Goal: Task Accomplishment & Management: Manage account settings

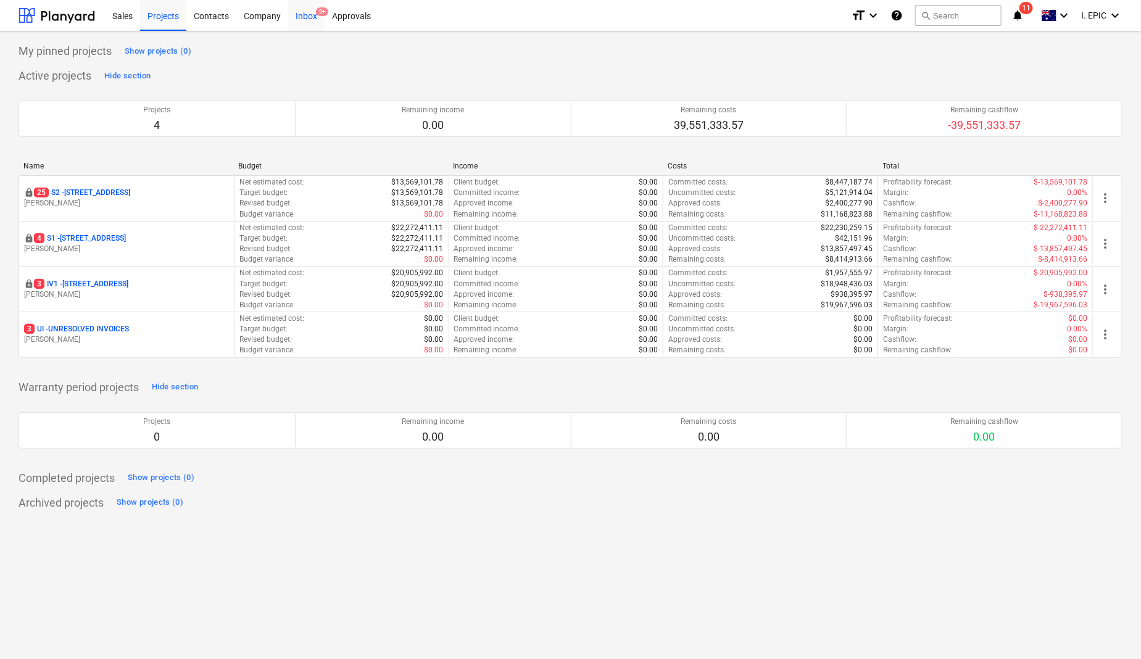
click at [300, 13] on div "Inbox 9+" at bounding box center [306, 14] width 36 height 31
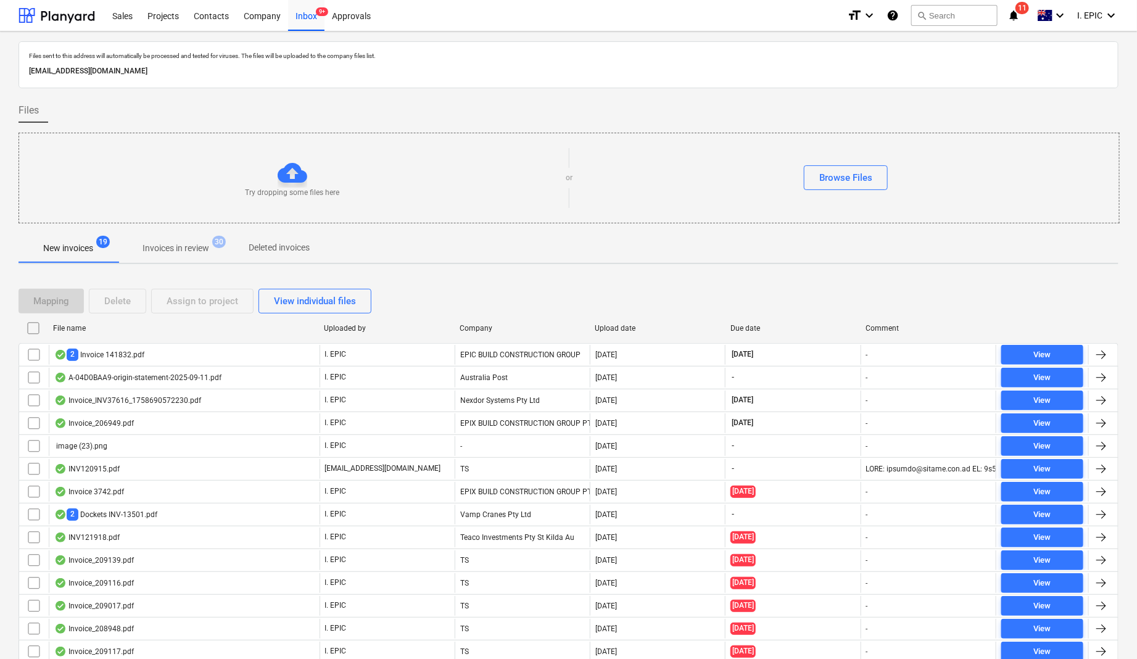
click at [74, 110] on div "Files" at bounding box center [569, 110] width 1100 height 25
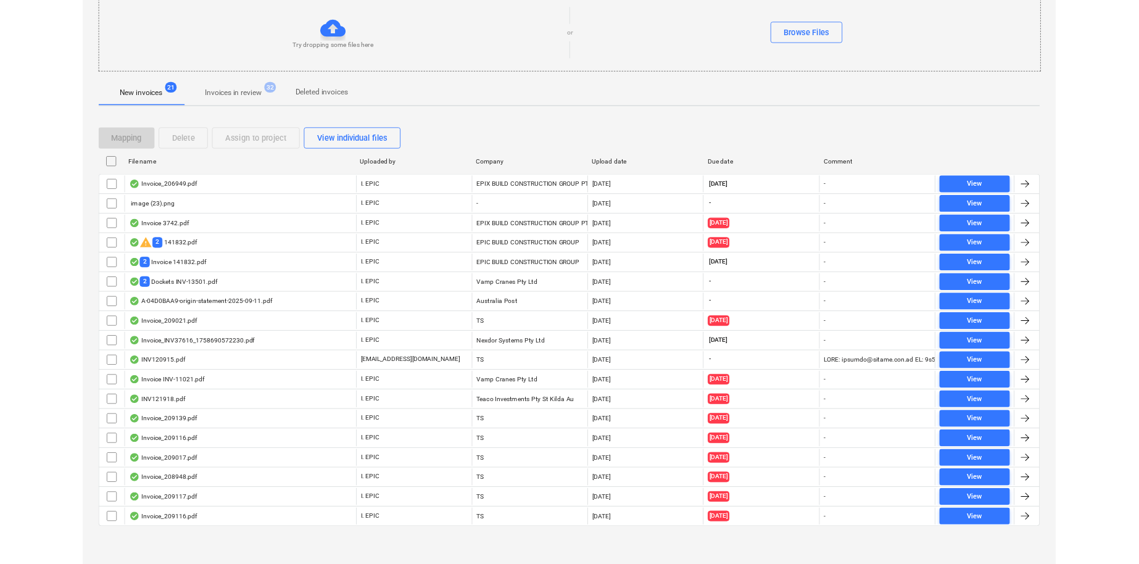
scroll to position [140, 0]
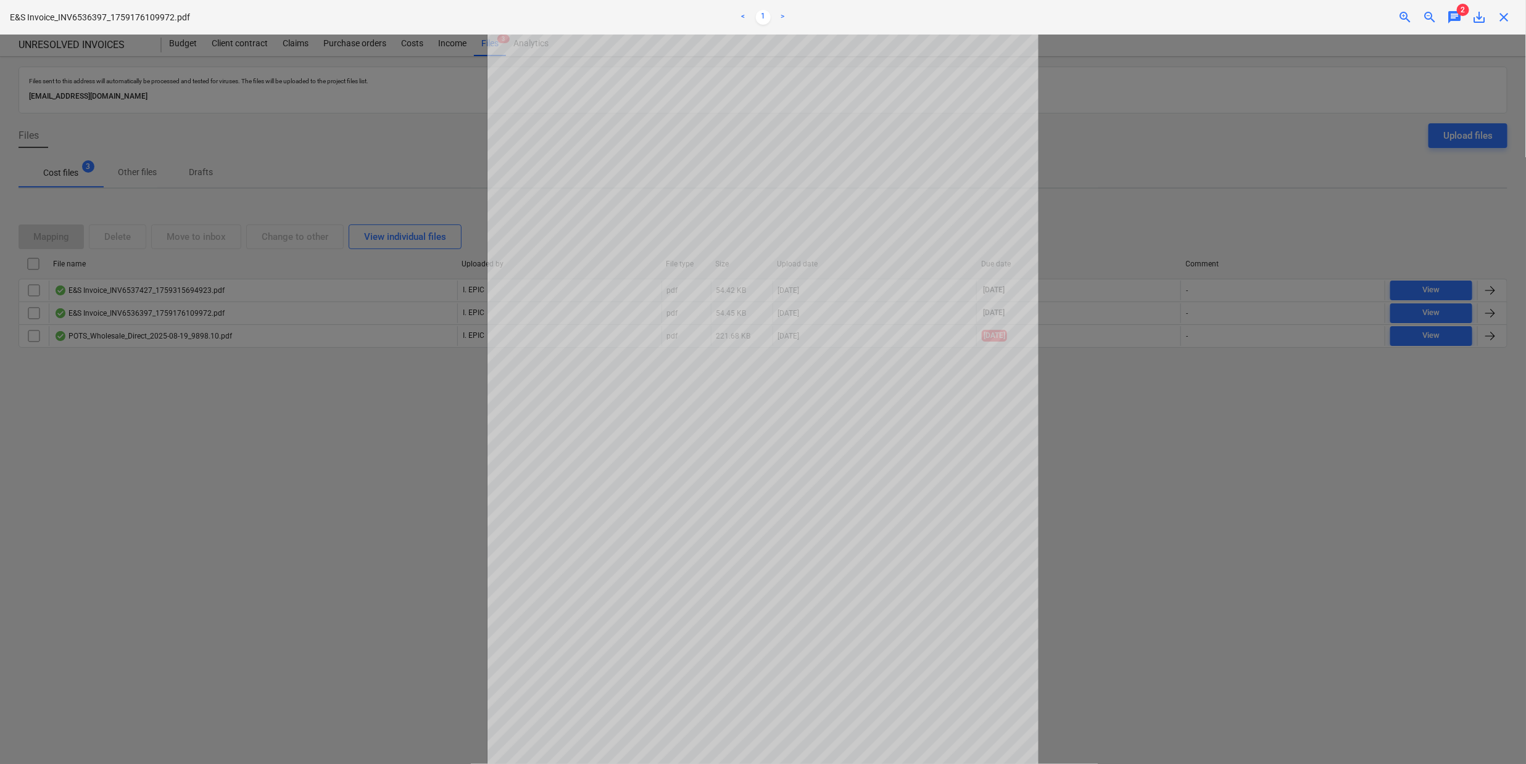
scroll to position [51, 0]
click at [268, 516] on div at bounding box center [763, 400] width 1526 height 730
click at [187, 552] on div at bounding box center [763, 400] width 1526 height 730
click at [1070, 68] on div at bounding box center [763, 400] width 1526 height 730
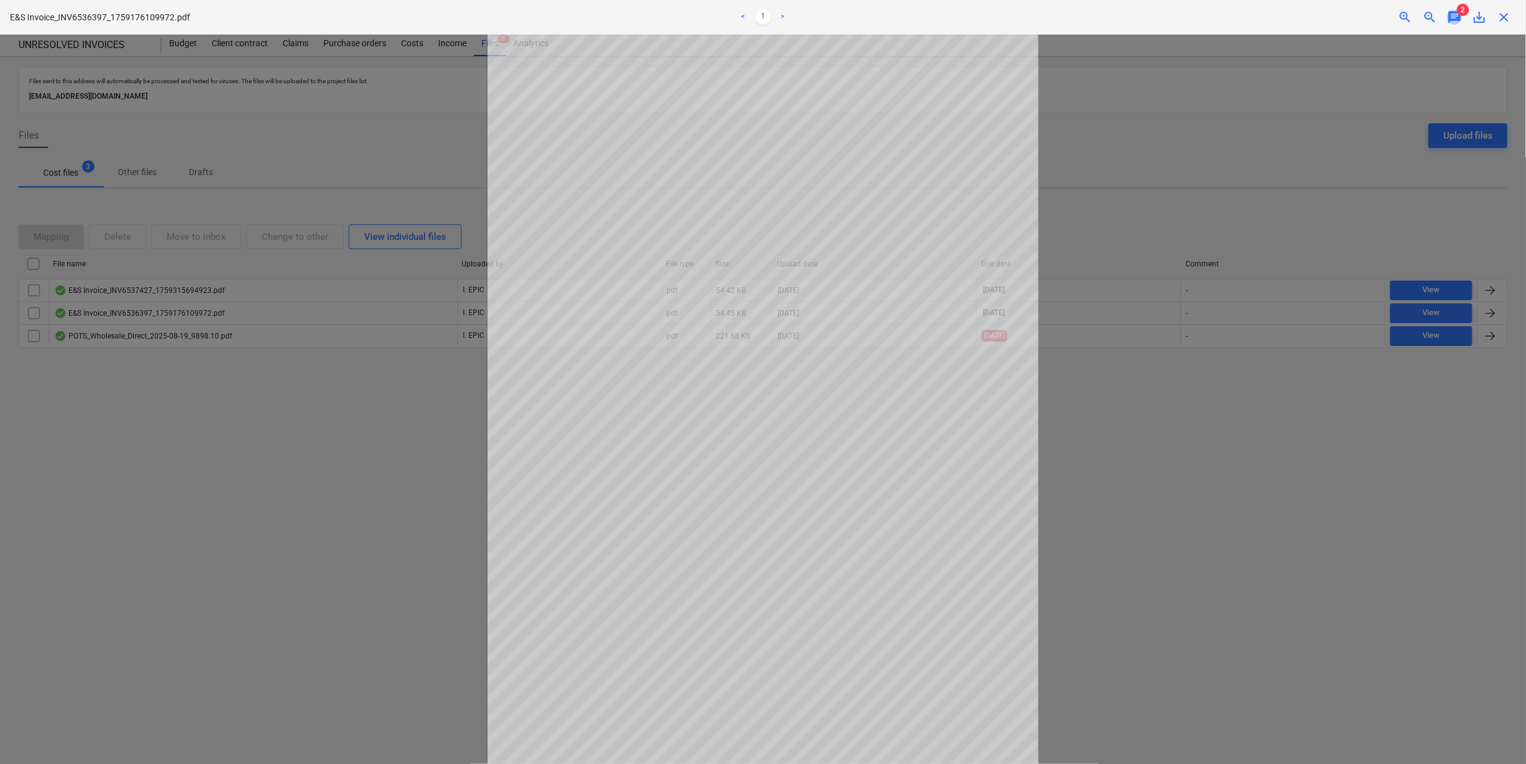
click at [1450, 15] on span "chat" at bounding box center [1454, 17] width 15 height 15
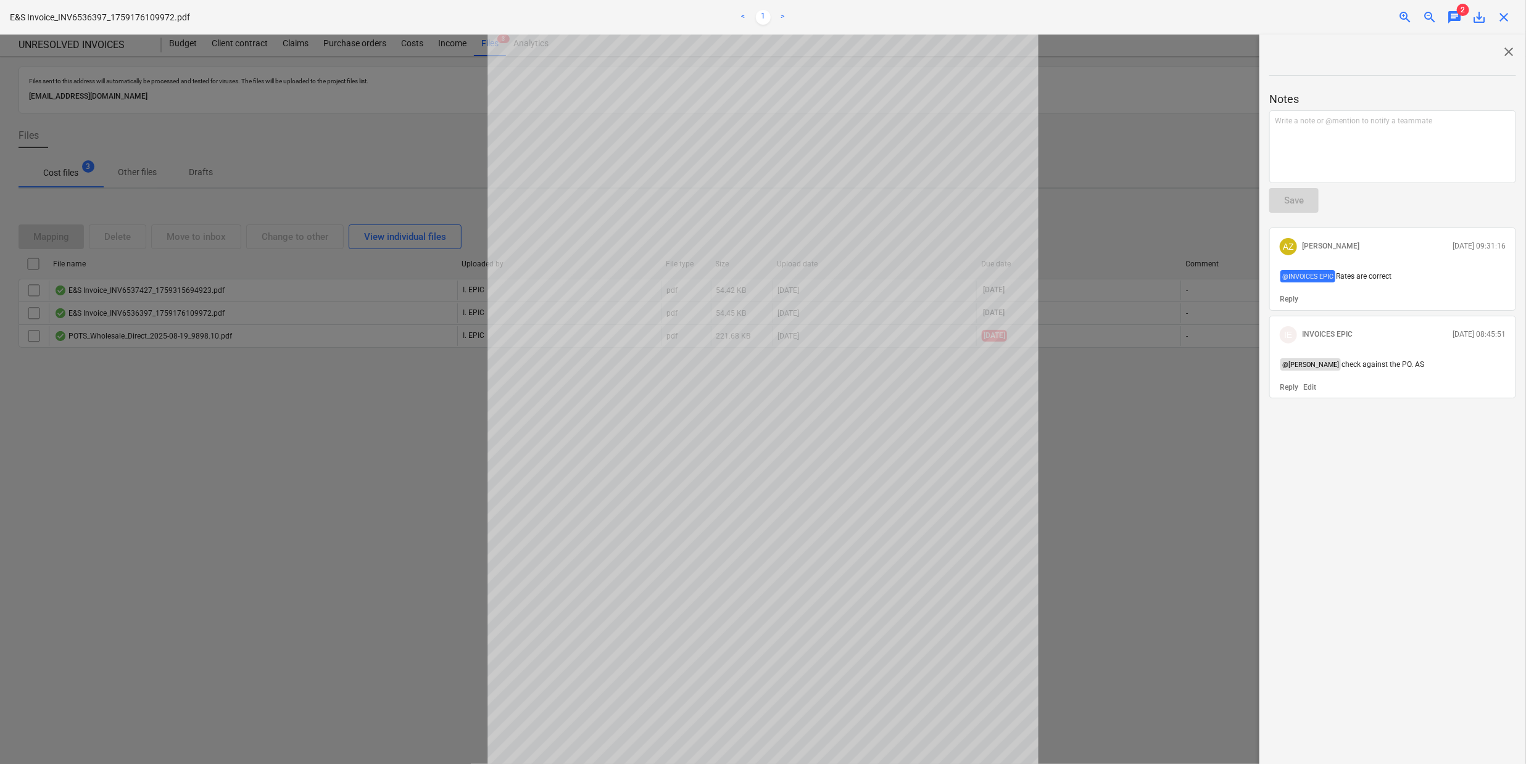
click at [1505, 49] on span "close" at bounding box center [1508, 51] width 15 height 15
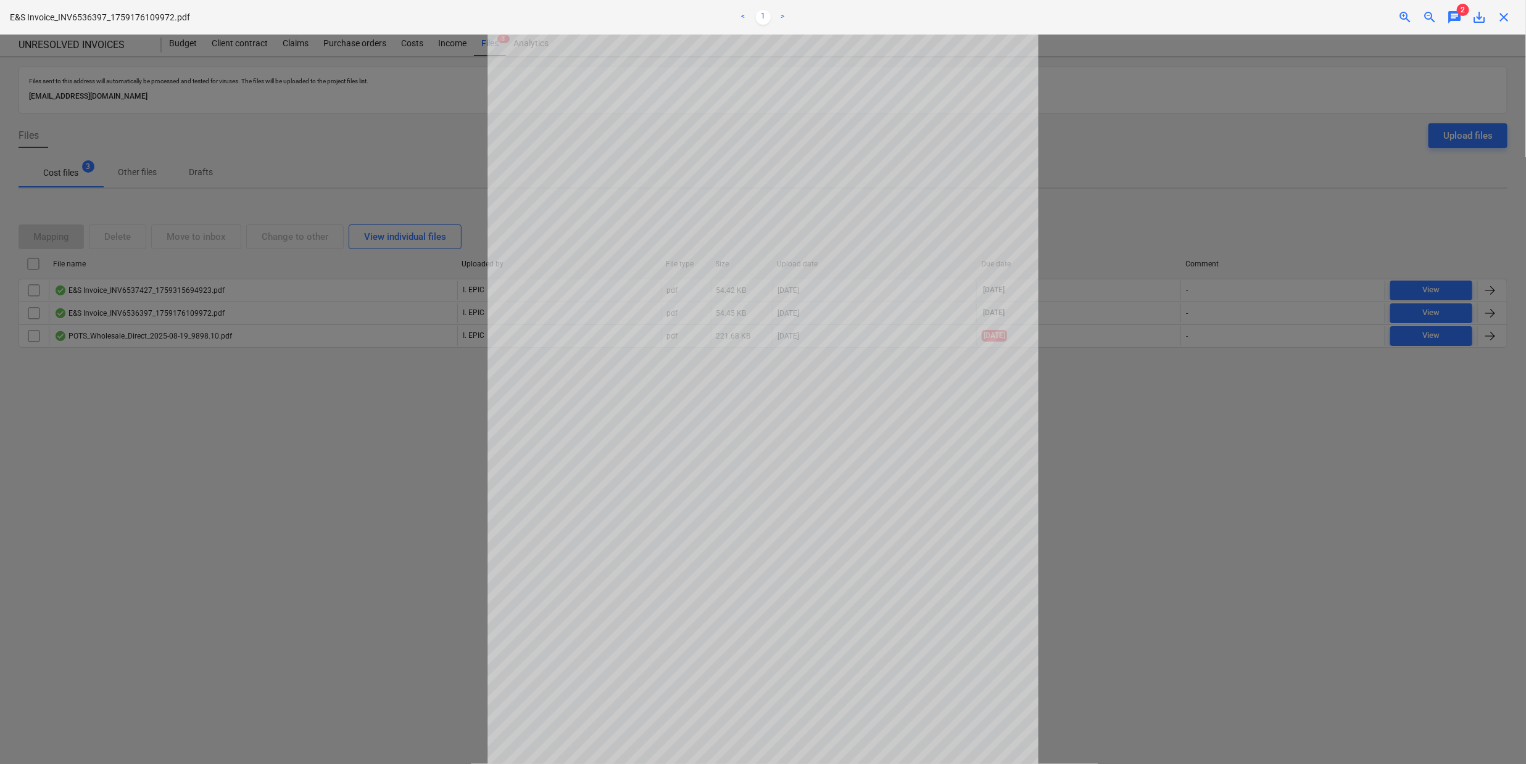
click at [1107, 471] on div at bounding box center [763, 400] width 1526 height 730
click at [1503, 22] on span "close" at bounding box center [1503, 17] width 15 height 15
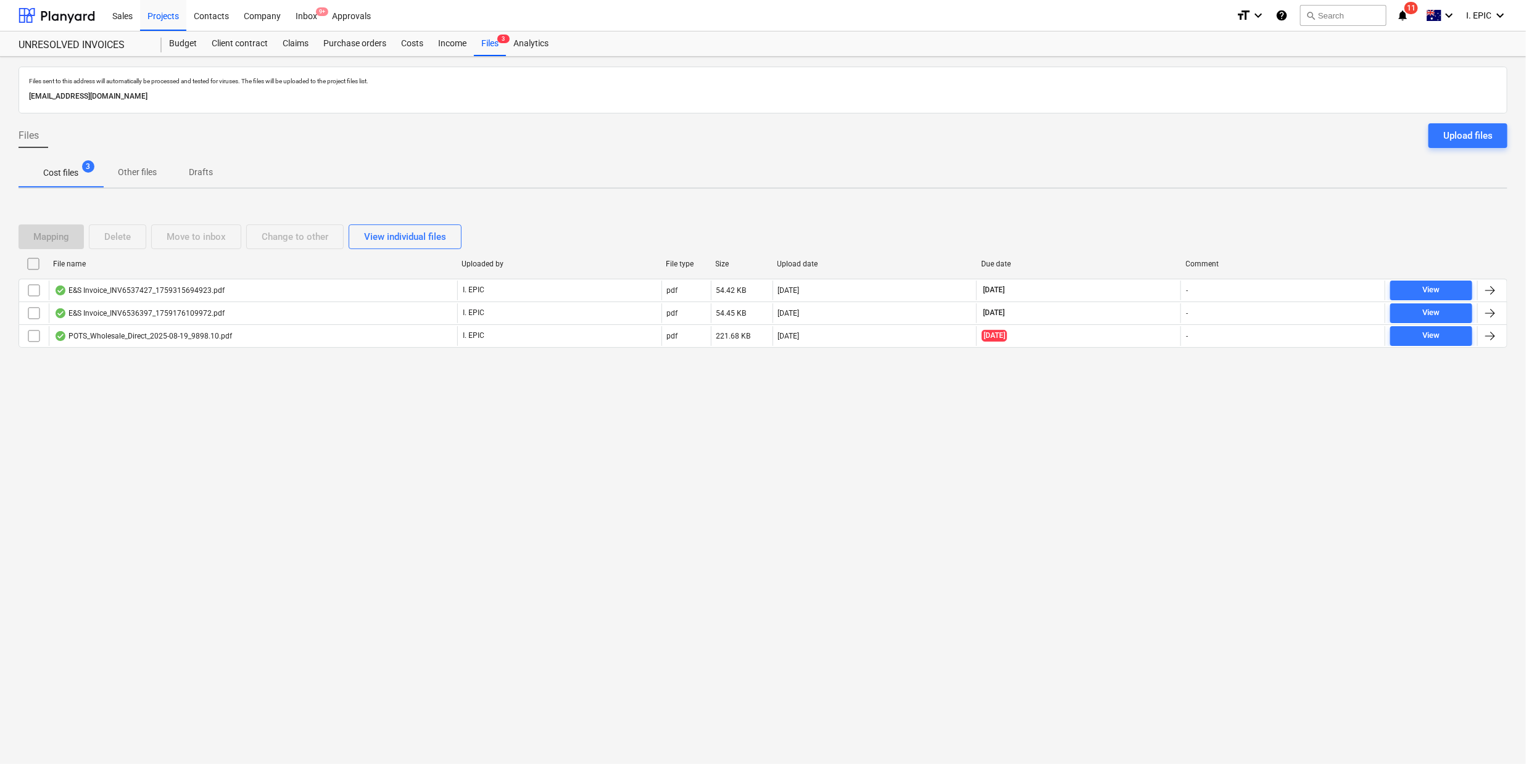
click at [312, 520] on div "Files sent to this address will automatically be processed and tested for virus…" at bounding box center [763, 411] width 1526 height 708
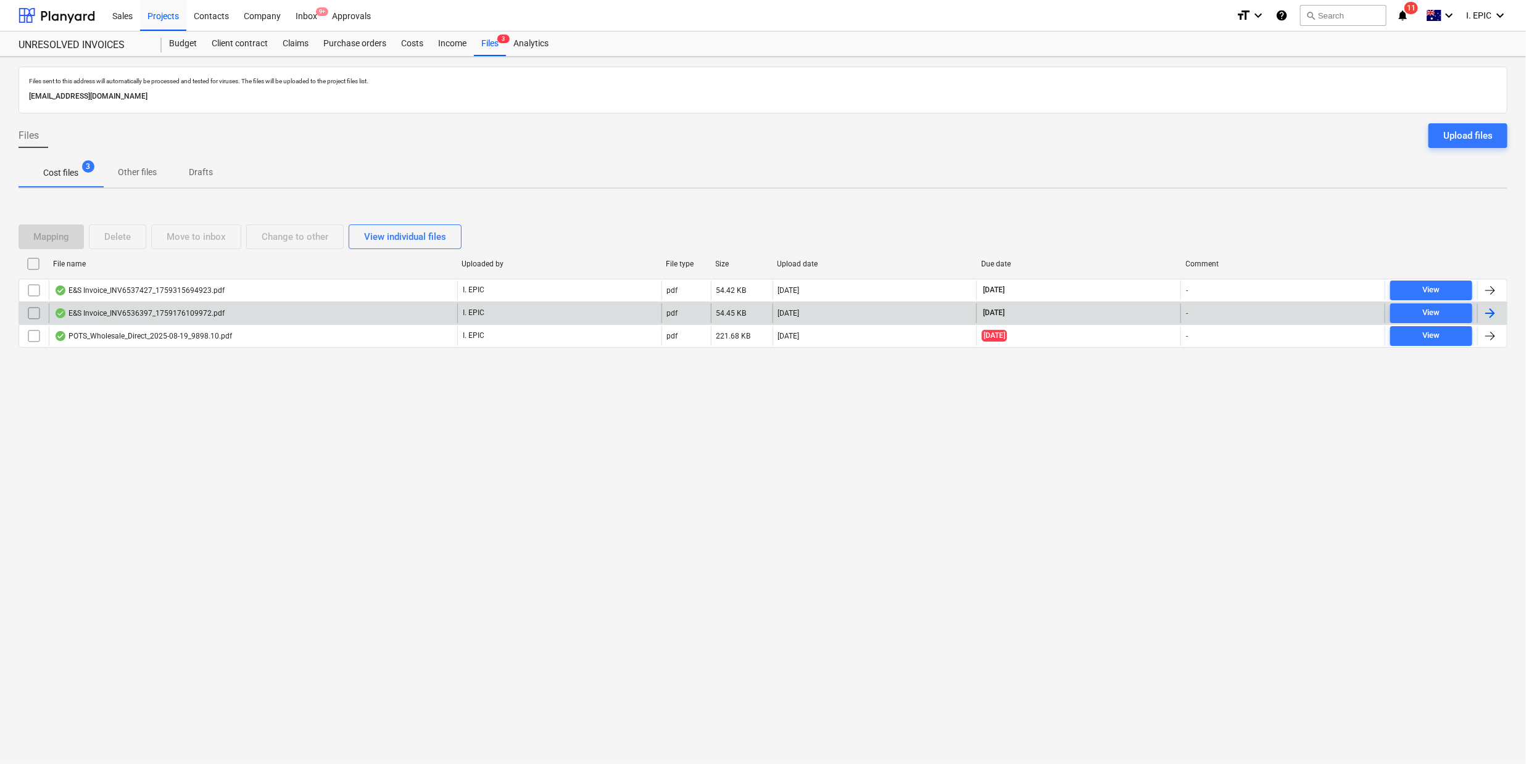
click at [155, 313] on div "E&S Invoice_INV6536397_1759176109972.pdf" at bounding box center [139, 313] width 170 height 10
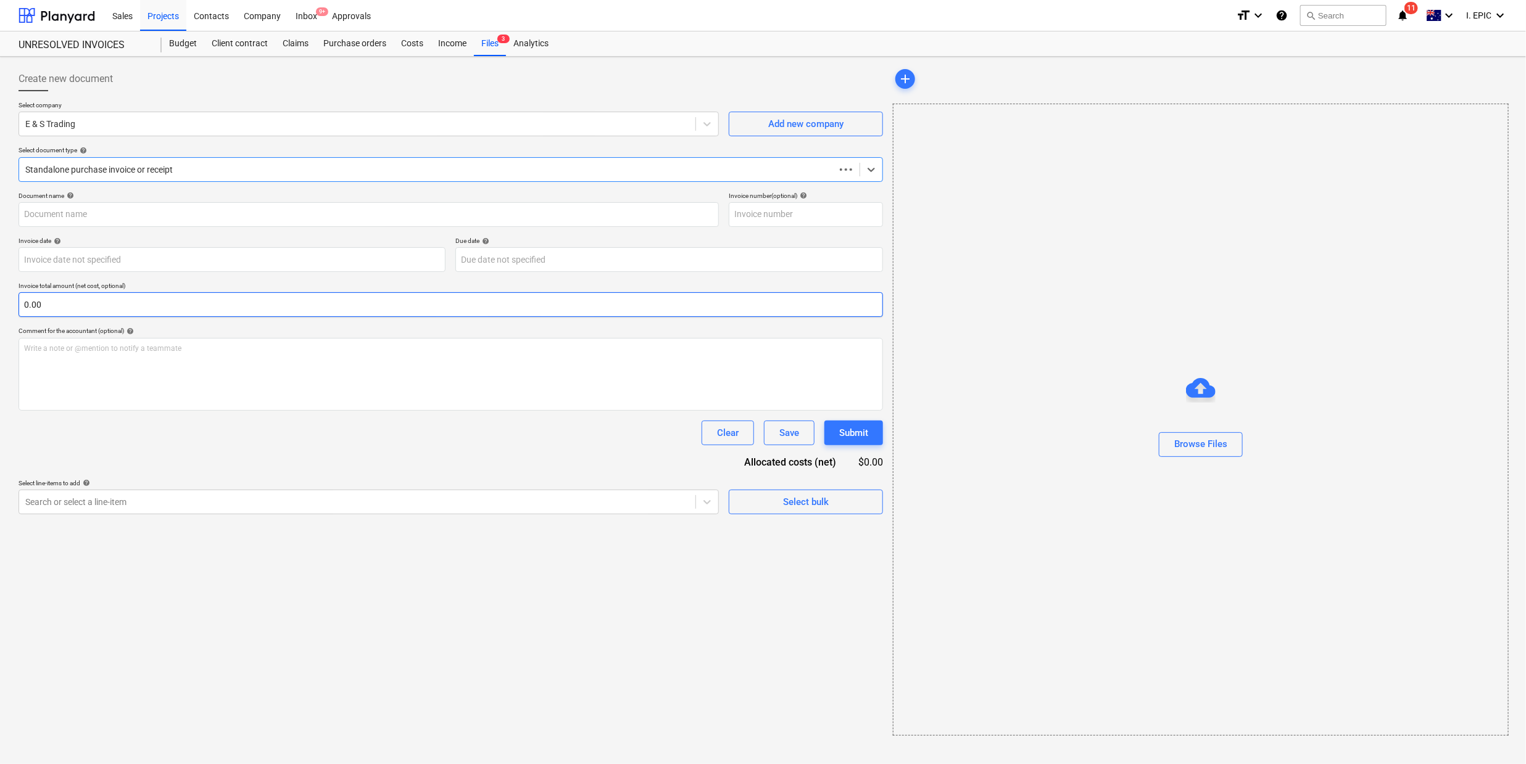
type input "INV6536397"
type input "[DATE]"
click at [785, 613] on div "Create new document Select company E & S Trading Add new company Select documen…" at bounding box center [450, 472] width 872 height 821
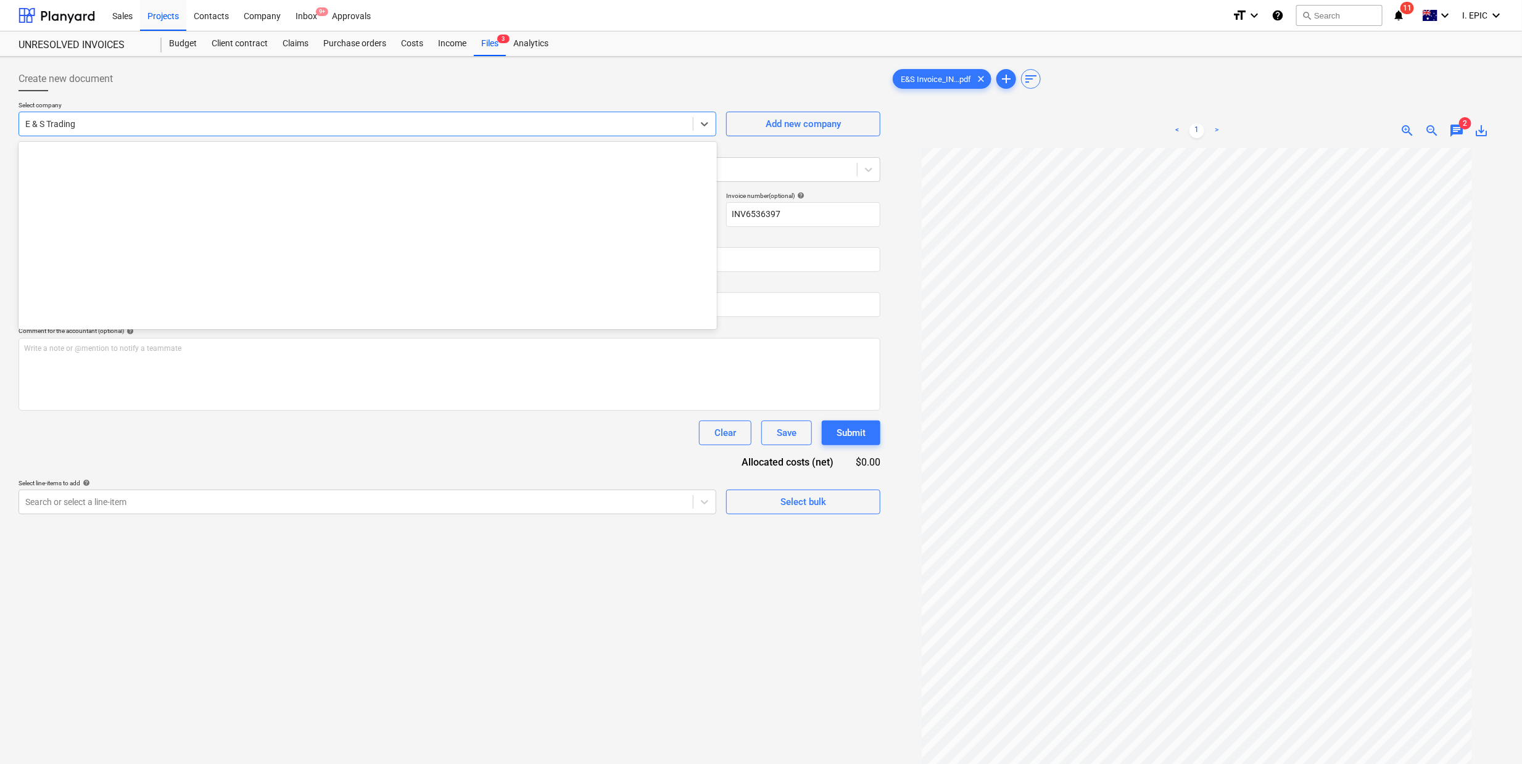
click at [109, 123] on div at bounding box center [355, 124] width 661 height 12
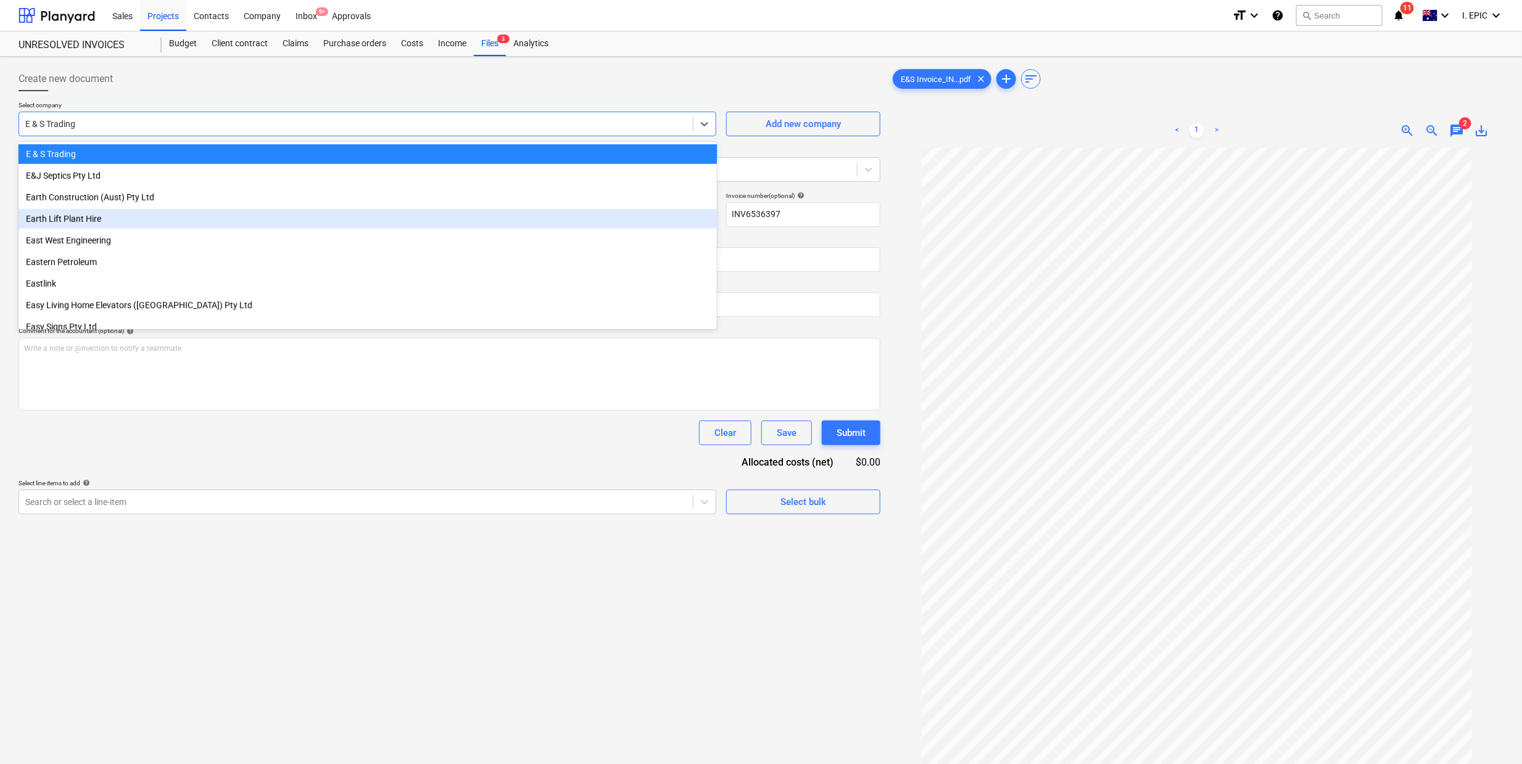
click at [374, 608] on div "Create new document Select company option Earth Lift Plant Hire focused, 321 of…" at bounding box center [450, 472] width 872 height 821
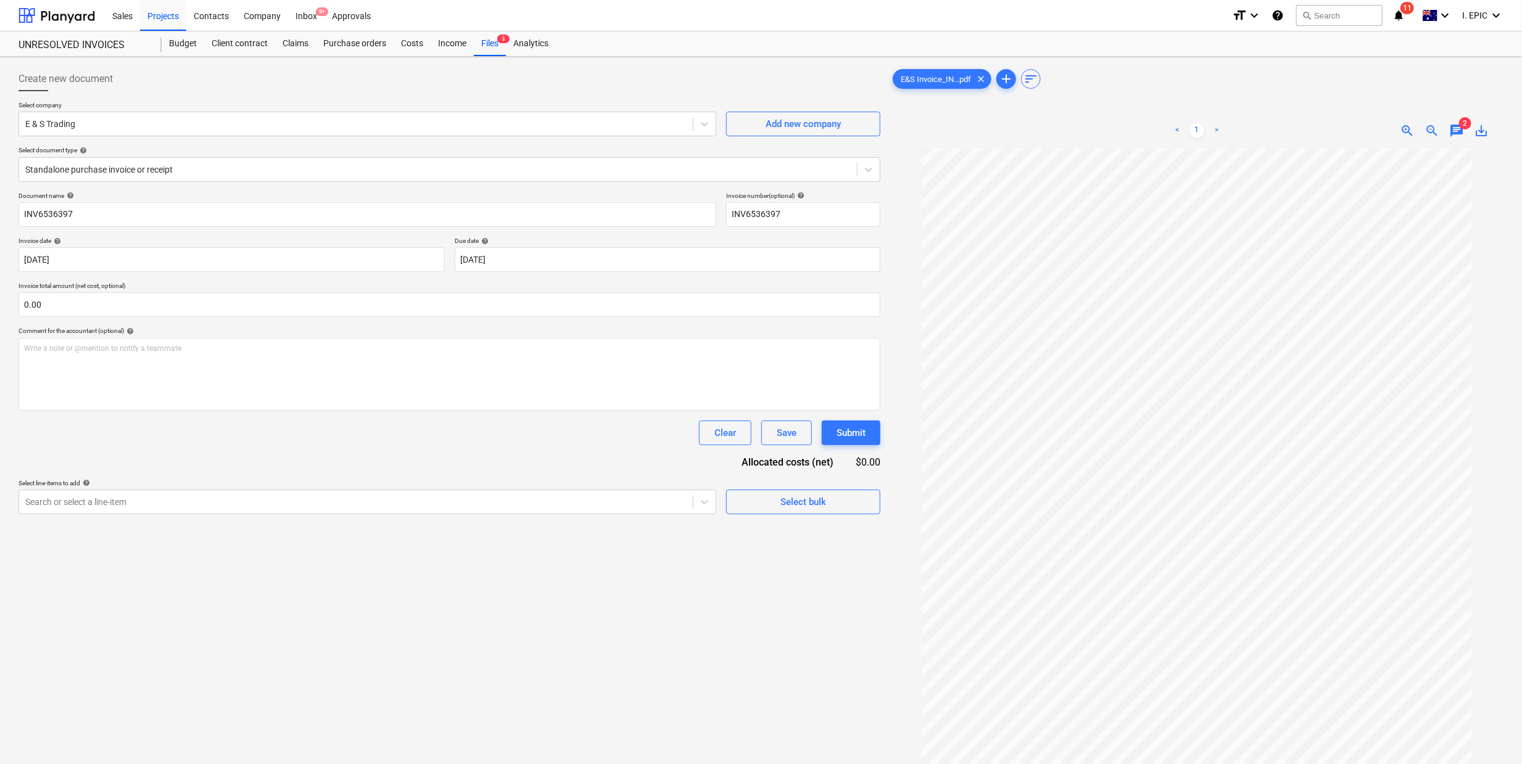
click at [217, 524] on div "Create new document Select company E & S Trading Add new company Select documen…" at bounding box center [450, 472] width 872 height 821
click at [717, 504] on div "Select line-items to add help Search or select a line-item Select bulk" at bounding box center [450, 496] width 862 height 35
click at [517, 656] on div "Create new document Select company E & S Trading Add new company Select documen…" at bounding box center [450, 472] width 872 height 821
click at [106, 268] on body "Sales Projects Contacts Company Inbox 9+ Approvals format_size keyboard_arrow_d…" at bounding box center [761, 382] width 1522 height 764
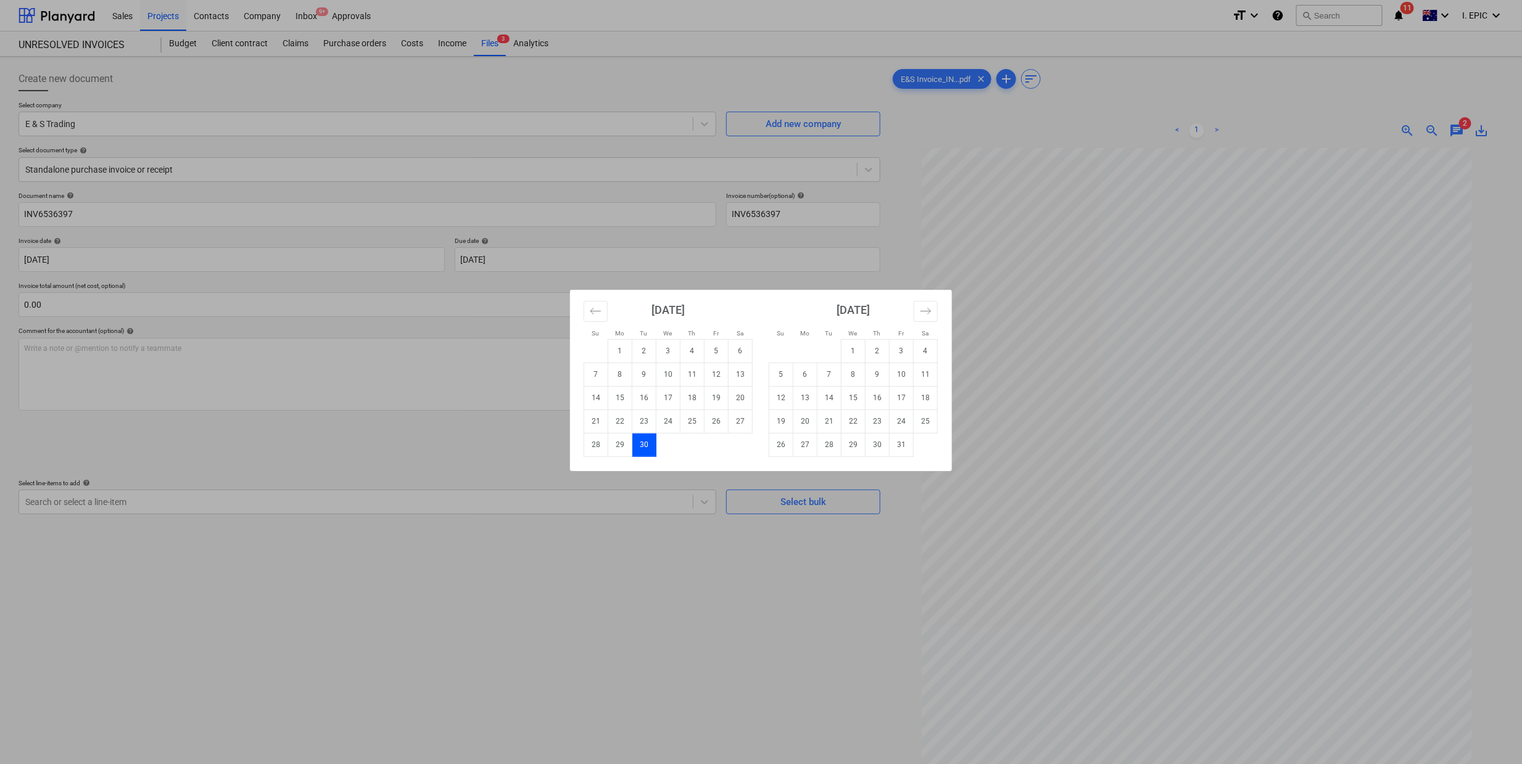
click at [105, 178] on div "Su Mo Tu We Th Fr Sa Su Mo Tu We Th Fr Sa [DATE] 1 2 3 4 5 6 7 8 9 10 11 12 13 …" at bounding box center [761, 382] width 1522 height 764
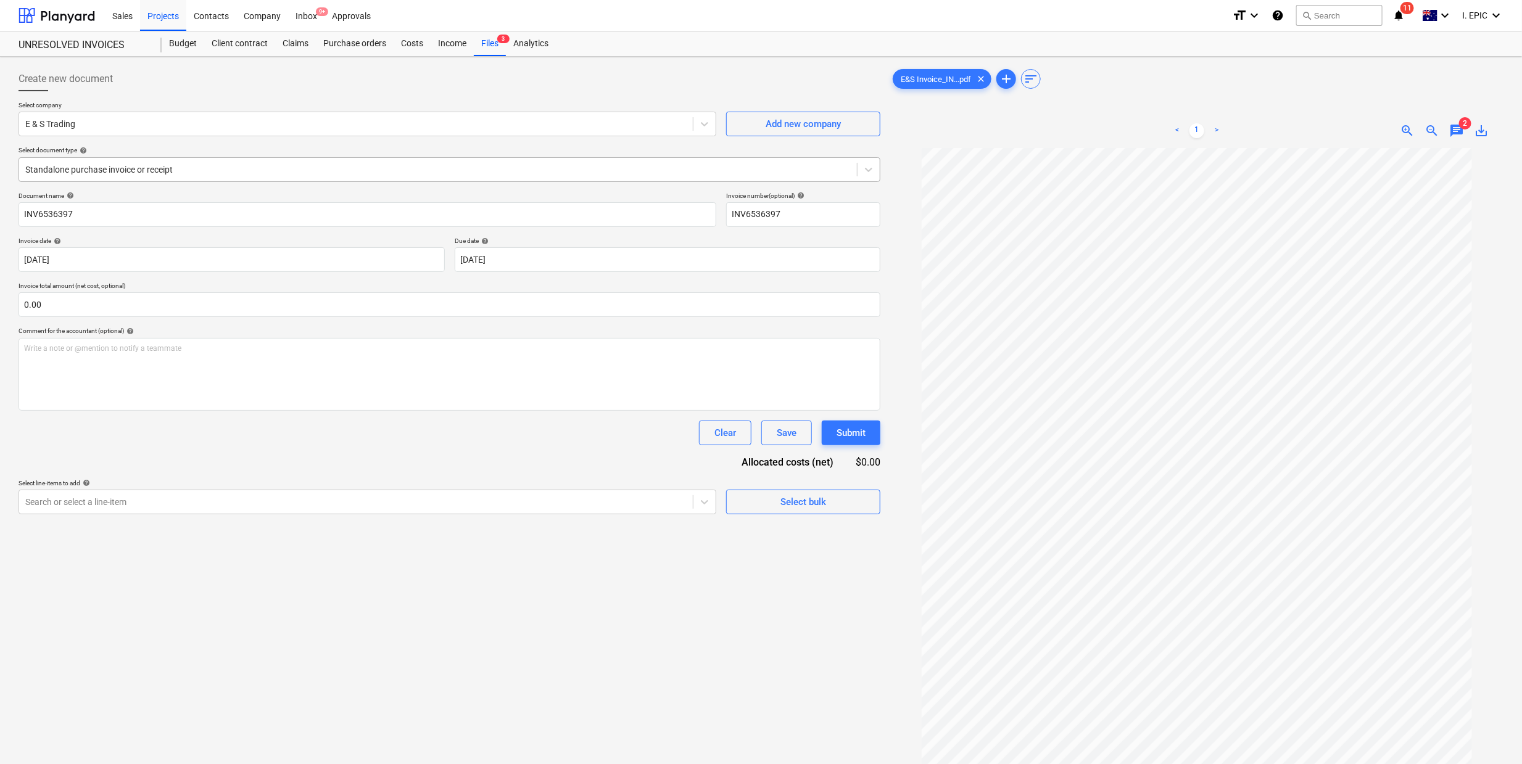
click at [128, 172] on div at bounding box center [437, 169] width 825 height 12
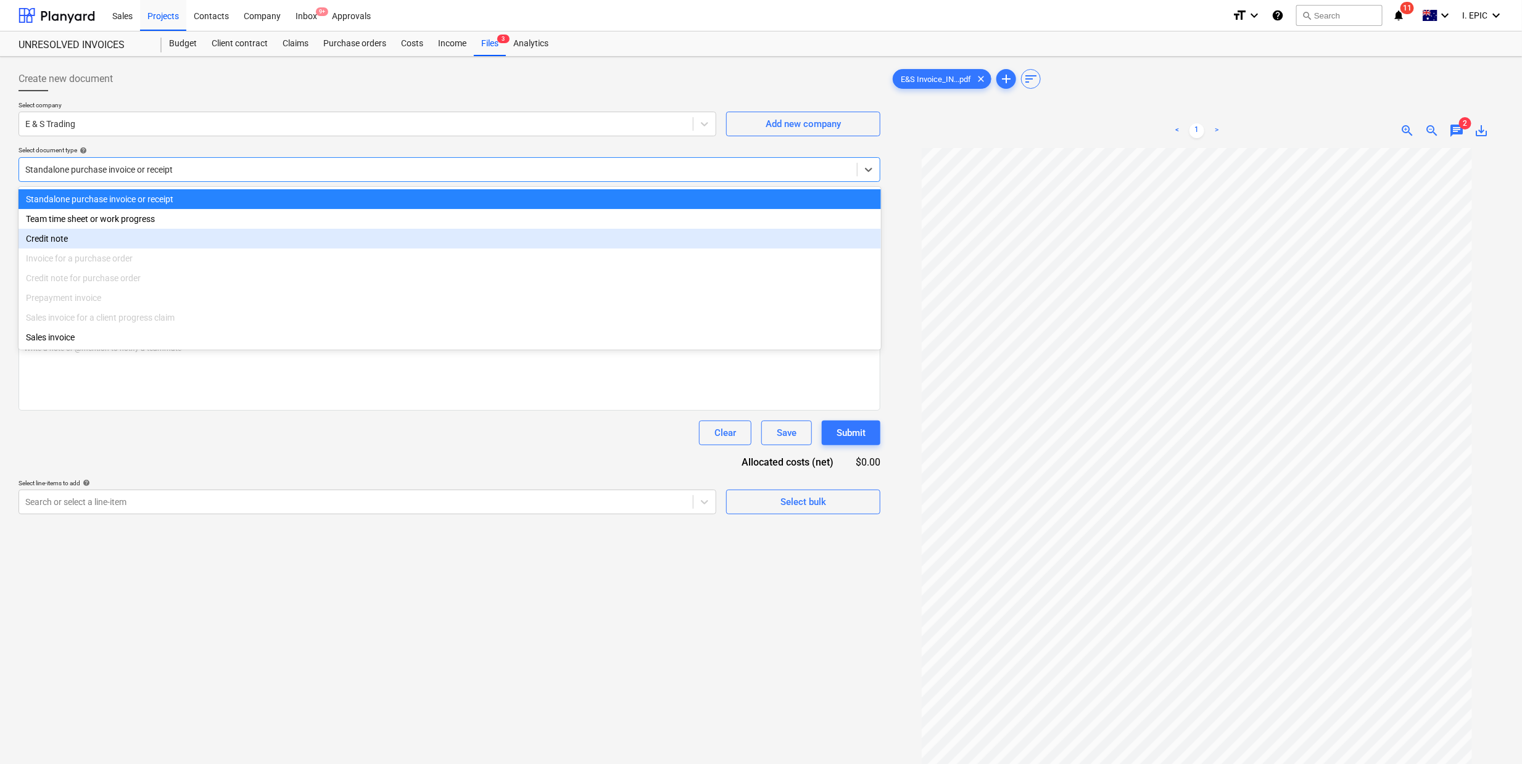
click at [189, 580] on div "Create new document Select company E & S Trading Add new company Select documen…" at bounding box center [450, 472] width 872 height 821
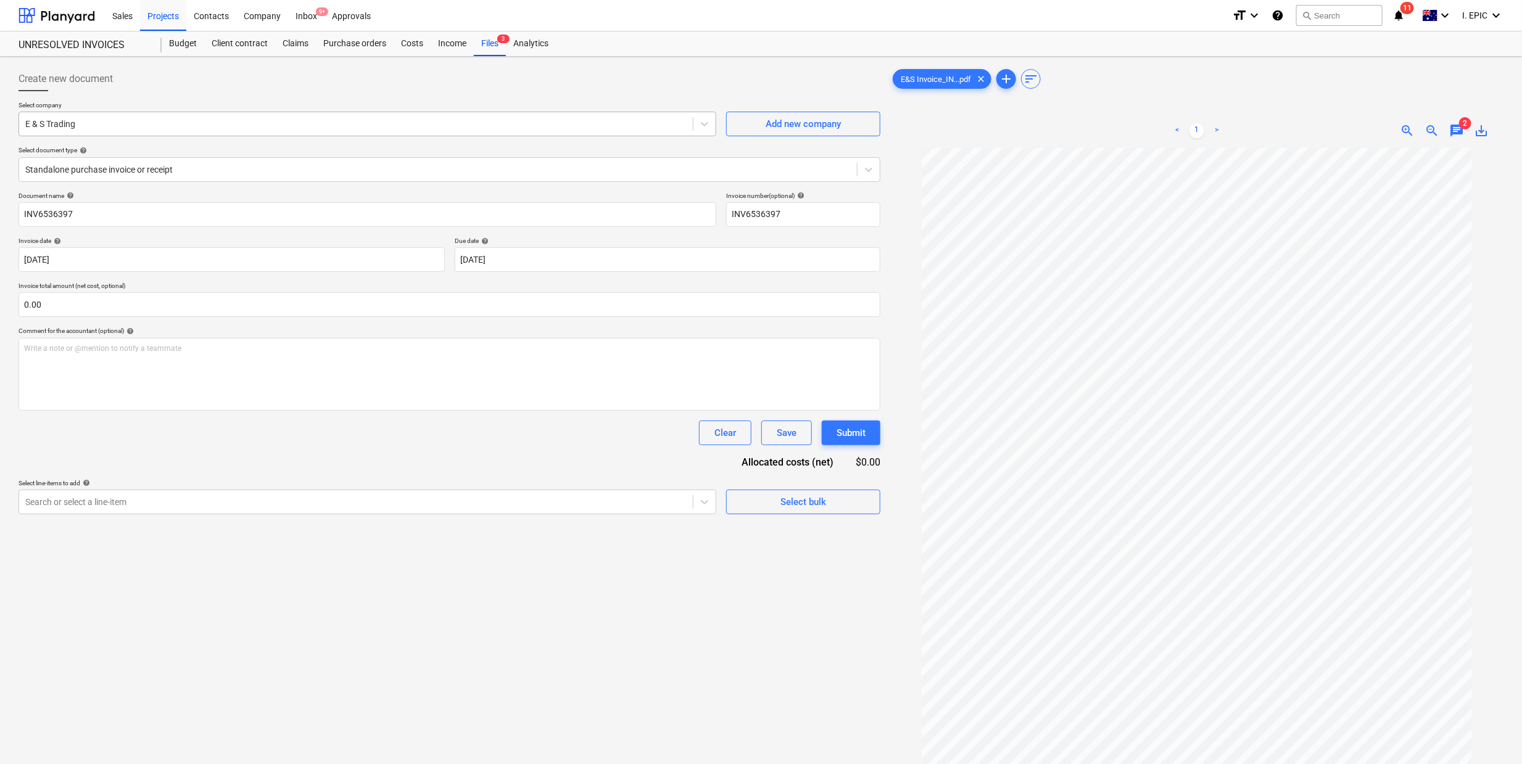
click at [64, 123] on div at bounding box center [355, 124] width 661 height 12
drag, startPoint x: 490, startPoint y: 41, endPoint x: 483, endPoint y: 11, distance: 30.5
click at [490, 41] on div "Files 3" at bounding box center [490, 43] width 32 height 25
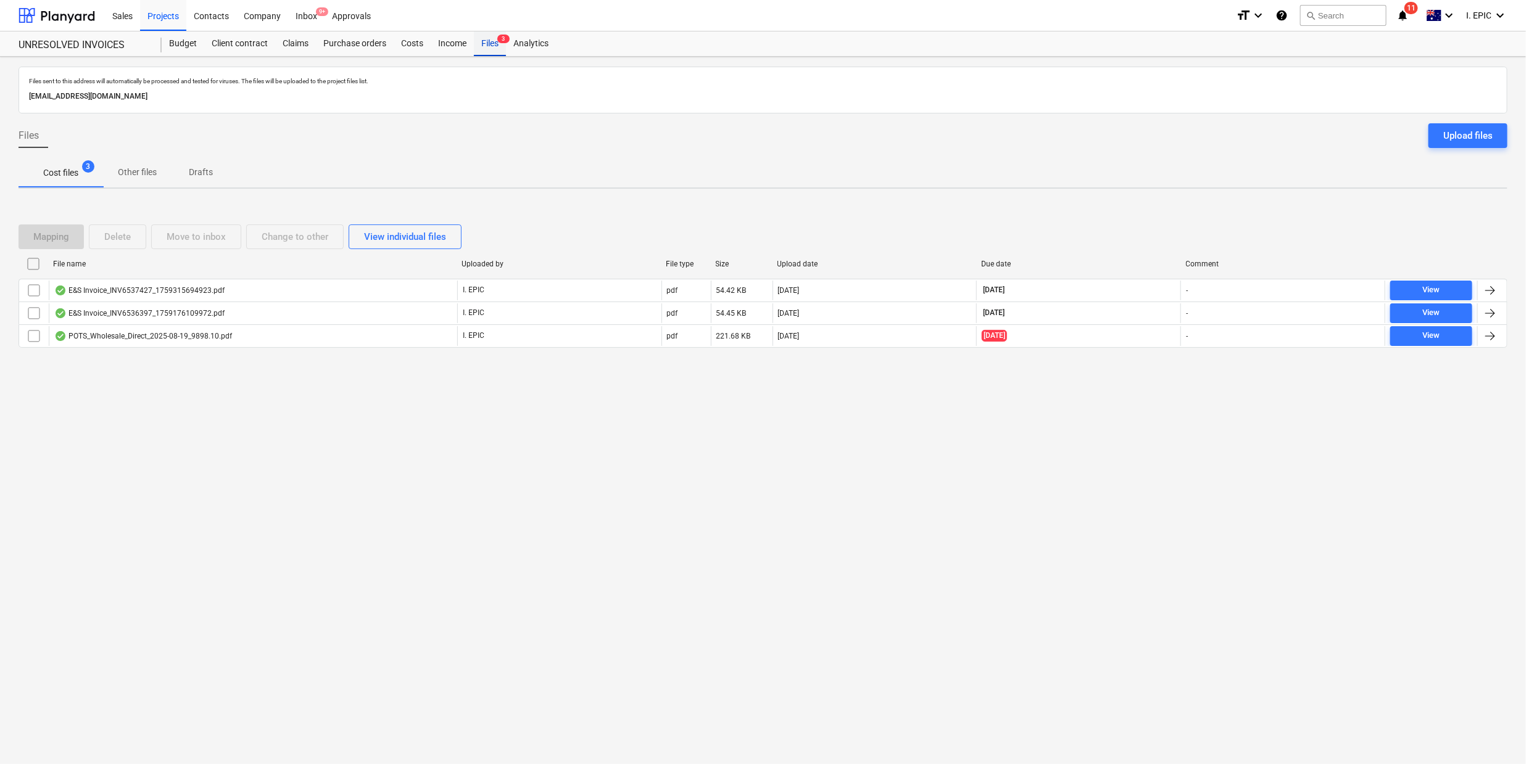
click at [487, 45] on div "Files 3" at bounding box center [490, 43] width 32 height 25
click at [65, 239] on div "Mapping Delete Move to inbox Change to other View individual files" at bounding box center [243, 237] width 448 height 25
click at [72, 170] on p "Cost files" at bounding box center [60, 173] width 35 height 13
click at [228, 502] on div "Files sent to this address will automatically be processed and tested for virus…" at bounding box center [763, 411] width 1526 height 708
click at [363, 604] on div "Files sent to this address will automatically be processed and tested for virus…" at bounding box center [763, 411] width 1526 height 708
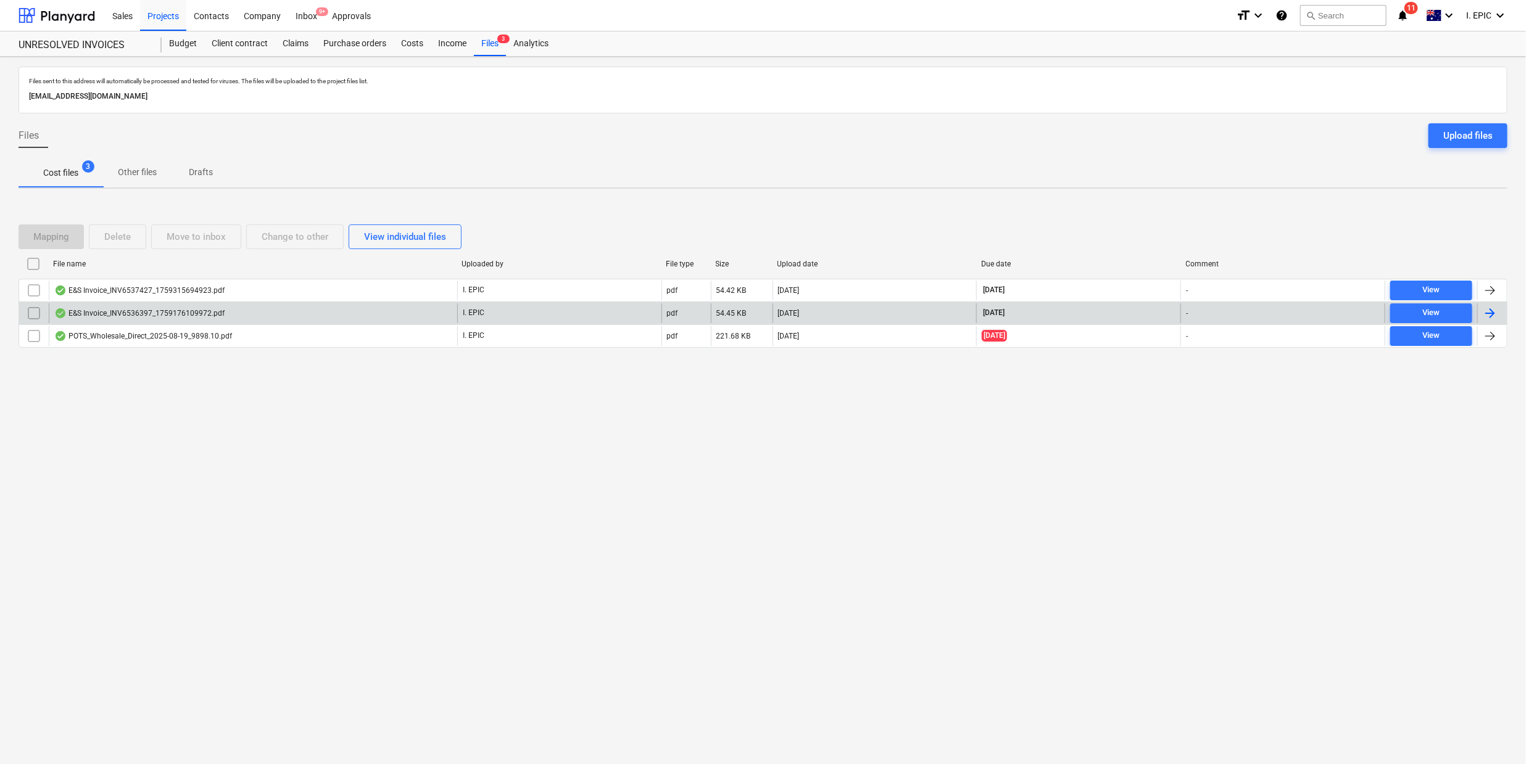
click at [158, 311] on div "E&S Invoice_INV6536397_1759176109972.pdf" at bounding box center [139, 313] width 170 height 10
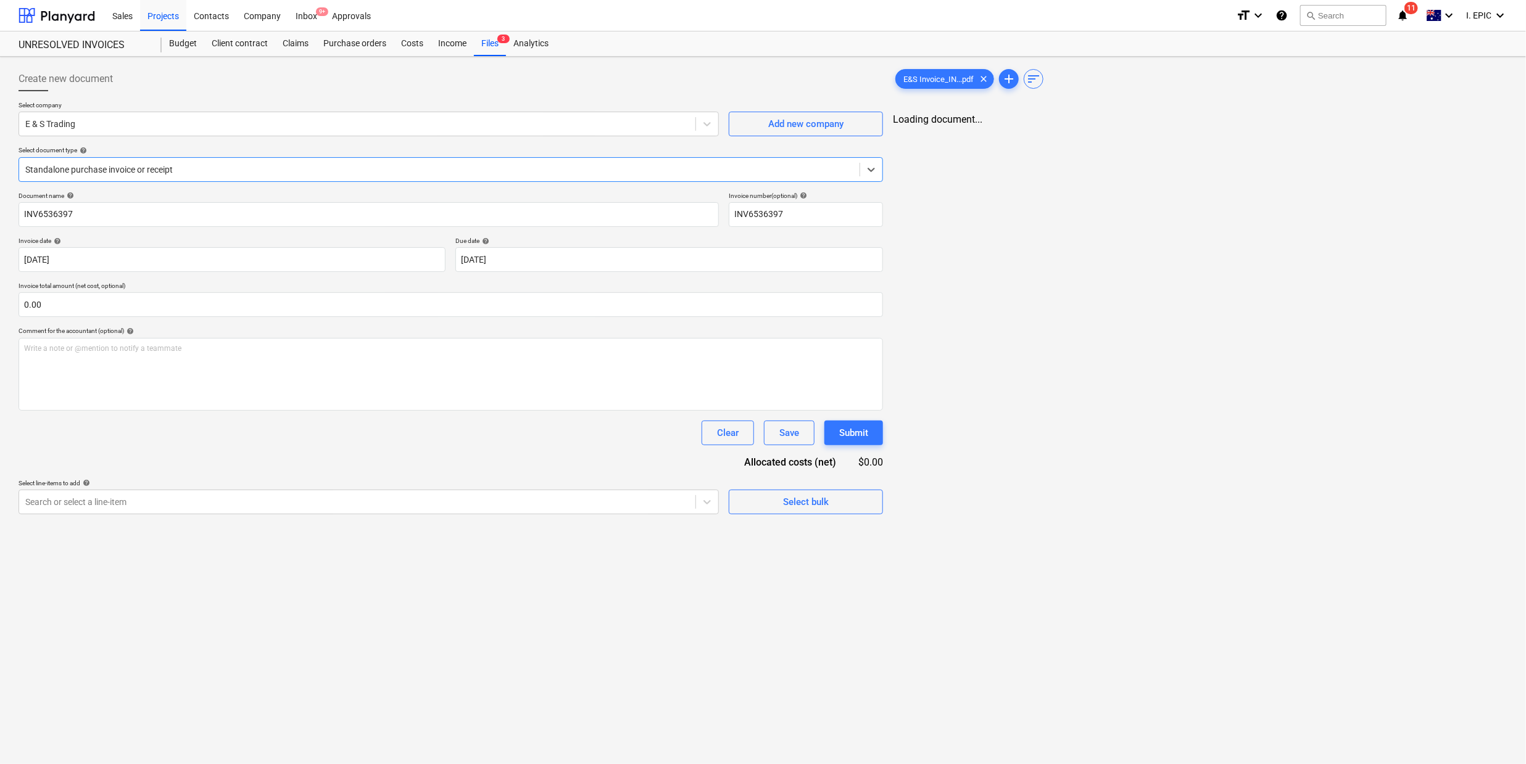
click at [368, 683] on div "Create new document Select company E & S Trading Add new company Select documen…" at bounding box center [763, 411] width 1526 height 708
click at [738, 598] on div "Create new document Select company E & S Trading Add new company Select documen…" at bounding box center [450, 472] width 872 height 821
click at [319, 516] on div "Create new document Select company E & S Trading Add new company Select documen…" at bounding box center [450, 472] width 872 height 821
click at [168, 487] on div "Select line-items to add help" at bounding box center [368, 483] width 698 height 8
click at [126, 515] on div "Search or select a line-item" at bounding box center [368, 502] width 698 height 25
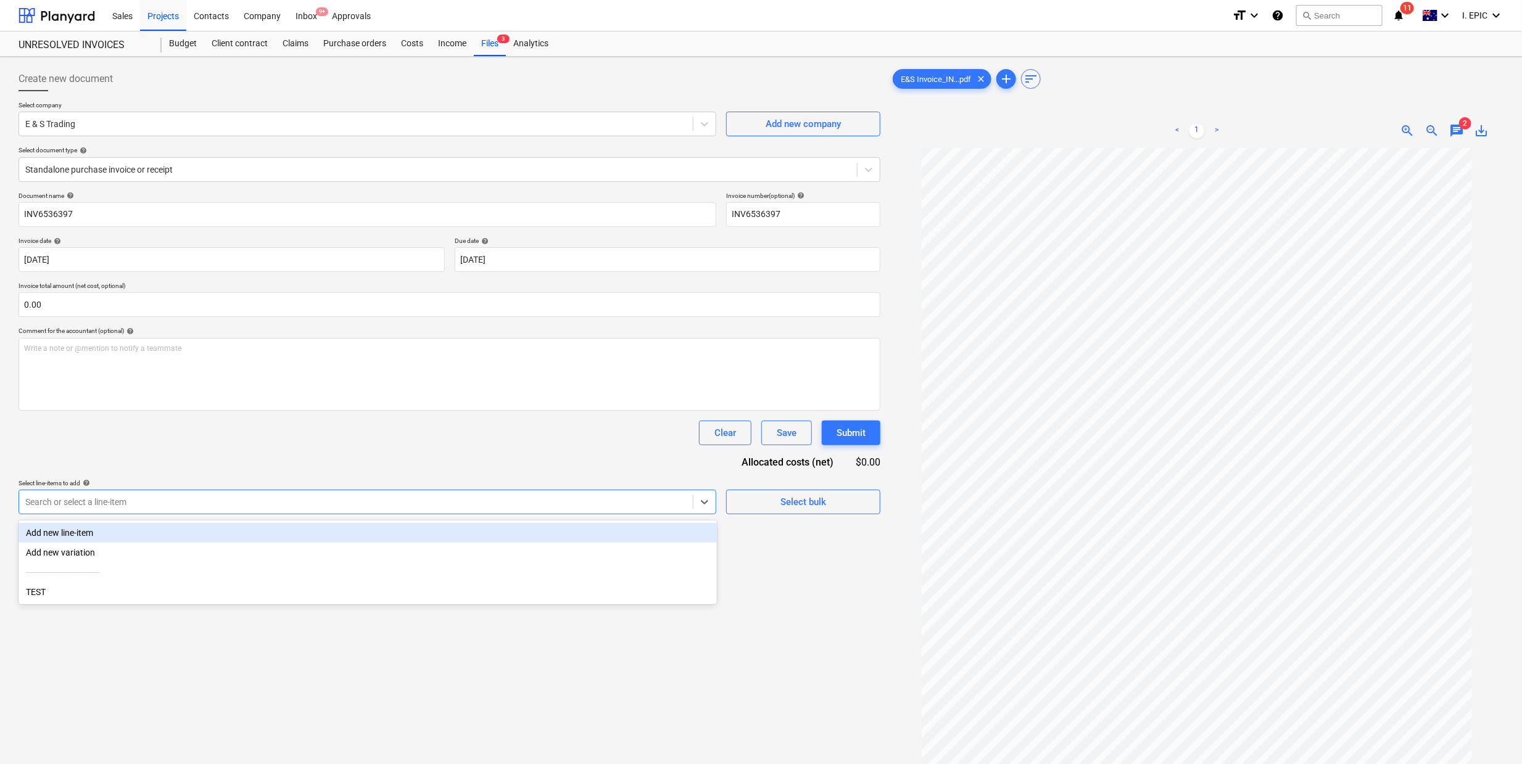
click at [84, 539] on div "Add new line-item" at bounding box center [368, 533] width 698 height 20
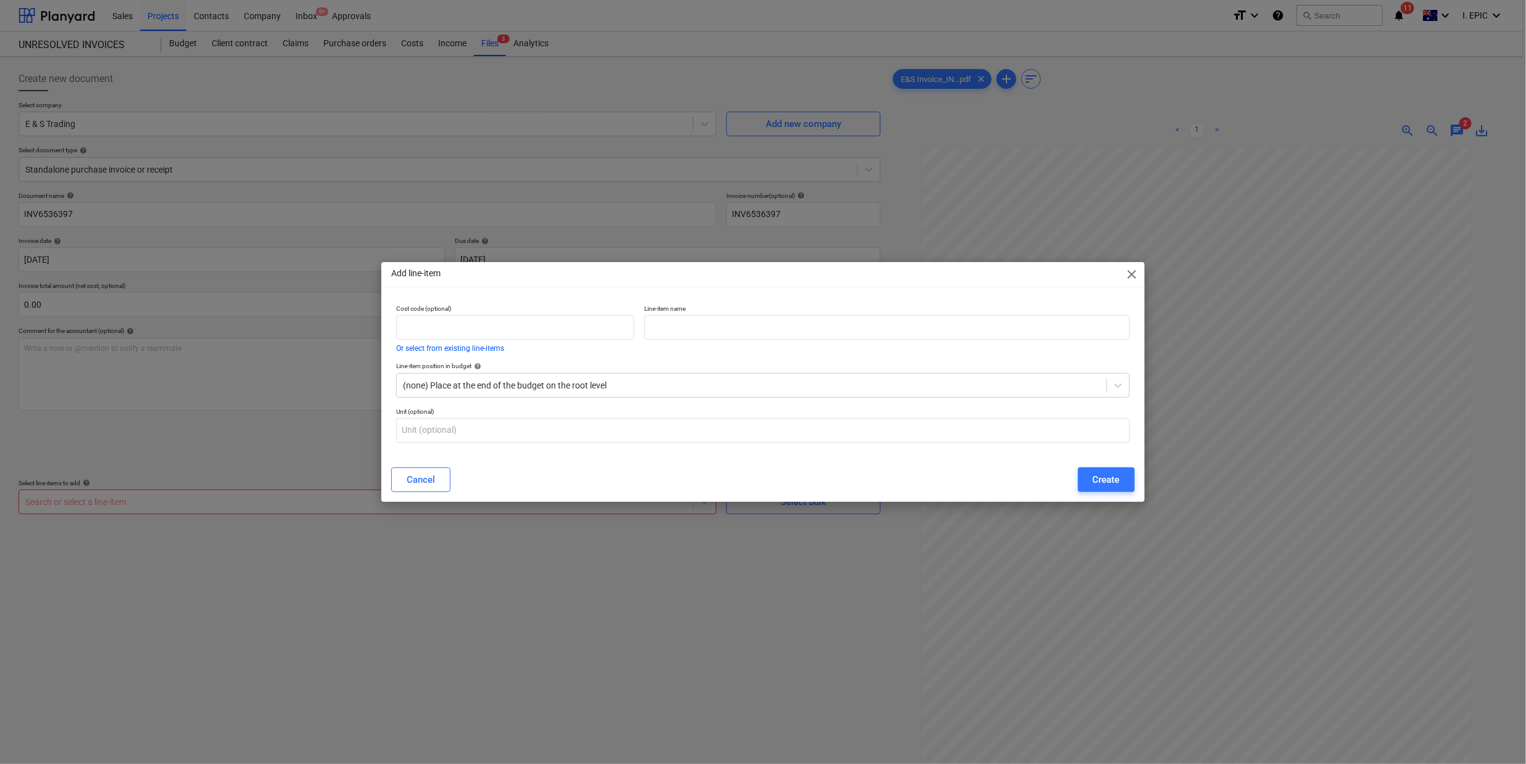
click at [452, 313] on p "Cost code (optional)" at bounding box center [515, 310] width 238 height 10
click at [428, 463] on div "Cancel Create" at bounding box center [763, 480] width 758 height 35
click at [450, 481] on button "Cancel" at bounding box center [420, 480] width 59 height 25
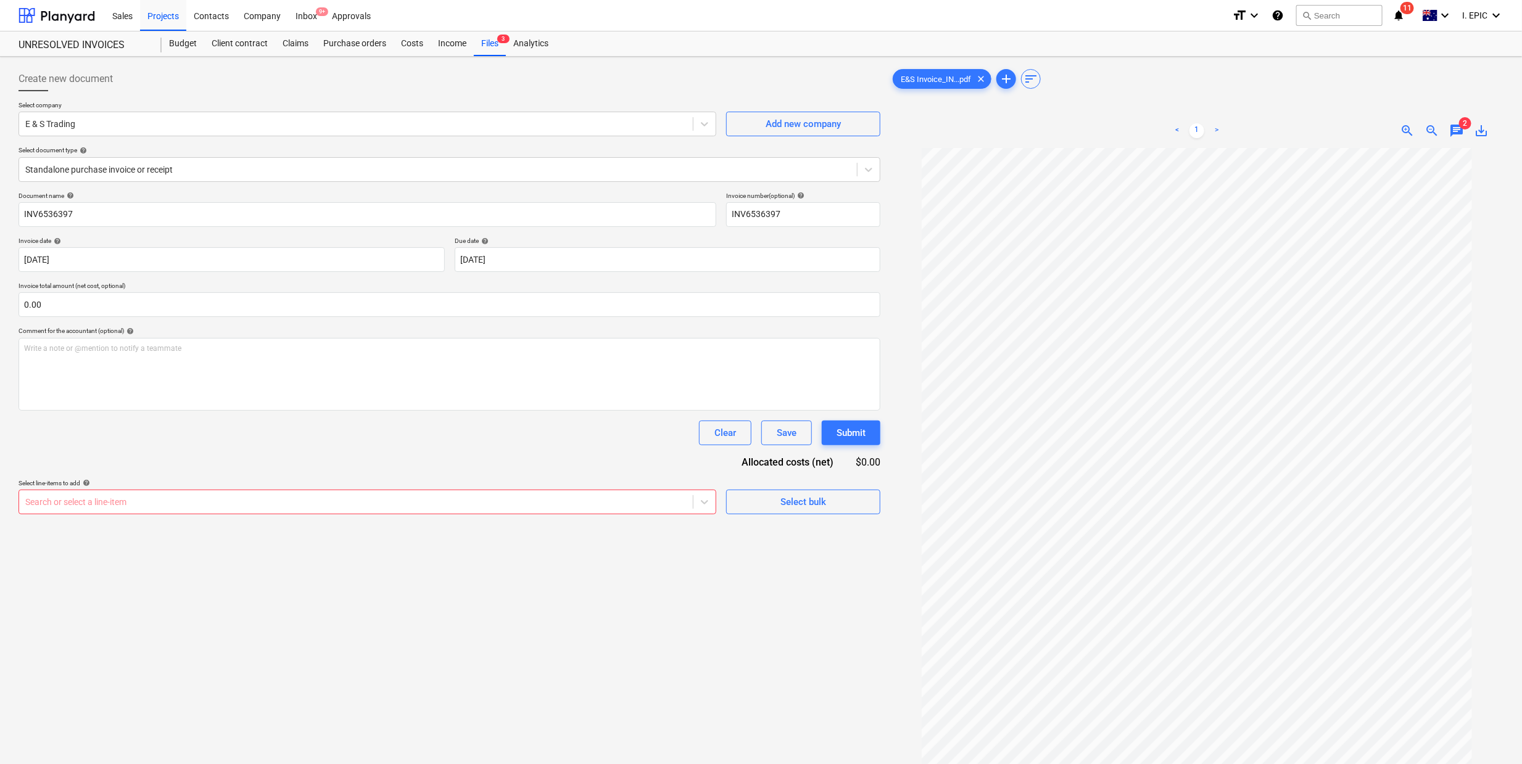
click at [378, 635] on div "Create new document Select company E & S Trading Add new company Select documen…" at bounding box center [450, 472] width 872 height 821
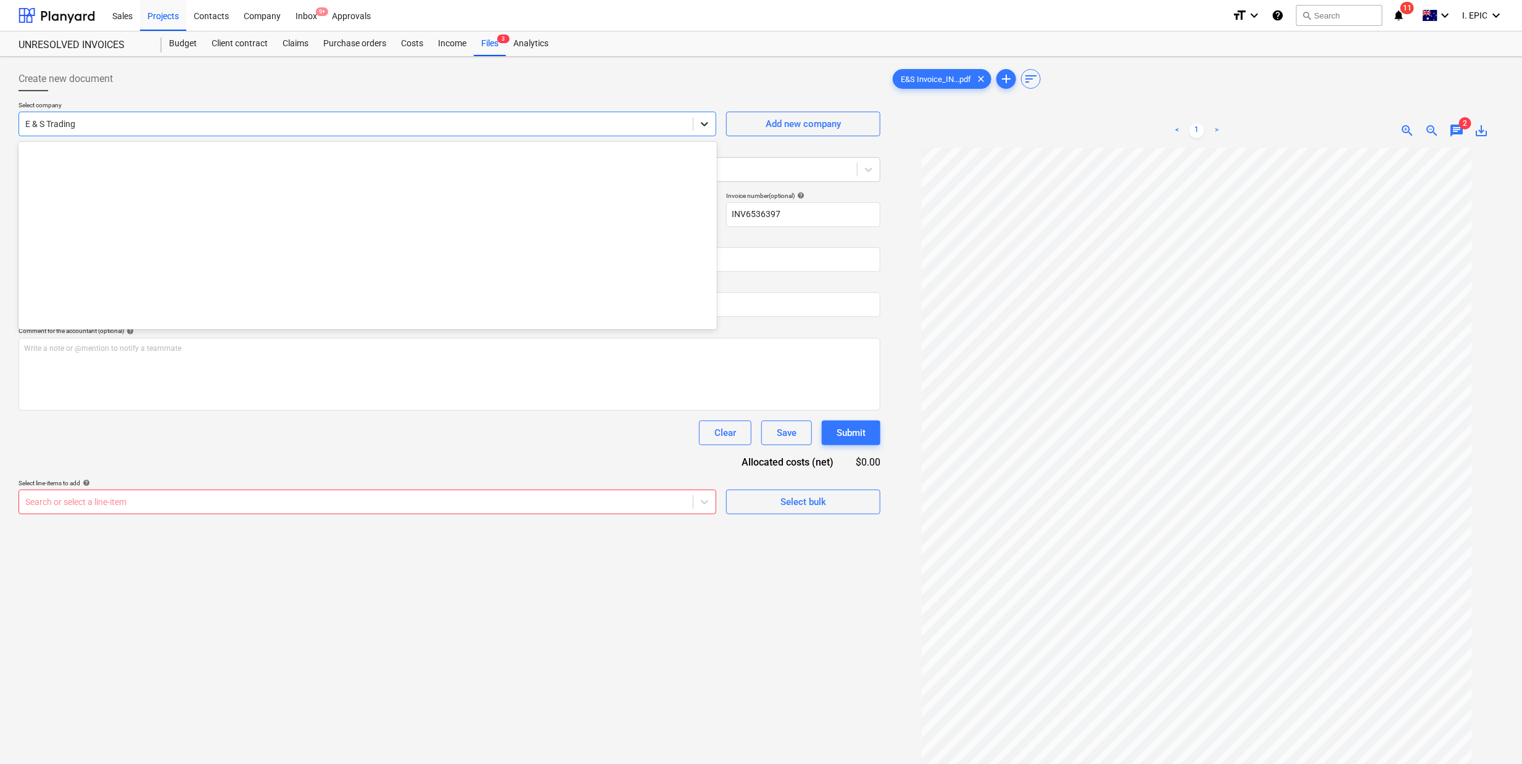
click at [698, 124] on icon at bounding box center [704, 124] width 12 height 12
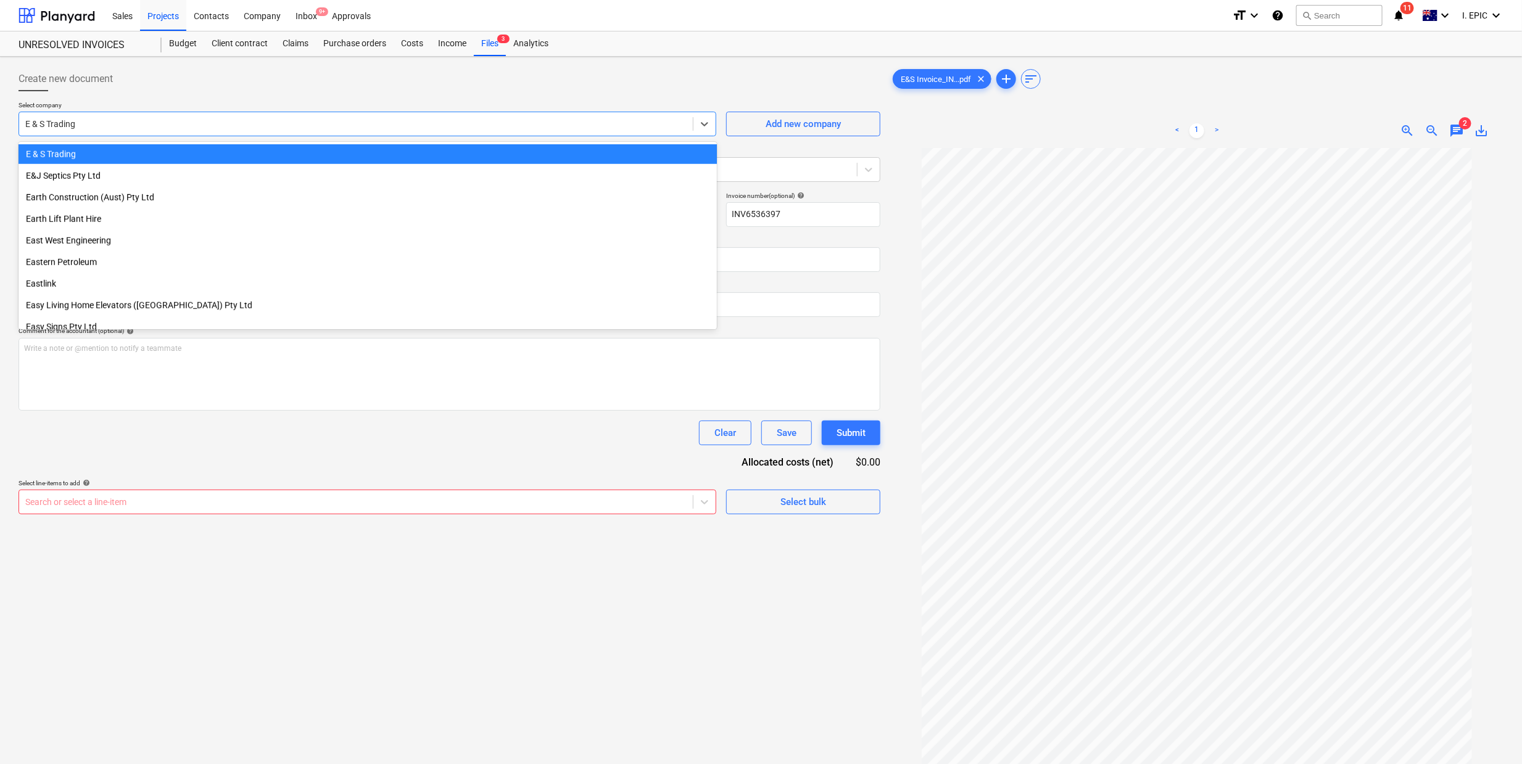
click at [52, 154] on div "E & S Trading" at bounding box center [368, 154] width 698 height 20
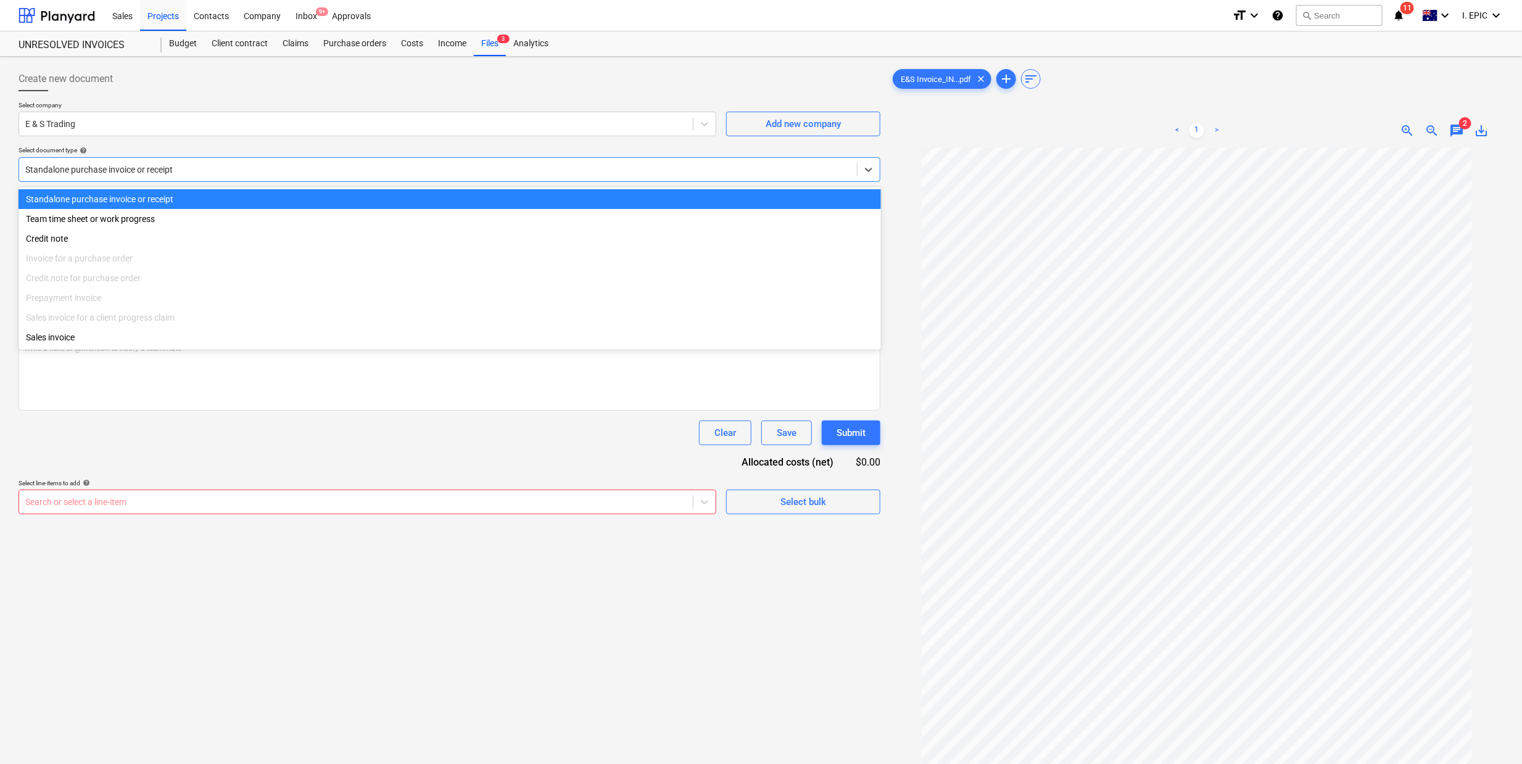
click at [41, 171] on div at bounding box center [437, 169] width 825 height 12
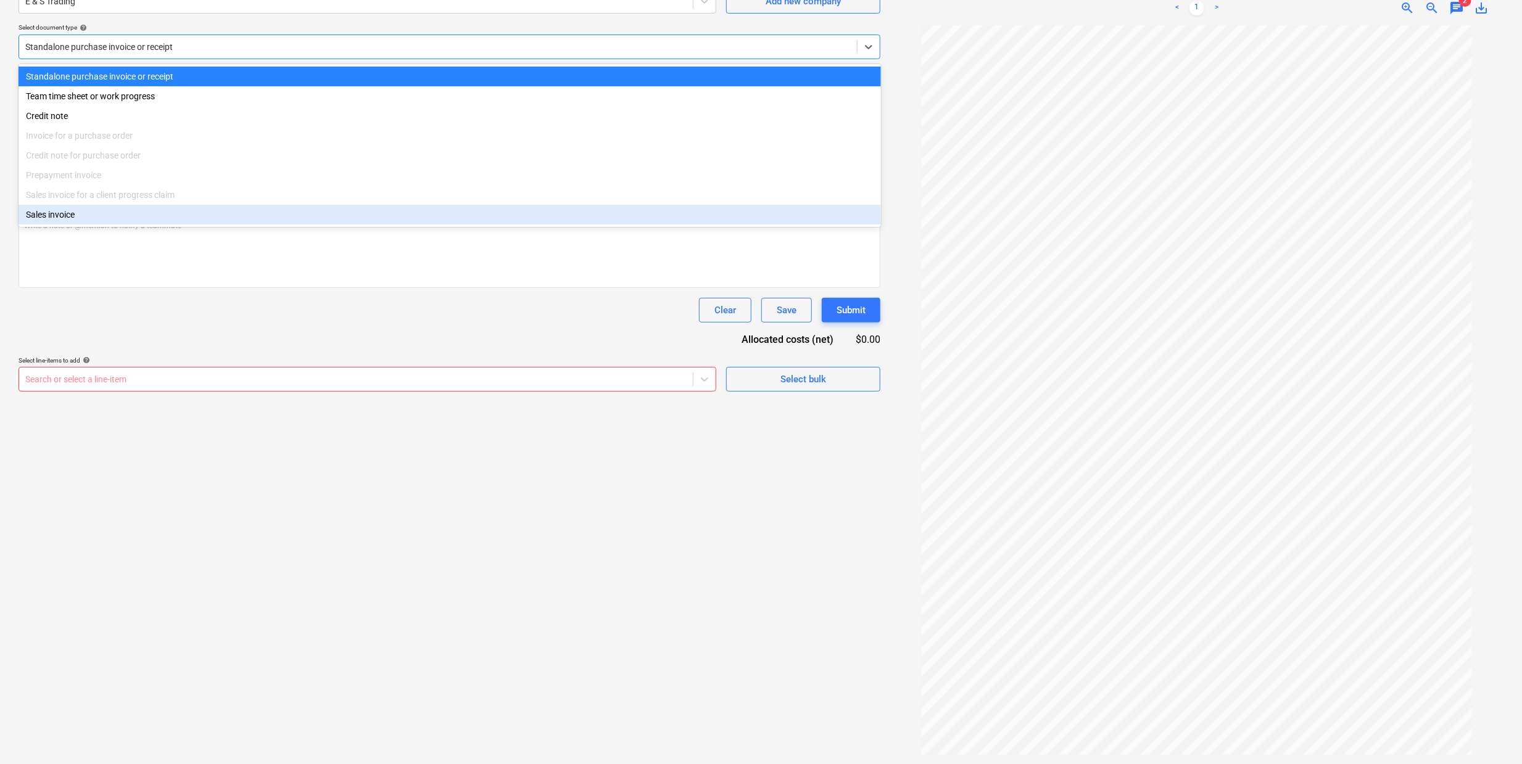
scroll to position [124, 0]
click at [130, 463] on div "Create new document Select company E & S Trading Add new company Select documen…" at bounding box center [450, 348] width 872 height 821
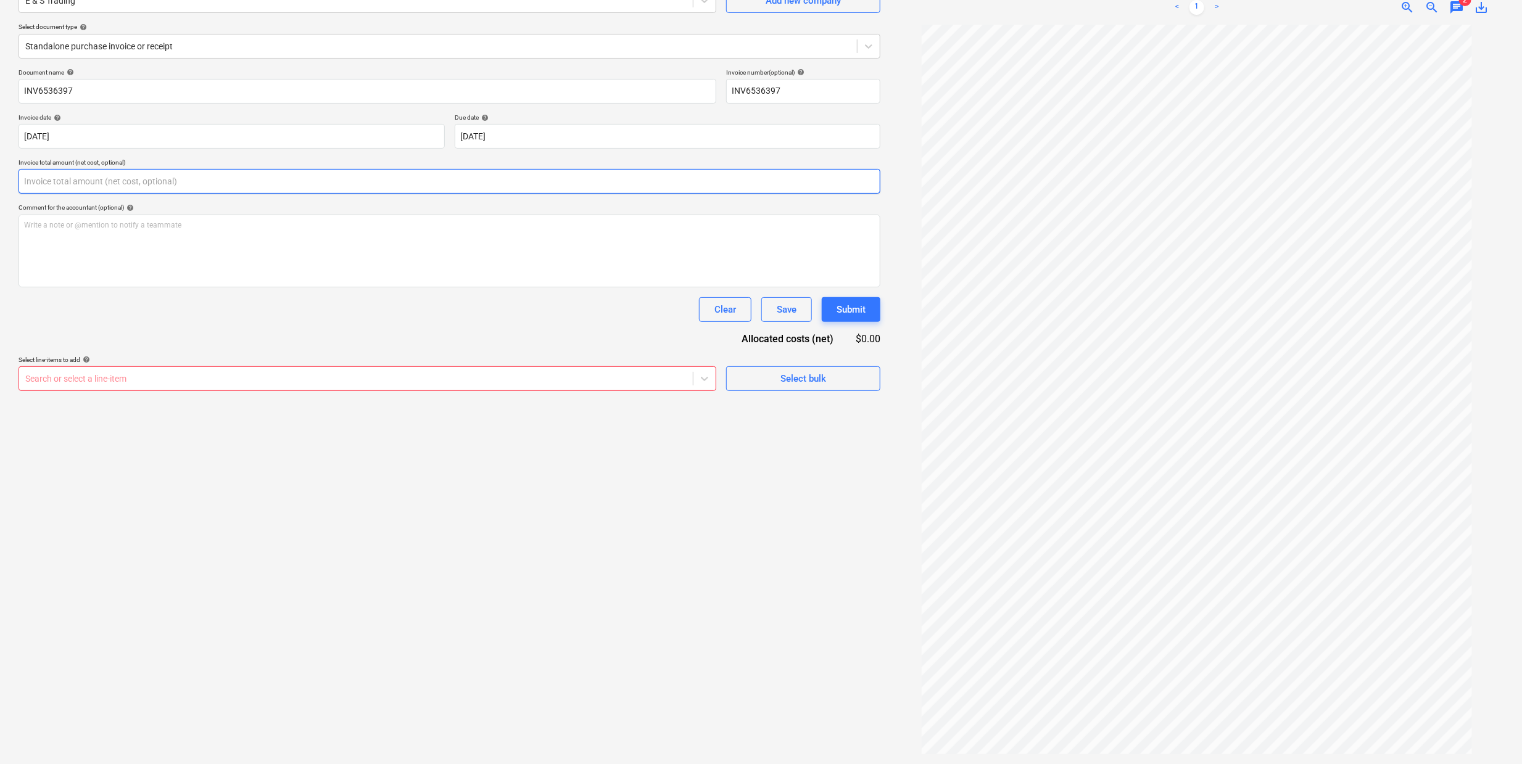
click at [67, 178] on input "text" at bounding box center [450, 181] width 862 height 25
type input "0.00"
click at [215, 533] on div "Create new document Select company E & S Trading Add new company Select documen…" at bounding box center [450, 348] width 872 height 821
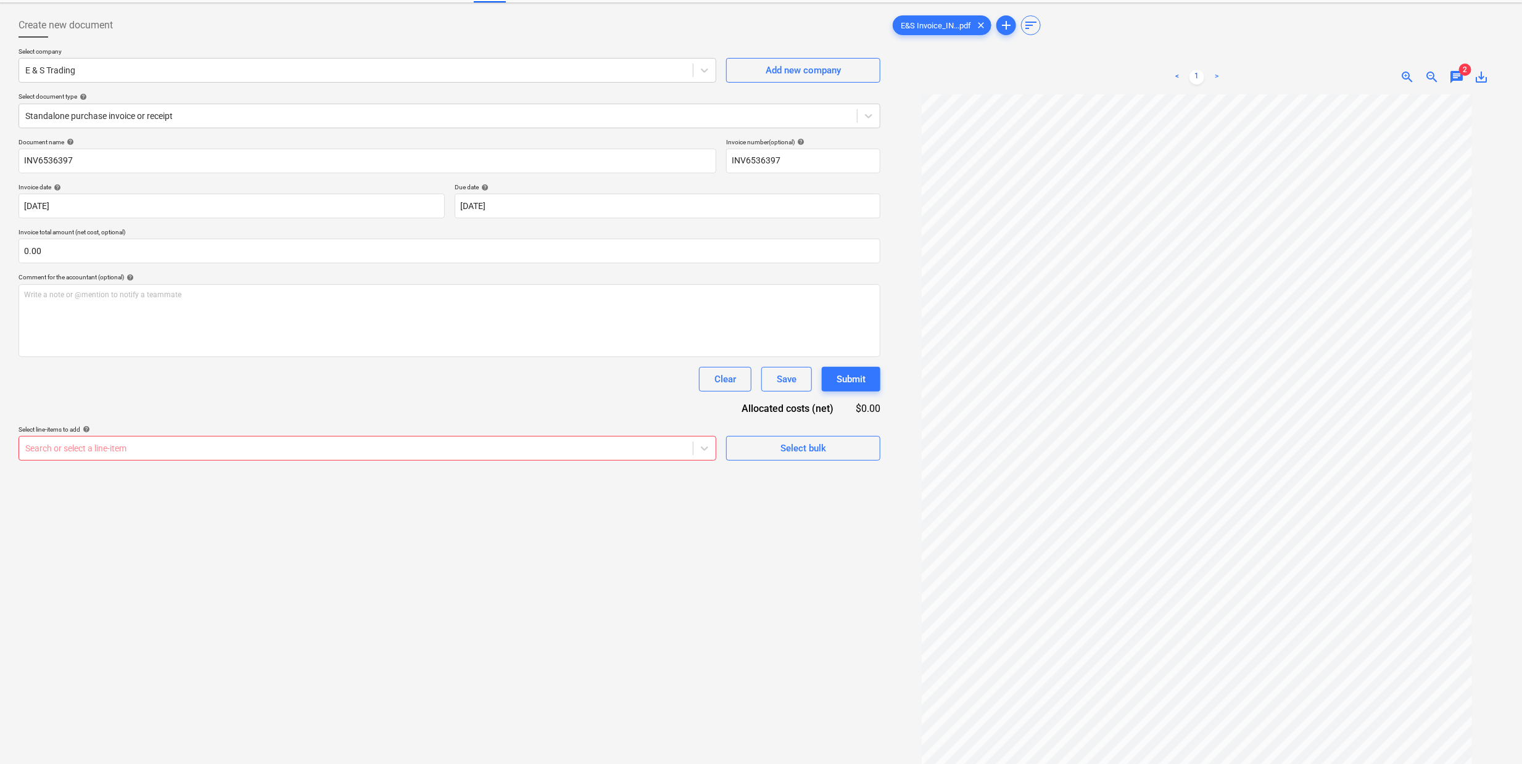
scroll to position [0, 0]
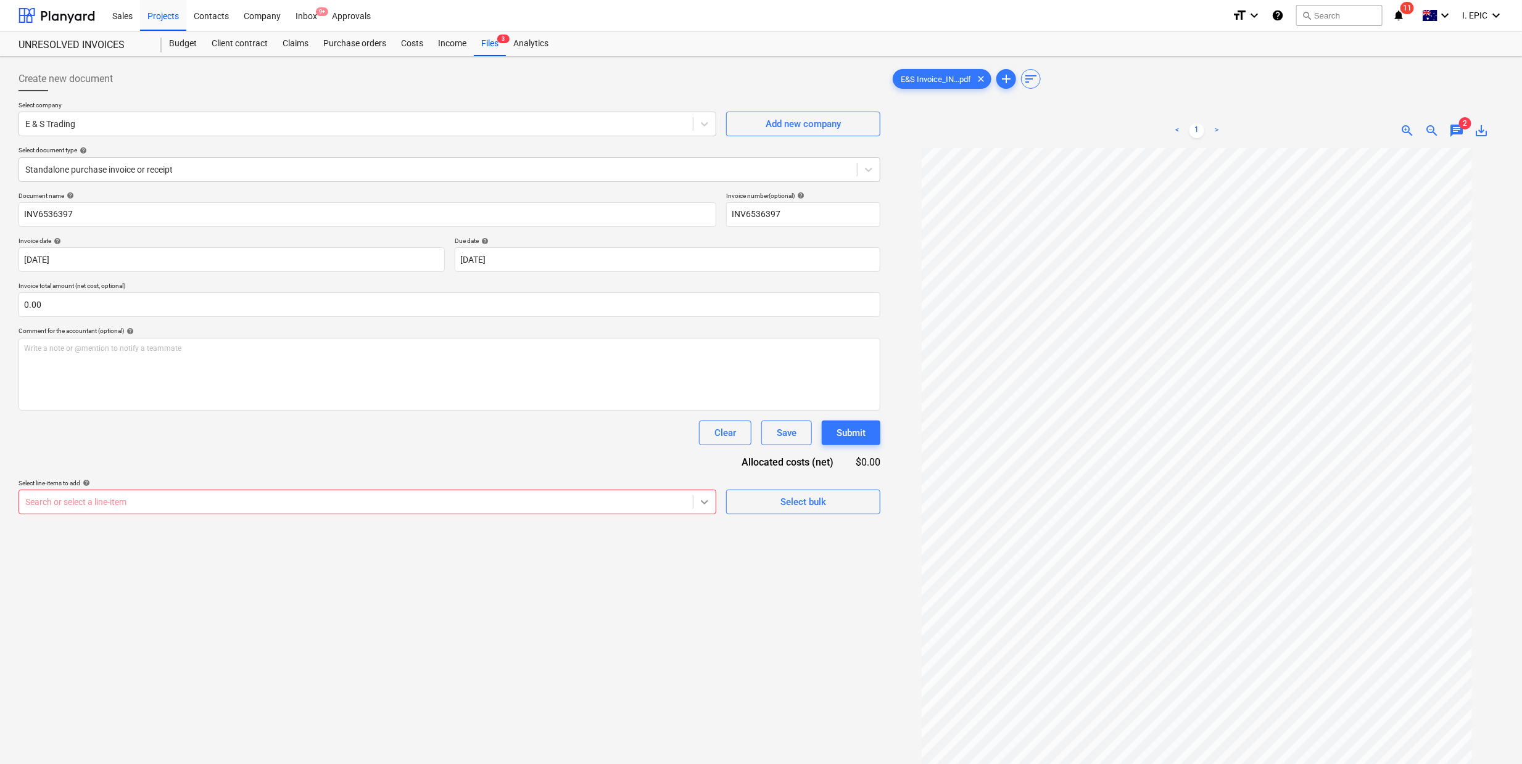
click at [696, 507] on div at bounding box center [704, 502] width 22 height 22
click at [692, 634] on div "Create new document Select company E & S Trading Add new company Select documen…" at bounding box center [450, 472] width 872 height 821
click at [311, 19] on div "Inbox 9+" at bounding box center [306, 14] width 36 height 31
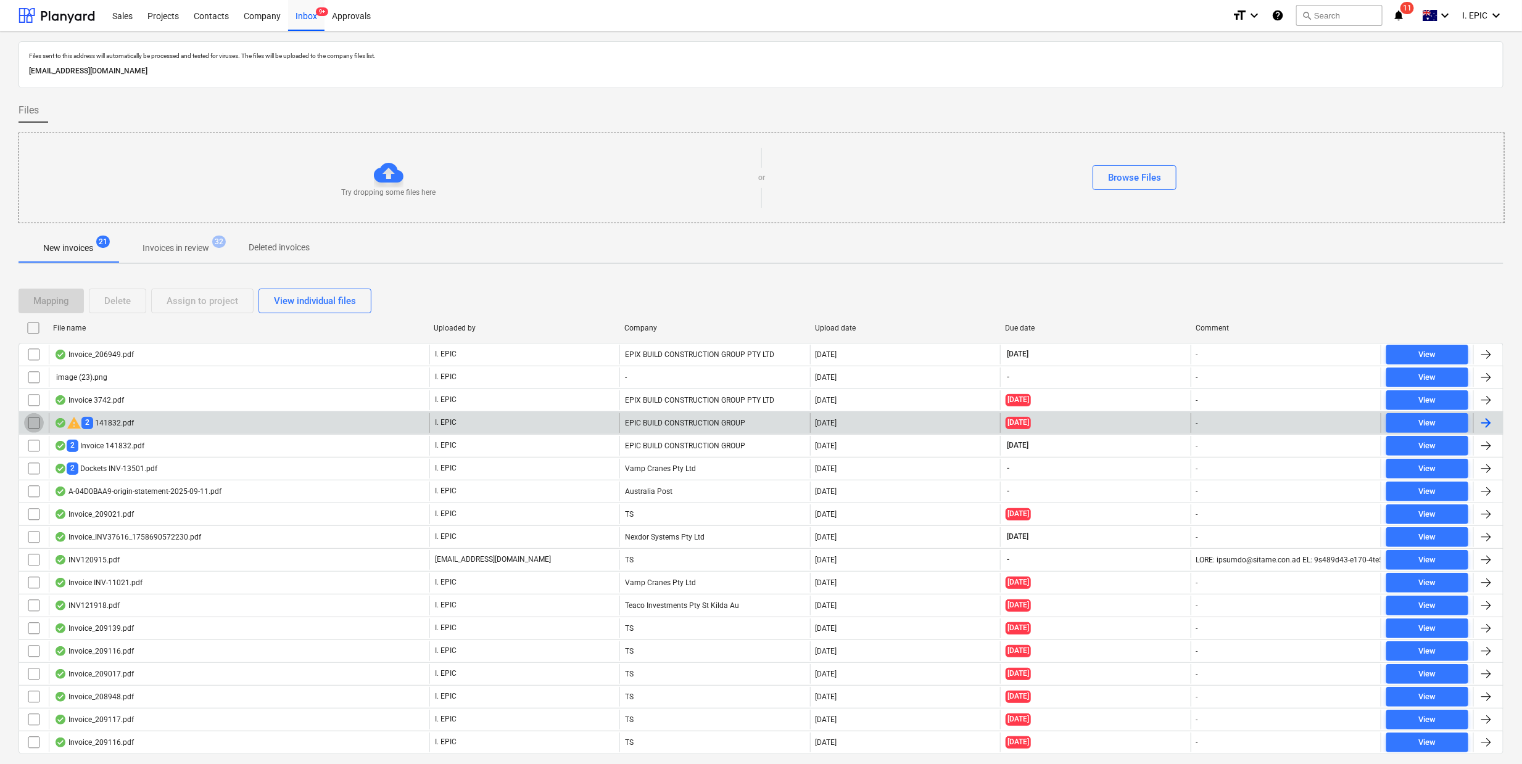
click at [34, 428] on input "checkbox" at bounding box center [34, 423] width 20 height 20
click at [141, 313] on button "Delete" at bounding box center [117, 301] width 57 height 25
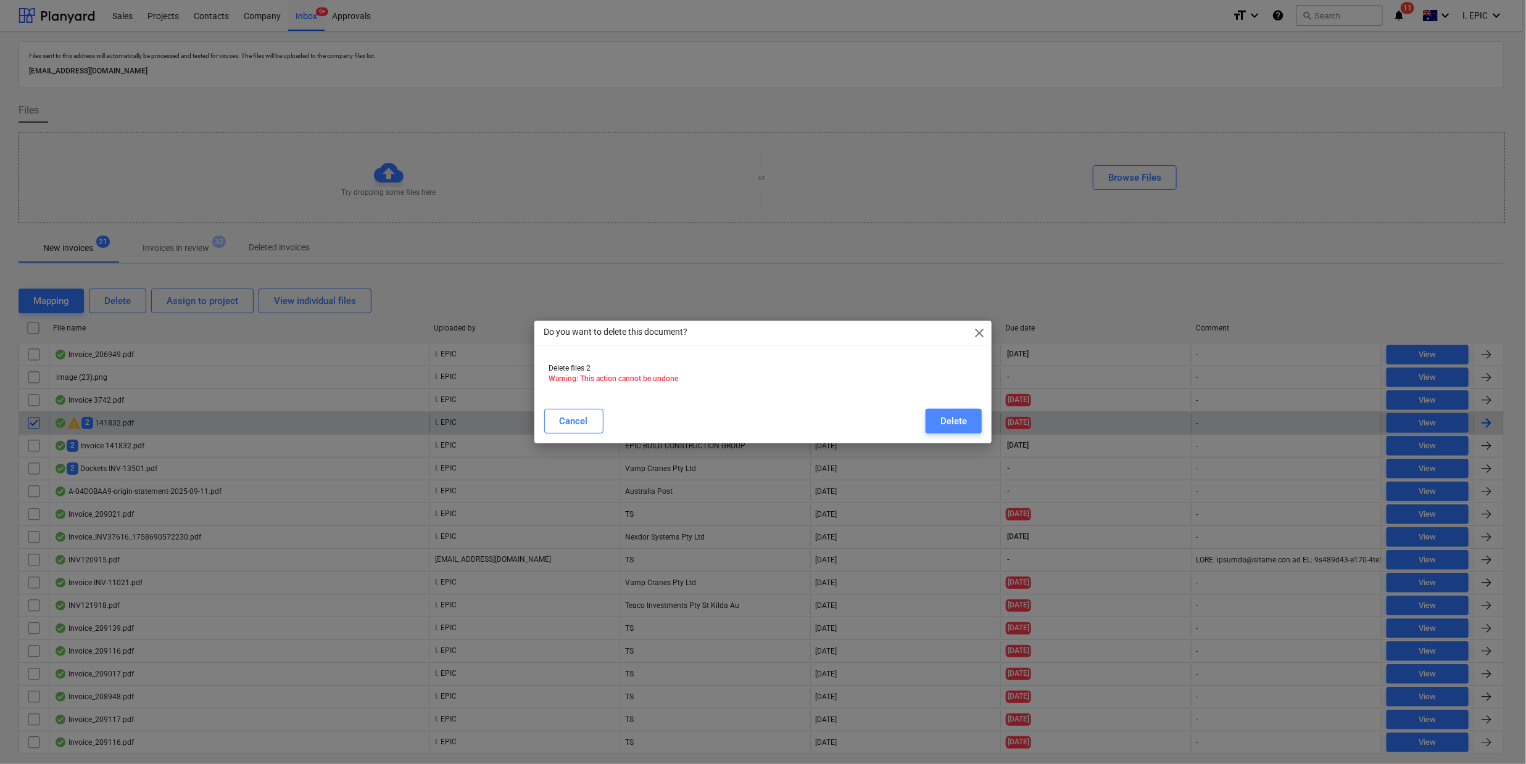
click at [972, 419] on button "Delete" at bounding box center [953, 421] width 56 height 25
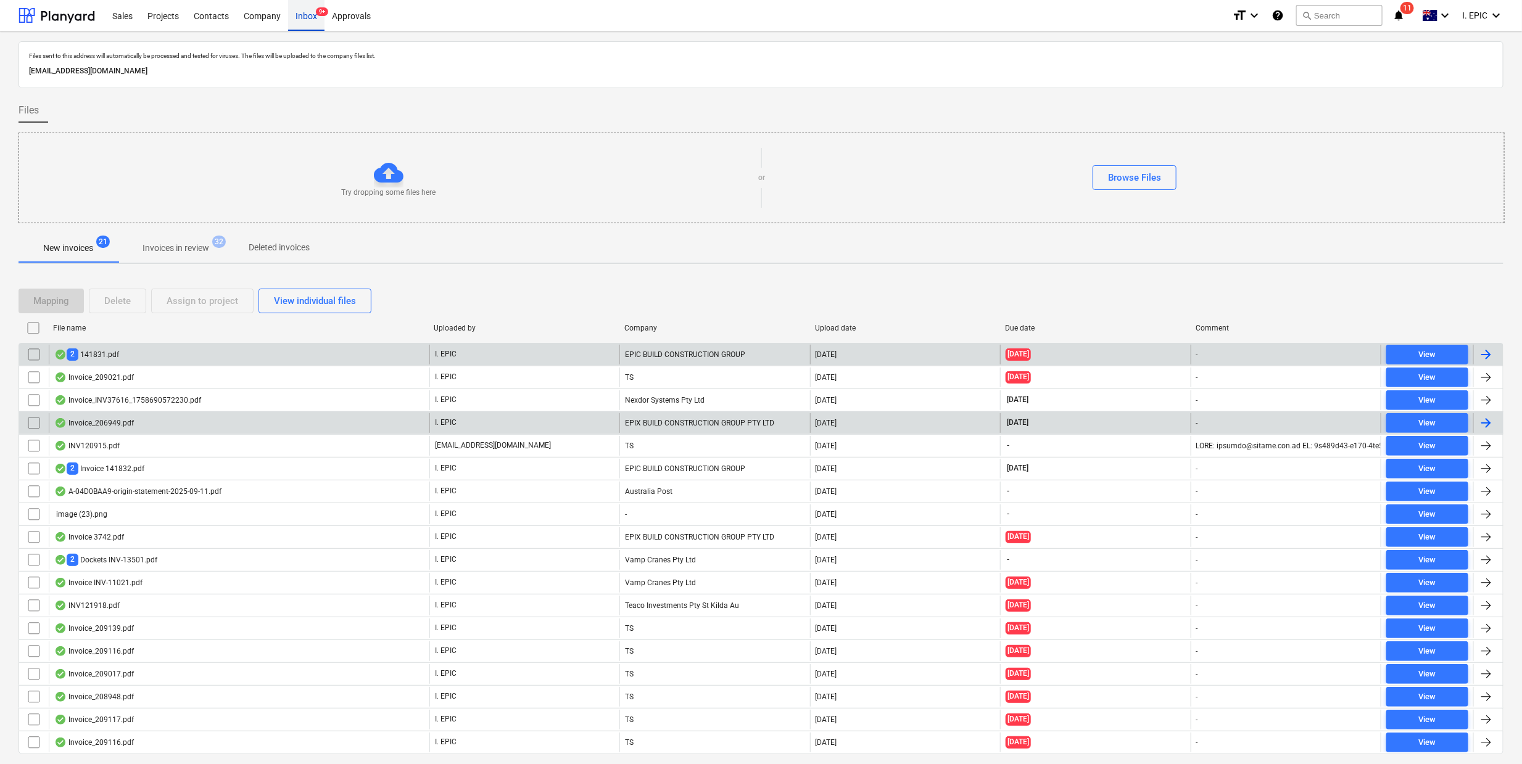
click at [306, 25] on div "Inbox 9+" at bounding box center [306, 14] width 36 height 31
click at [204, 15] on div "Contacts" at bounding box center [211, 14] width 50 height 31
click at [181, 12] on div "Projects" at bounding box center [163, 14] width 46 height 31
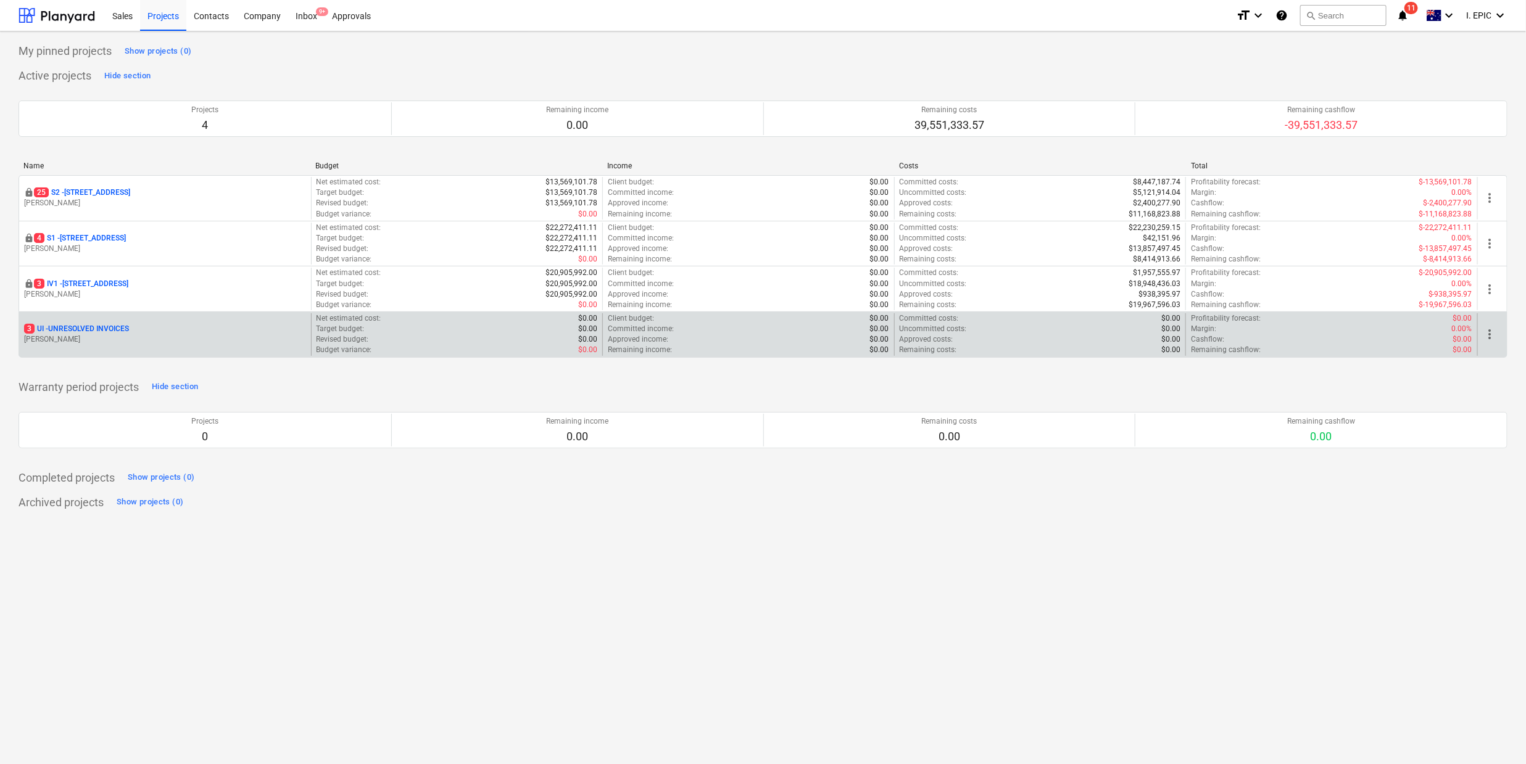
click at [108, 331] on p "3 UI - UNRESOLVED INVOICES" at bounding box center [76, 329] width 105 height 10
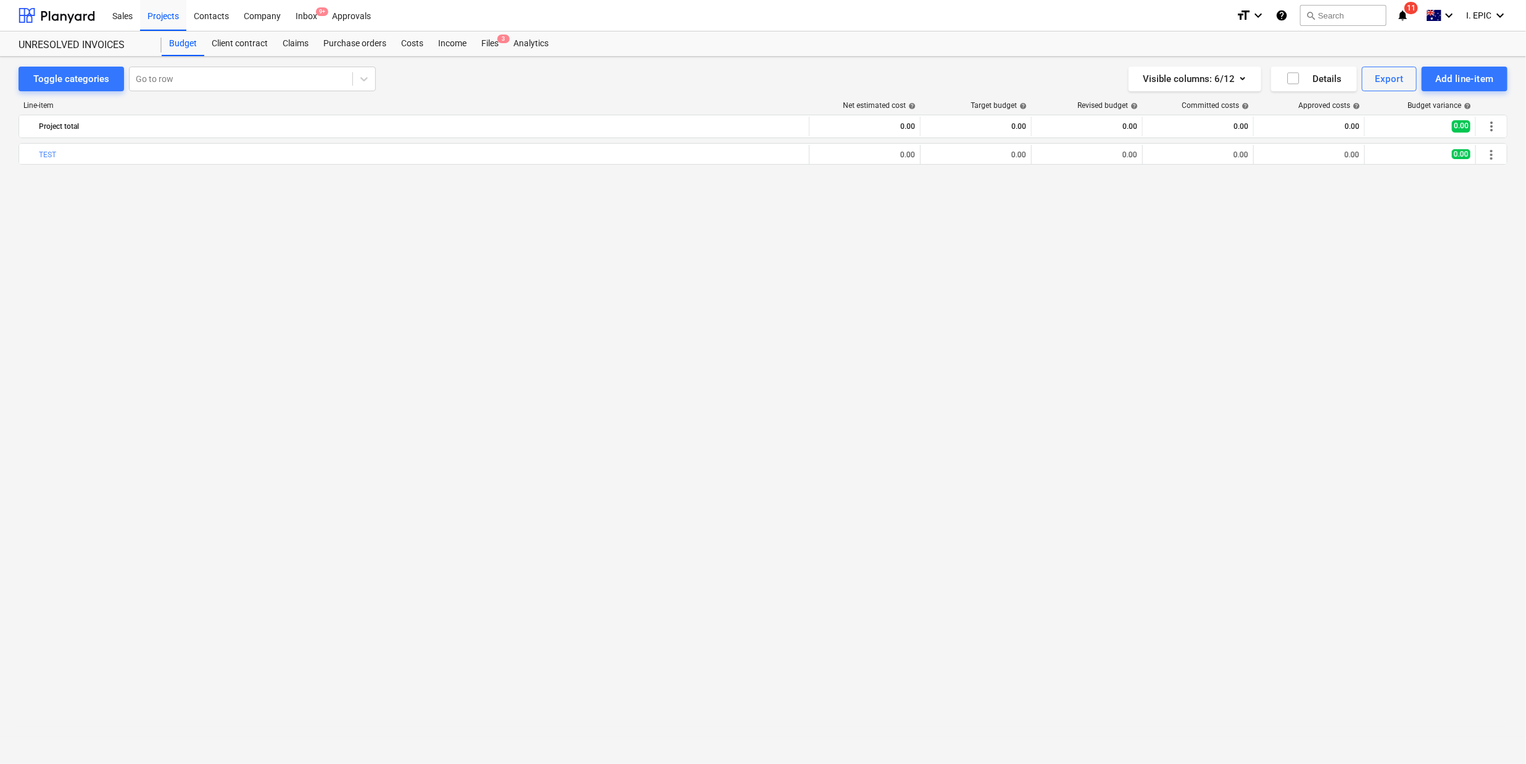
click at [125, 343] on div "bar_chart TEST 0.00 0.00 edit 0.00 0.00 0.00 0.00 more_vert" at bounding box center [763, 427] width 1489 height 569
click at [236, 352] on div "bar_chart TEST 0.00 0.00 edit 0.00 0.00 0.00 0.00 more_vert" at bounding box center [763, 427] width 1489 height 569
click at [487, 48] on div "Files 3" at bounding box center [490, 43] width 32 height 25
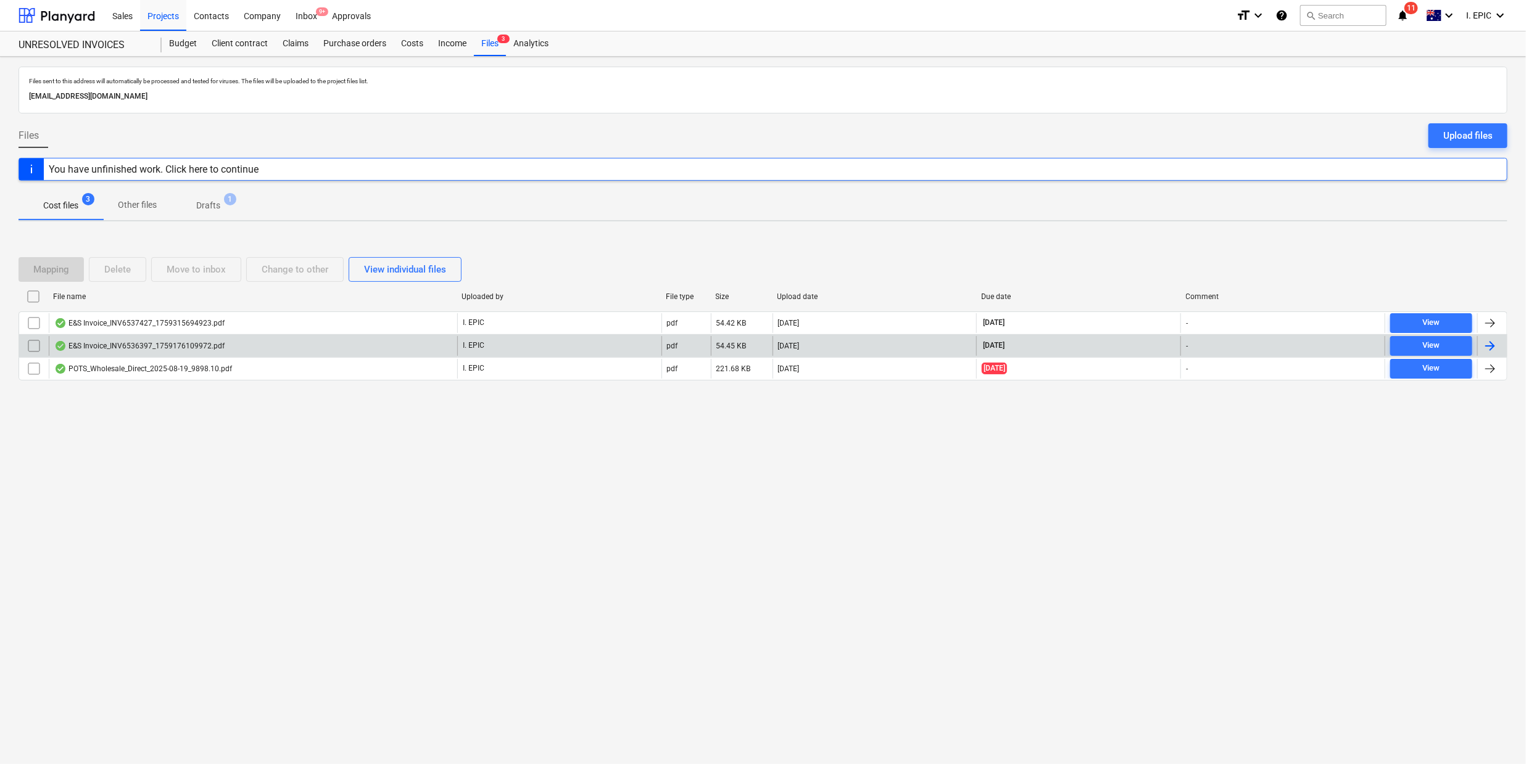
click at [36, 341] on input "checkbox" at bounding box center [34, 346] width 20 height 20
click at [279, 163] on div "You have unfinished work. Click here to continue" at bounding box center [763, 169] width 1489 height 23
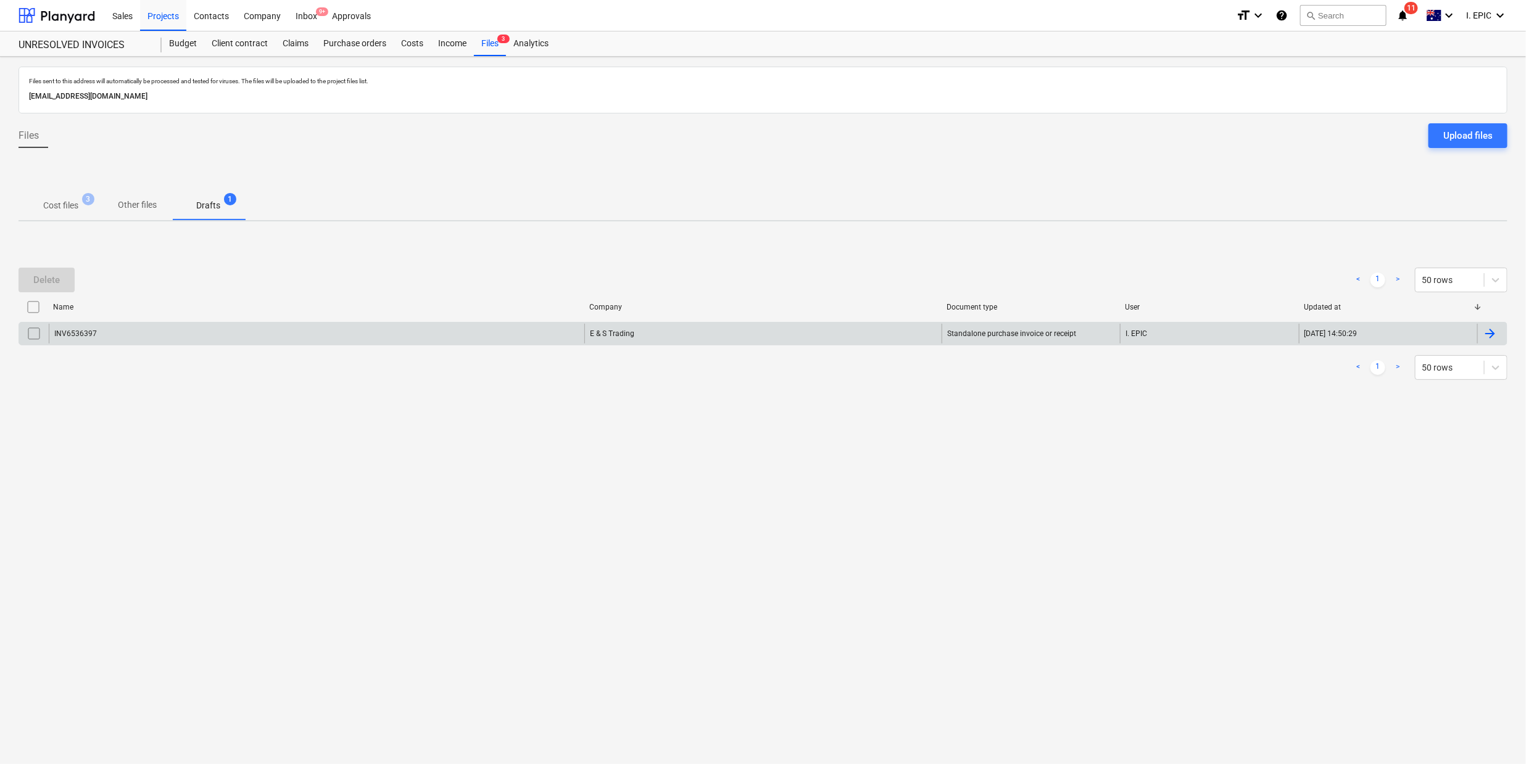
click at [37, 331] on input "checkbox" at bounding box center [34, 334] width 20 height 20
click at [1503, 330] on div at bounding box center [1492, 334] width 30 height 20
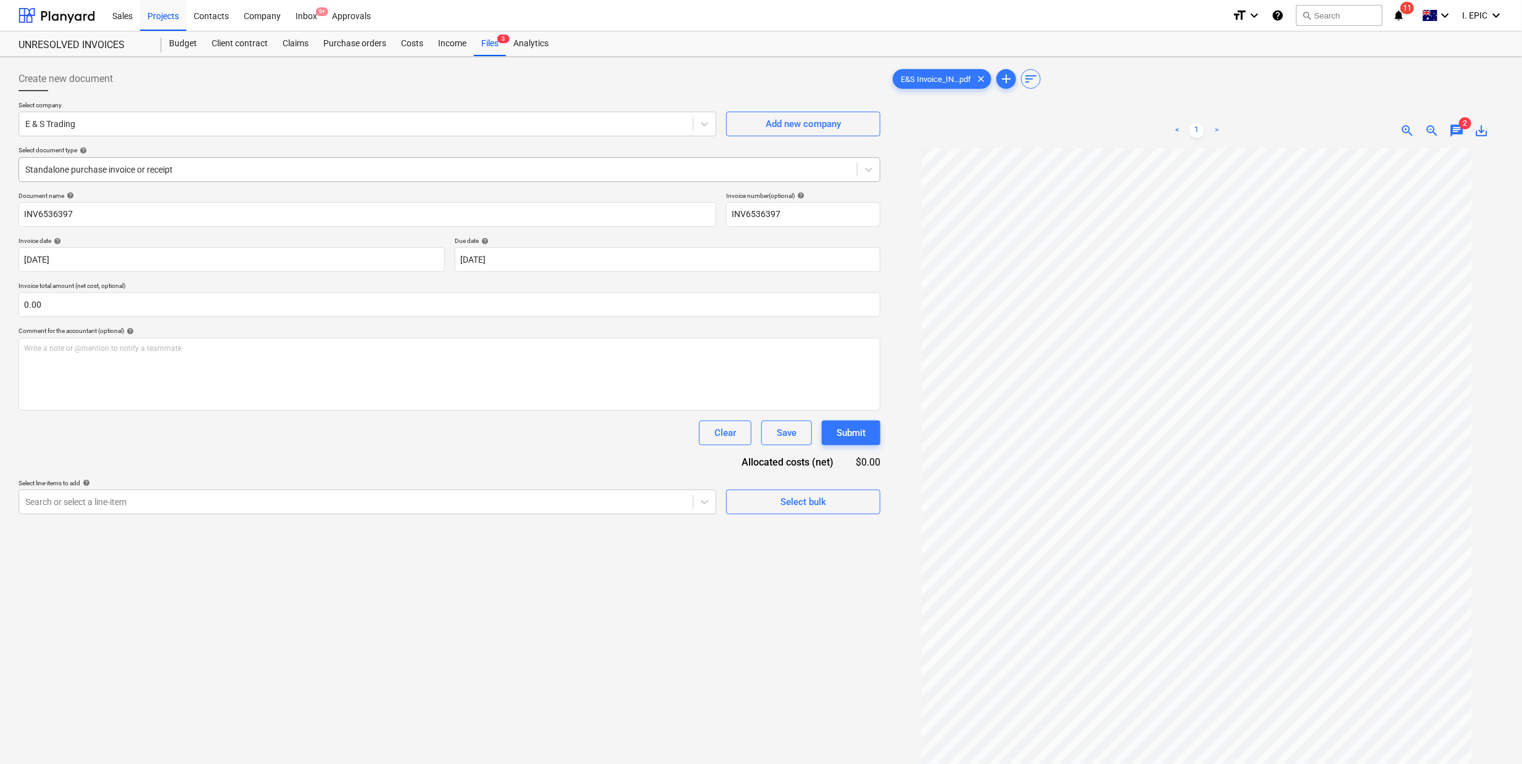
click at [106, 160] on div "Standalone purchase invoice or receipt" at bounding box center [450, 169] width 862 height 25
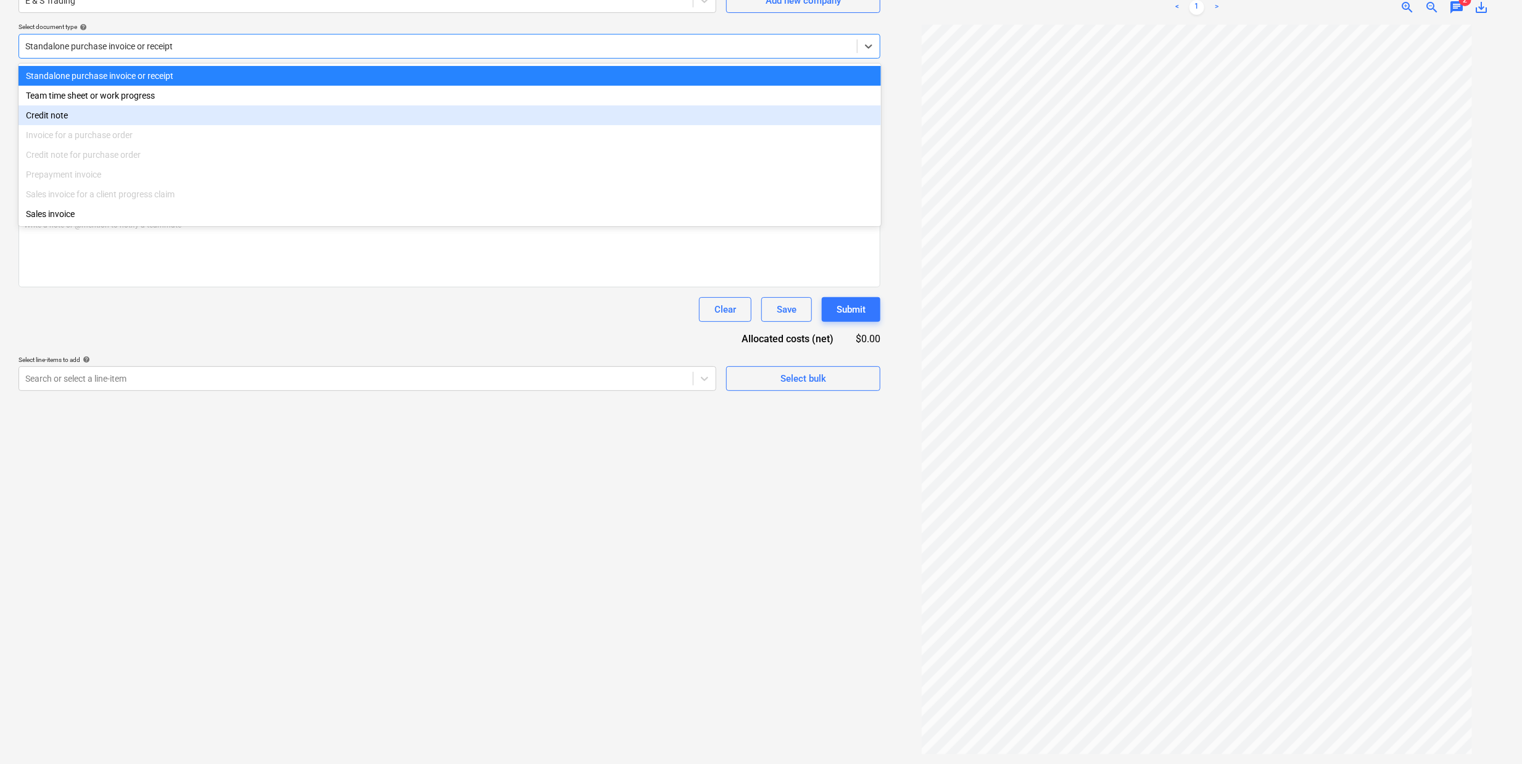
click at [392, 576] on div "Create new document Select company E & S Trading Add new company Select documen…" at bounding box center [450, 348] width 872 height 821
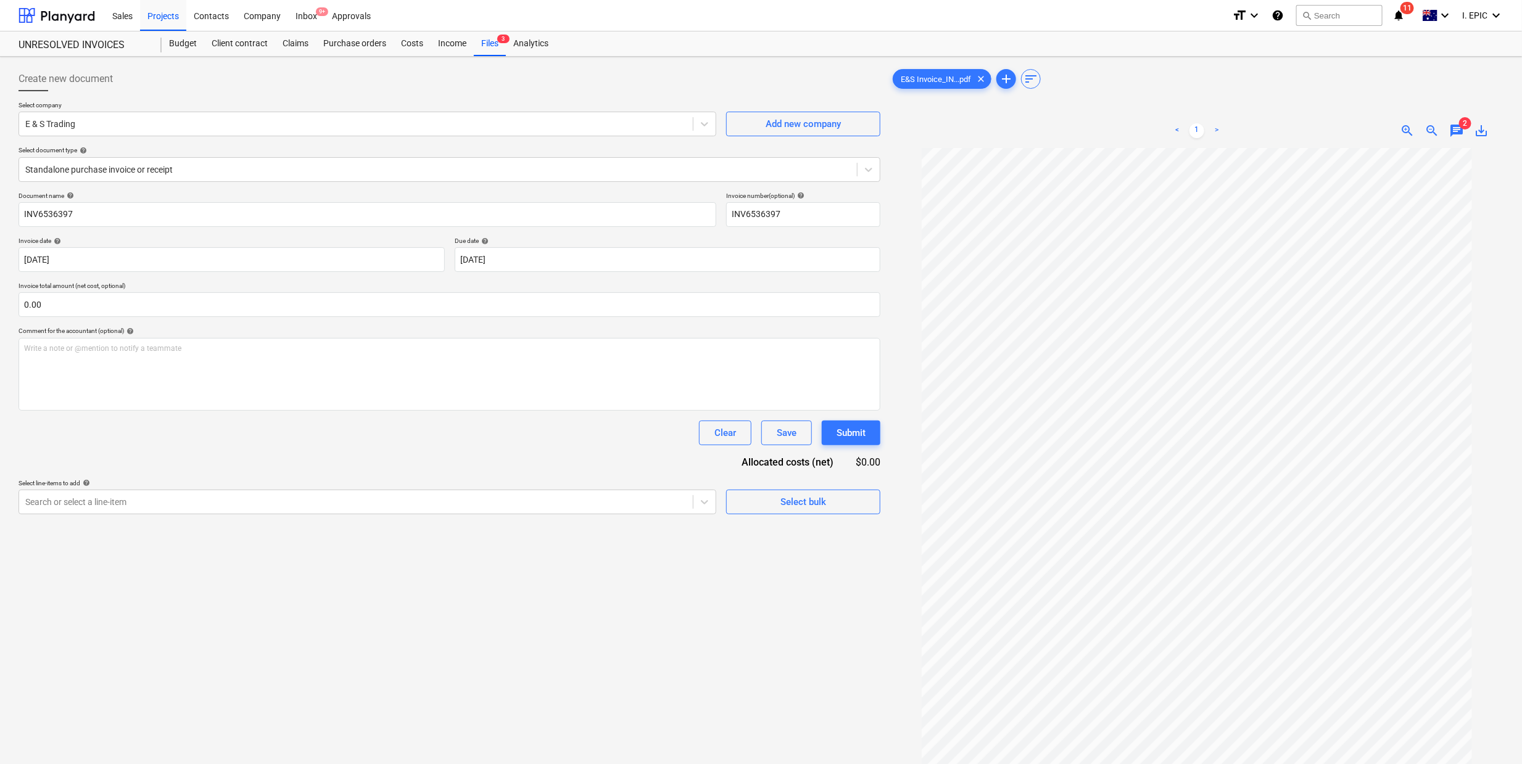
click at [1457, 135] on span "chat" at bounding box center [1456, 130] width 15 height 15
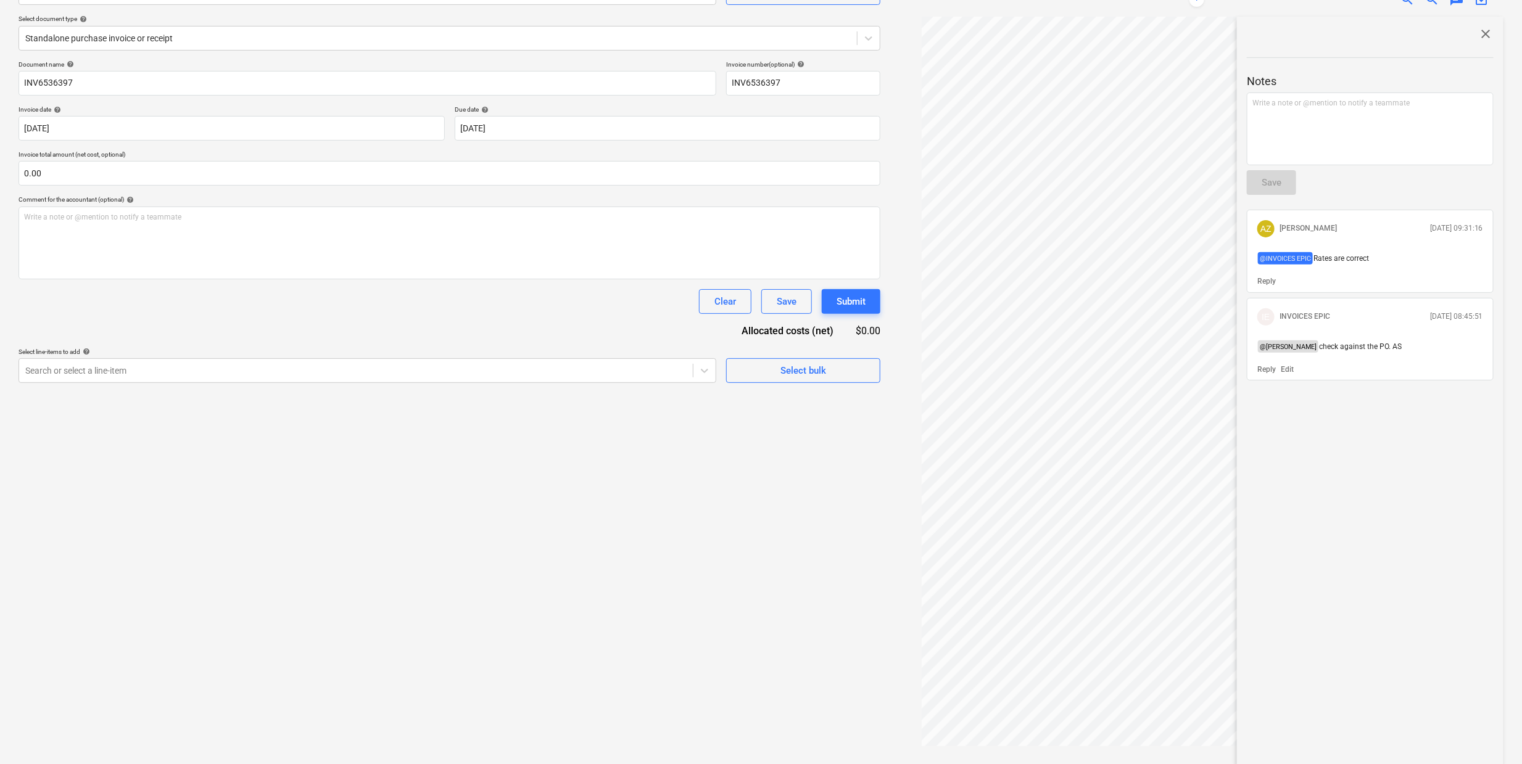
scroll to position [134, 0]
click at [306, 629] on div "Create new document Select company E & S Trading Add new company Select documen…" at bounding box center [450, 338] width 872 height 821
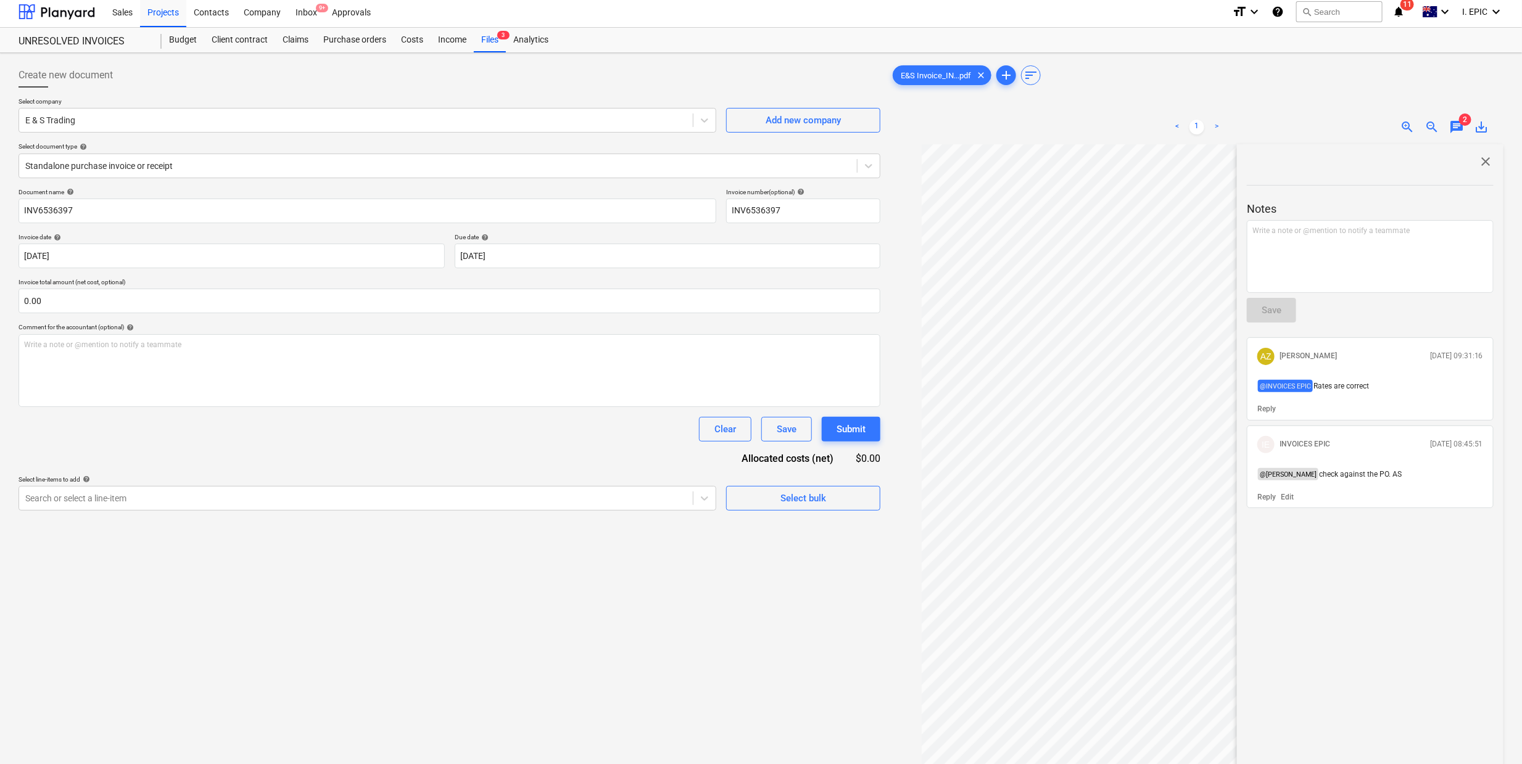
scroll to position [0, 0]
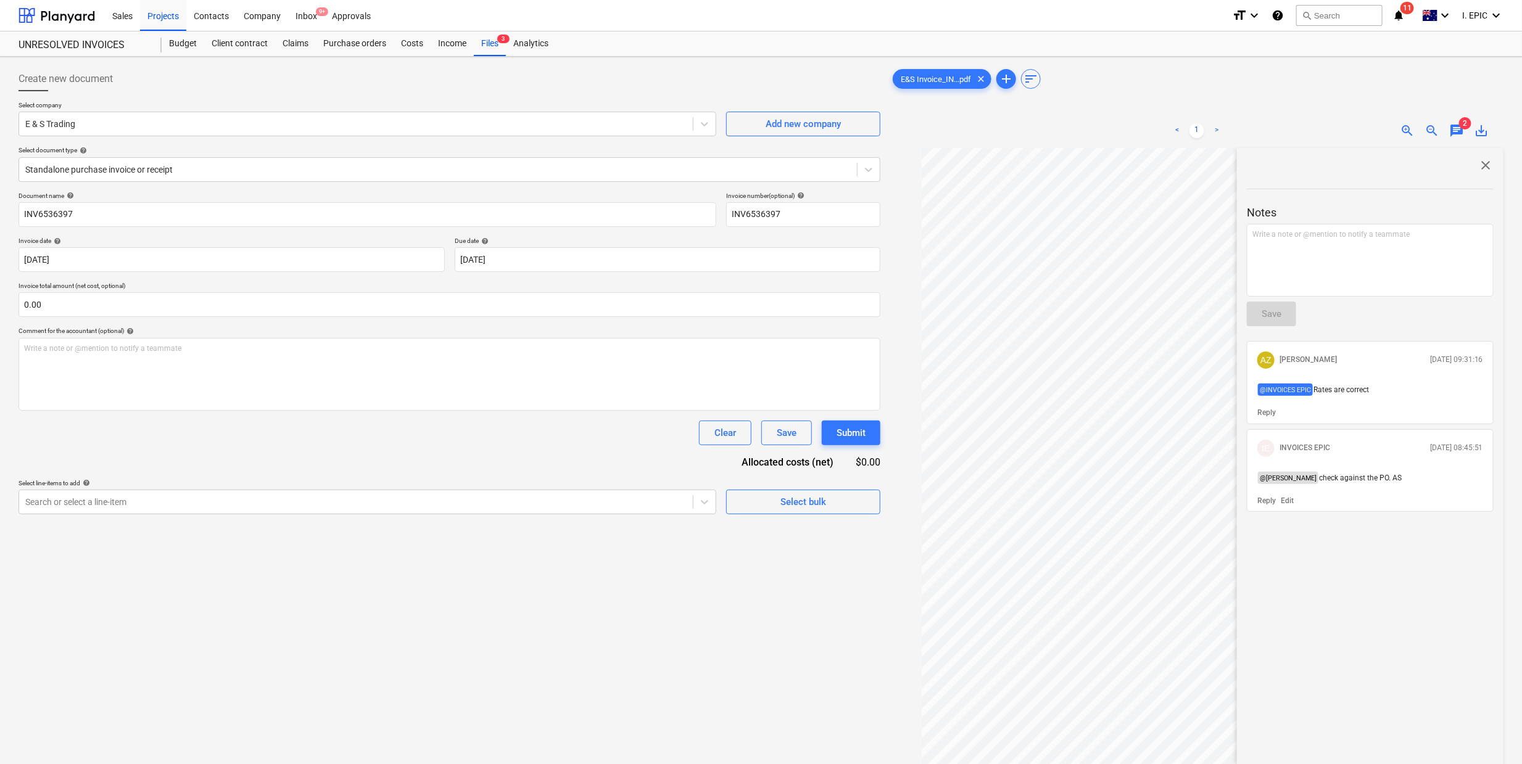
click at [702, 583] on div "Create new document Select company E & S Trading Add new company Select documen…" at bounding box center [450, 472] width 872 height 821
click at [709, 508] on icon at bounding box center [704, 502] width 12 height 12
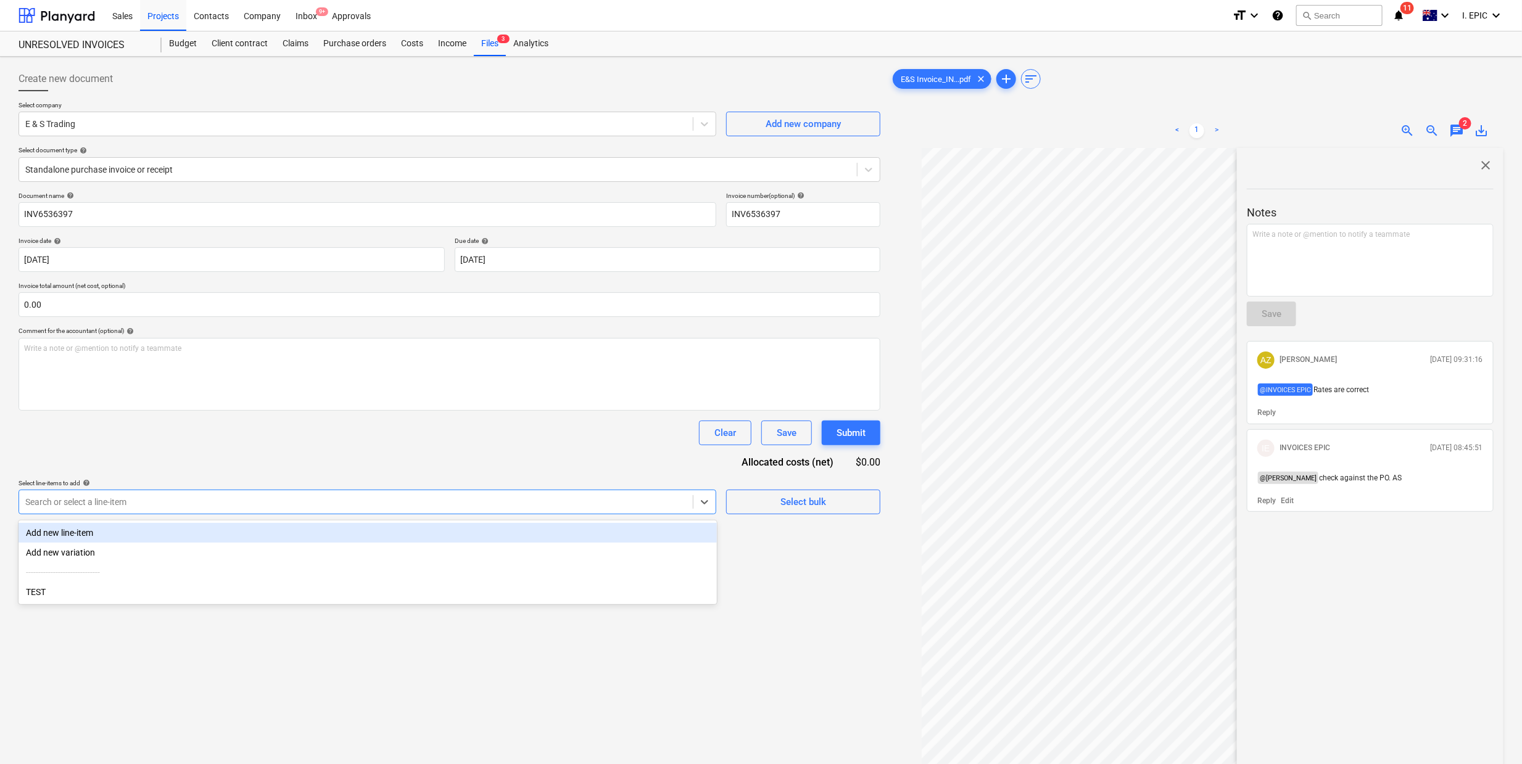
click at [91, 537] on div "Add new line-item" at bounding box center [368, 533] width 698 height 20
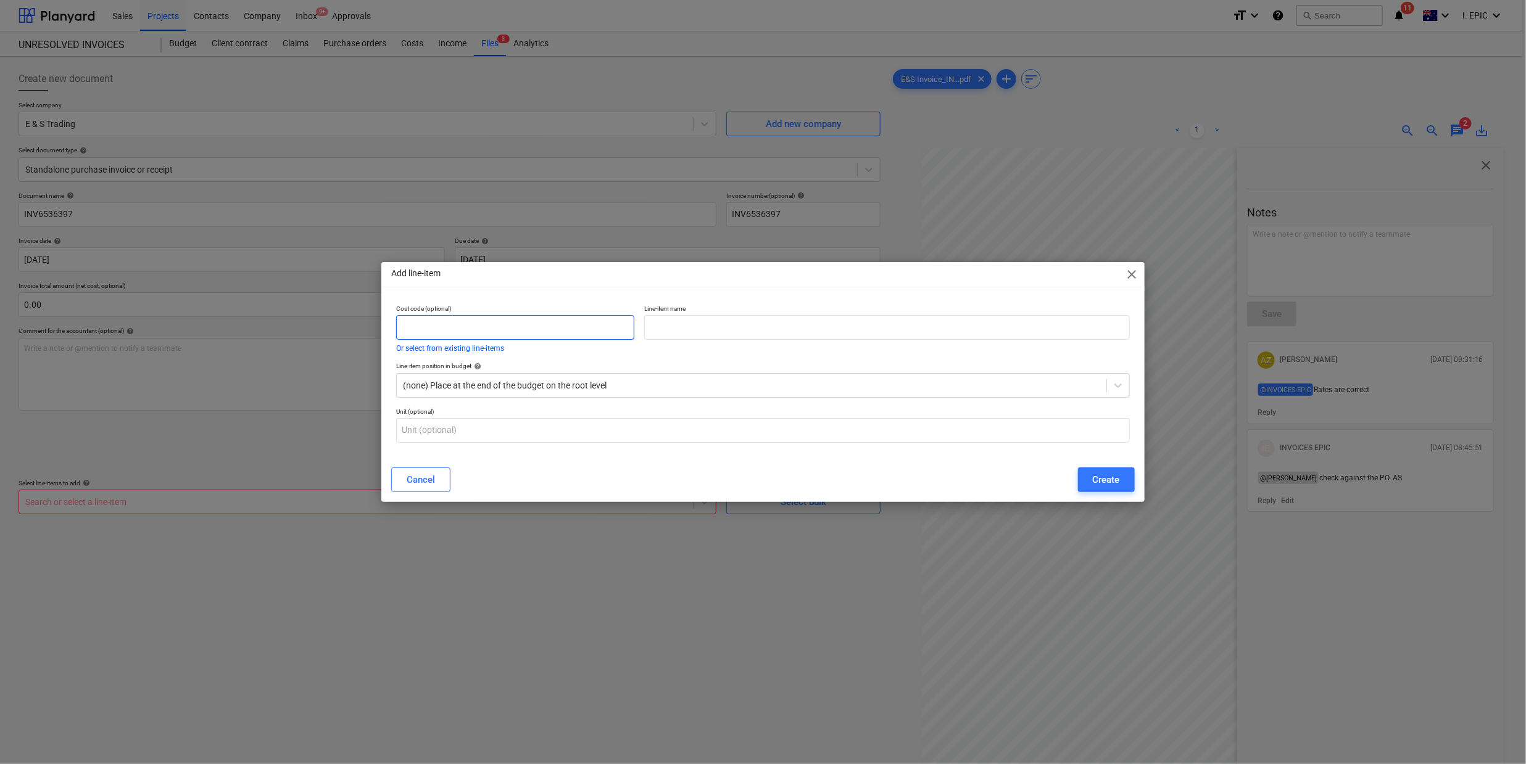
click at [444, 329] on input "text" at bounding box center [515, 327] width 238 height 25
click at [698, 335] on input "text" at bounding box center [887, 327] width 486 height 25
click at [378, 482] on div "Add line-item close Cost code (optional) Or select from existing line-items Lin…" at bounding box center [763, 382] width 1526 height 764
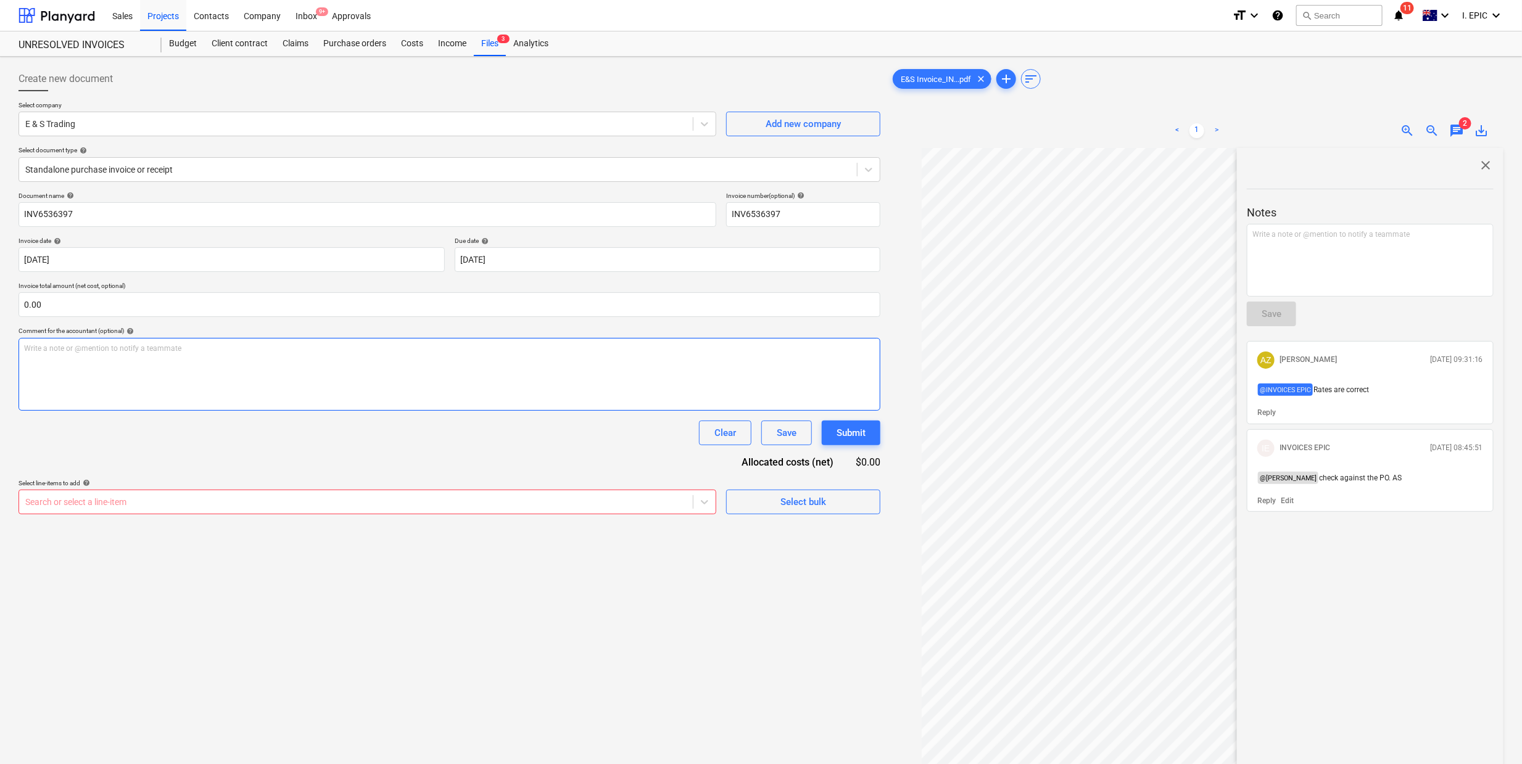
click at [48, 363] on div "Write a note or @mention to notify a teammate [PERSON_NAME]" at bounding box center [450, 374] width 862 height 73
click at [43, 312] on input "text" at bounding box center [450, 304] width 862 height 25
click at [50, 263] on body "Sales Projects Contacts Company Inbox 9+ Approvals format_size keyboard_arrow_d…" at bounding box center [761, 382] width 1522 height 764
type input "0.00"
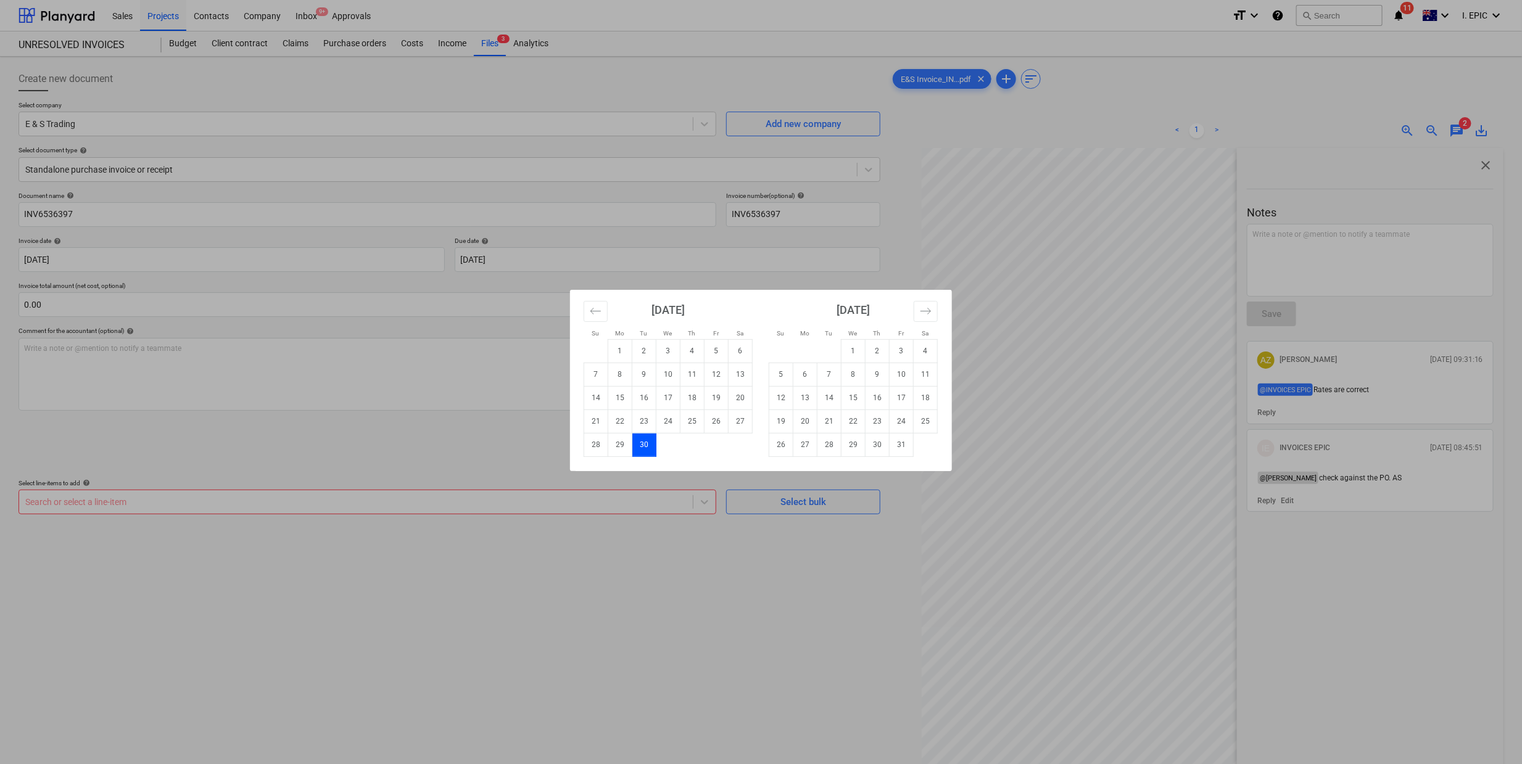
click at [935, 196] on div "Su Mo Tu We Th Fr Sa Su Mo Tu We Th Fr Sa [DATE] 1 2 3 4 5 6 7 8 9 10 11 12 13 …" at bounding box center [761, 382] width 1522 height 764
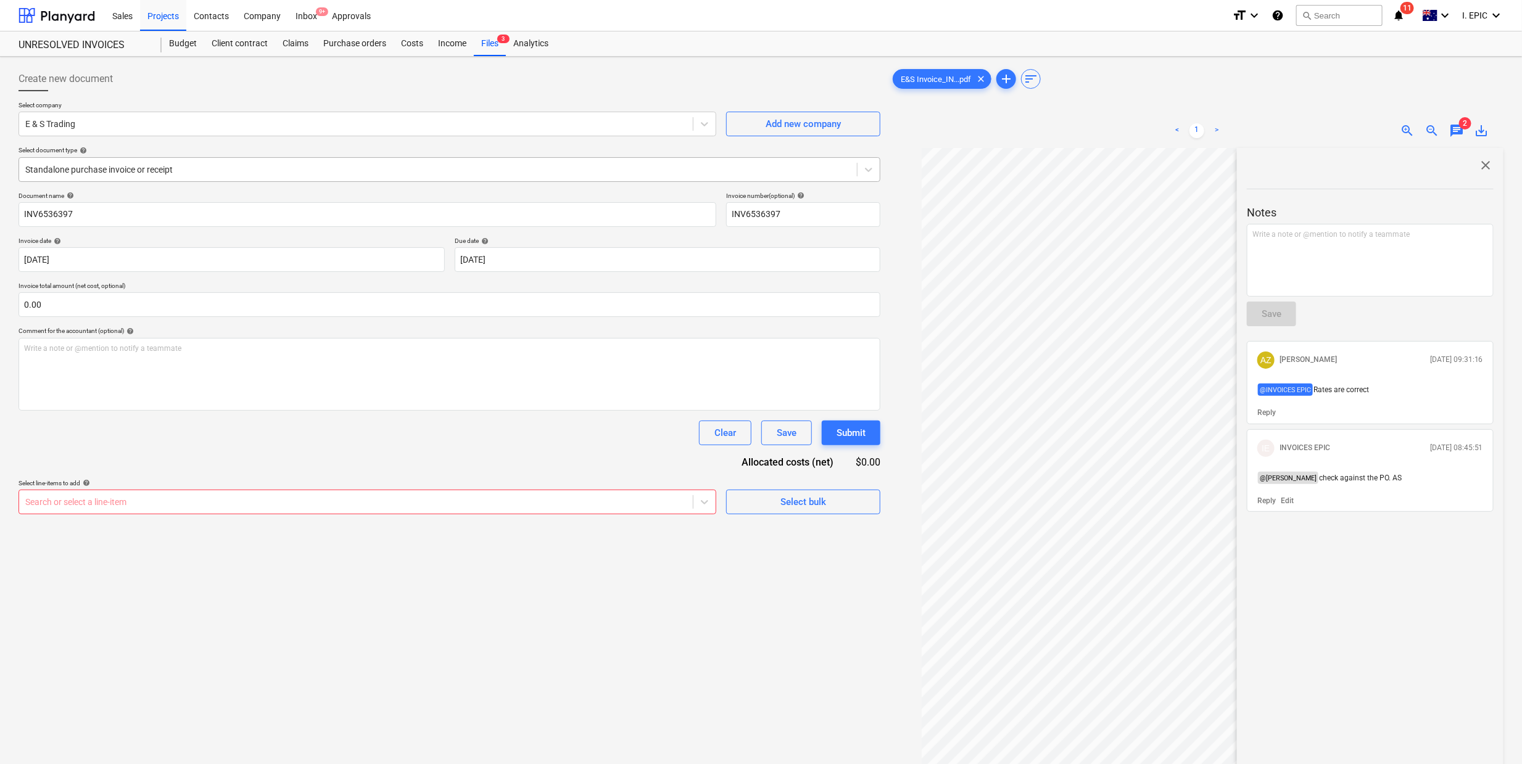
click at [117, 167] on div at bounding box center [437, 169] width 825 height 12
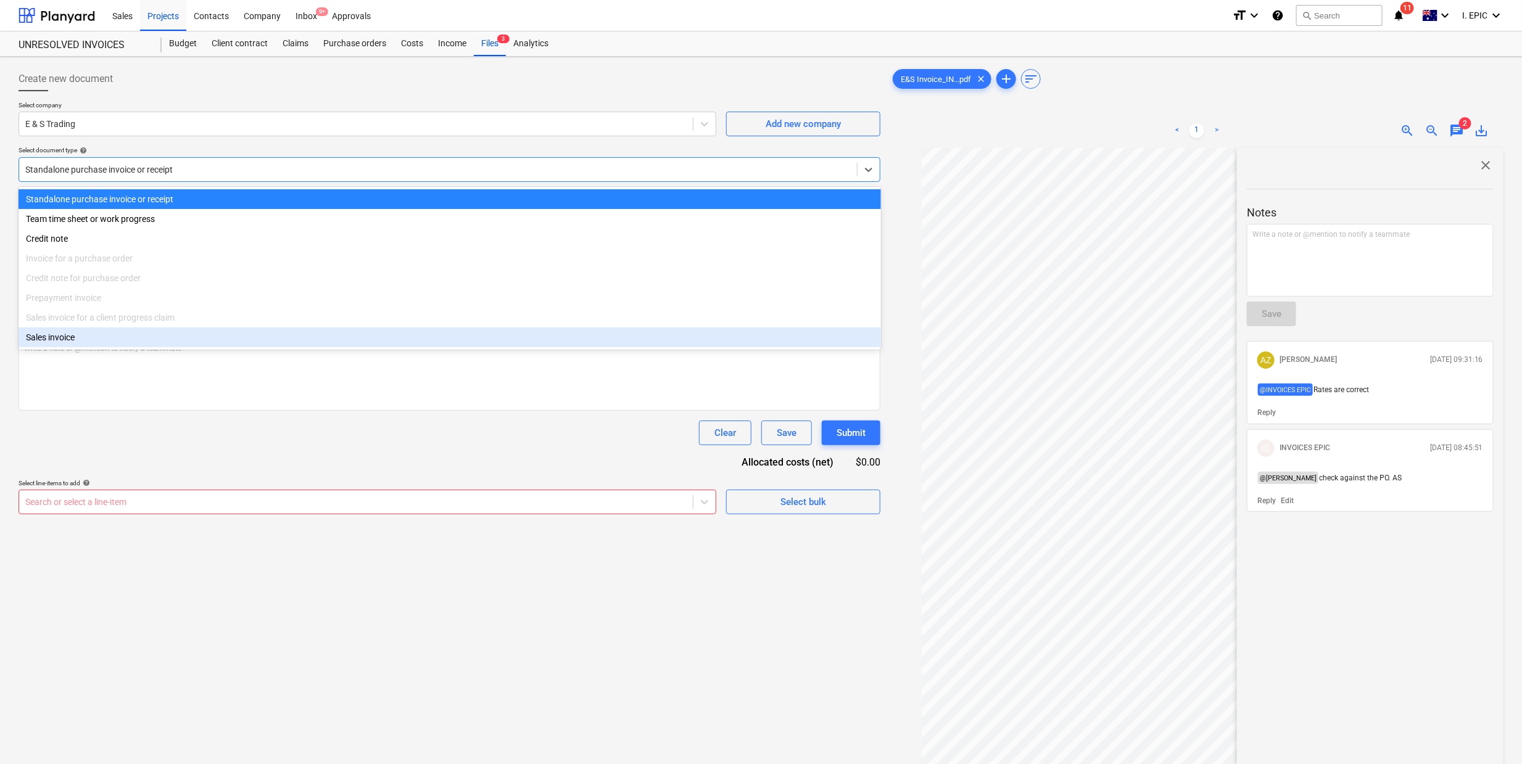
click at [466, 748] on div "Create new document Select company E & S Trading Add new company Select documen…" at bounding box center [450, 472] width 872 height 821
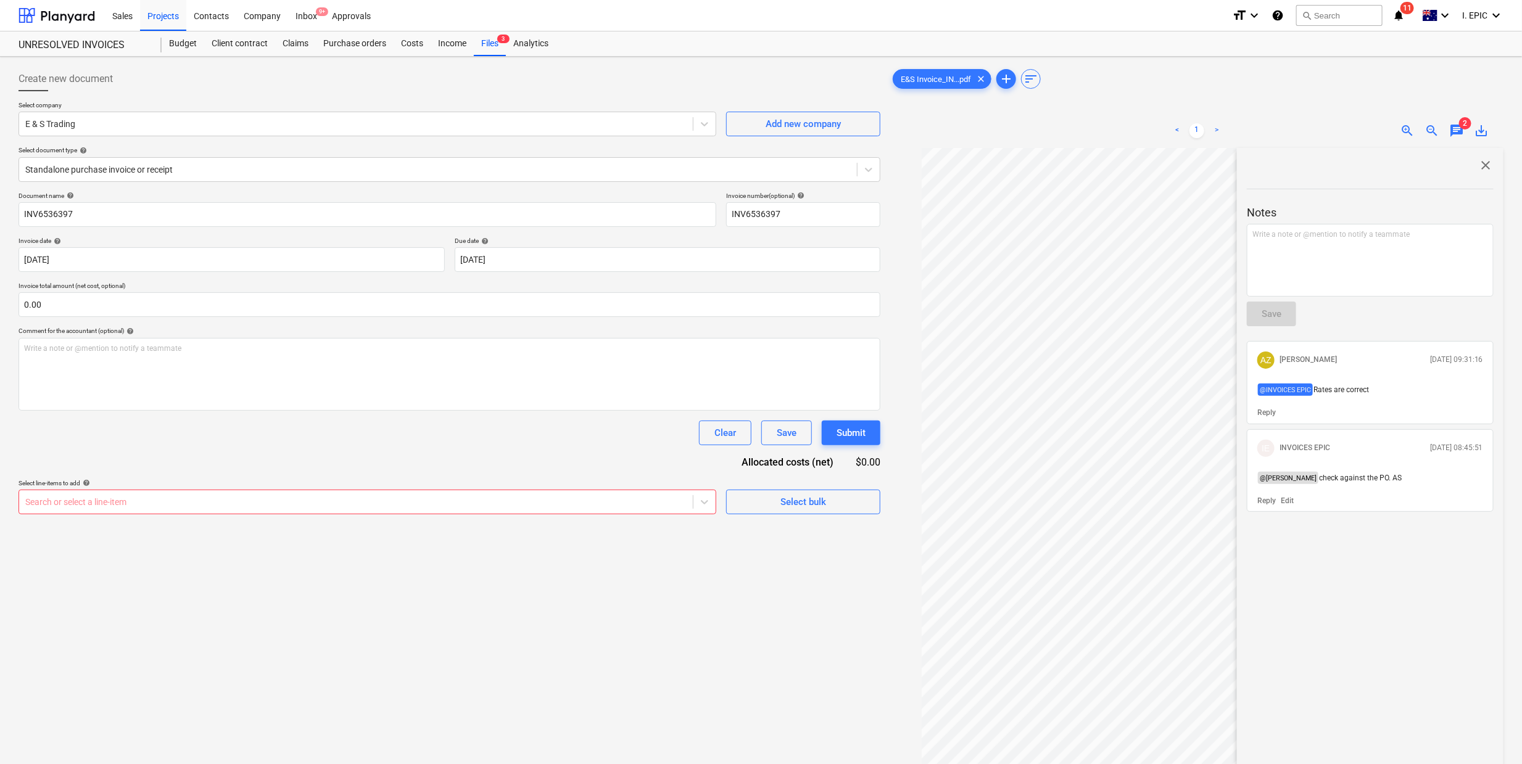
click at [1481, 160] on span "close" at bounding box center [1486, 165] width 15 height 15
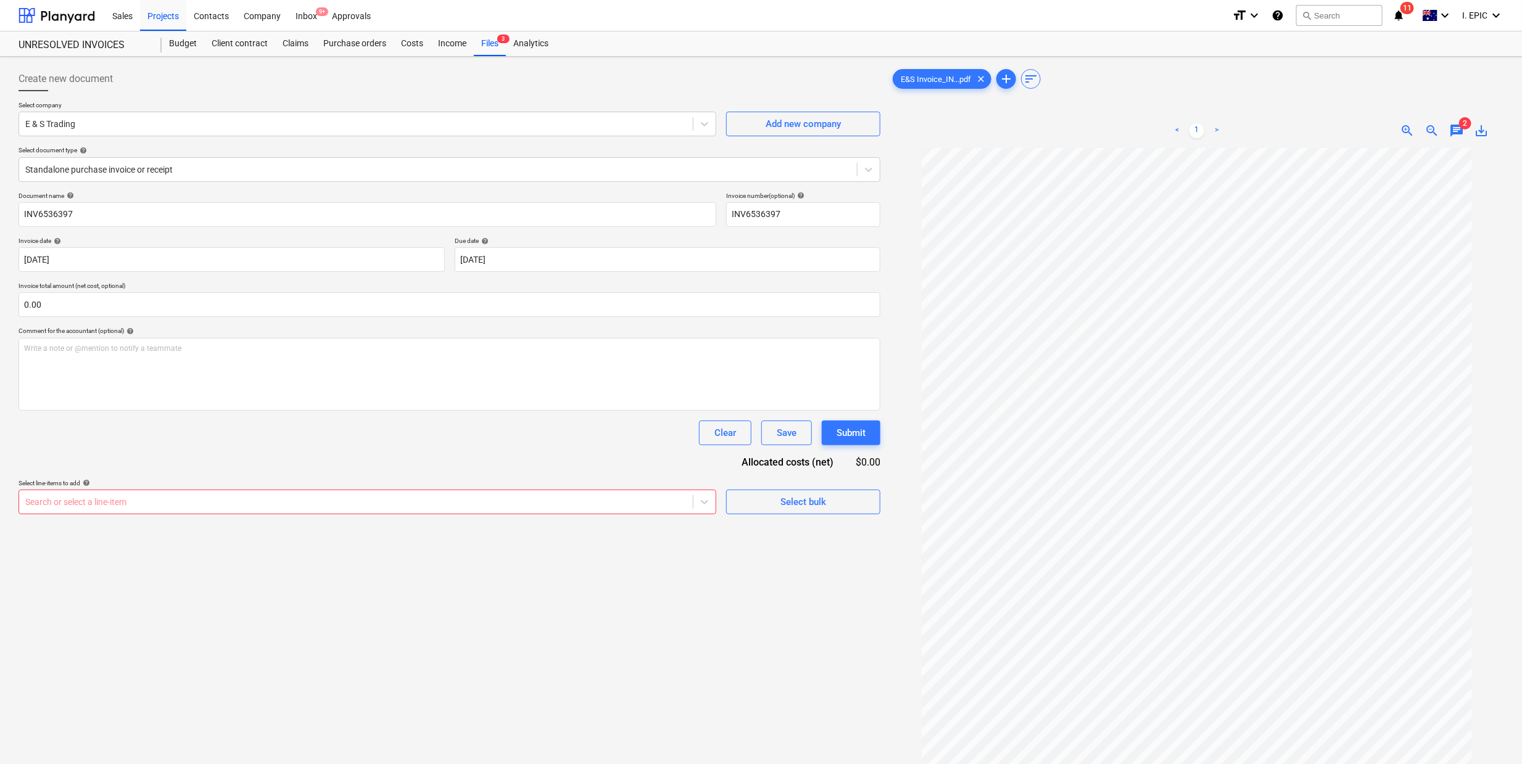
click at [513, 711] on div "Create new document Select company E & S Trading Add new company Select documen…" at bounding box center [450, 472] width 872 height 821
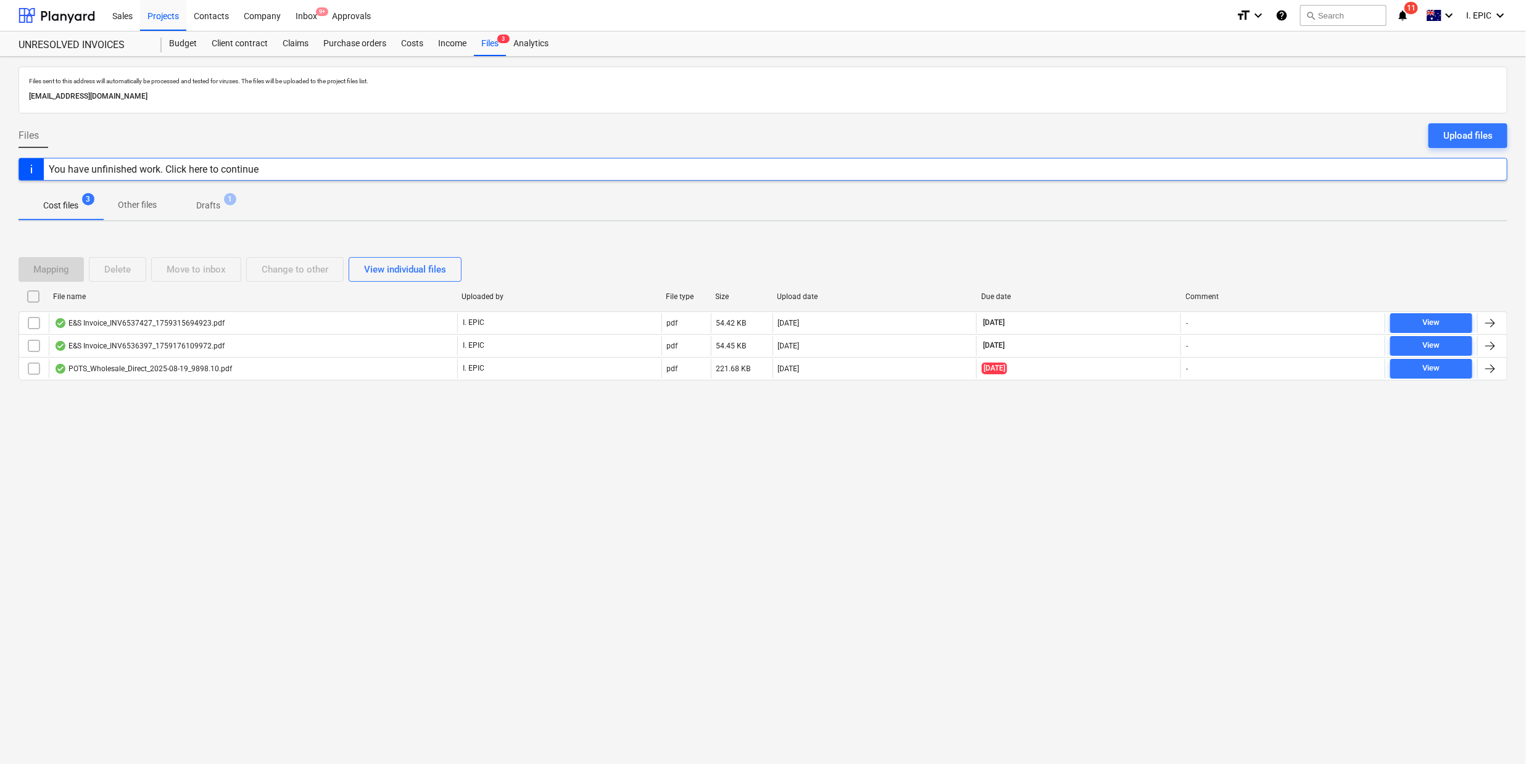
click at [219, 539] on div "Files sent to this address will automatically be processed and tested for virus…" at bounding box center [763, 411] width 1526 height 708
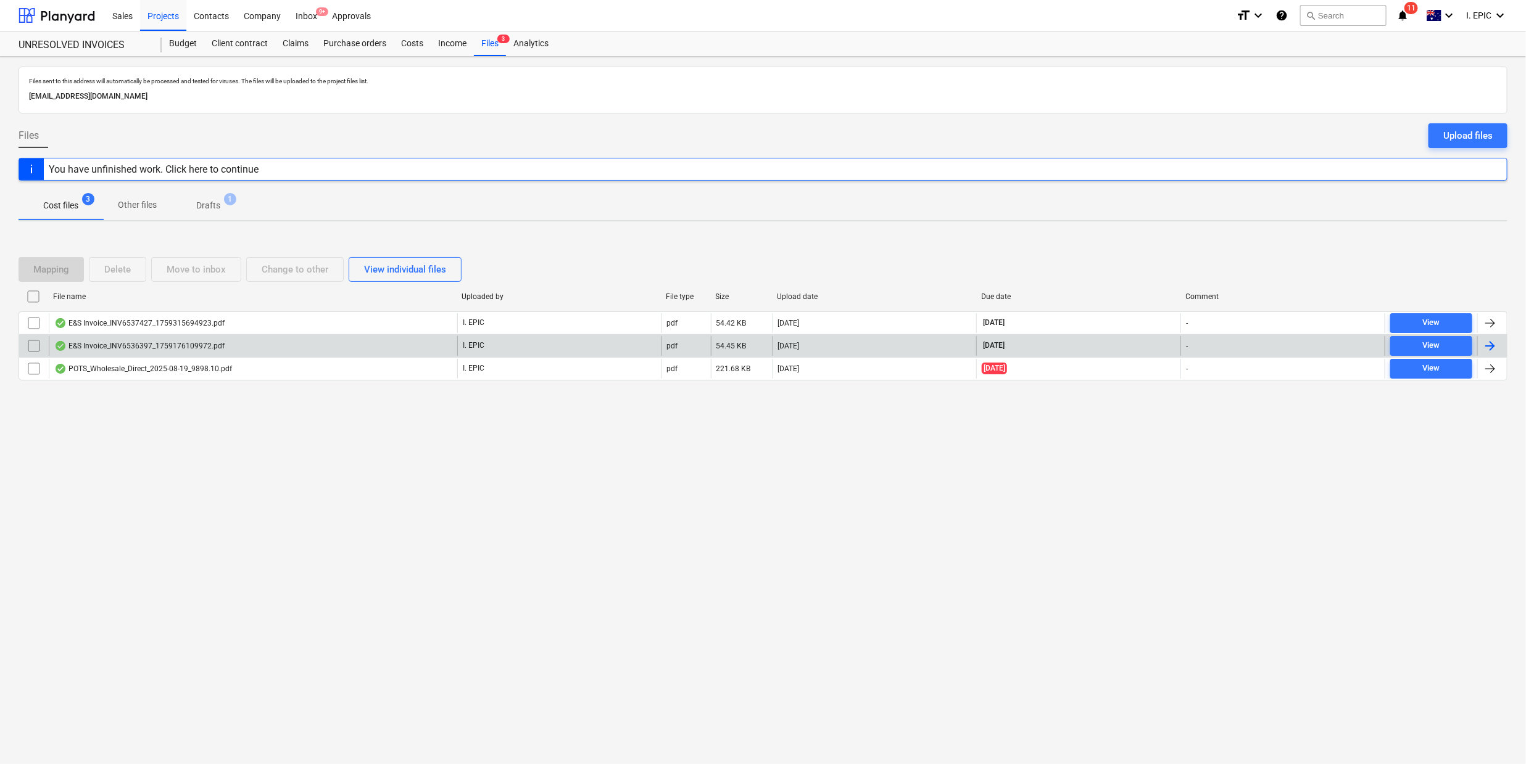
click at [37, 347] on input "checkbox" at bounding box center [34, 346] width 20 height 20
click at [211, 265] on div "Move to inbox" at bounding box center [196, 270] width 59 height 16
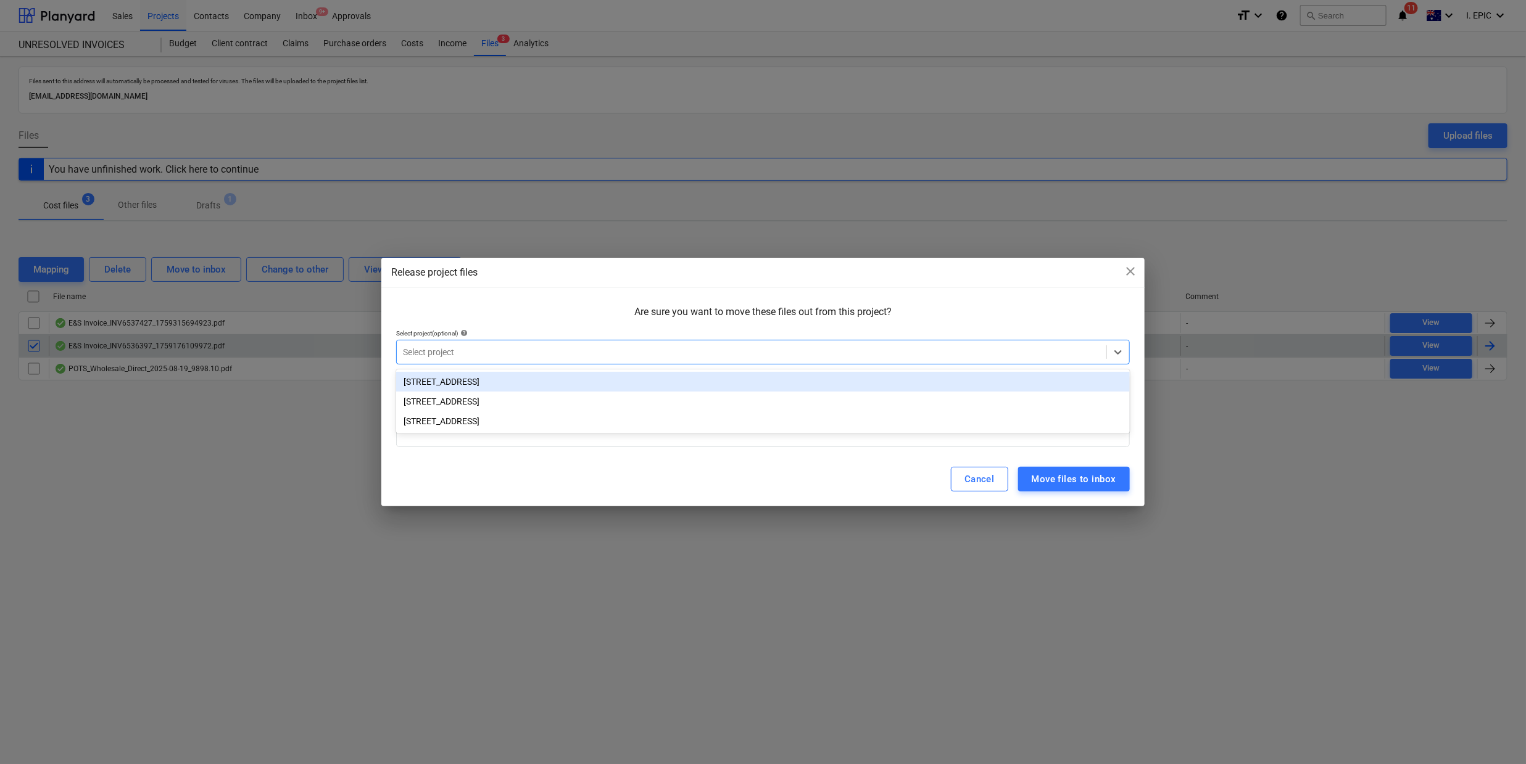
click at [445, 357] on div at bounding box center [751, 352] width 697 height 12
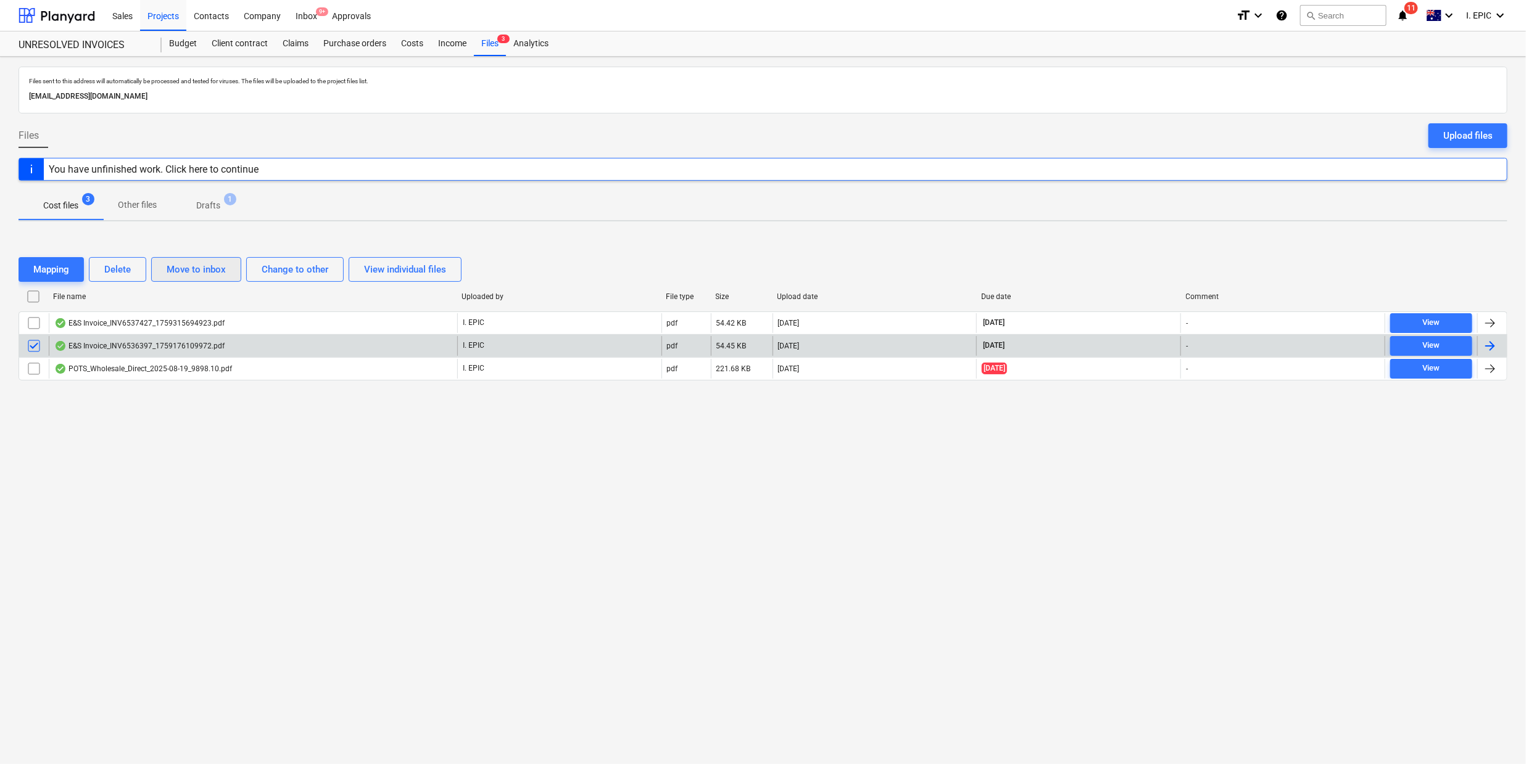
click at [205, 278] on div "Move to inbox" at bounding box center [196, 270] width 59 height 16
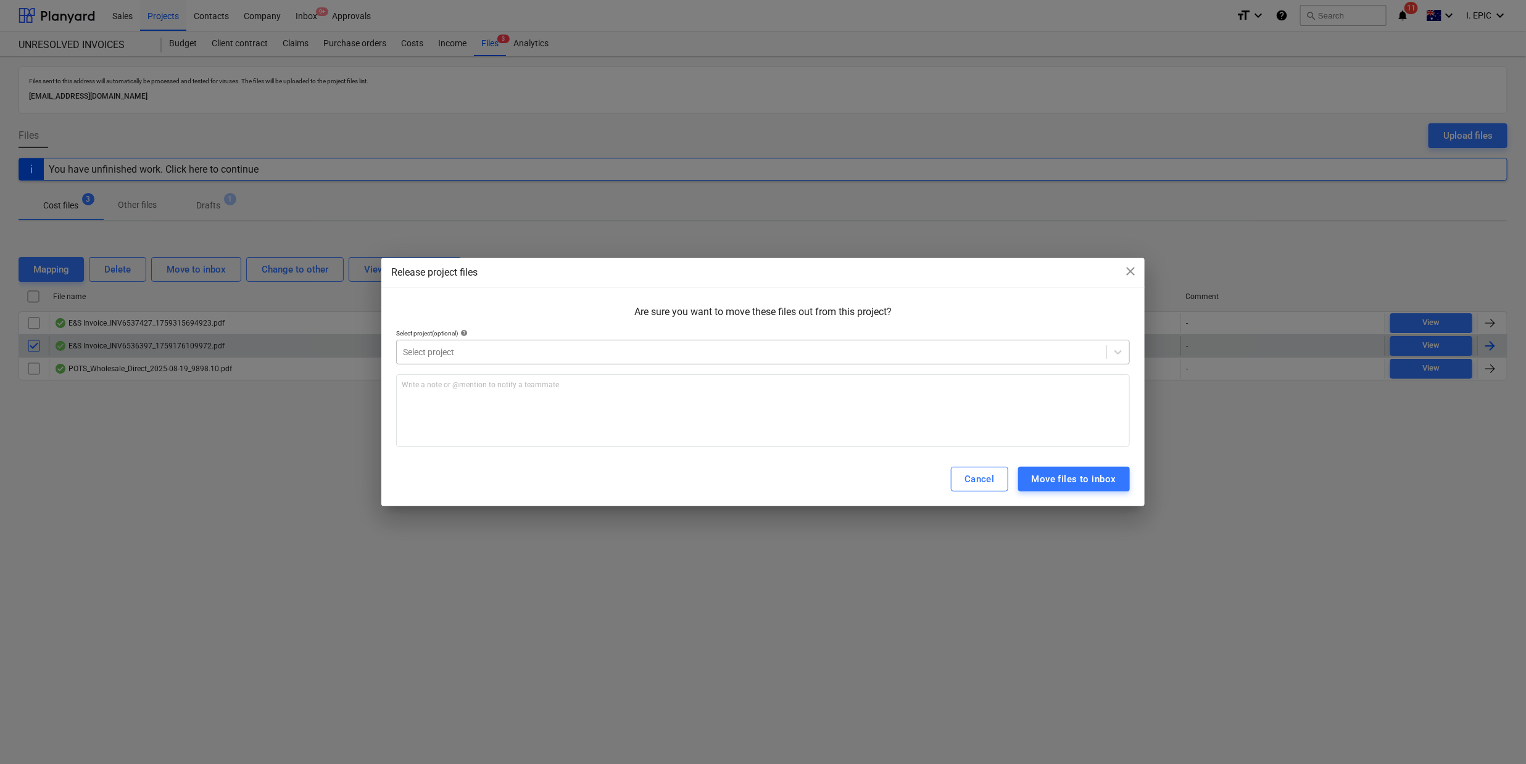
click at [432, 354] on div at bounding box center [751, 352] width 697 height 12
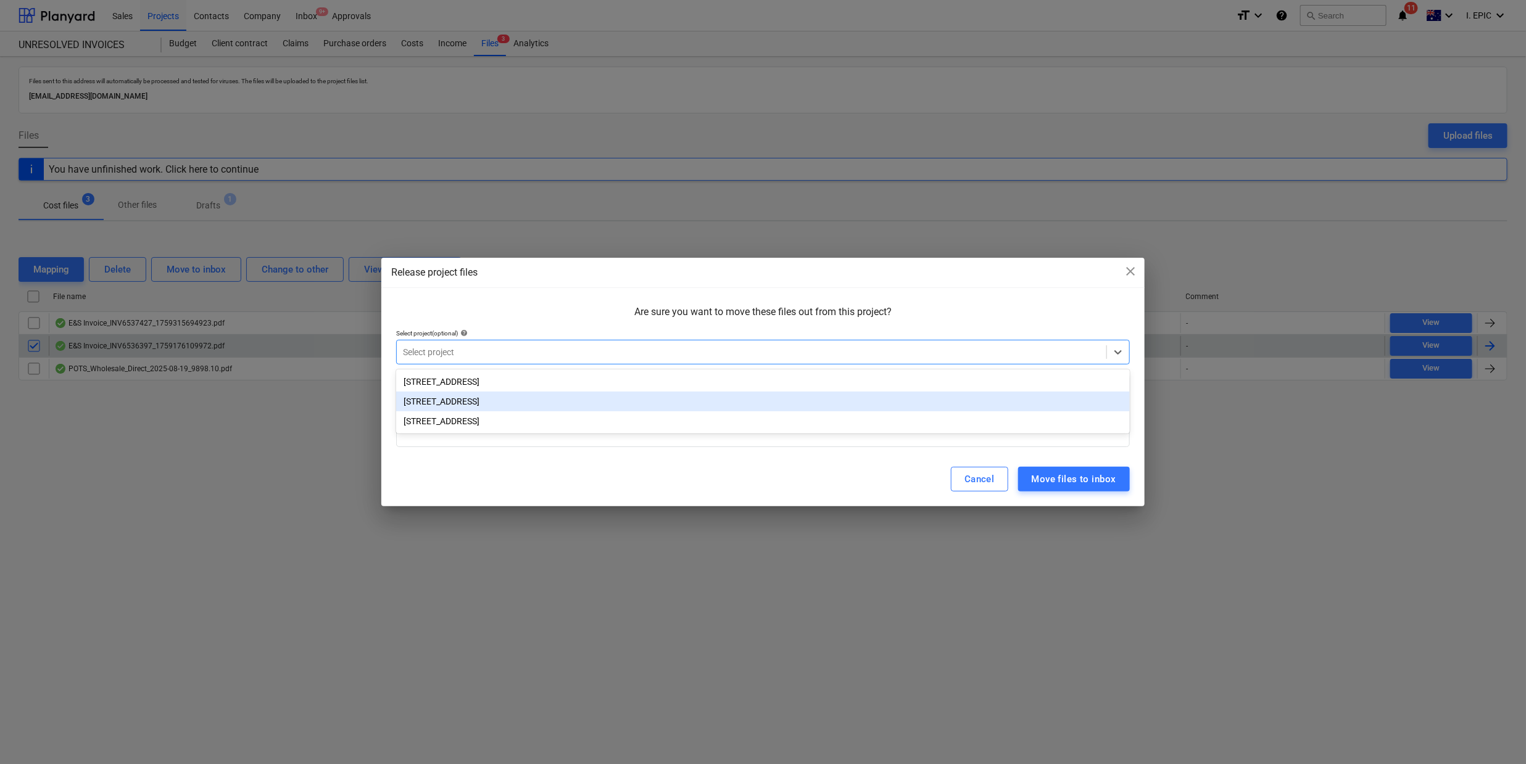
click at [448, 398] on div "[STREET_ADDRESS]" at bounding box center [763, 402] width 734 height 20
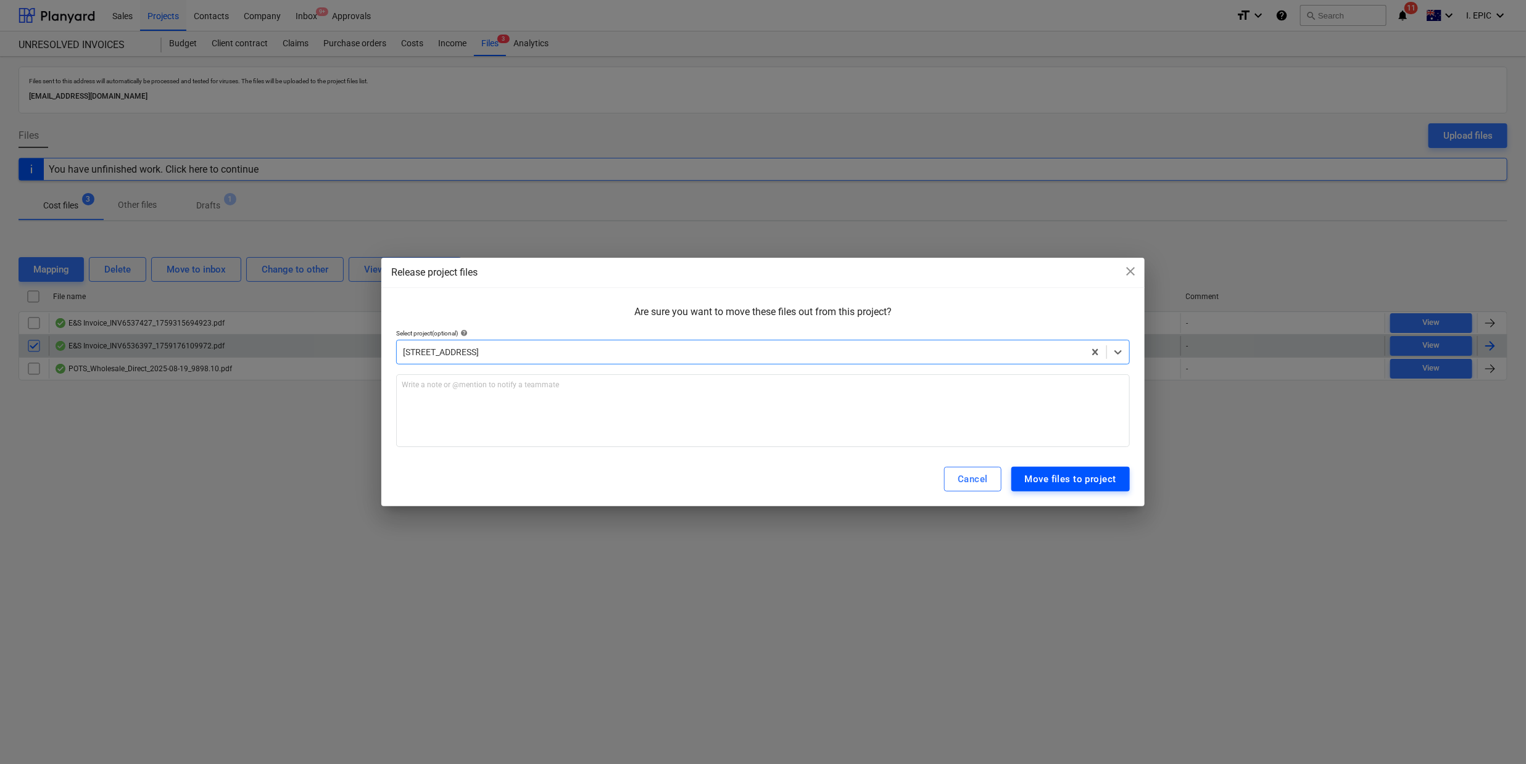
click at [1062, 478] on div "Move files to project" at bounding box center [1070, 479] width 91 height 16
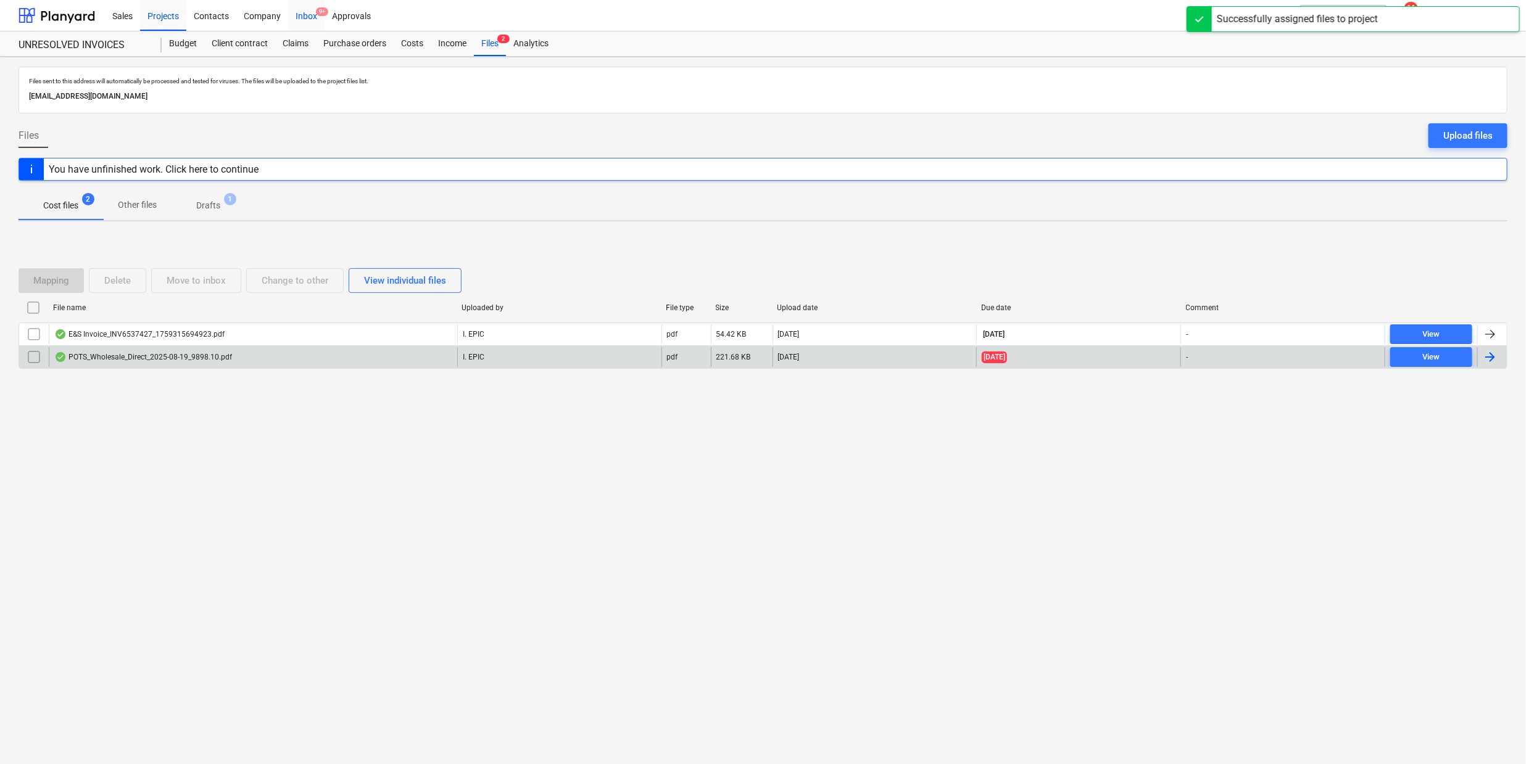
drag, startPoint x: 320, startPoint y: 8, endPoint x: 315, endPoint y: 26, distance: 18.6
click at [319, 8] on span "9+" at bounding box center [322, 11] width 12 height 9
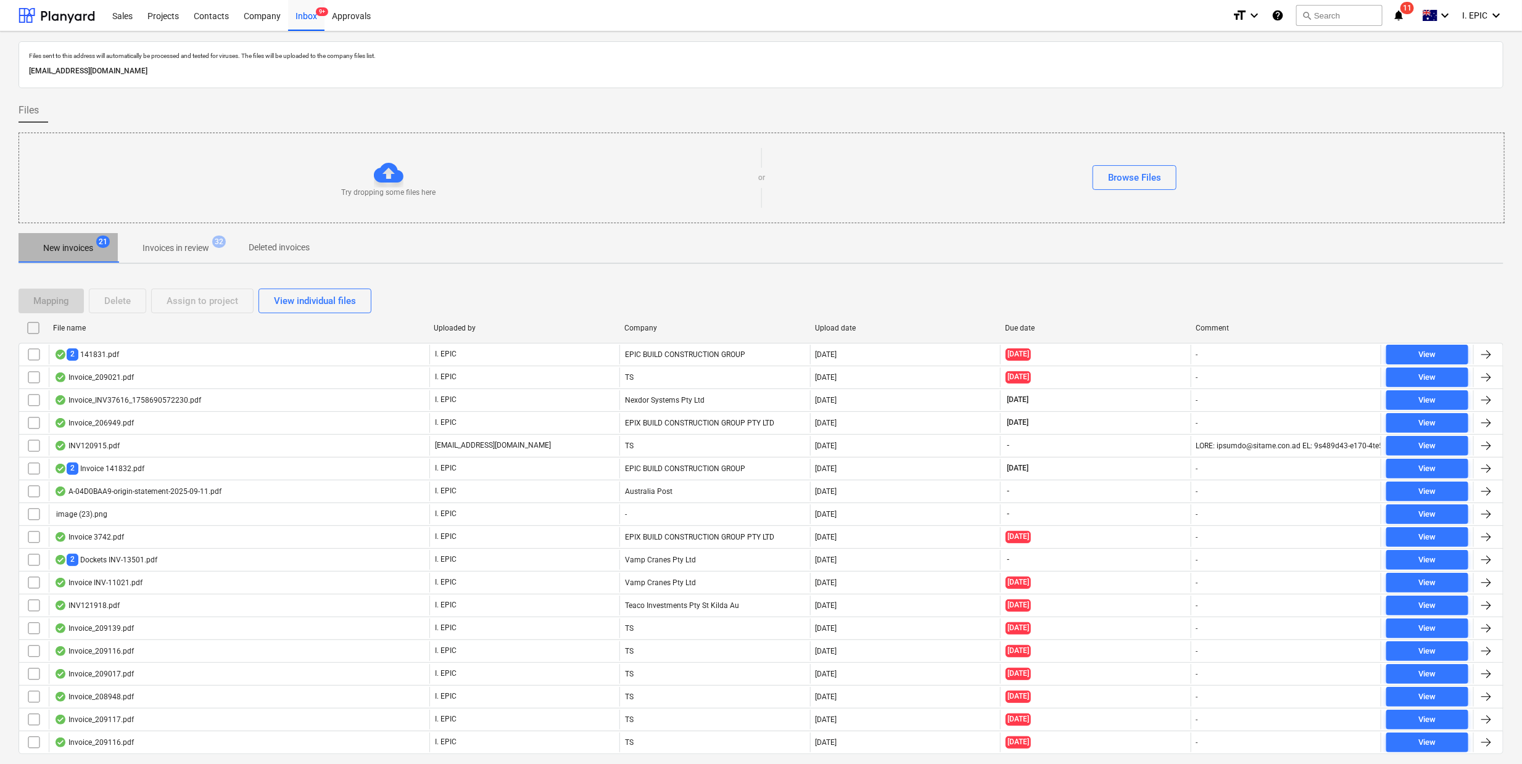
click at [61, 247] on p "New invoices" at bounding box center [68, 248] width 50 height 13
click at [1339, 19] on button "search Search" at bounding box center [1339, 15] width 86 height 21
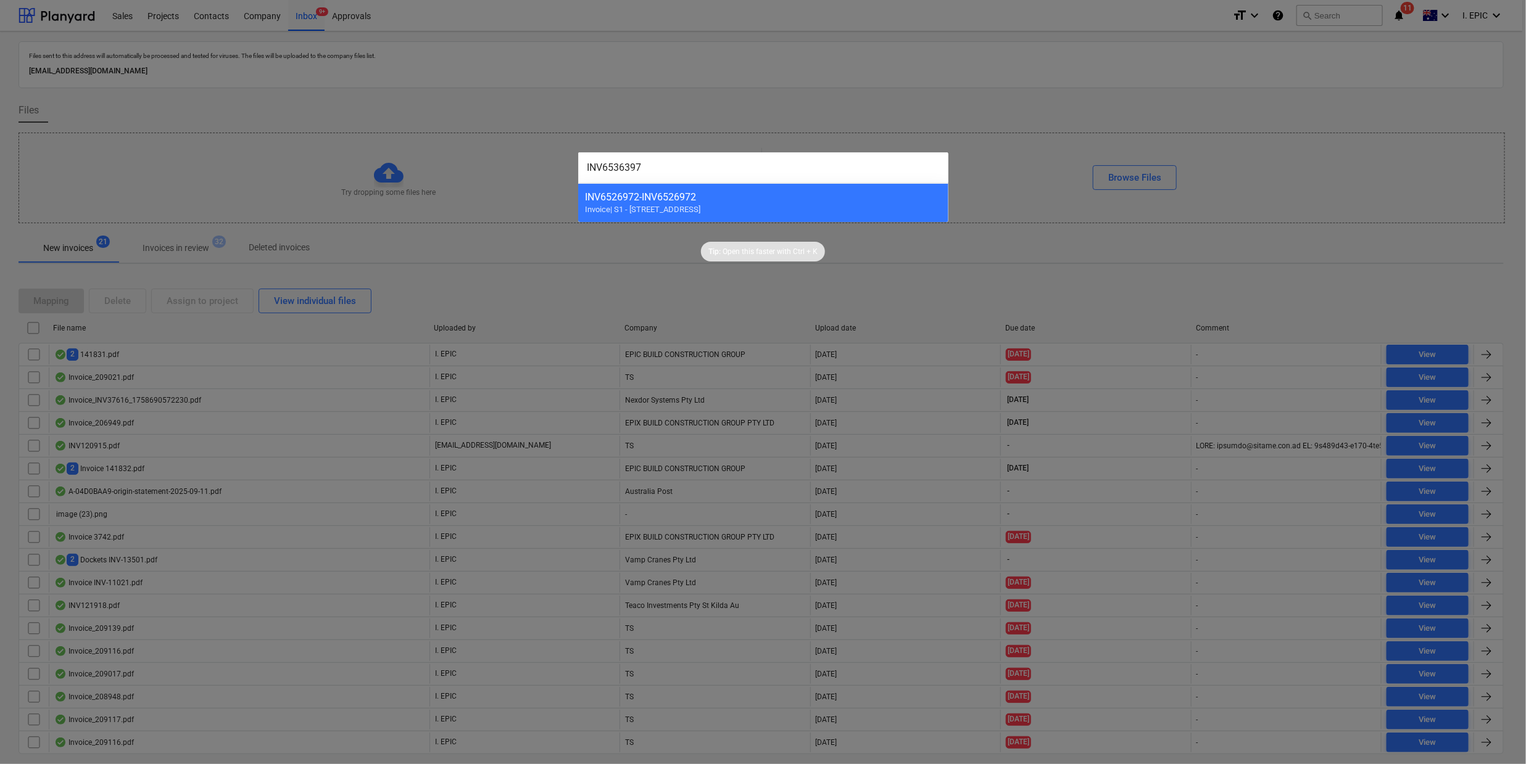
type input "INV6536397"
click at [589, 70] on div at bounding box center [763, 382] width 1526 height 764
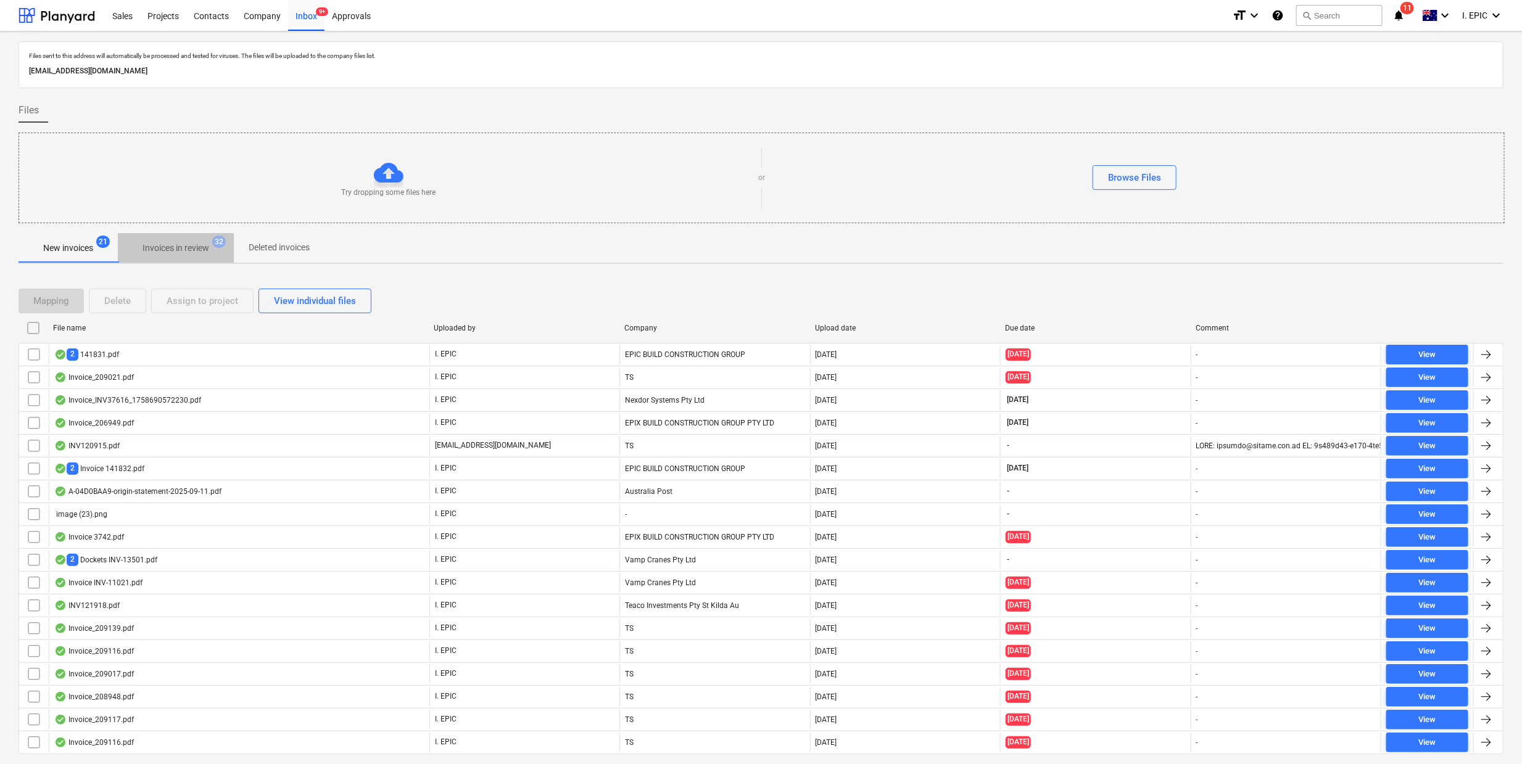
click at [207, 250] on p "Invoices in review" at bounding box center [176, 248] width 67 height 13
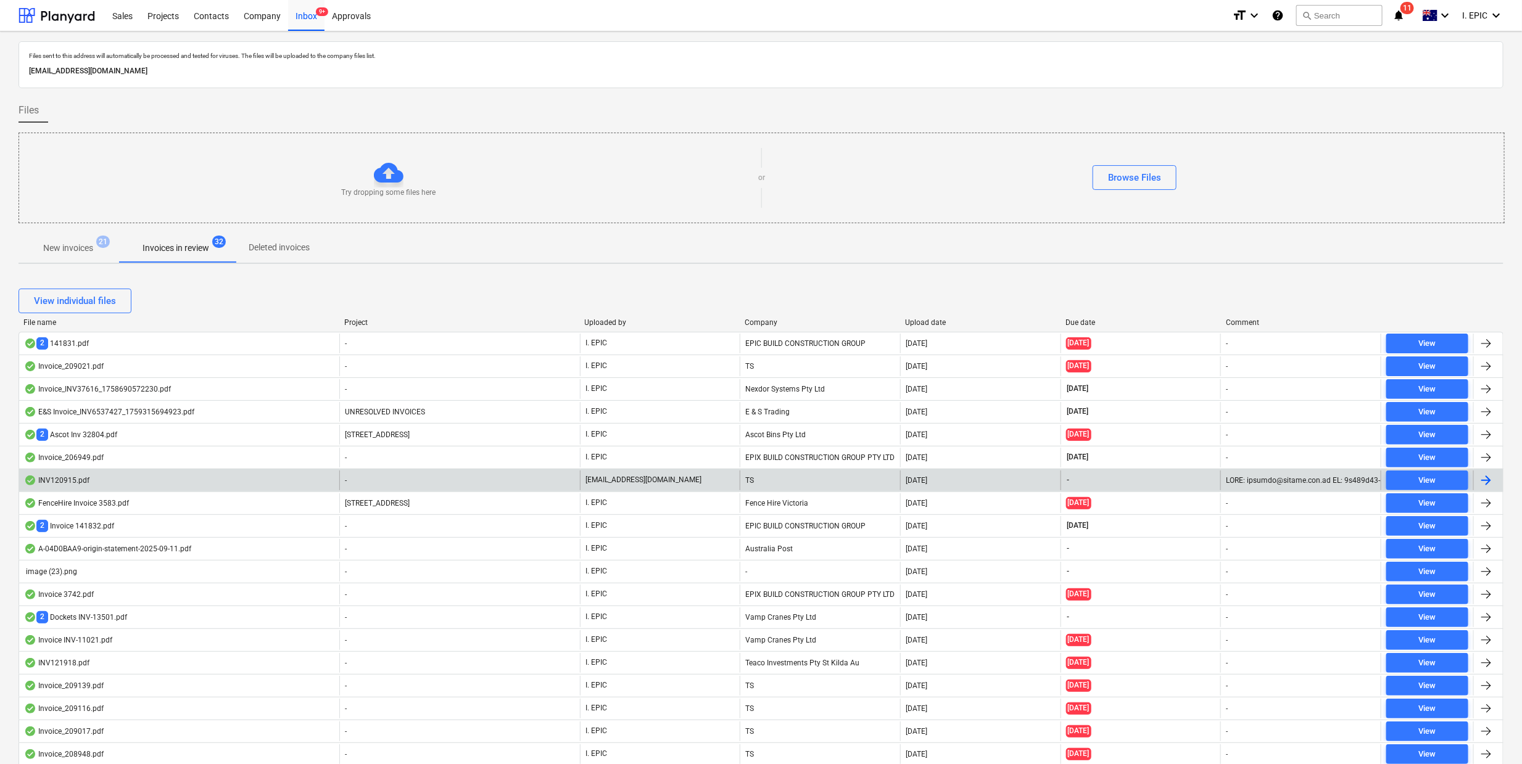
scroll to position [609, 0]
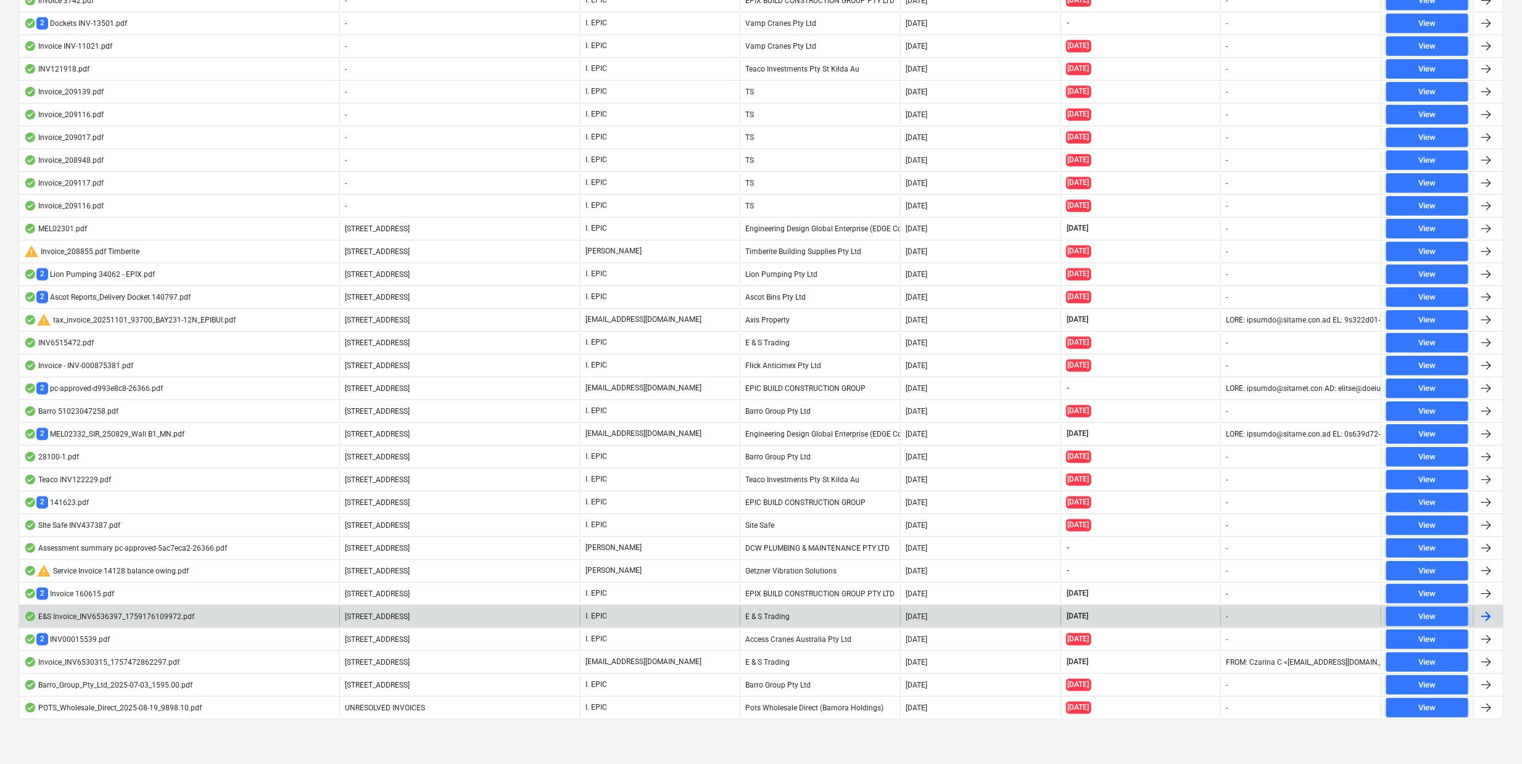
click at [128, 614] on div "E&S Invoice_INV6536397_1759176109972.pdf" at bounding box center [109, 617] width 170 height 10
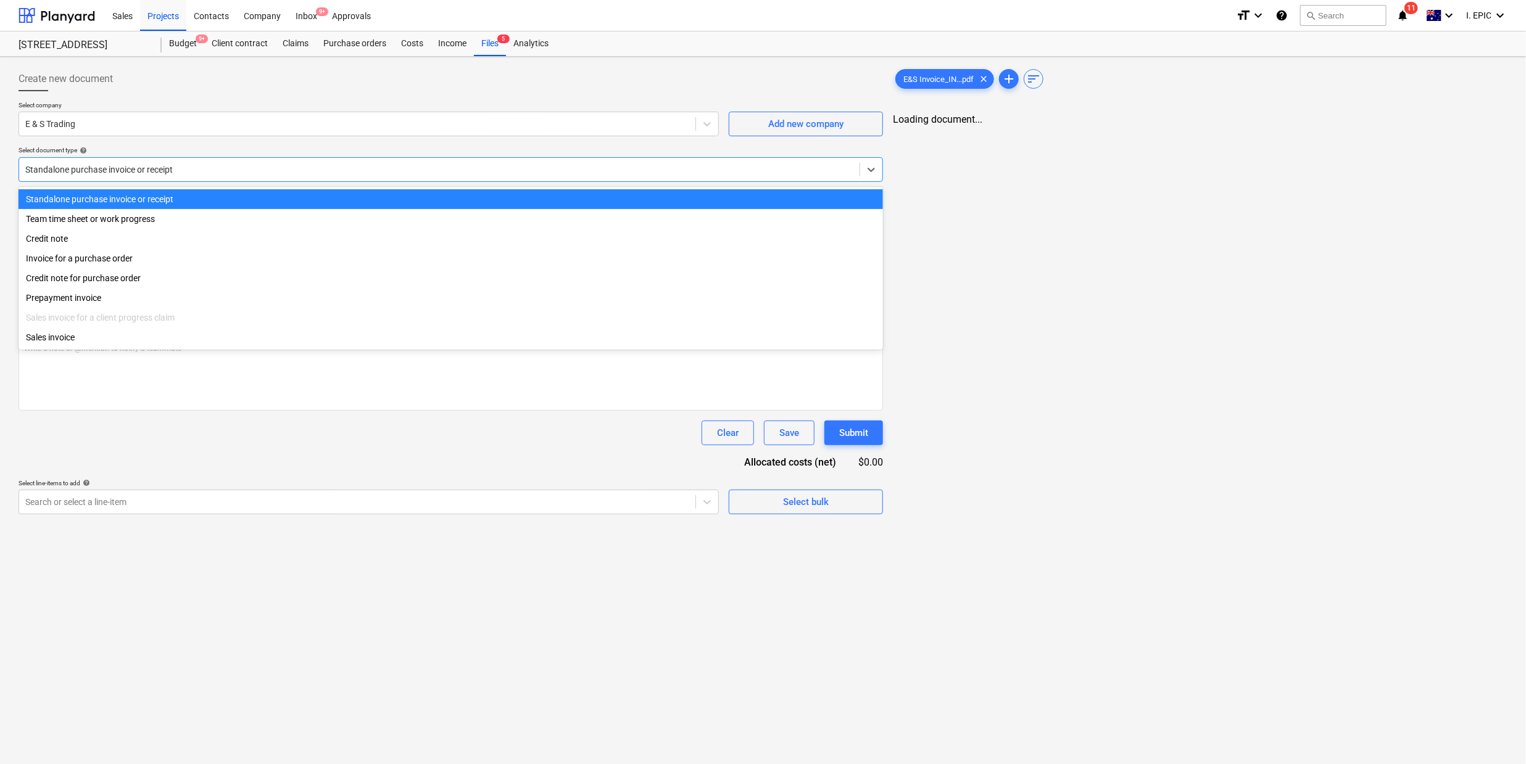
click at [87, 178] on div "Standalone purchase invoice or receipt" at bounding box center [439, 169] width 840 height 17
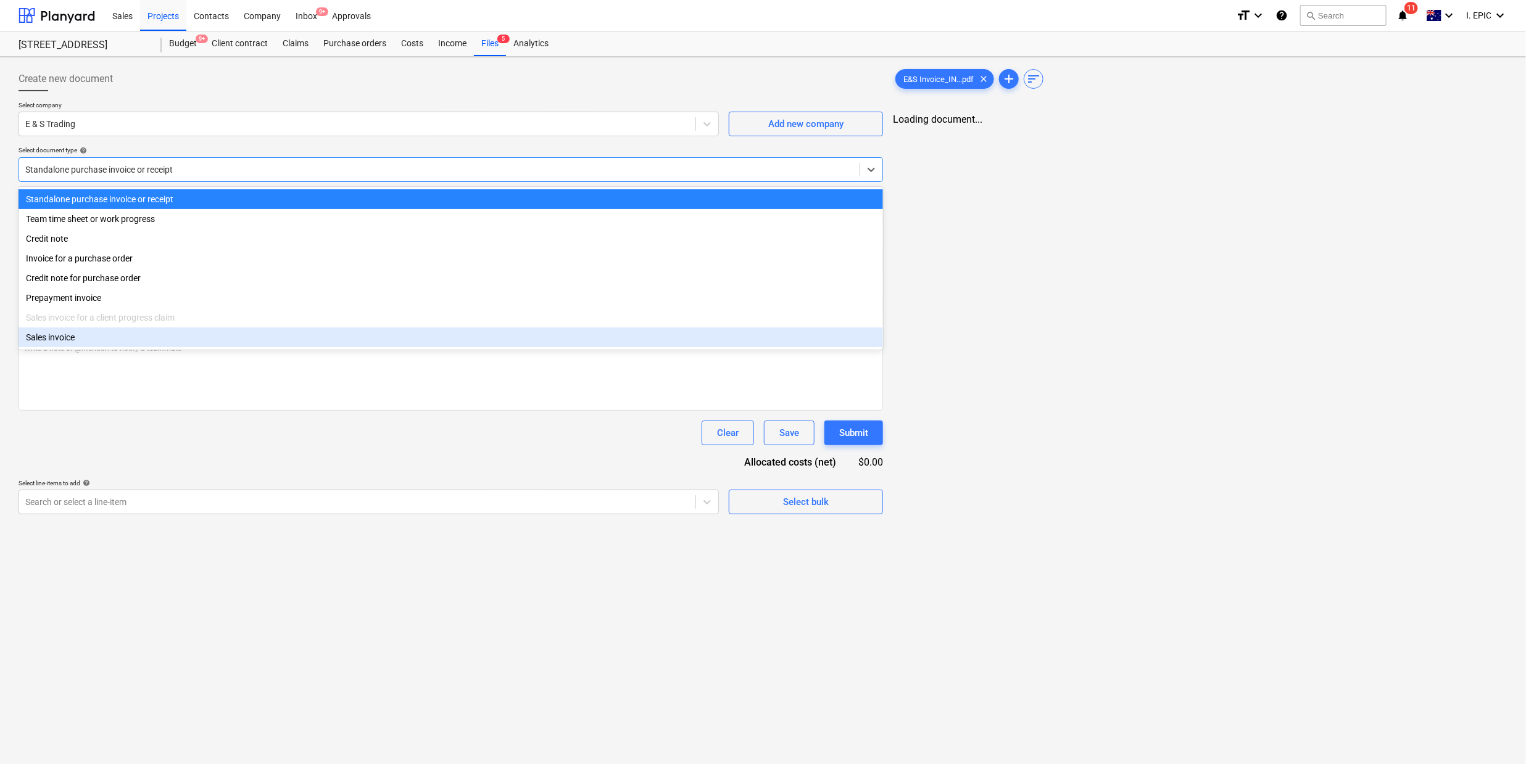
click at [420, 454] on div "Document name help INV6536397 Invoice number (optional) help INV6536397 Invoice…" at bounding box center [451, 353] width 864 height 323
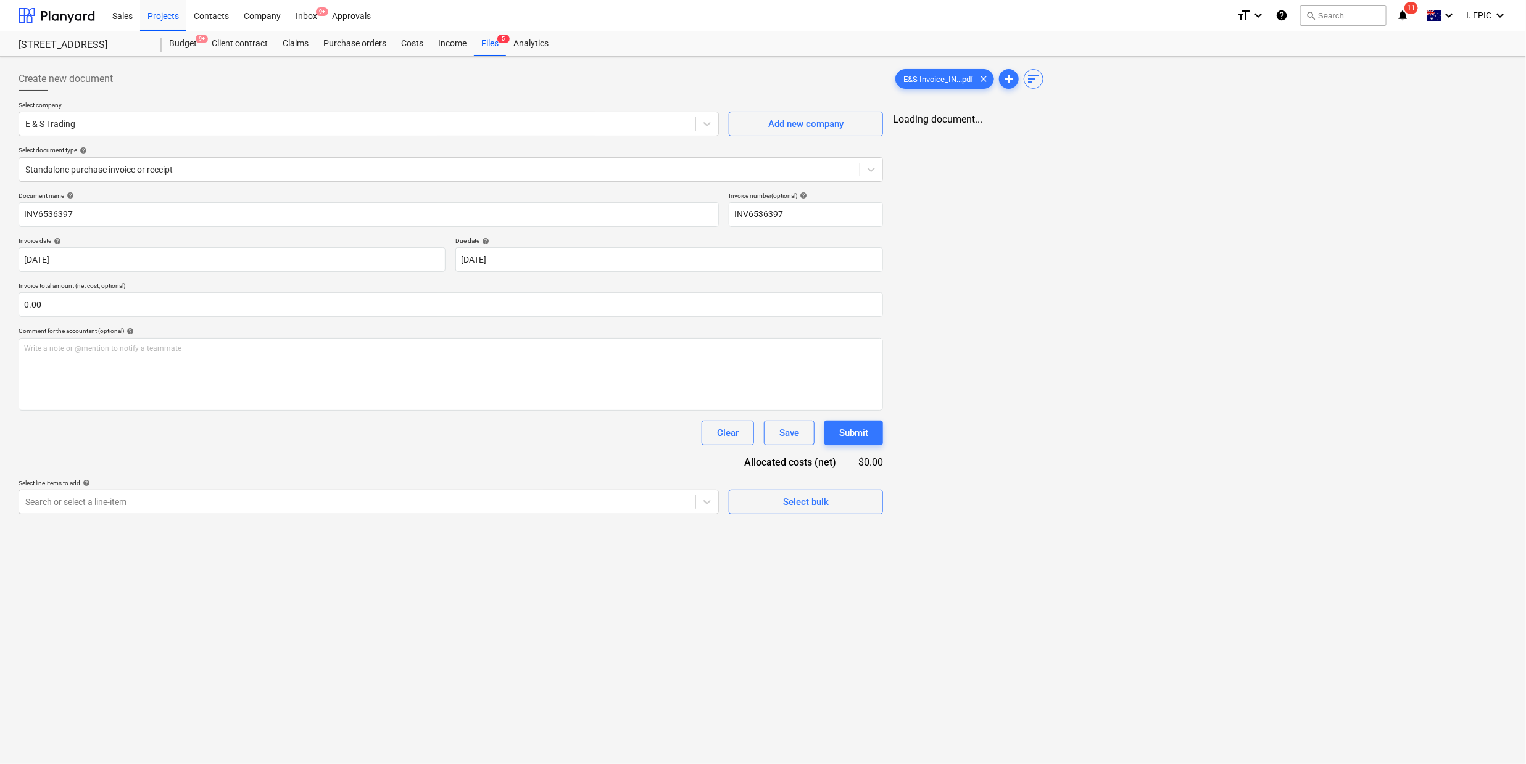
click at [622, 641] on div "Create new document Select company E & S Trading Add new company Select documen…" at bounding box center [763, 411] width 1526 height 708
click at [91, 384] on div "Write a note or @mention to notify a teammate [PERSON_NAME]" at bounding box center [451, 374] width 864 height 73
click at [307, 738] on div "Create new document Select company E & S Trading Add new company Select documen…" at bounding box center [763, 411] width 1526 height 708
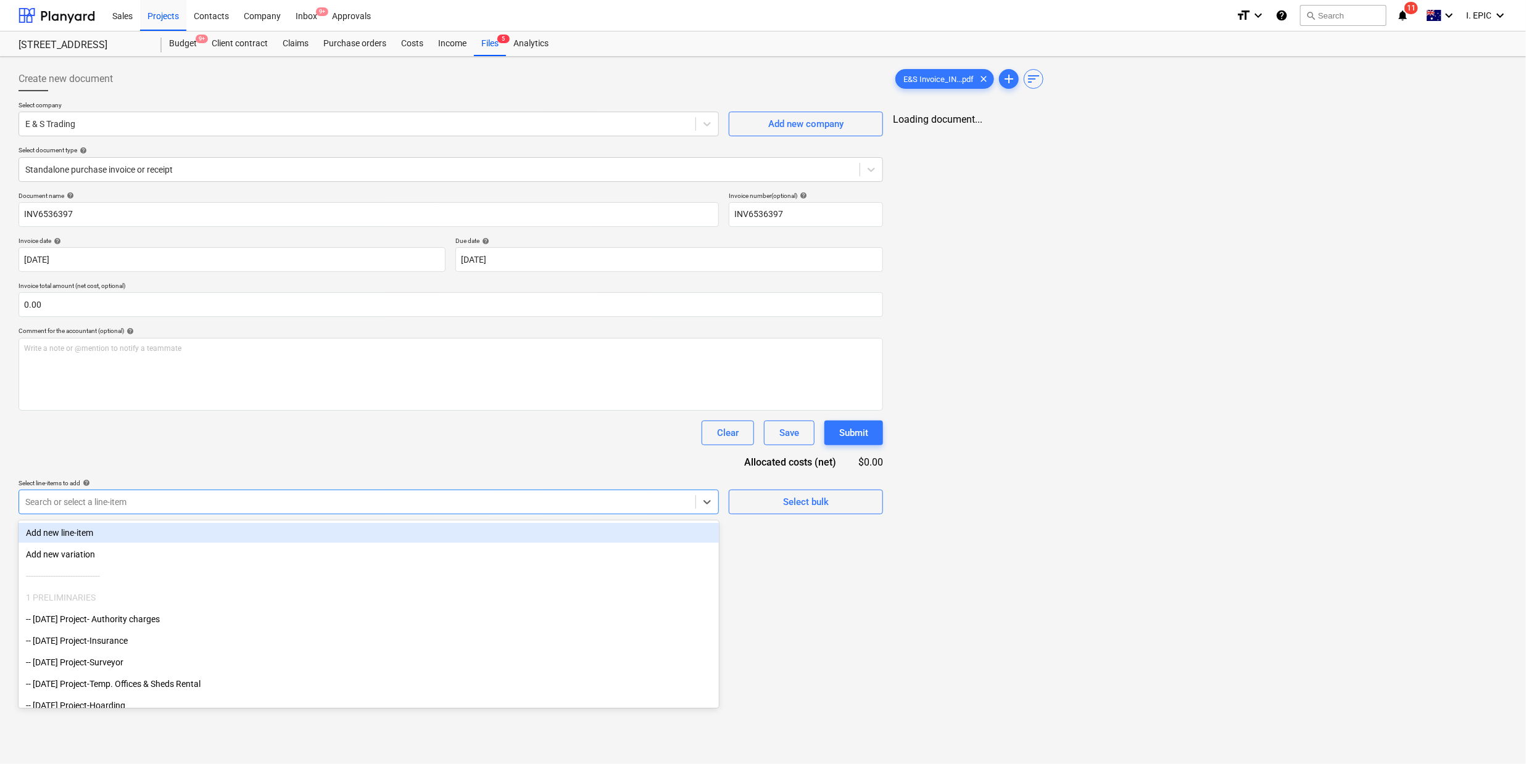
click at [105, 502] on div at bounding box center [357, 502] width 664 height 12
click at [882, 614] on div "Create new document Select company E & S Trading Add new company Select documen…" at bounding box center [763, 411] width 1526 height 708
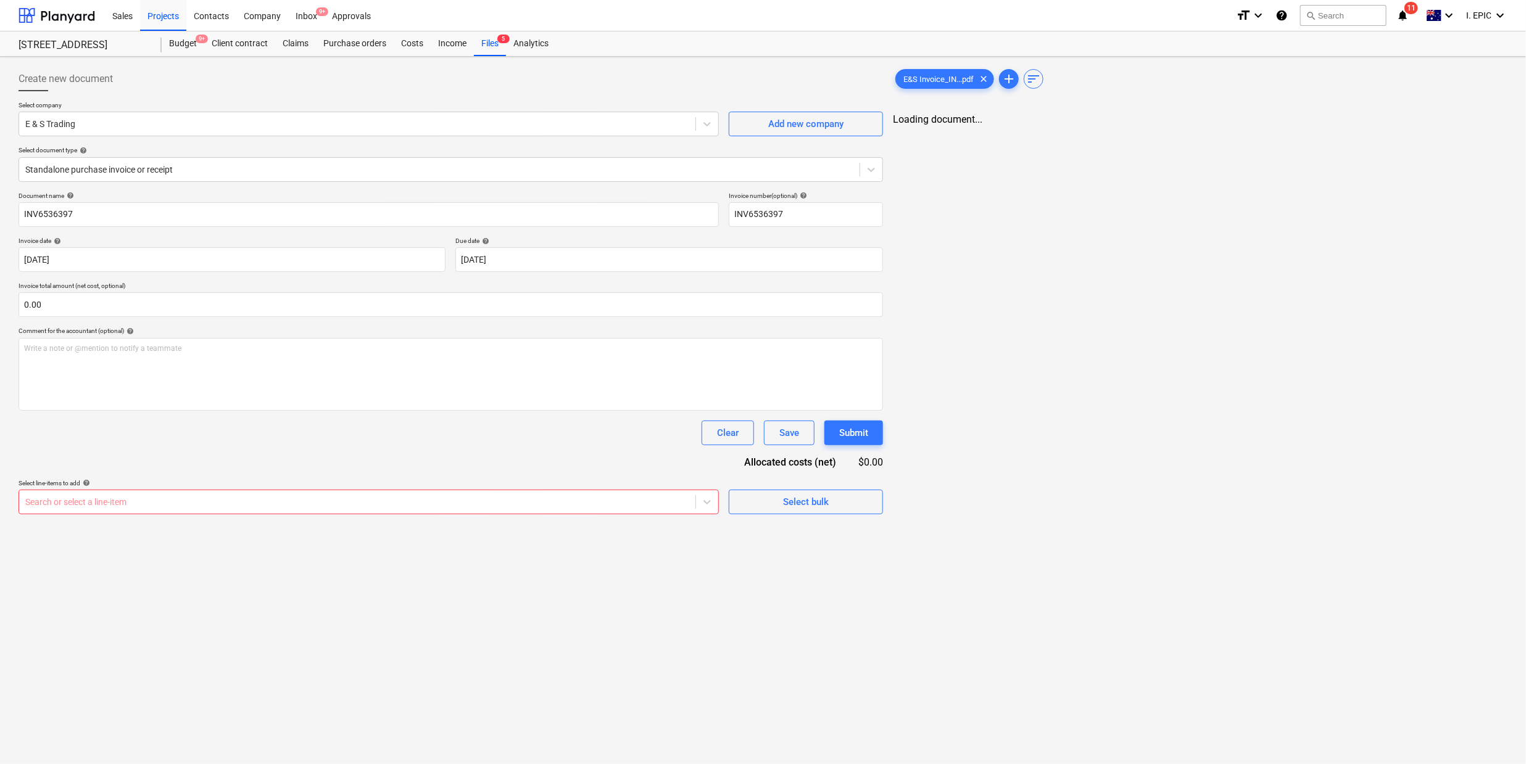
click at [195, 74] on div "Create new document" at bounding box center [451, 79] width 864 height 25
click at [231, 117] on div "E & S Trading" at bounding box center [357, 123] width 676 height 17
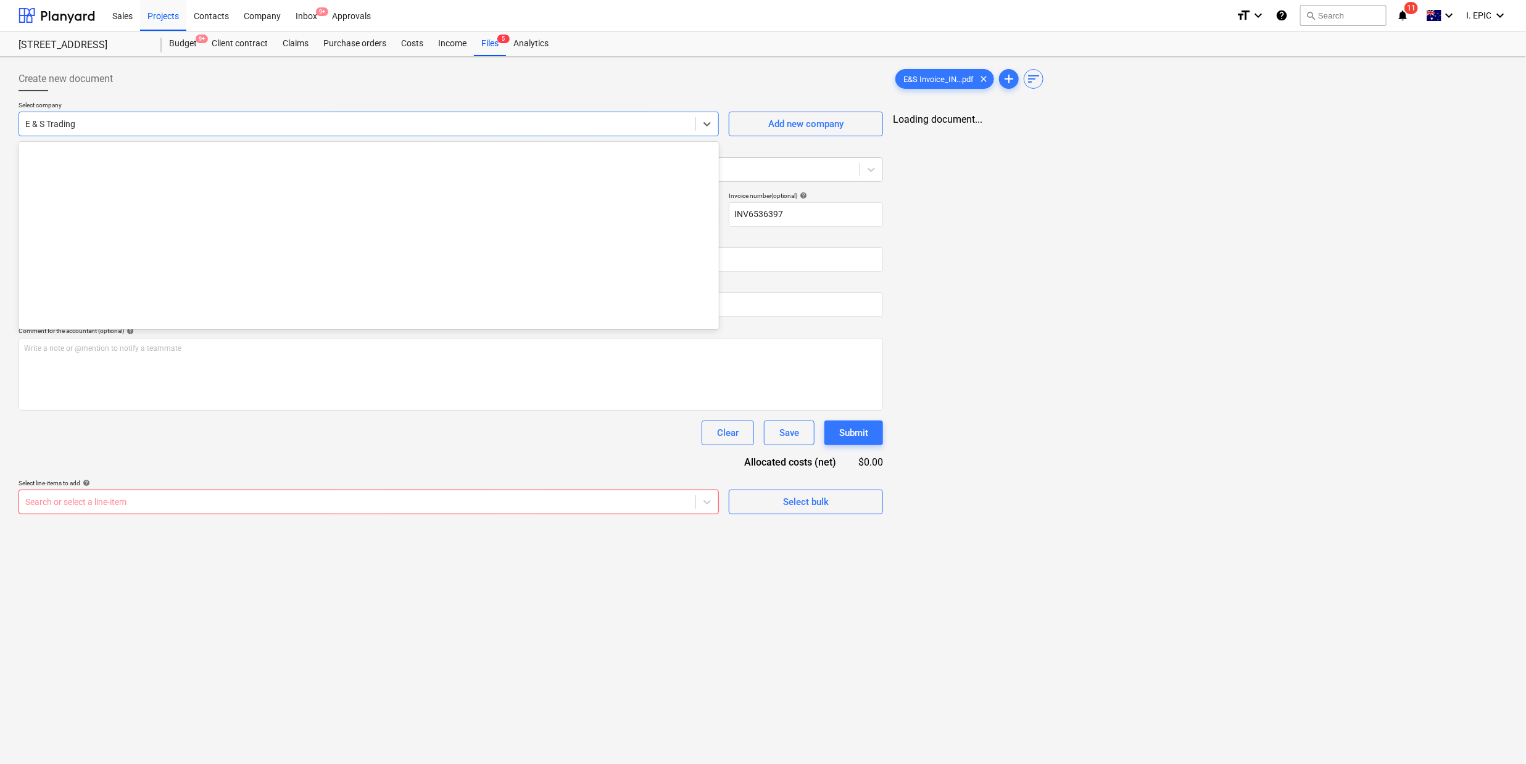
scroll to position [6845, 0]
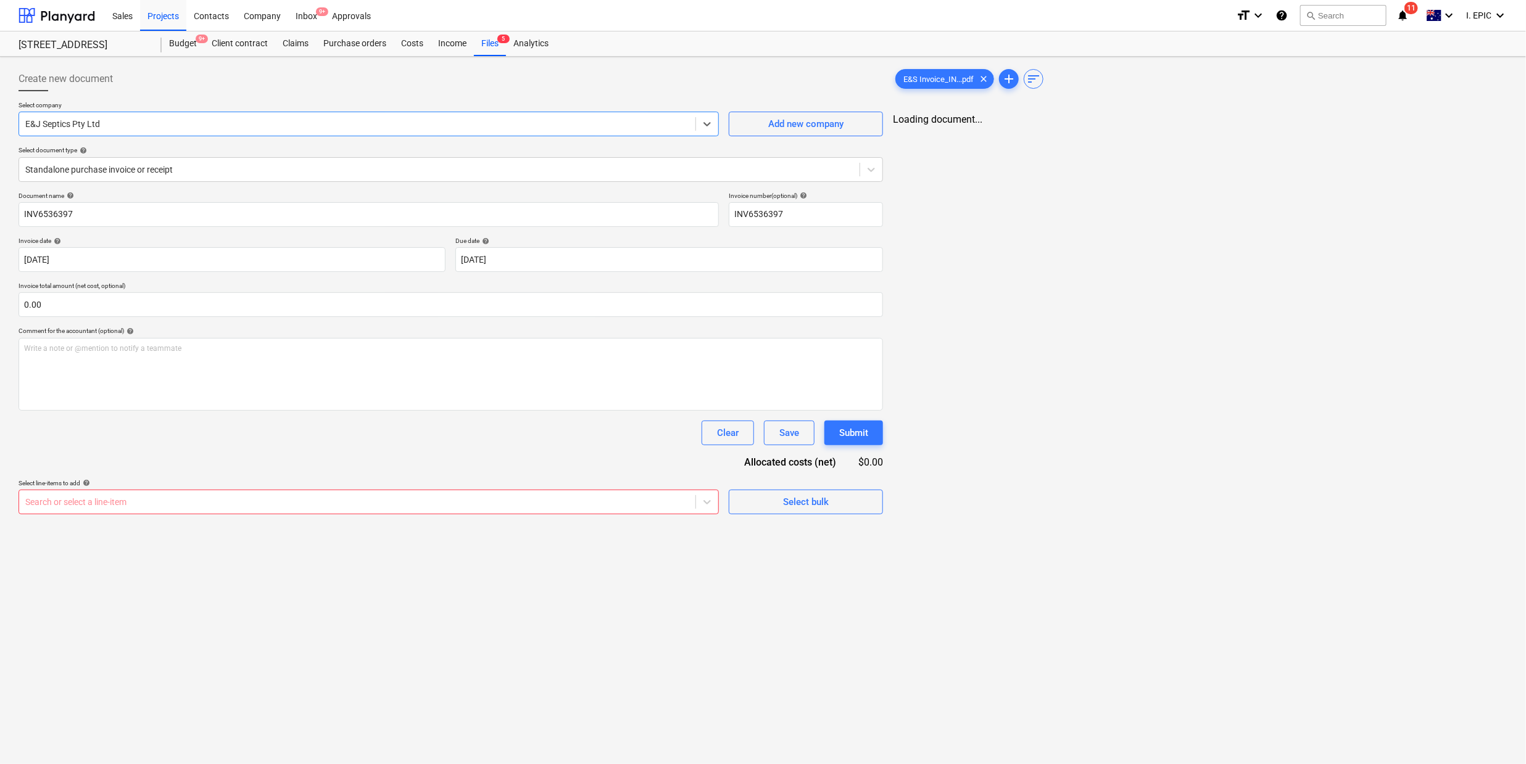
click at [86, 118] on div at bounding box center [357, 124] width 664 height 12
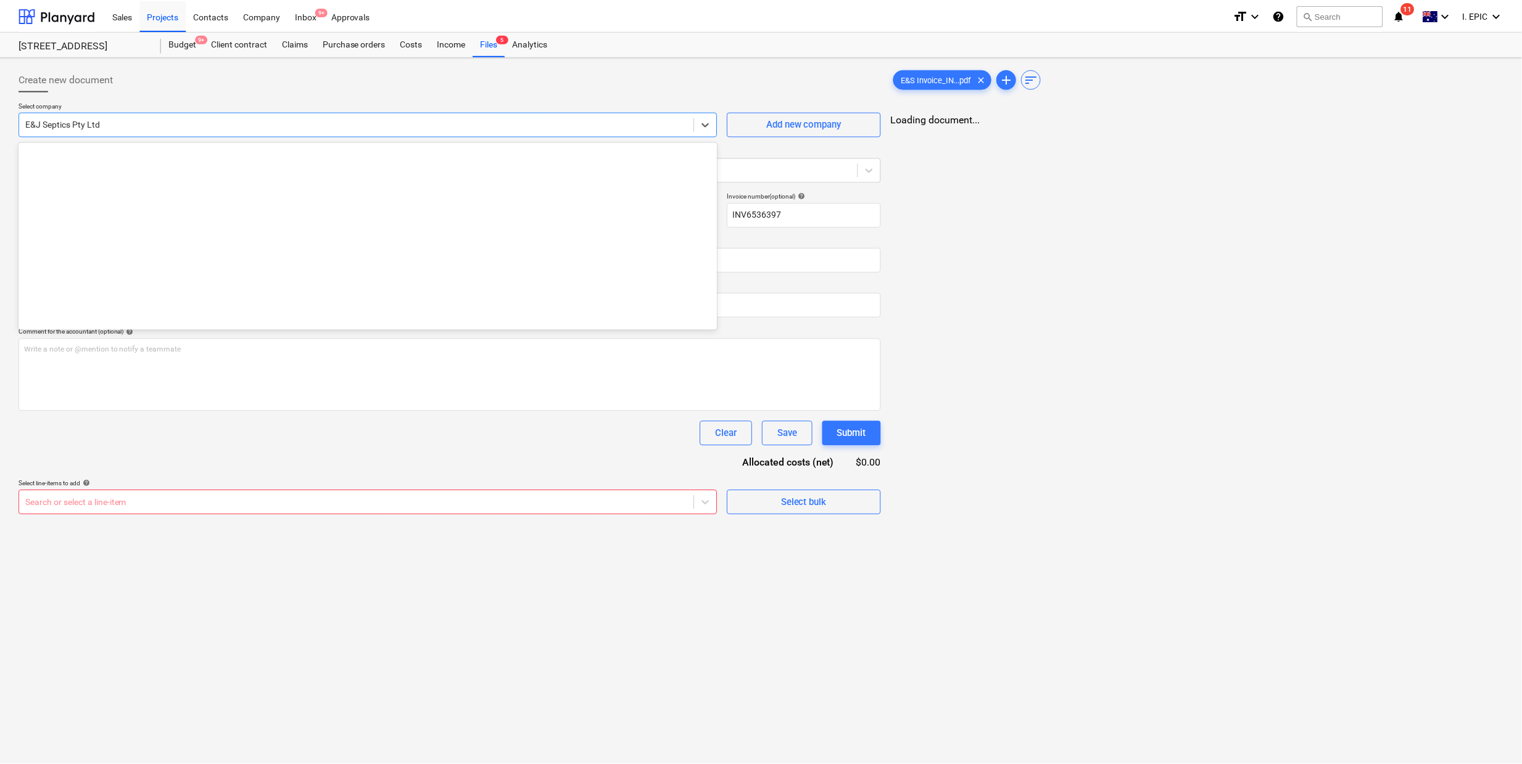
scroll to position [6867, 0]
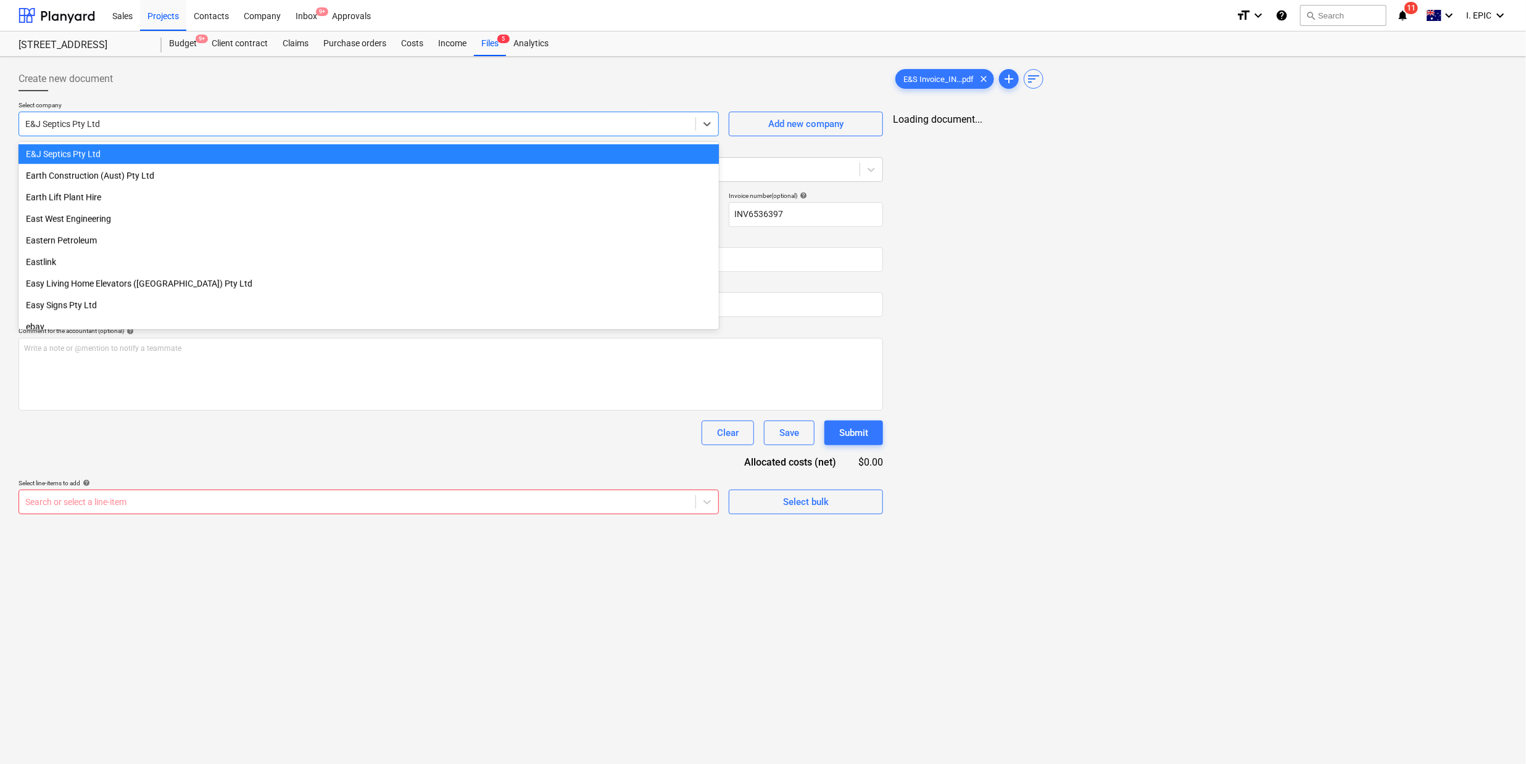
click at [96, 151] on div "E&J Septics Pty Ltd" at bounding box center [369, 154] width 700 height 20
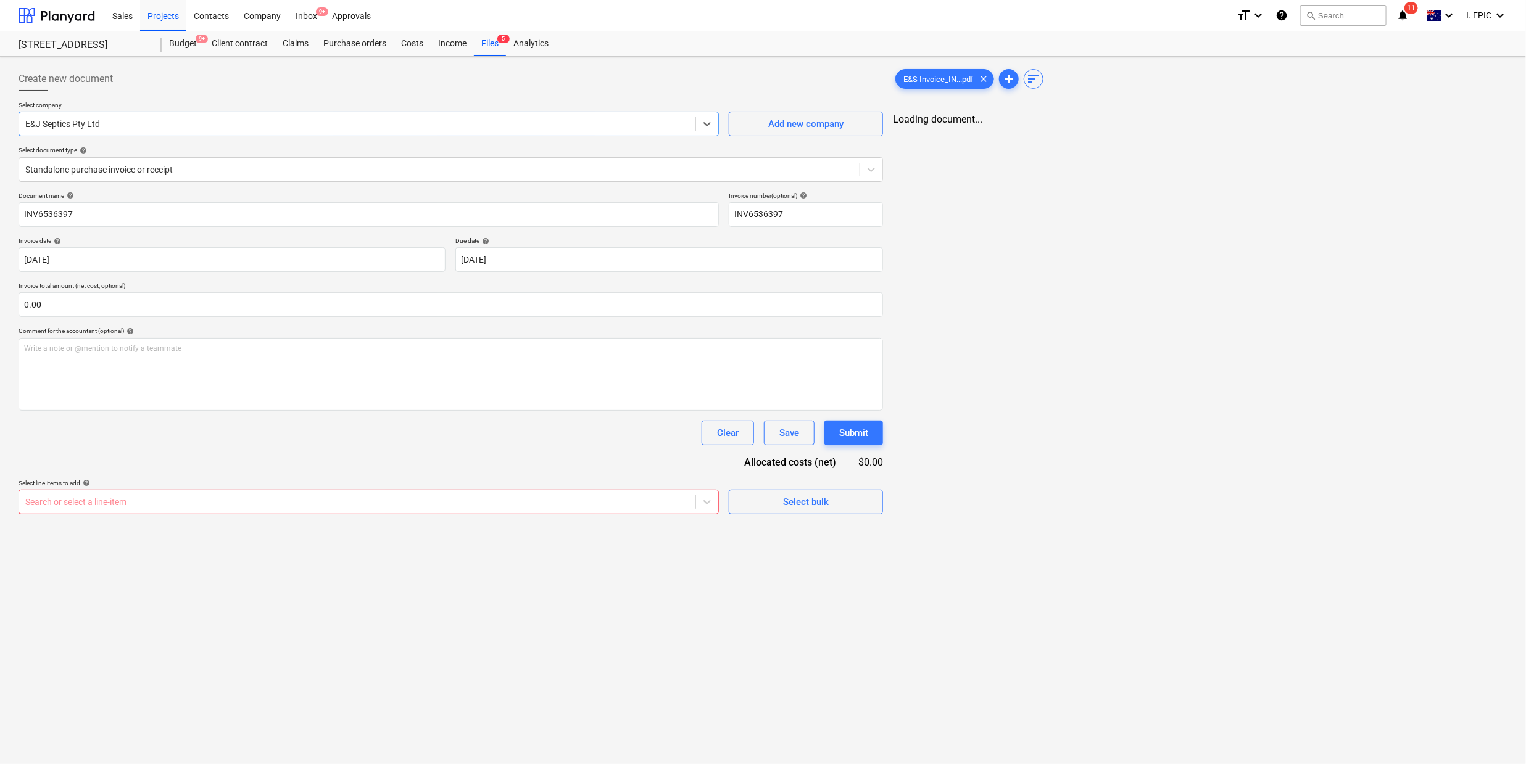
click at [376, 97] on div at bounding box center [451, 96] width 864 height 10
click at [491, 31] on header "Sales Projects Contacts Company Inbox 9+ Approvals format_size keyboard_arrow_d…" at bounding box center [763, 28] width 1526 height 57
click at [489, 39] on div "Files 5" at bounding box center [490, 43] width 32 height 25
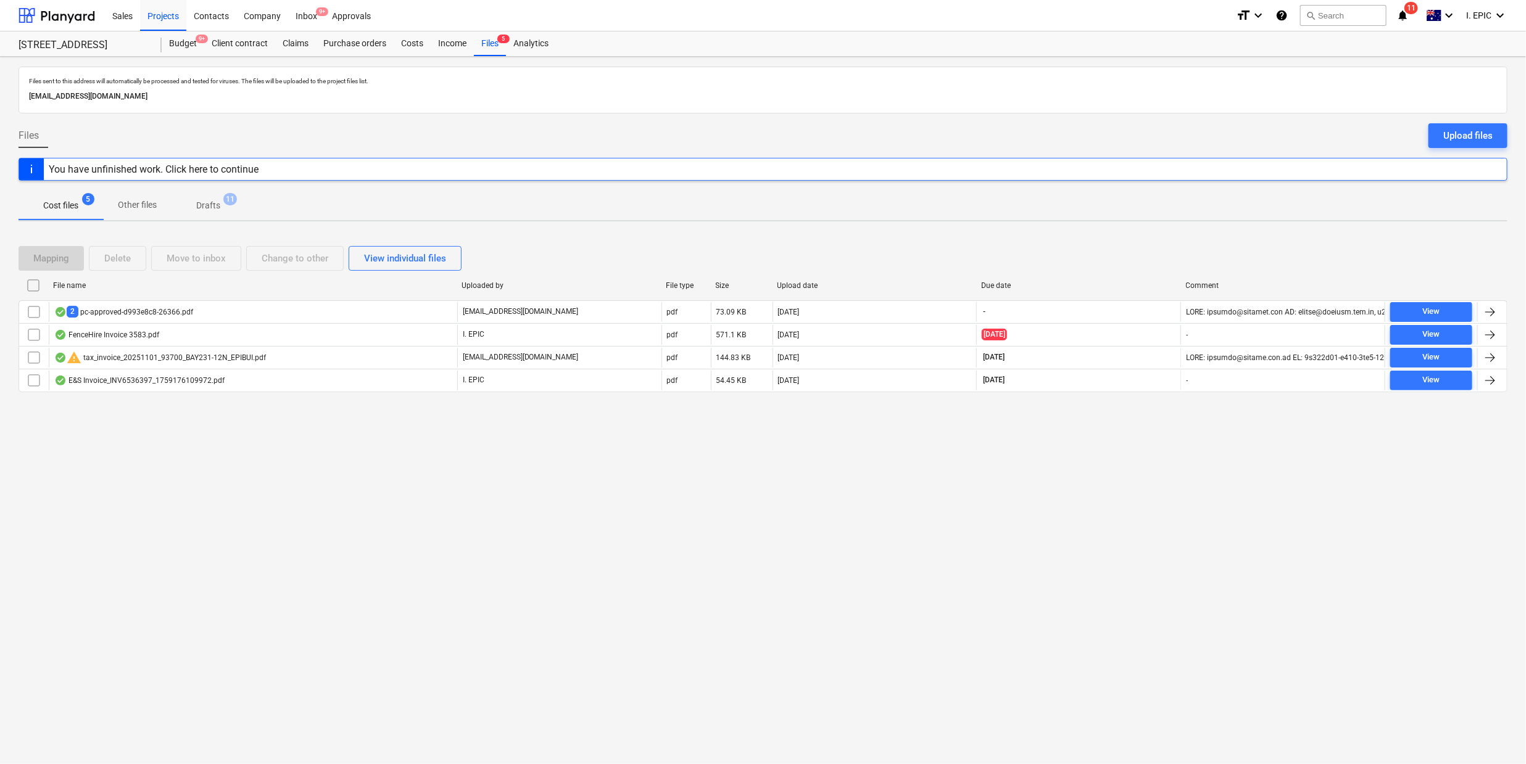
click at [63, 197] on span "Cost files 5" at bounding box center [61, 205] width 85 height 22
click at [312, 8] on div "Inbox 9+" at bounding box center [306, 14] width 36 height 31
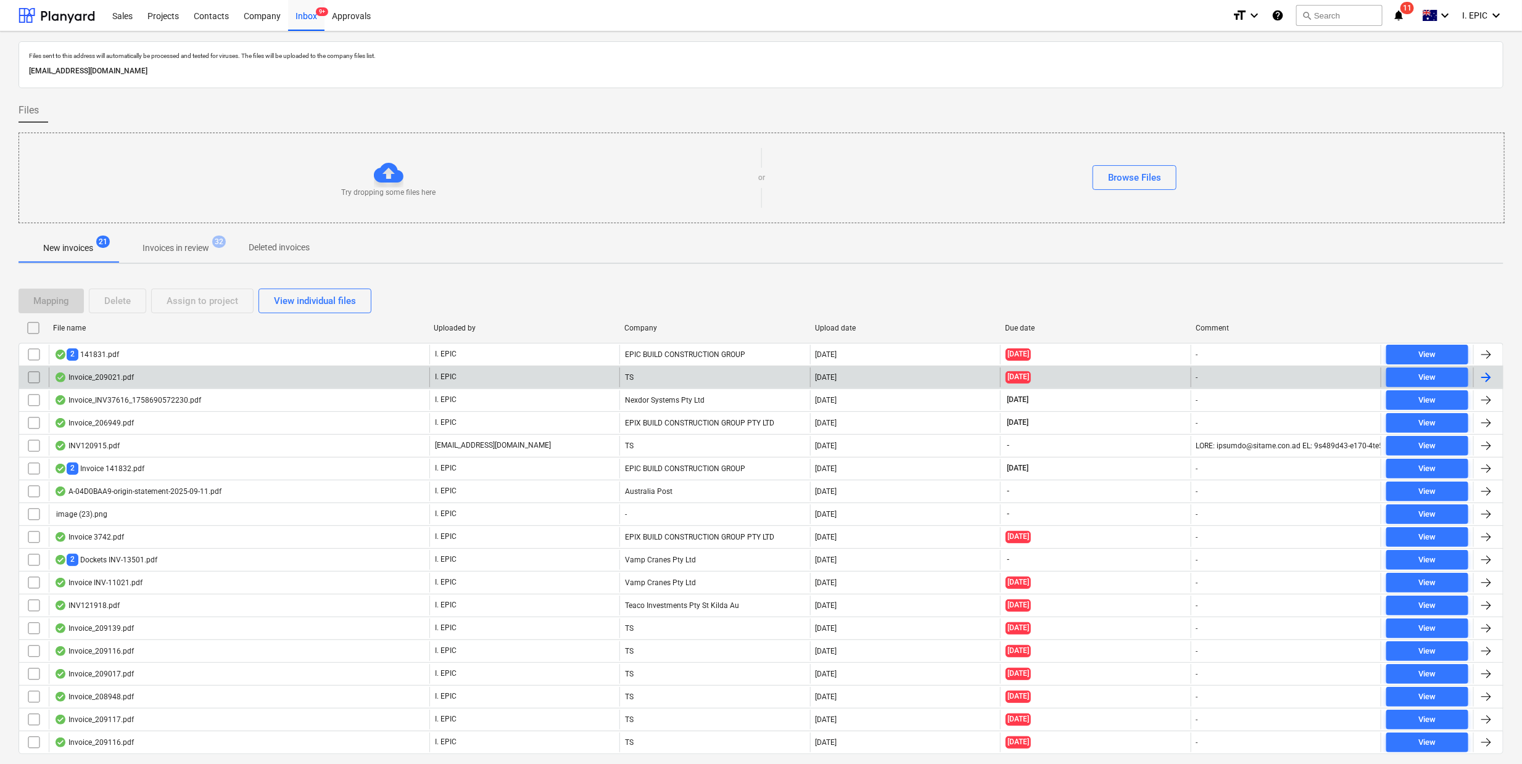
click at [126, 383] on div "Invoice_209021.pdf" at bounding box center [94, 378] width 80 height 10
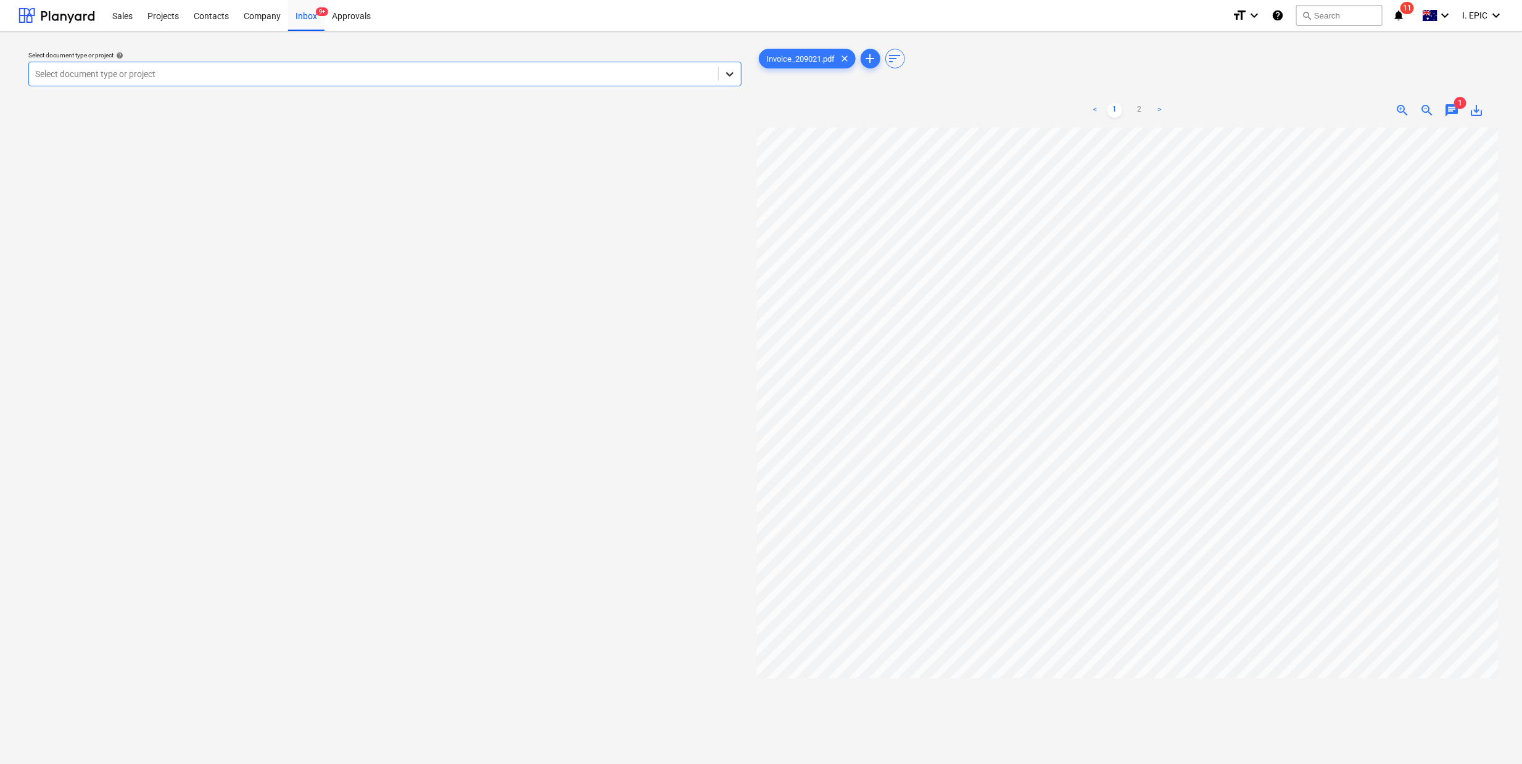
click at [729, 78] on icon at bounding box center [730, 74] width 12 height 12
click at [363, 535] on div "Select document type or project help option [STREET_ADDRESS]. Select is focused…" at bounding box center [385, 451] width 733 height 821
click at [363, 535] on div "Select document type or project help [STREET_ADDRESS] file name help Invoice_20…" at bounding box center [385, 451] width 733 height 821
click at [312, 15] on div "Inbox 9+" at bounding box center [306, 14] width 36 height 31
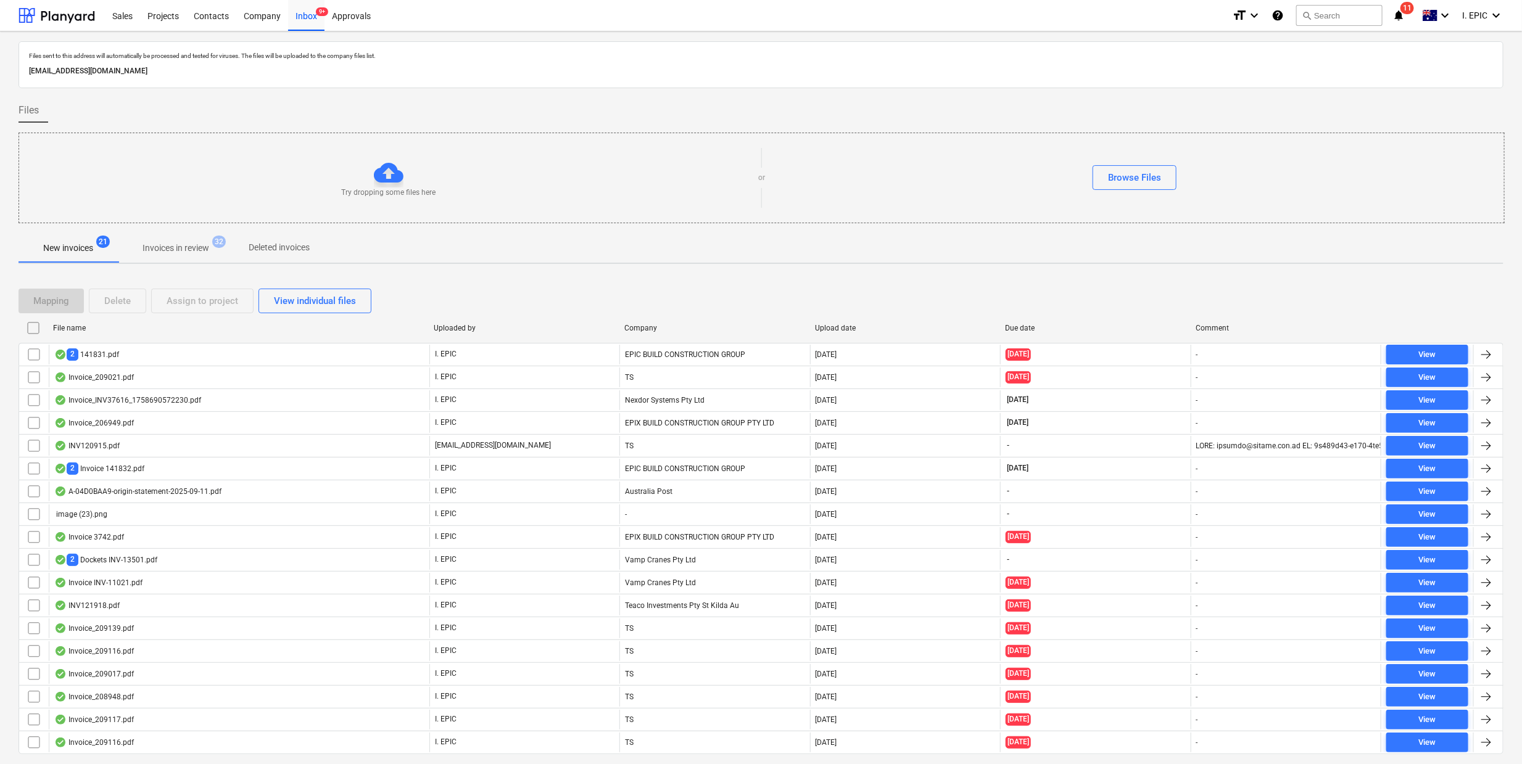
click at [194, 252] on p "Invoices in review" at bounding box center [176, 248] width 67 height 13
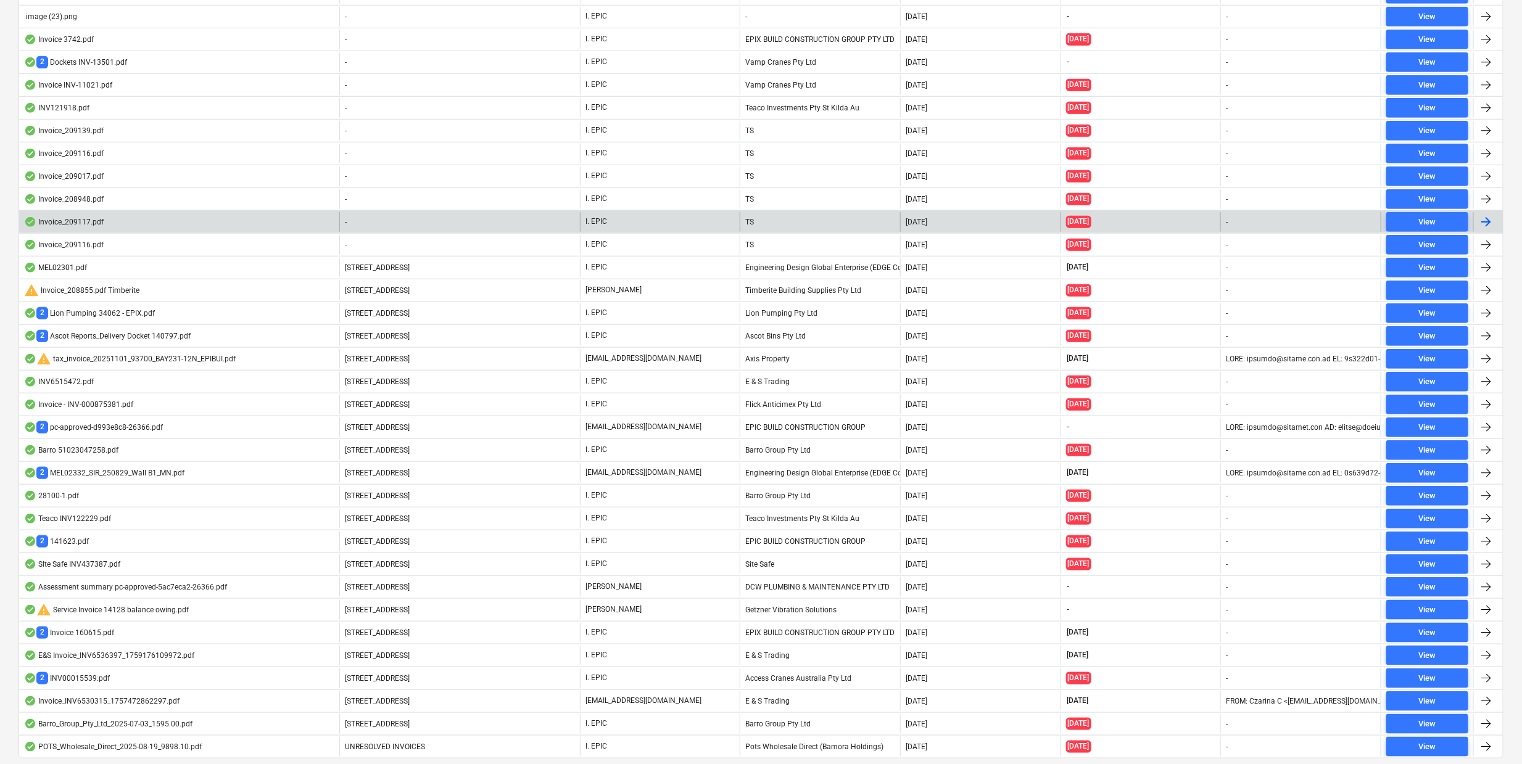
scroll to position [609, 0]
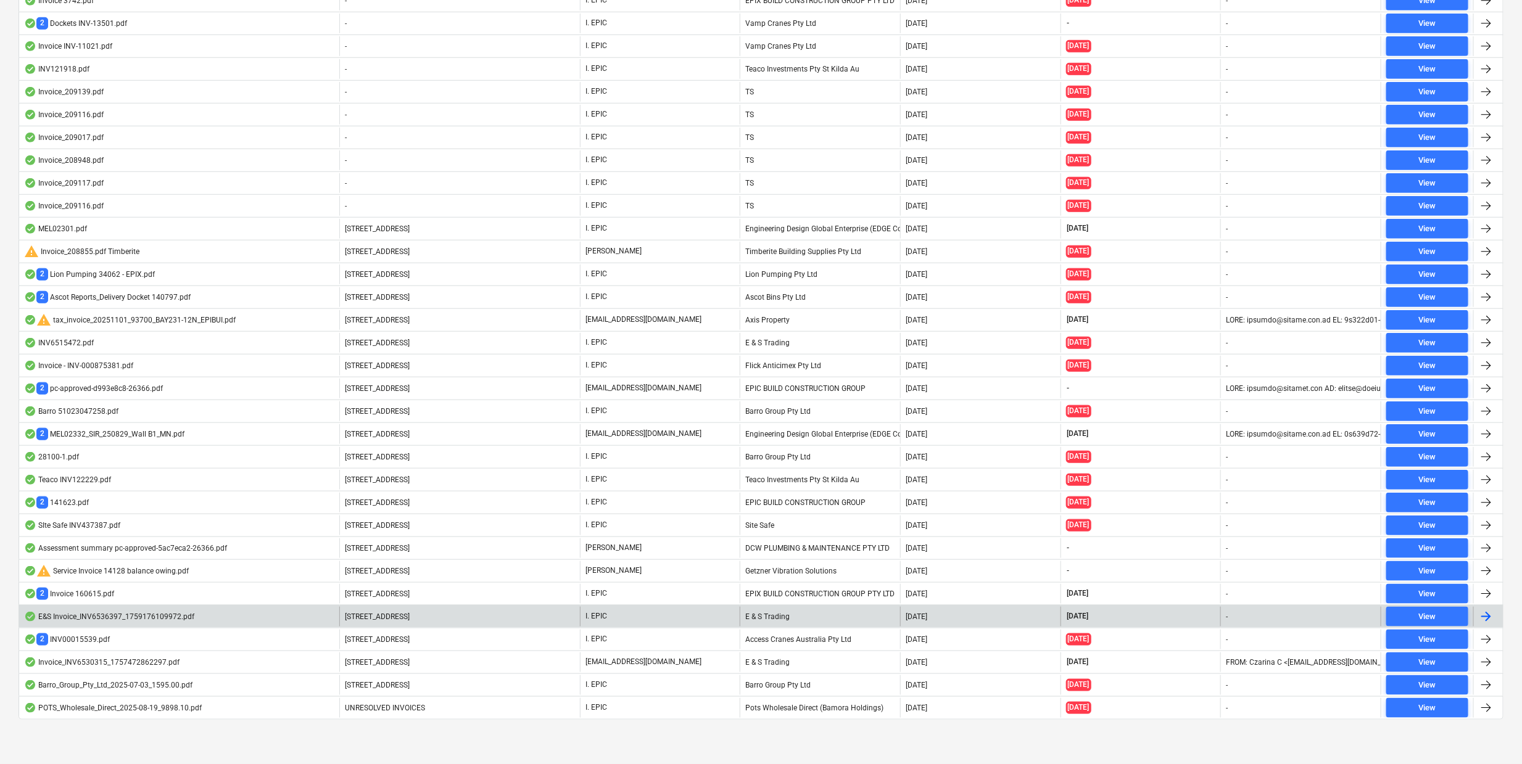
click at [138, 617] on div "E&S Invoice_INV6536397_1759176109972.pdf" at bounding box center [109, 617] width 170 height 10
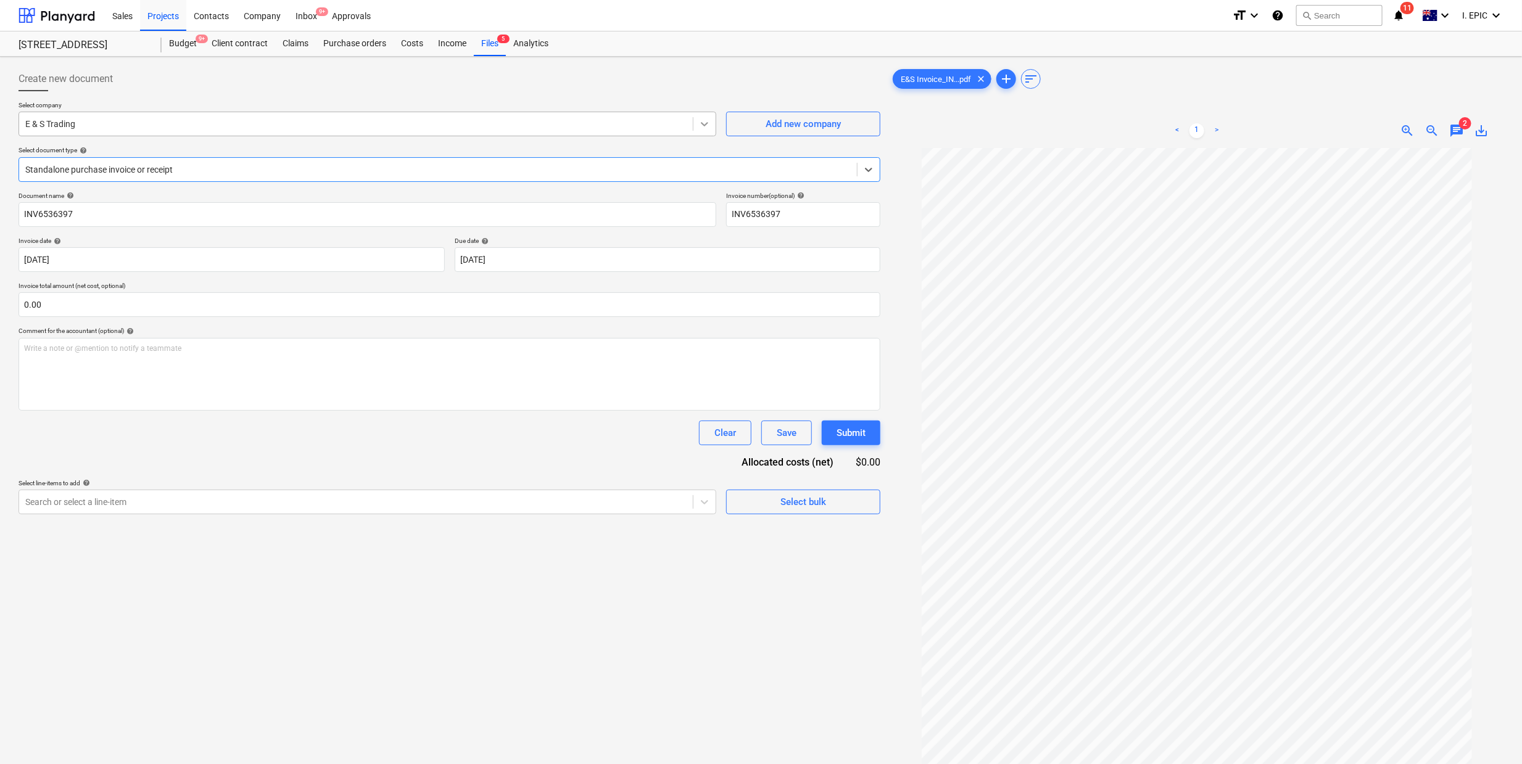
click at [711, 118] on icon at bounding box center [704, 124] width 12 height 12
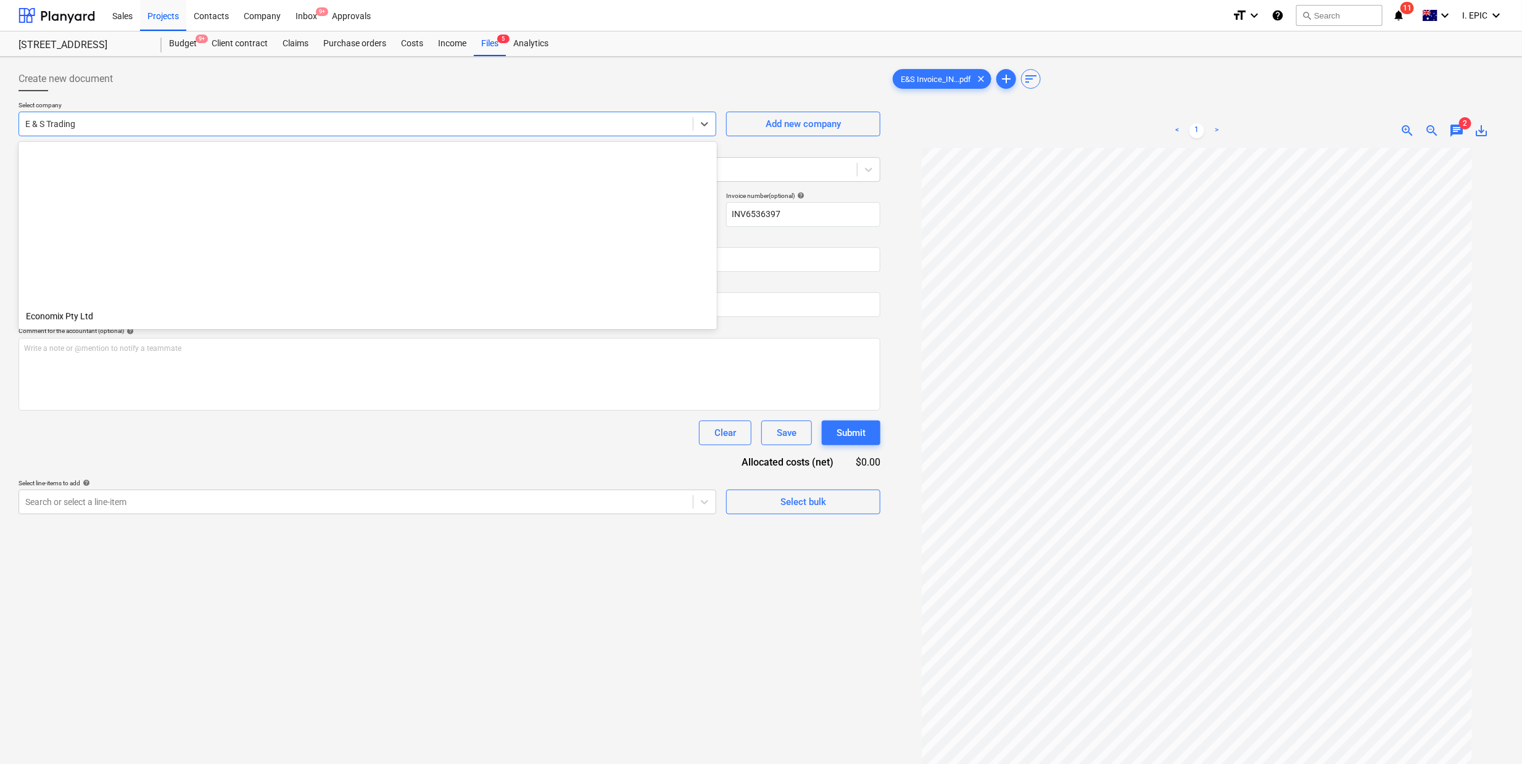
scroll to position [7215, 0]
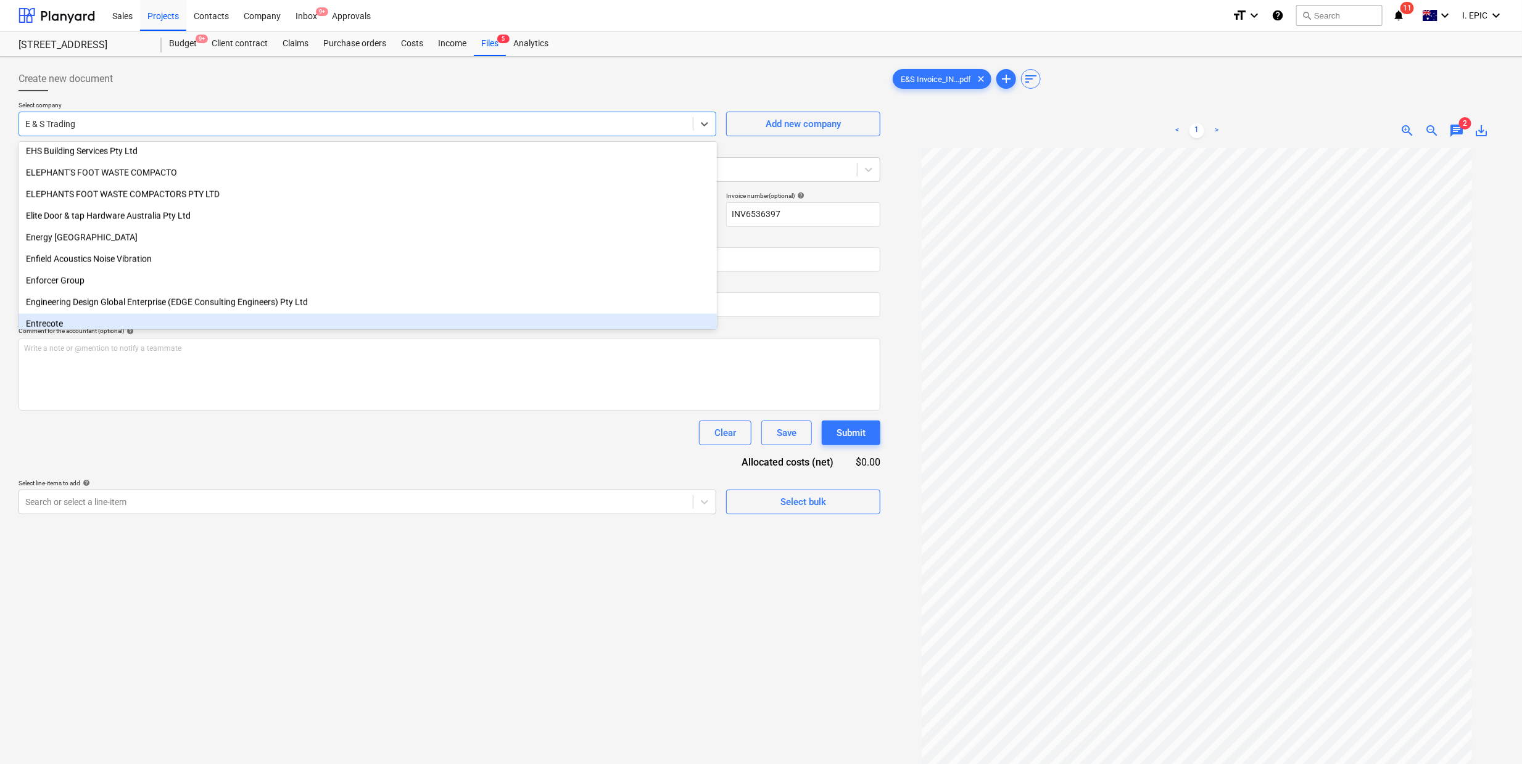
click at [205, 622] on div "Create new document Select company option Entrecote focused, 343 of 987. 987 re…" at bounding box center [450, 472] width 872 height 821
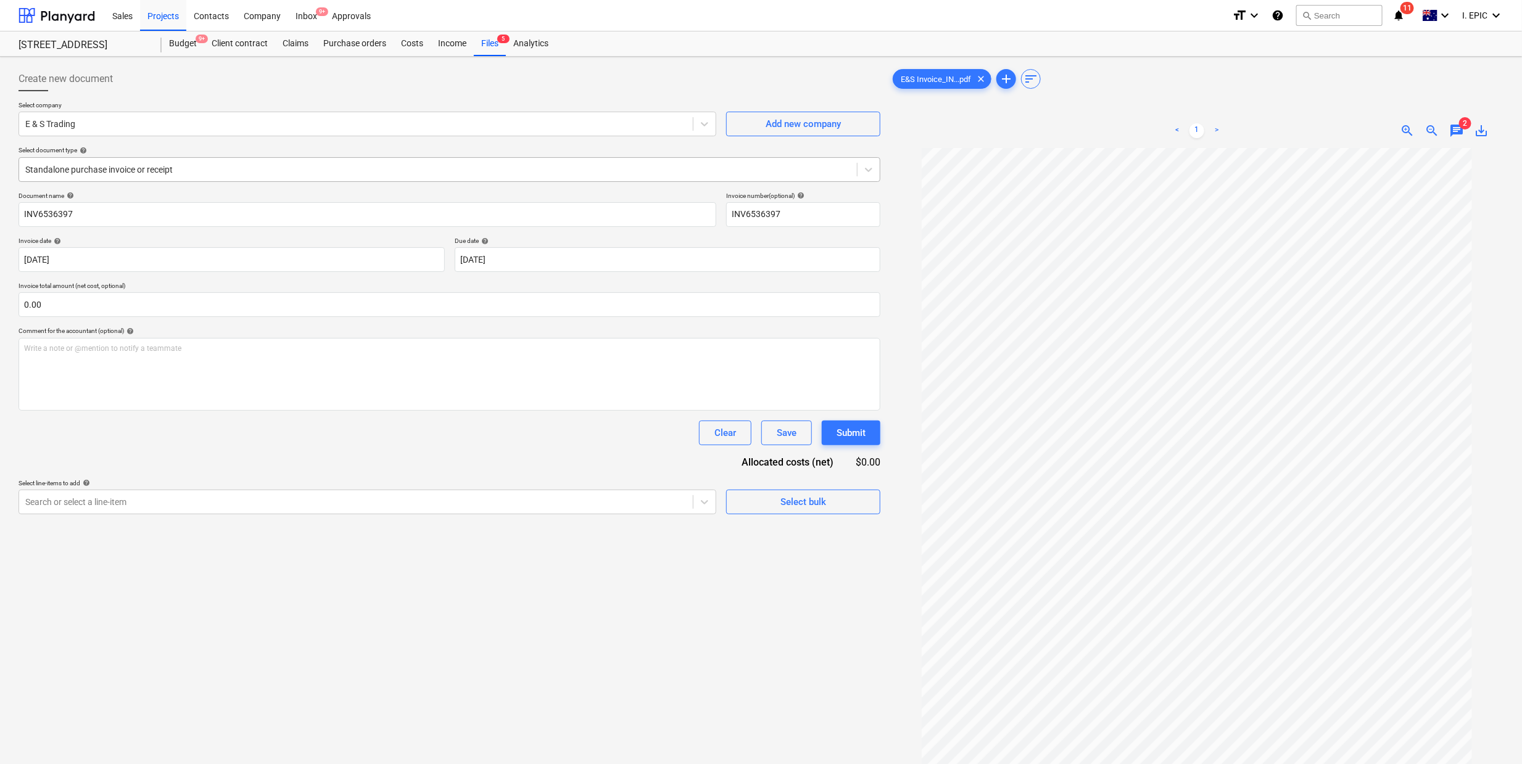
click at [118, 170] on div at bounding box center [437, 169] width 825 height 12
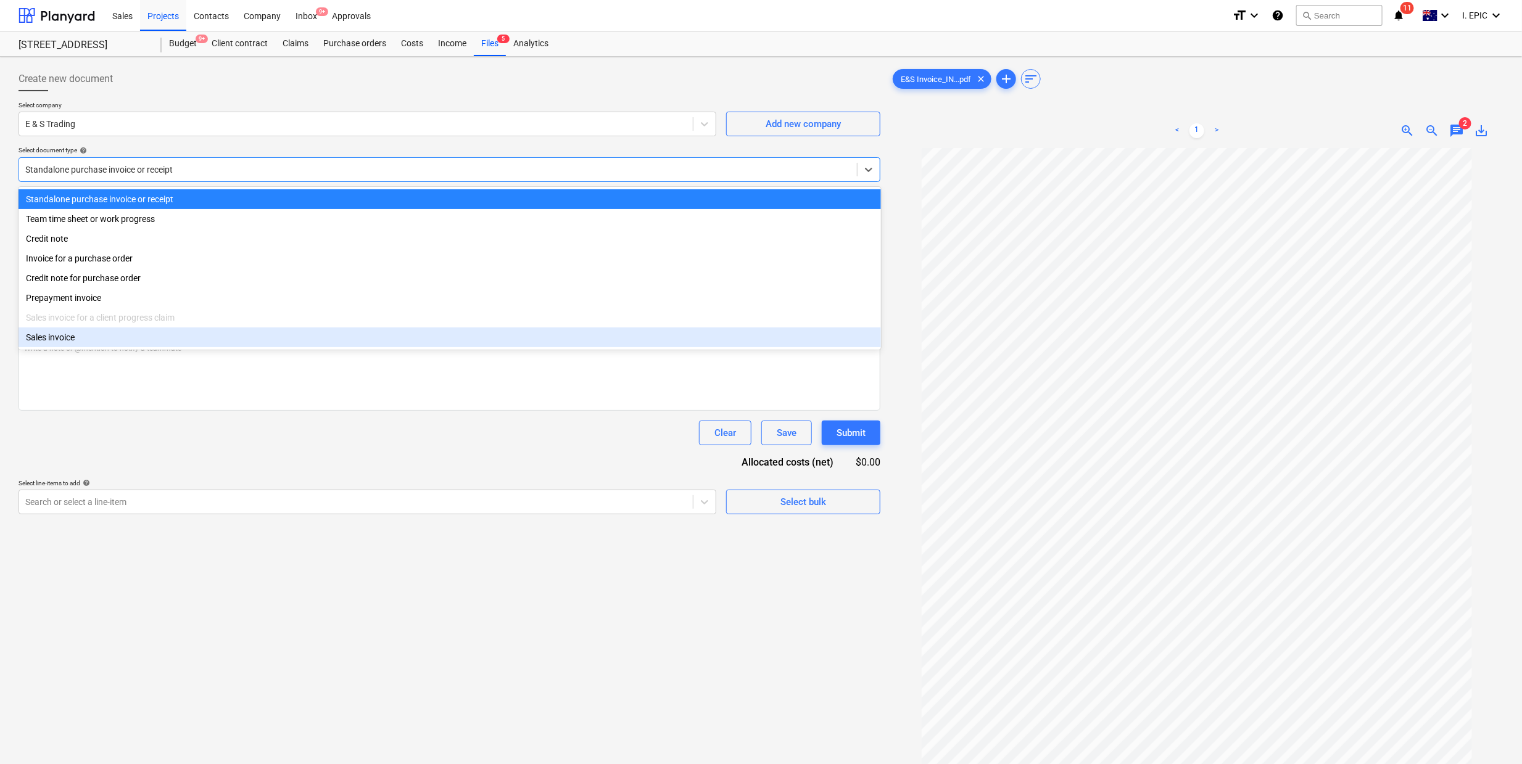
click at [70, 336] on div "Sales invoice" at bounding box center [450, 338] width 862 height 20
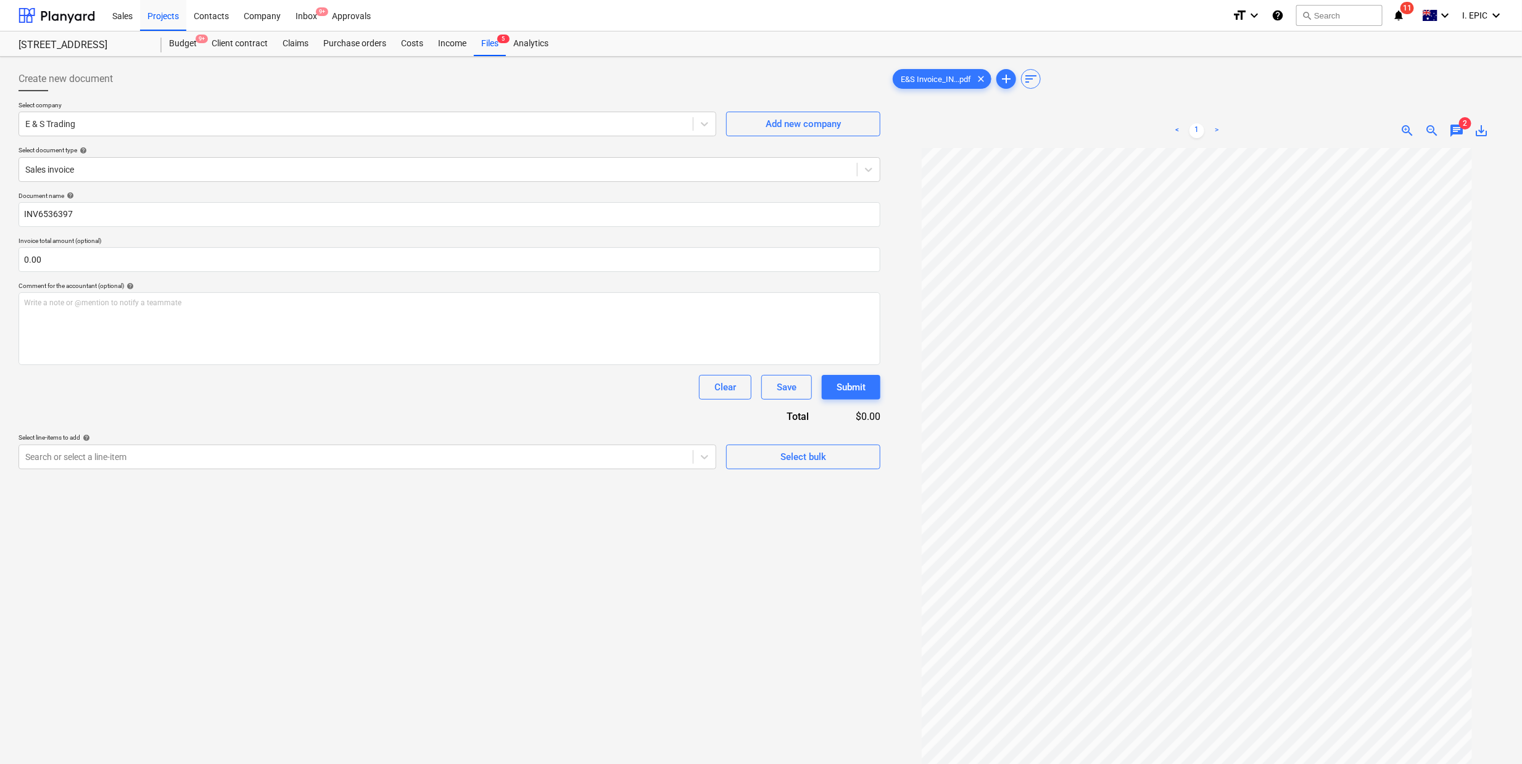
click at [252, 658] on div "Create new document Select company E & S Trading Add new company Select documen…" at bounding box center [450, 472] width 872 height 821
click at [39, 215] on input "INV6536397" at bounding box center [450, 214] width 862 height 25
click at [24, 206] on input "INV6536397" at bounding box center [450, 214] width 862 height 25
type input "E&D INV6536397"
drag, startPoint x: 72, startPoint y: 260, endPoint x: 15, endPoint y: 254, distance: 57.0
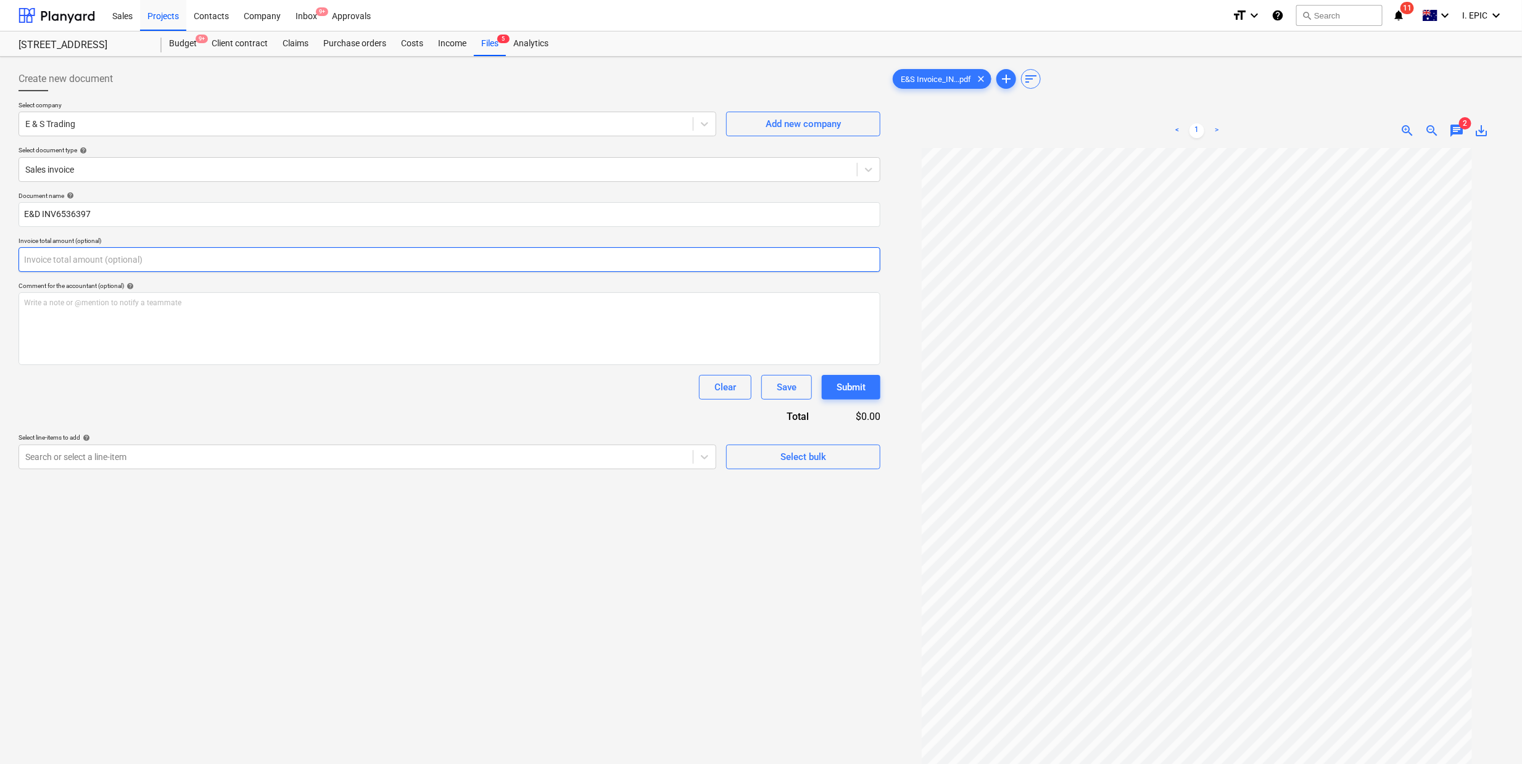
click at [15, 254] on div "Create new document Select company E & S Trading Add new company Select documen…" at bounding box center [450, 472] width 872 height 821
type input "0.00"
click at [263, 463] on div at bounding box center [355, 457] width 661 height 12
click at [859, 610] on div "Create new document Select company E & S Trading Add new company Select documen…" at bounding box center [450, 472] width 872 height 821
click at [38, 219] on input "E&D INV6536397" at bounding box center [450, 214] width 862 height 25
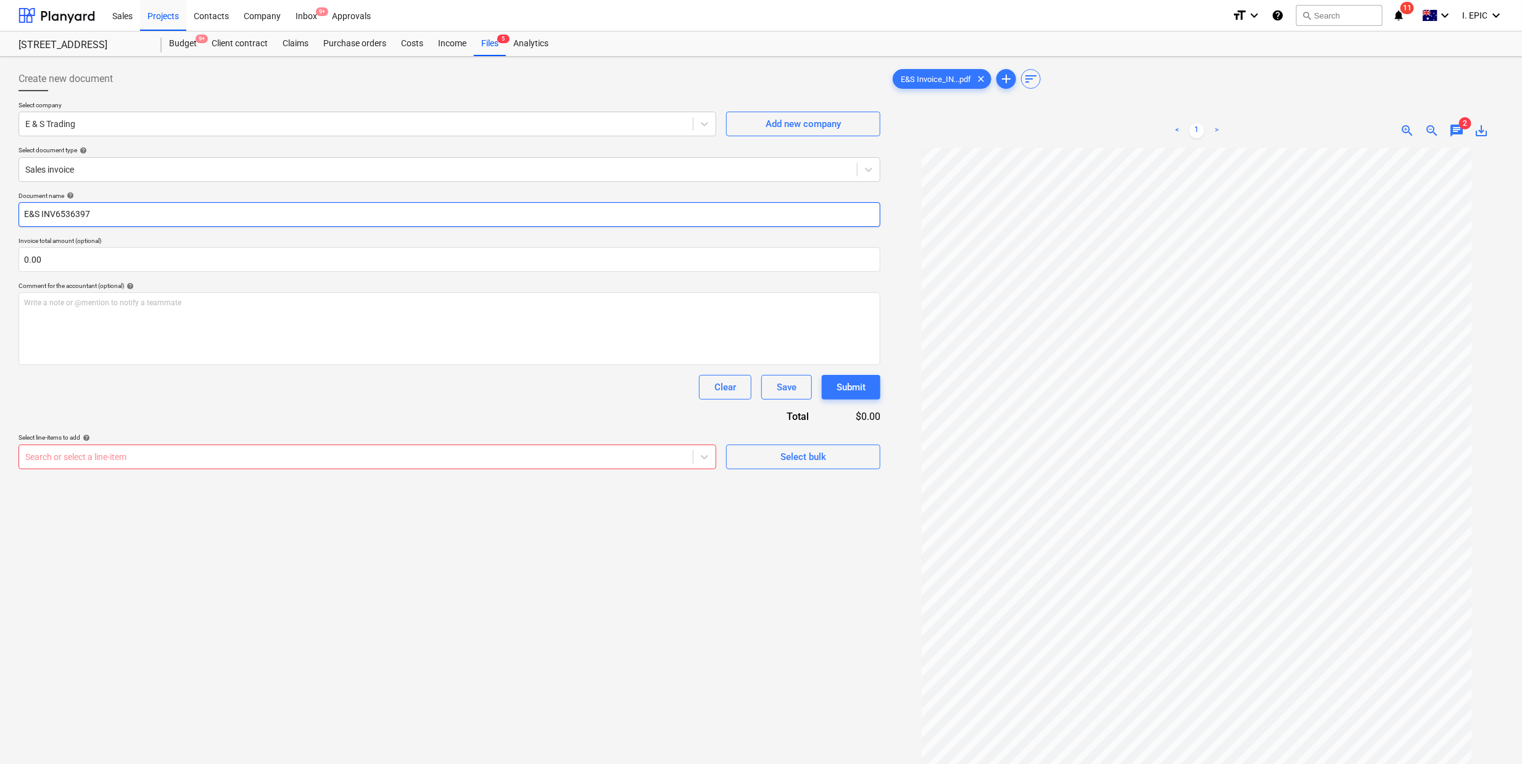
type input "E&S INV6536397"
click at [313, 657] on div "Create new document Select company E & S Trading Add new company Select documen…" at bounding box center [450, 472] width 872 height 821
click at [67, 213] on input "E&S INV6536397" at bounding box center [450, 214] width 862 height 25
click at [500, 45] on div "Files 5" at bounding box center [490, 43] width 32 height 25
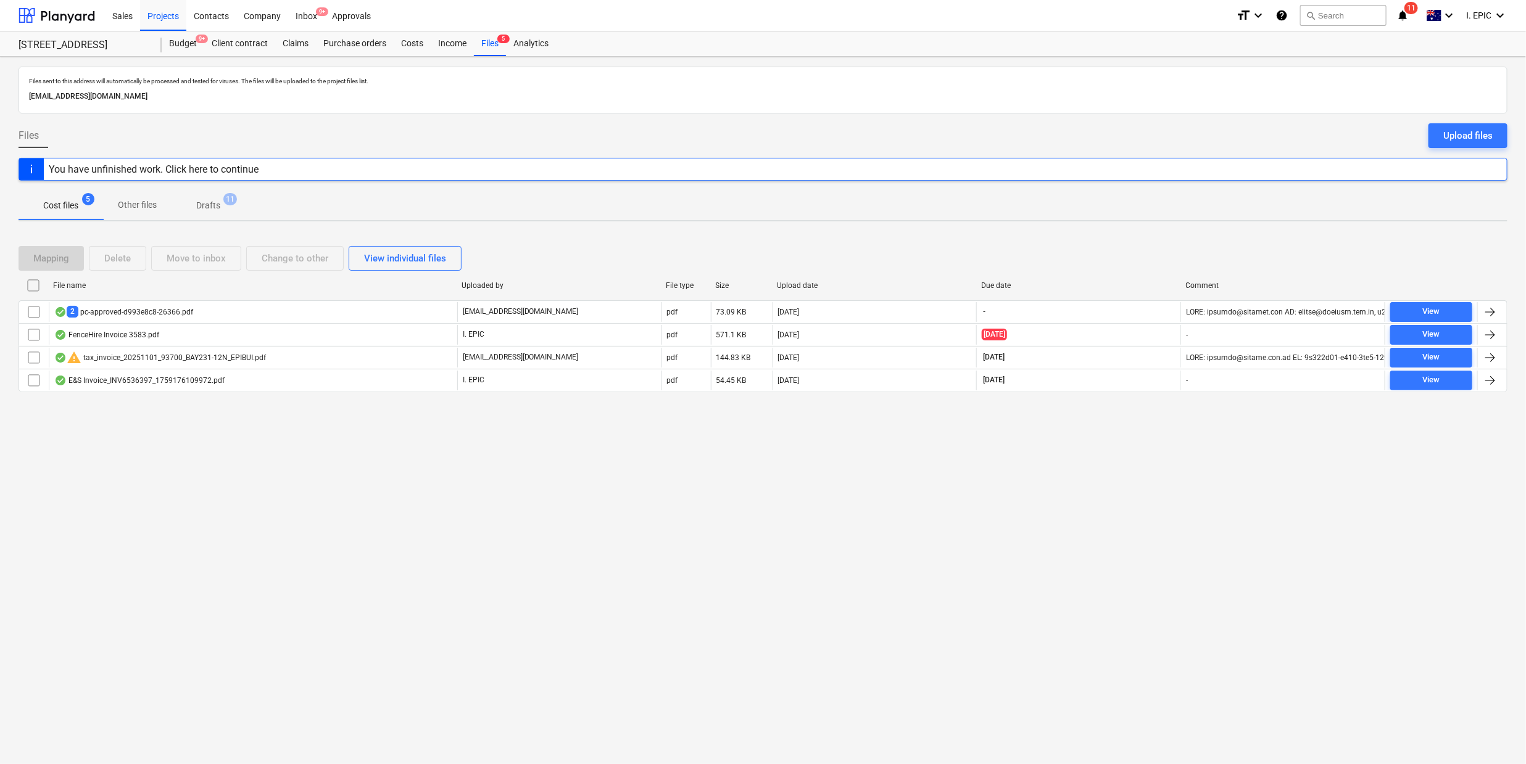
click at [56, 202] on p "Cost files" at bounding box center [60, 205] width 35 height 13
click at [291, 19] on div "Inbox 9+" at bounding box center [306, 14] width 36 height 31
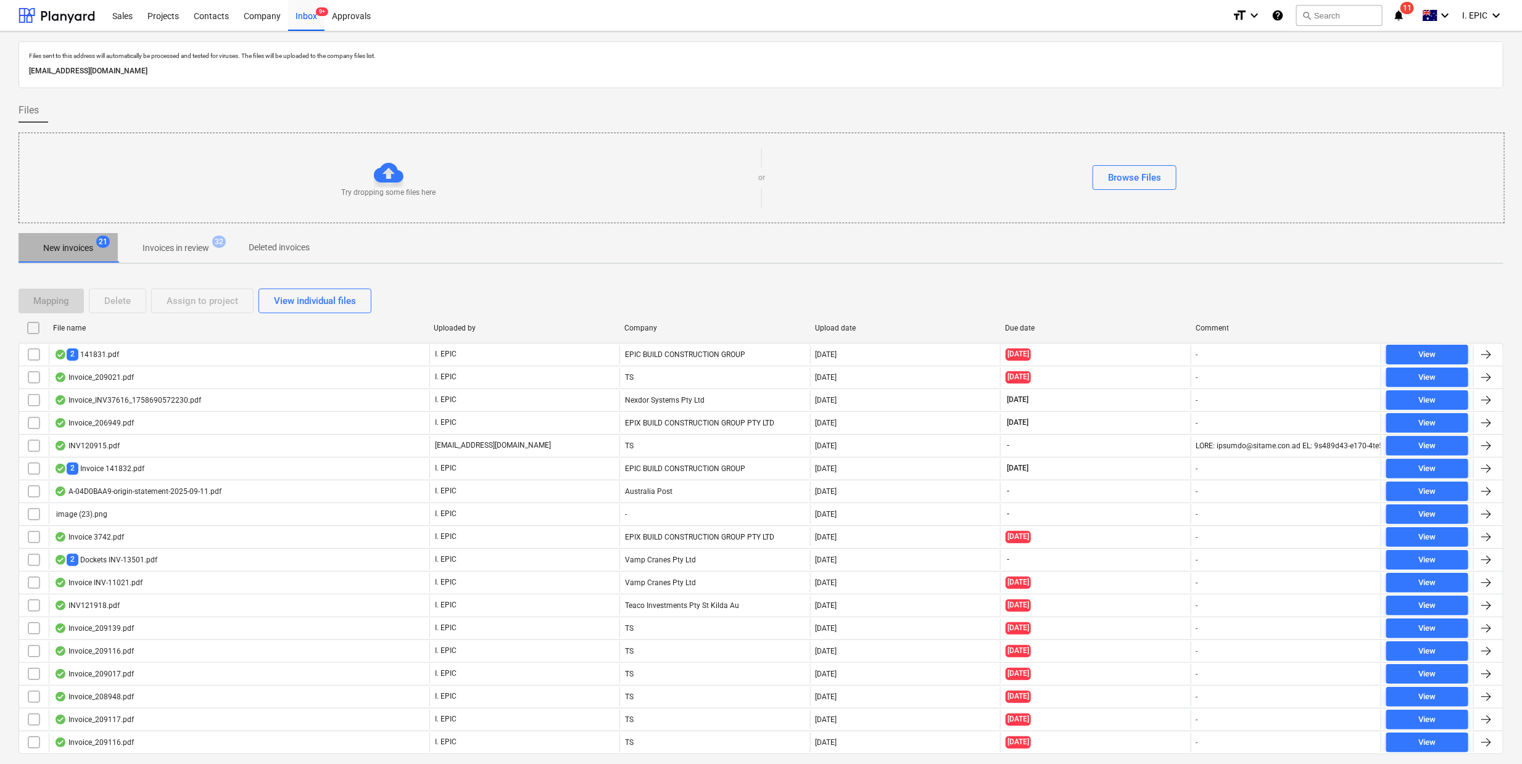
click at [59, 247] on p "New invoices" at bounding box center [68, 248] width 50 height 13
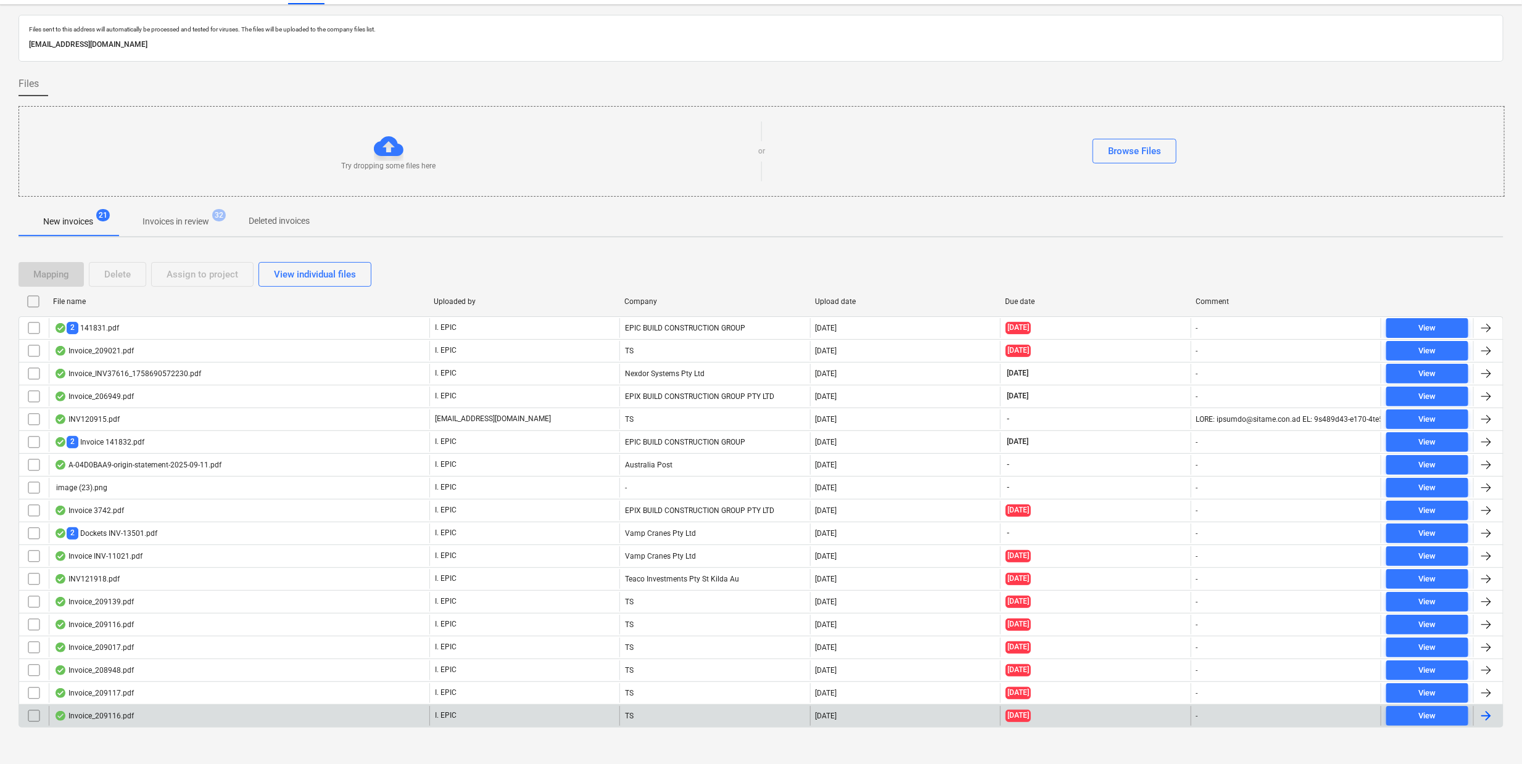
scroll to position [41, 0]
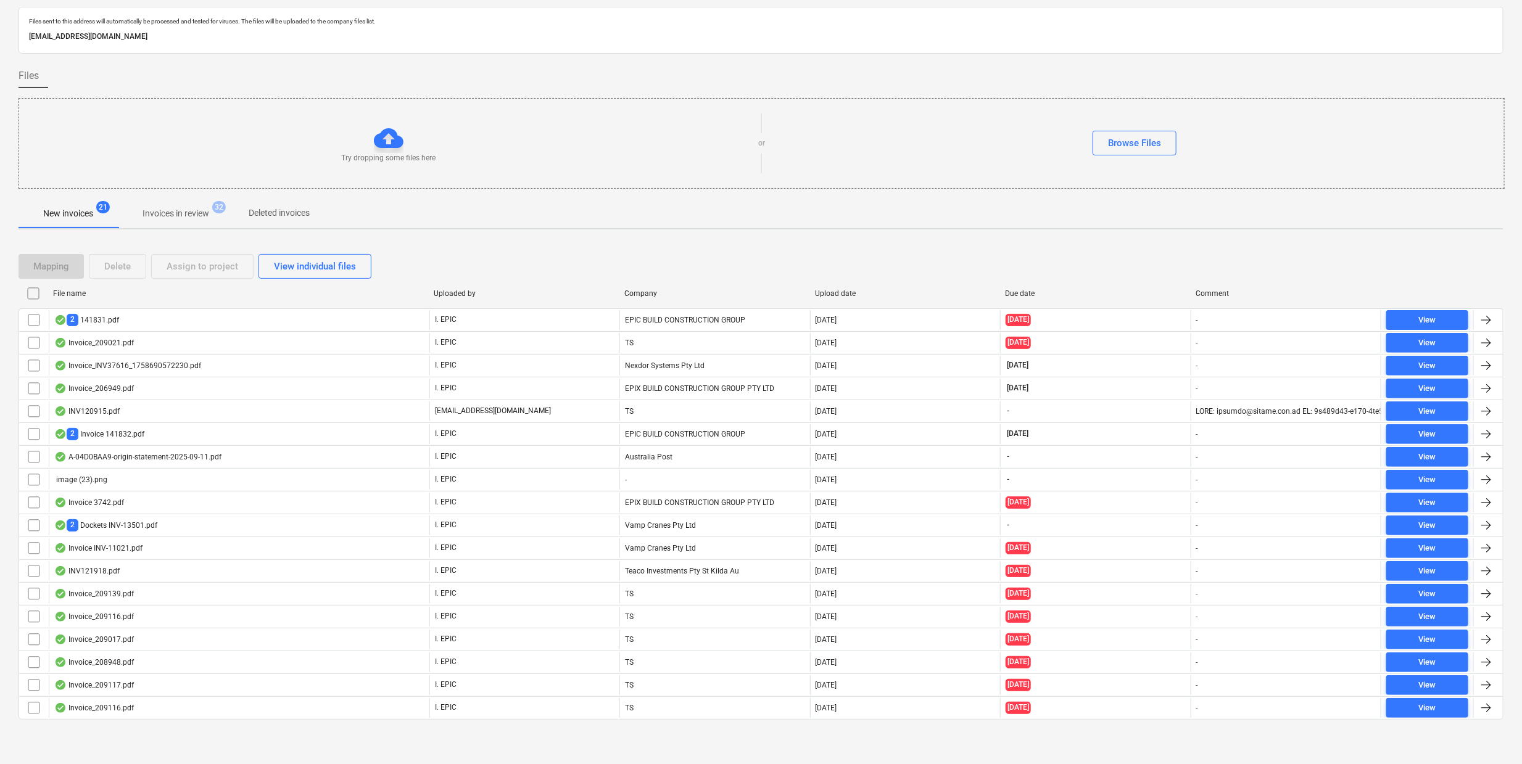
click at [167, 207] on p "Invoices in review" at bounding box center [176, 213] width 67 height 13
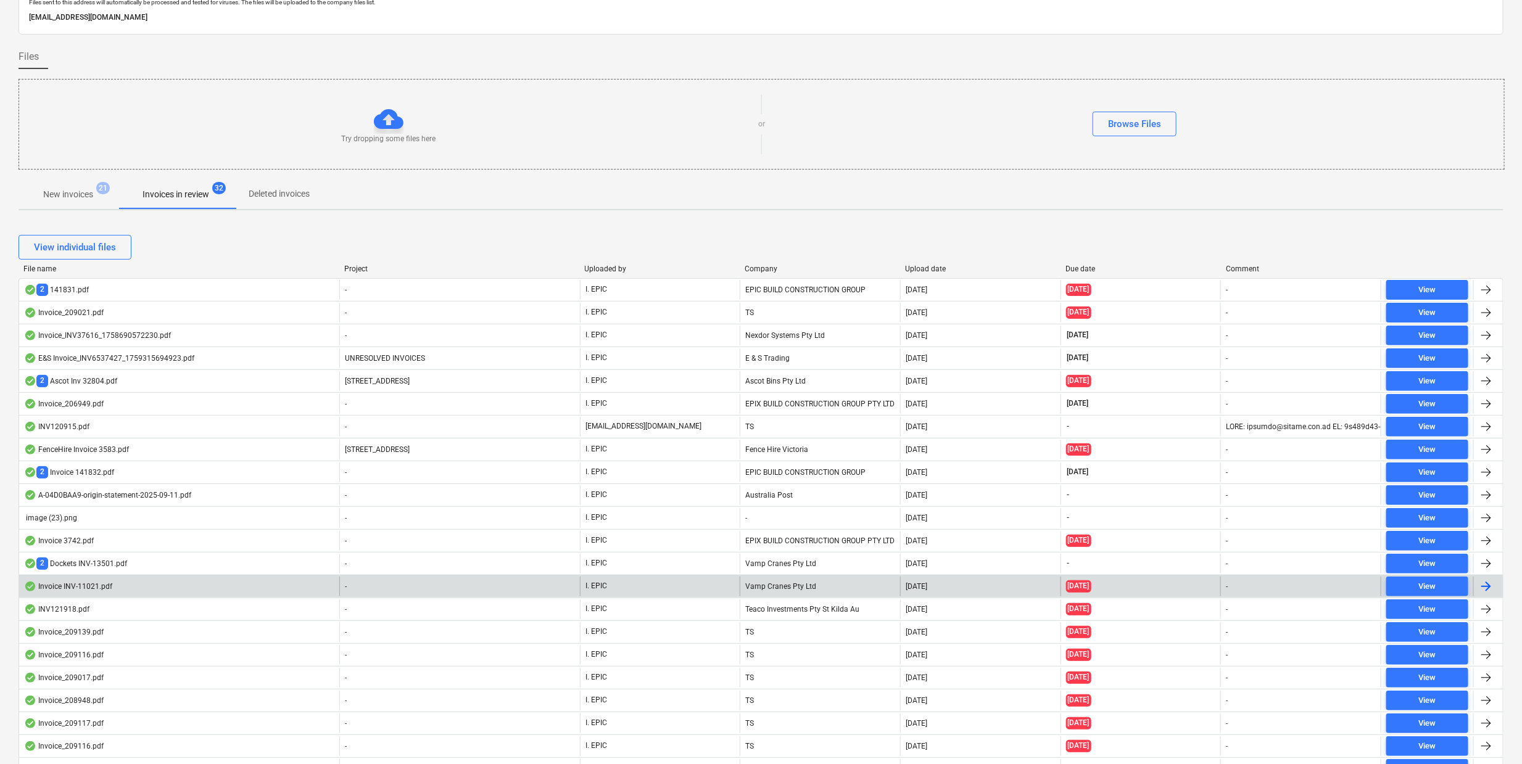
scroll to position [609, 0]
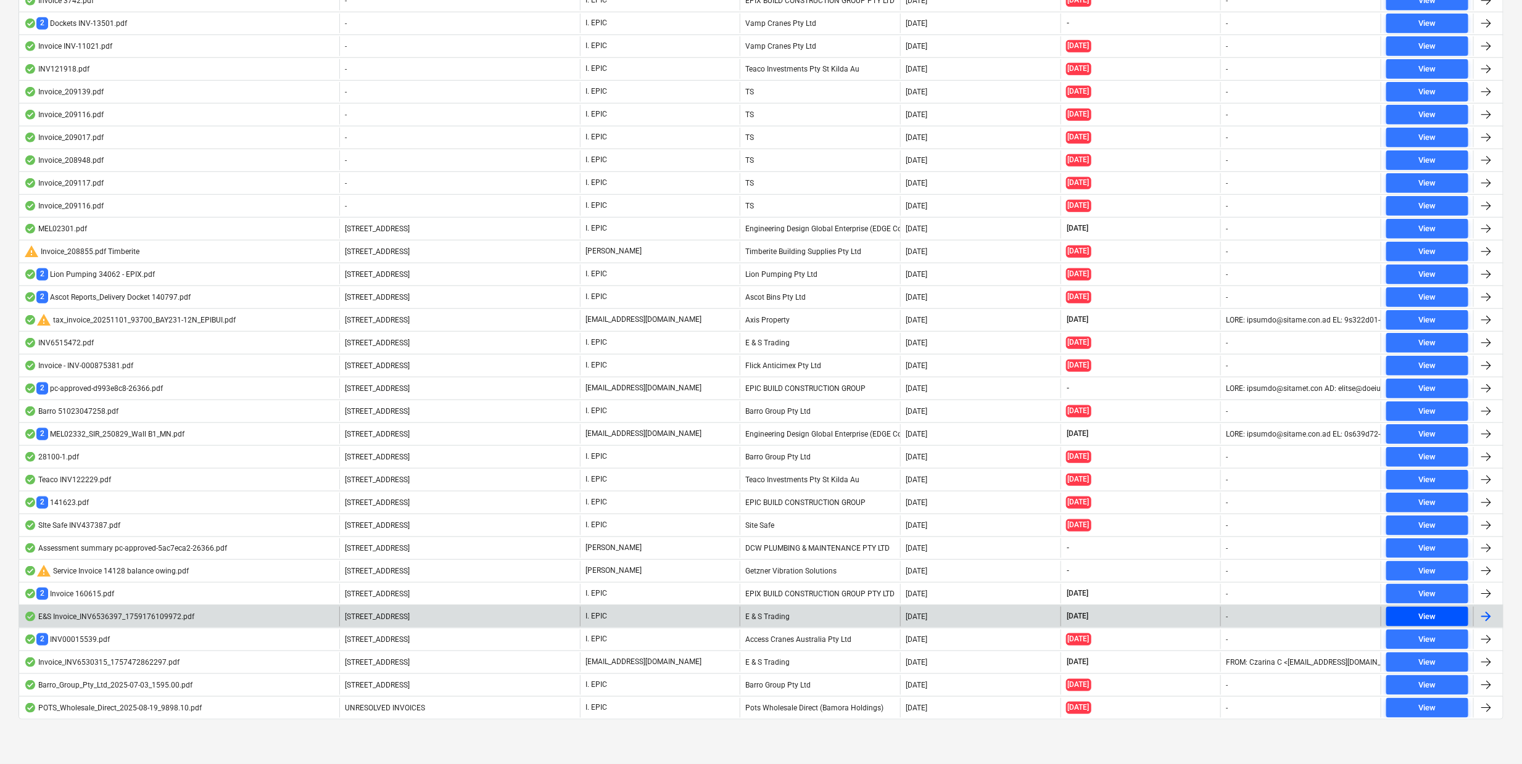
click at [1431, 615] on div "View" at bounding box center [1426, 617] width 17 height 14
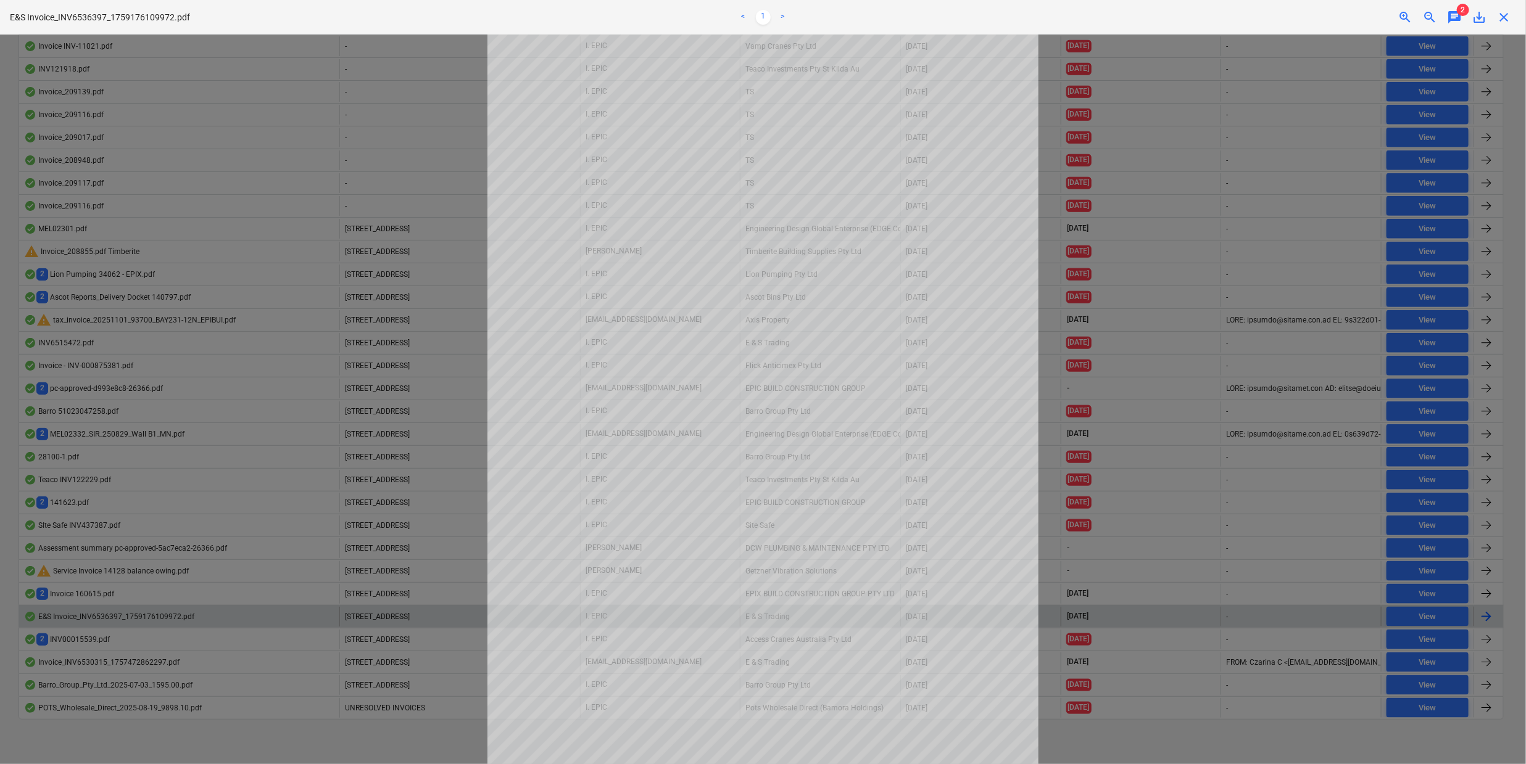
click at [243, 471] on div at bounding box center [763, 400] width 1526 height 730
click at [242, 709] on div at bounding box center [763, 400] width 1526 height 730
click at [1511, 17] on span "close" at bounding box center [1503, 17] width 15 height 15
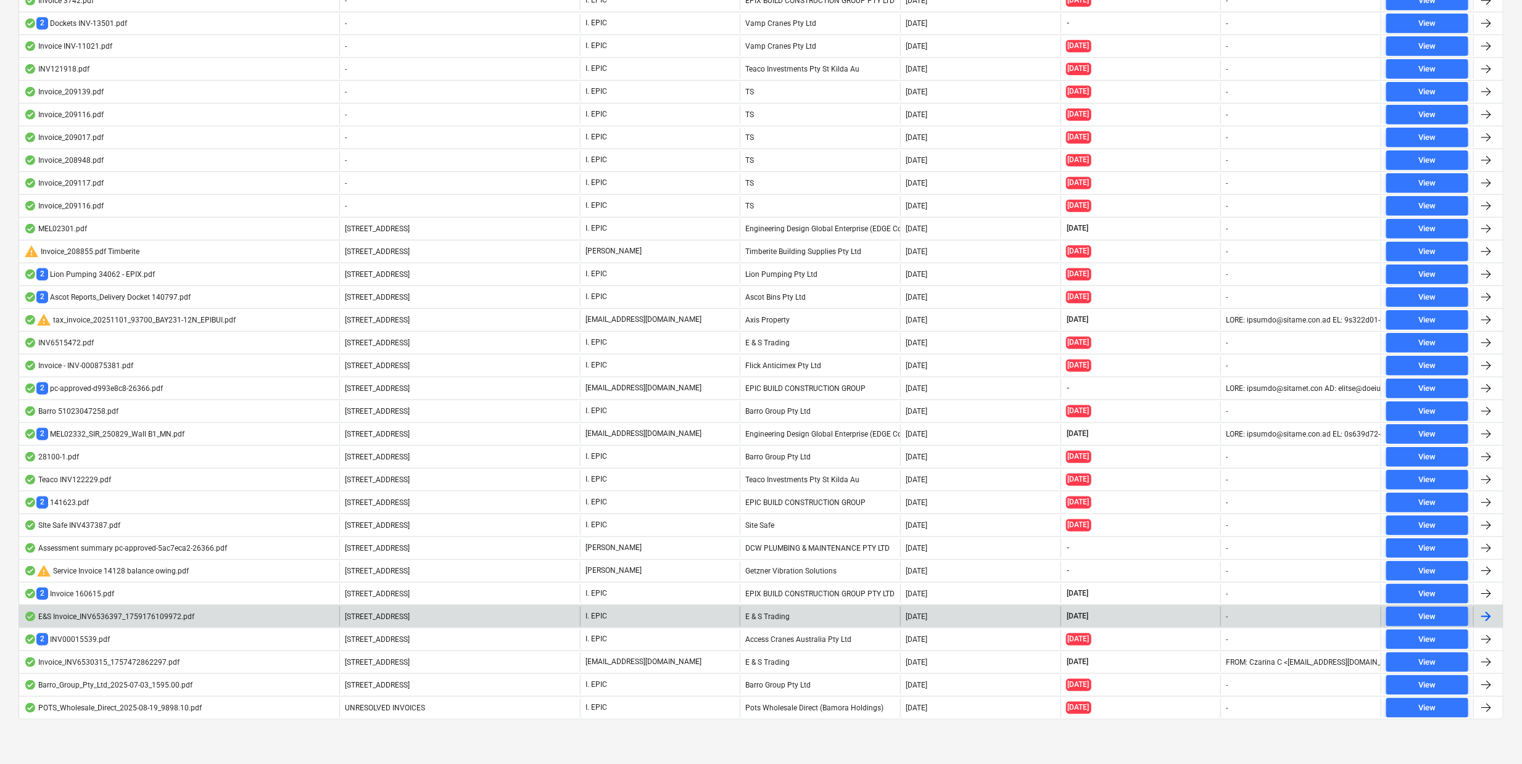
click at [105, 612] on div "E&S Invoice_INV6536397_1759176109972.pdf" at bounding box center [109, 617] width 170 height 10
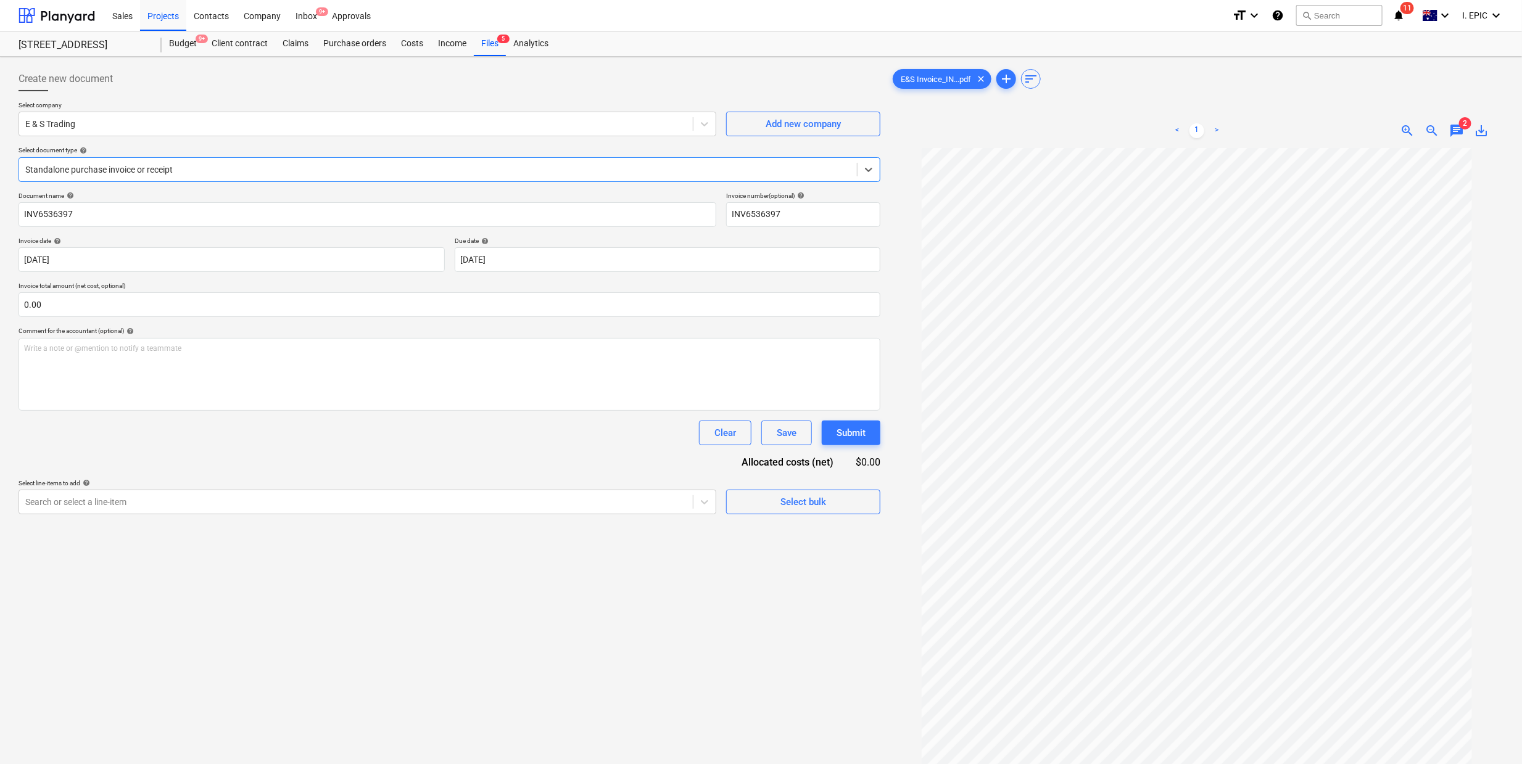
click at [198, 175] on div at bounding box center [437, 169] width 825 height 12
click at [373, 622] on div "Create new document Select company E & S Trading Add new company Select documen…" at bounding box center [450, 472] width 872 height 821
click at [539, 645] on div "Create new document Select company E & S Trading Add new company Select documen…" at bounding box center [450, 472] width 872 height 821
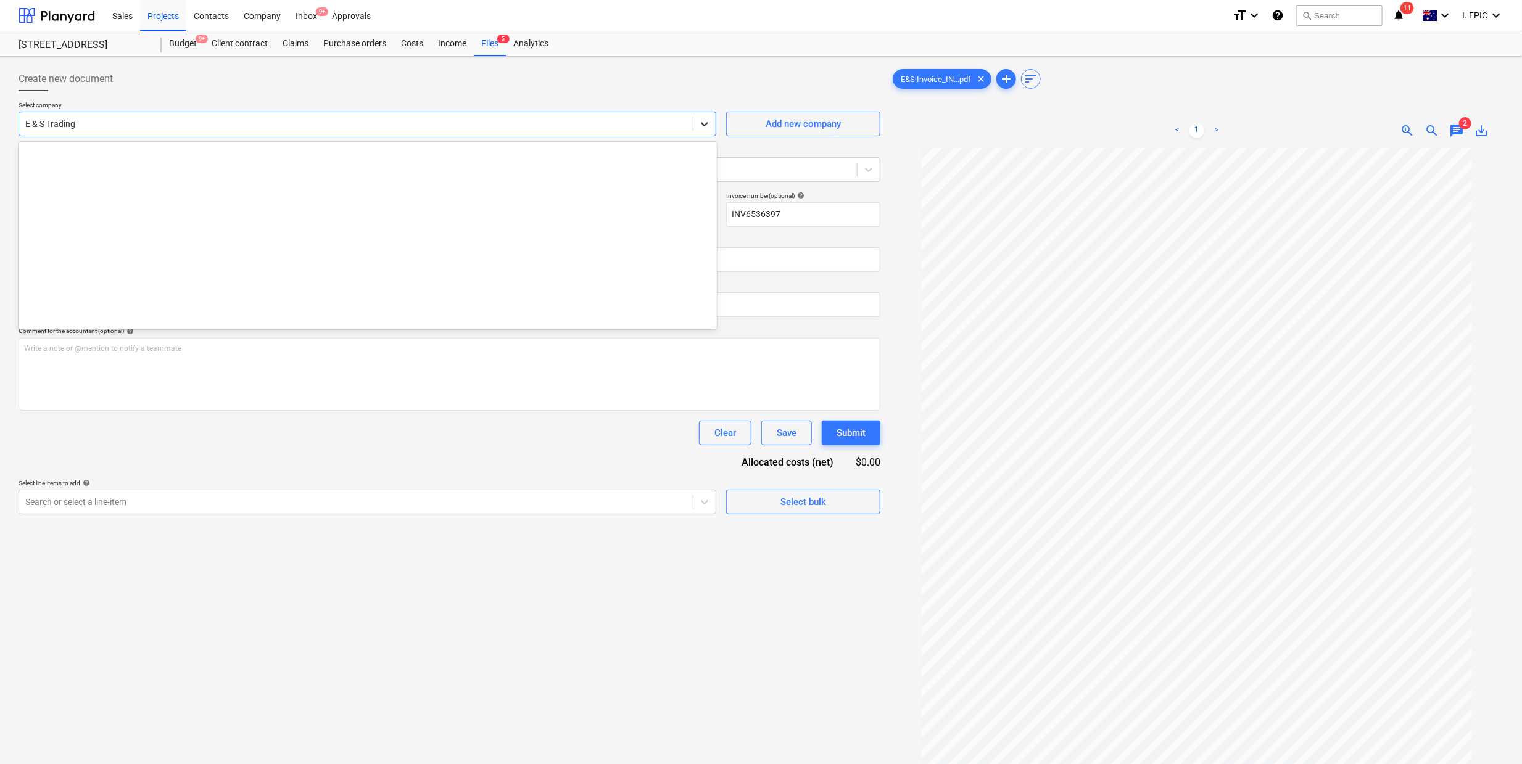
click at [702, 126] on icon at bounding box center [704, 124] width 12 height 12
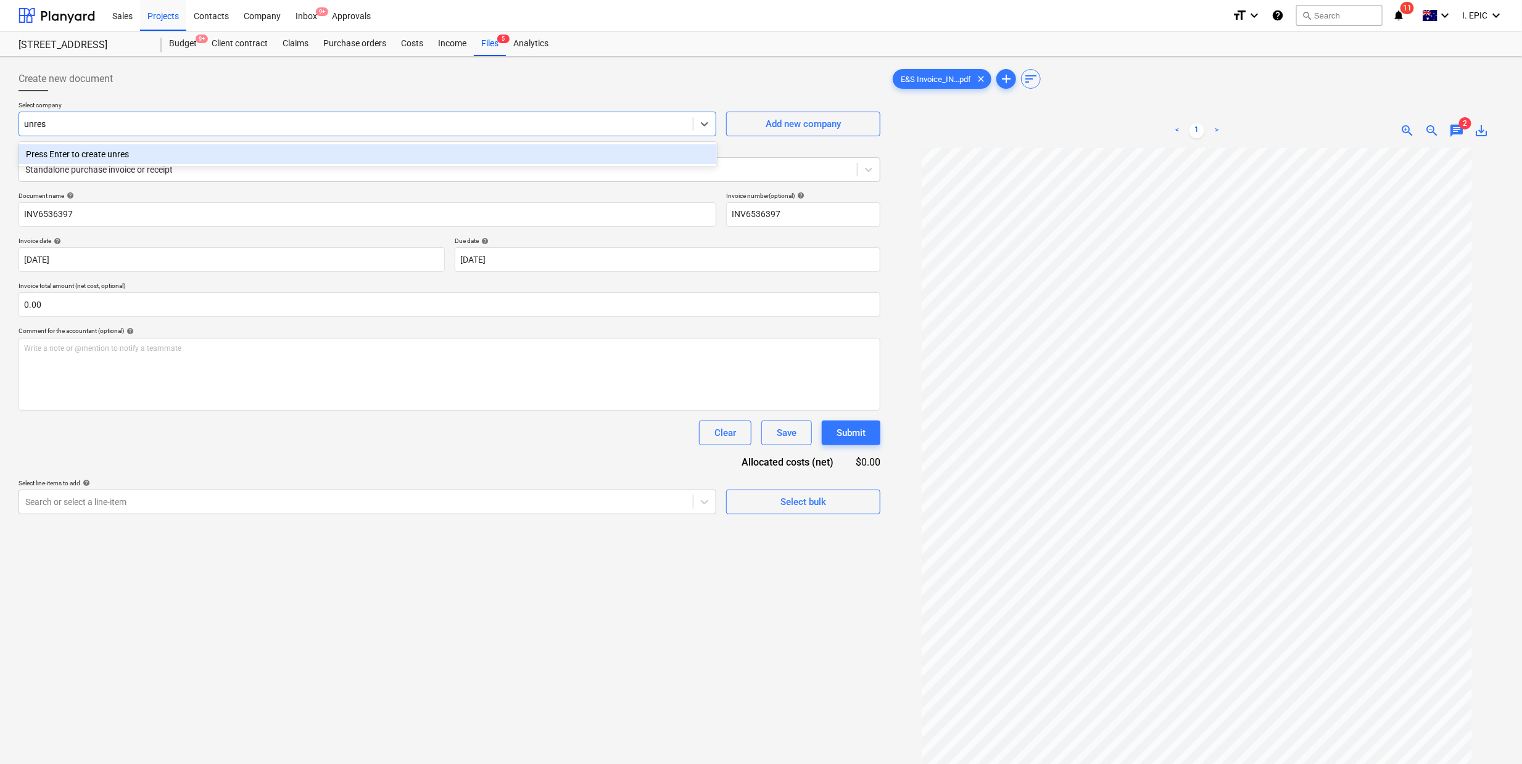
type input "unres"
click at [289, 622] on div "Create new document Select company option Press Enter to create unres focused, …" at bounding box center [450, 472] width 872 height 821
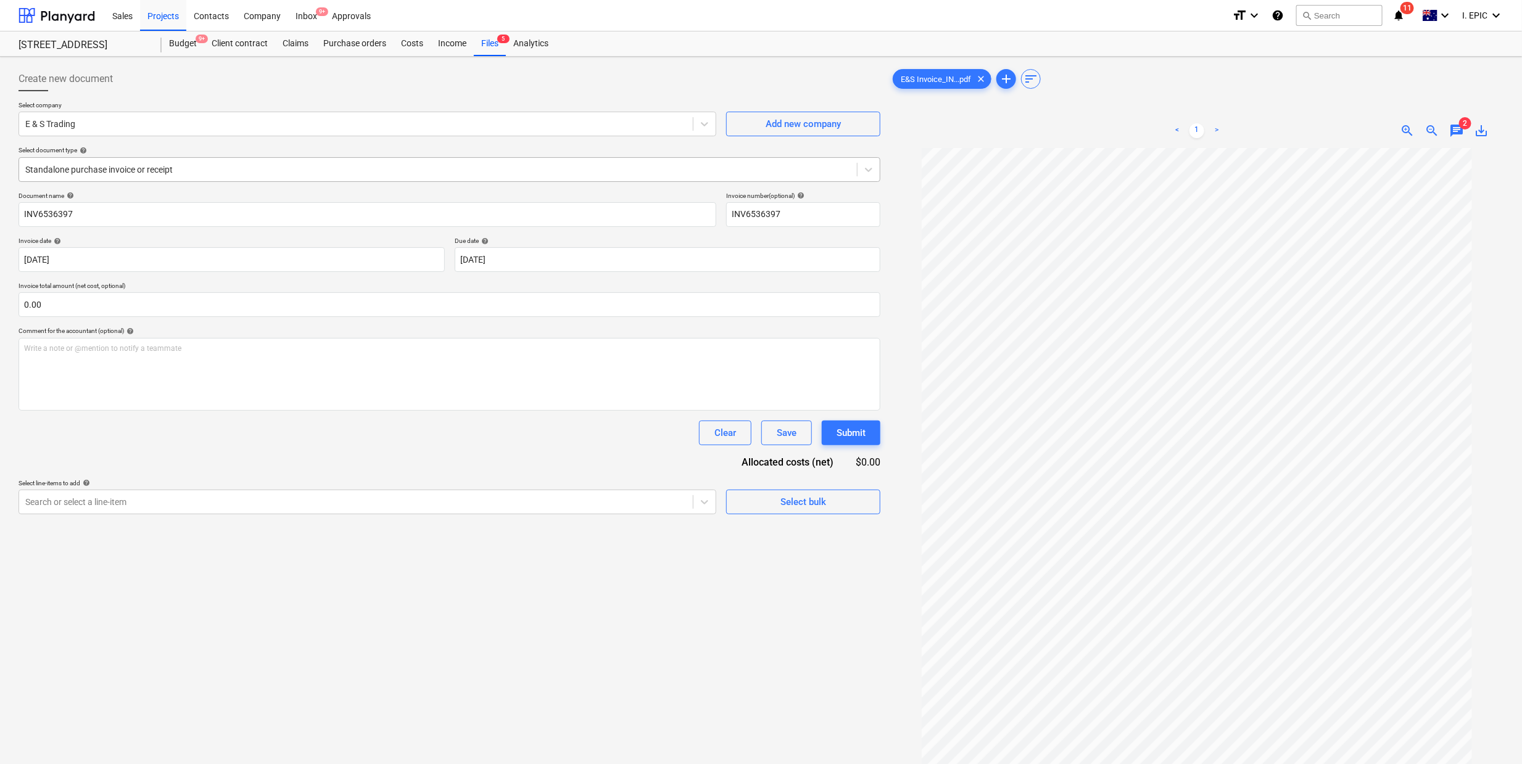
click at [83, 174] on div at bounding box center [437, 169] width 825 height 12
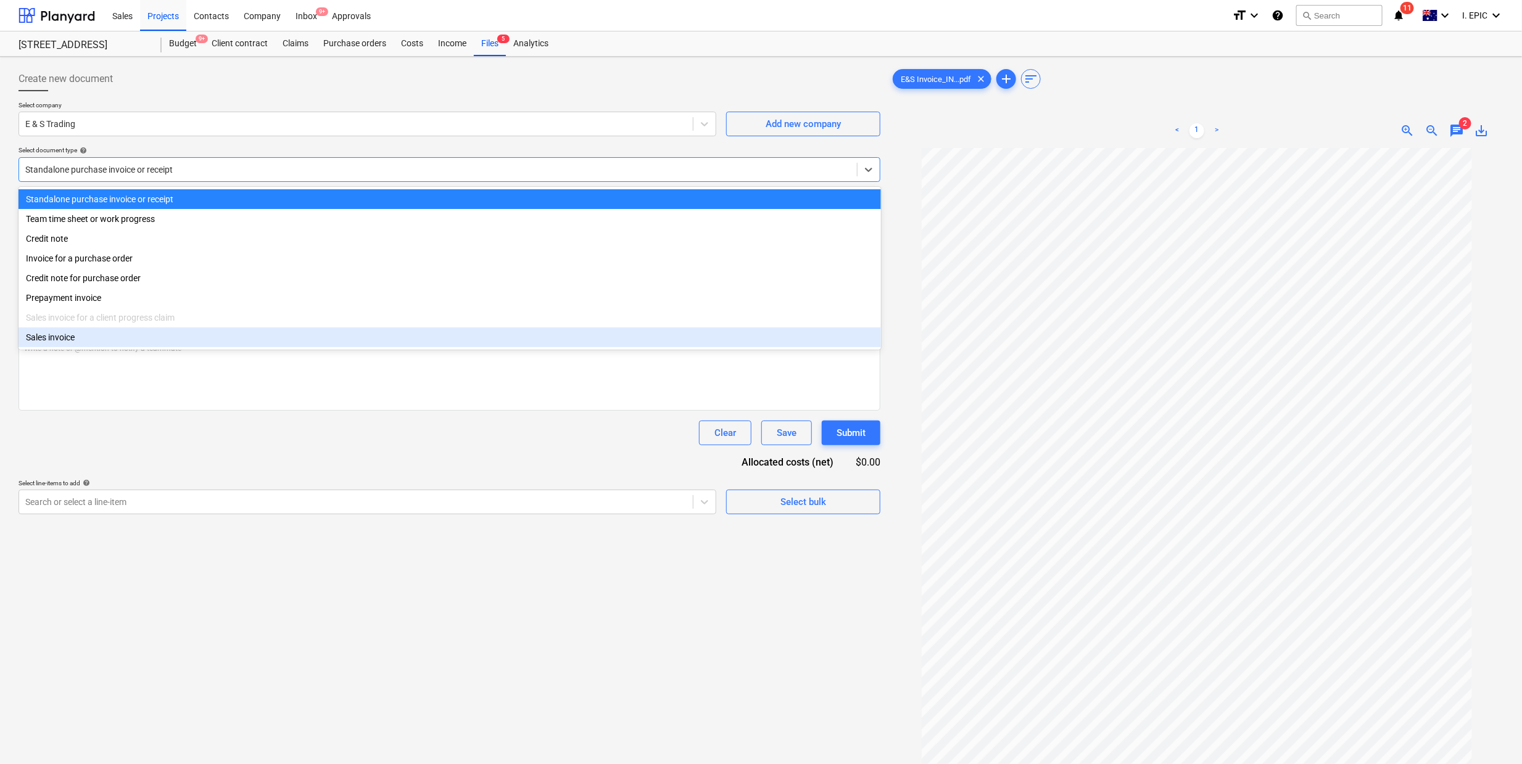
click at [207, 637] on div "Create new document Select company E & S Trading Add new company Select documen…" at bounding box center [450, 472] width 872 height 821
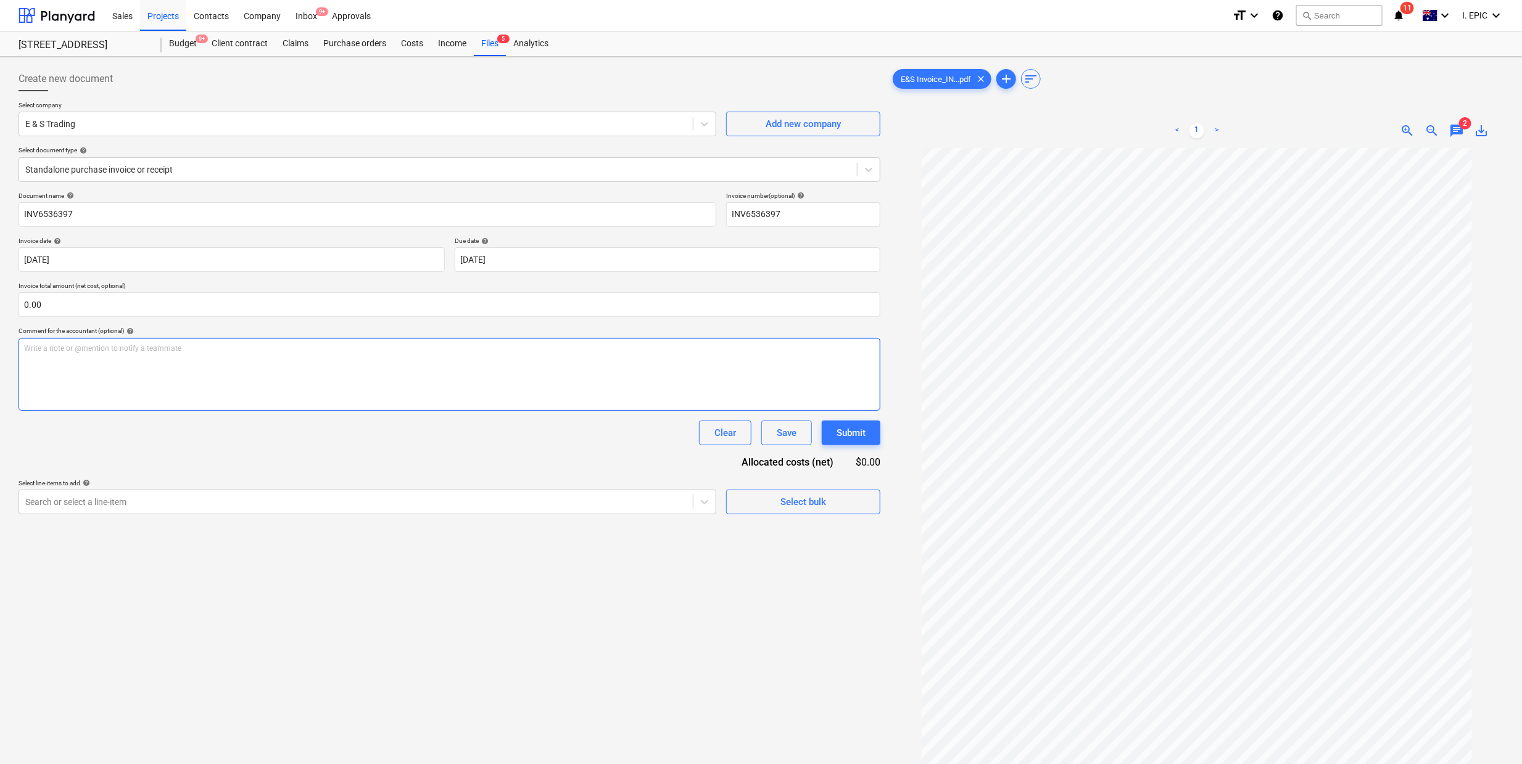
click at [194, 379] on div "Write a note or @mention to notify a teammate [PERSON_NAME]" at bounding box center [450, 374] width 862 height 73
click at [750, 211] on input "INV6536397" at bounding box center [803, 214] width 154 height 25
click at [766, 215] on input "INV6536397" at bounding box center [803, 214] width 154 height 25
click at [26, 213] on input "INV6536397" at bounding box center [368, 214] width 698 height 25
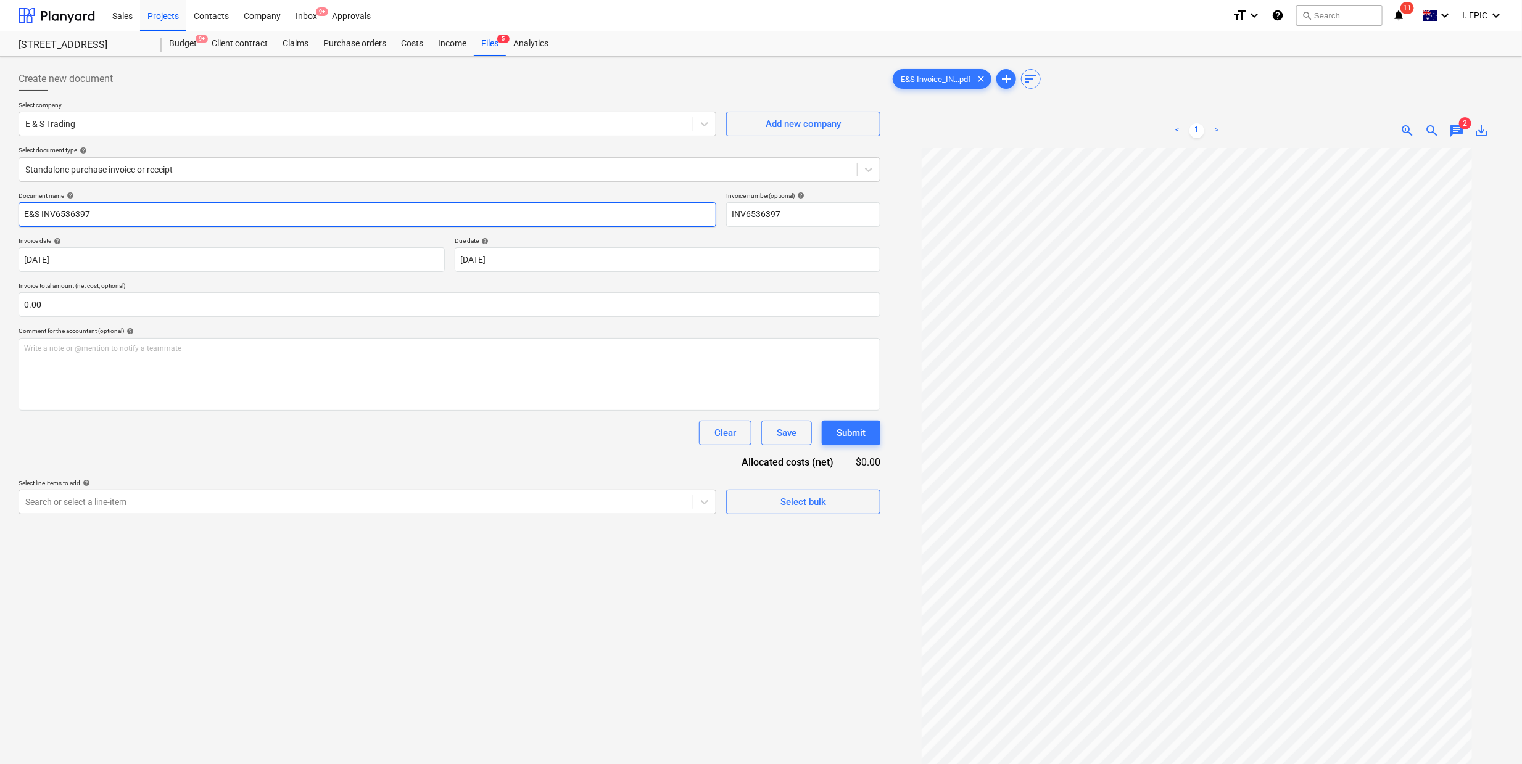
type input "E&S INV6536397"
click at [424, 691] on div "Create new document Select company E & S Trading Add new company Select documen…" at bounding box center [450, 472] width 872 height 821
click at [169, 391] on div "Write a note or @mention to notify a teammate [PERSON_NAME]" at bounding box center [450, 374] width 862 height 73
click at [1460, 132] on span "chat" at bounding box center [1456, 130] width 15 height 15
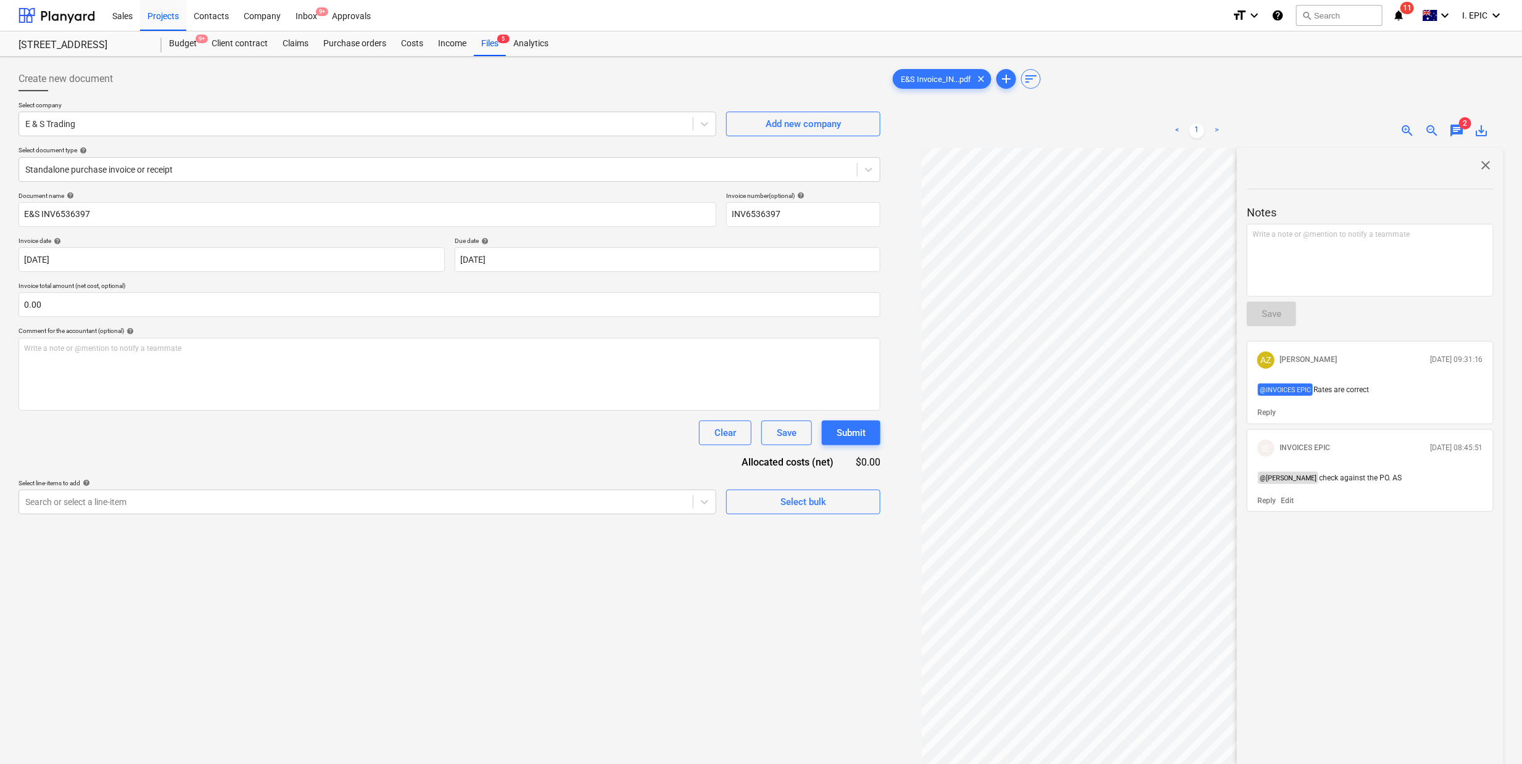
click at [1331, 389] on span "Rates are correct" at bounding box center [1341, 390] width 56 height 9
click at [110, 376] on div "Write a note or @mention to notify a teammate [PERSON_NAME]" at bounding box center [450, 374] width 862 height 73
click at [851, 426] on div "Submit" at bounding box center [851, 433] width 29 height 16
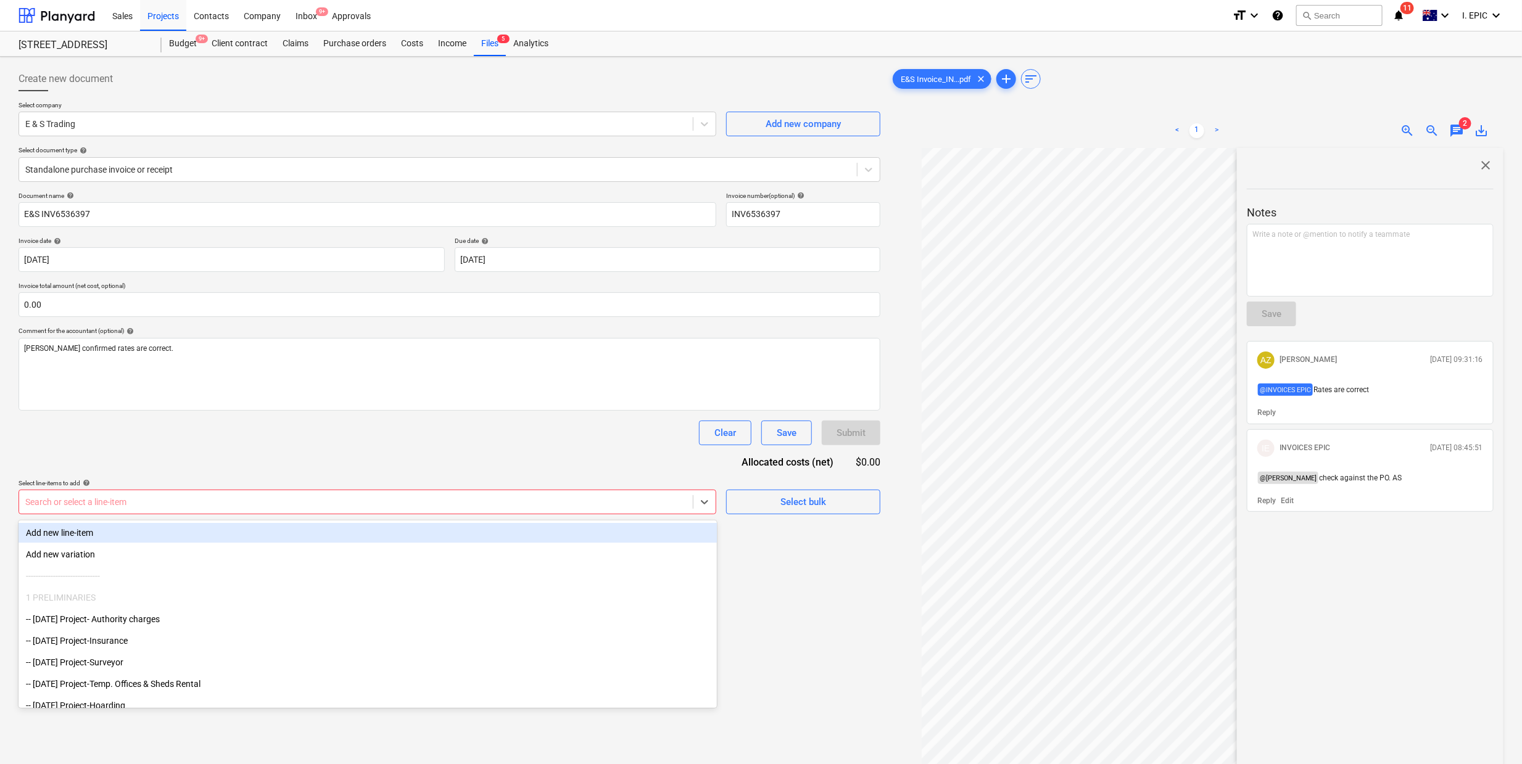
click at [149, 511] on div "Search or select a line-item" at bounding box center [356, 502] width 674 height 17
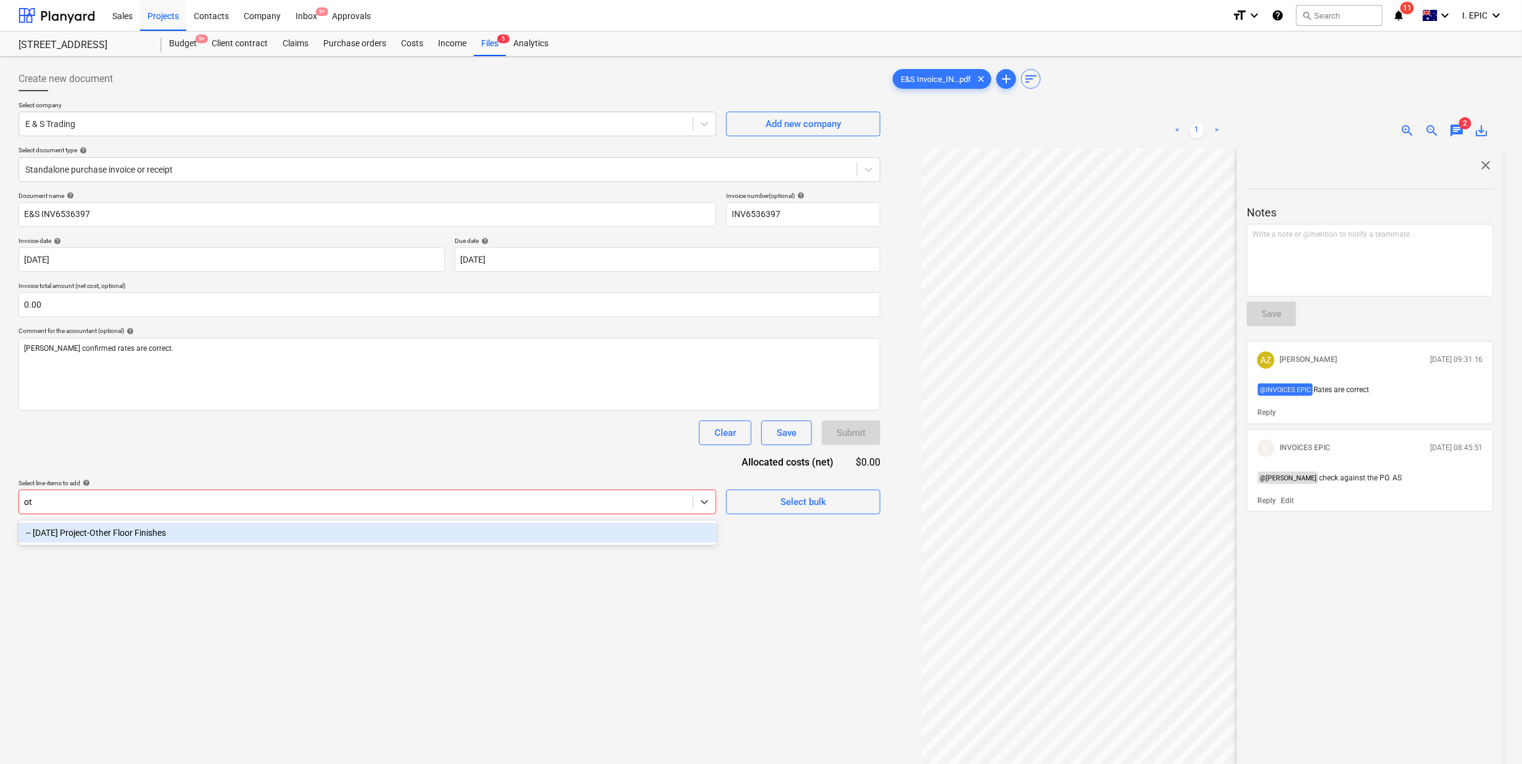
type input "o"
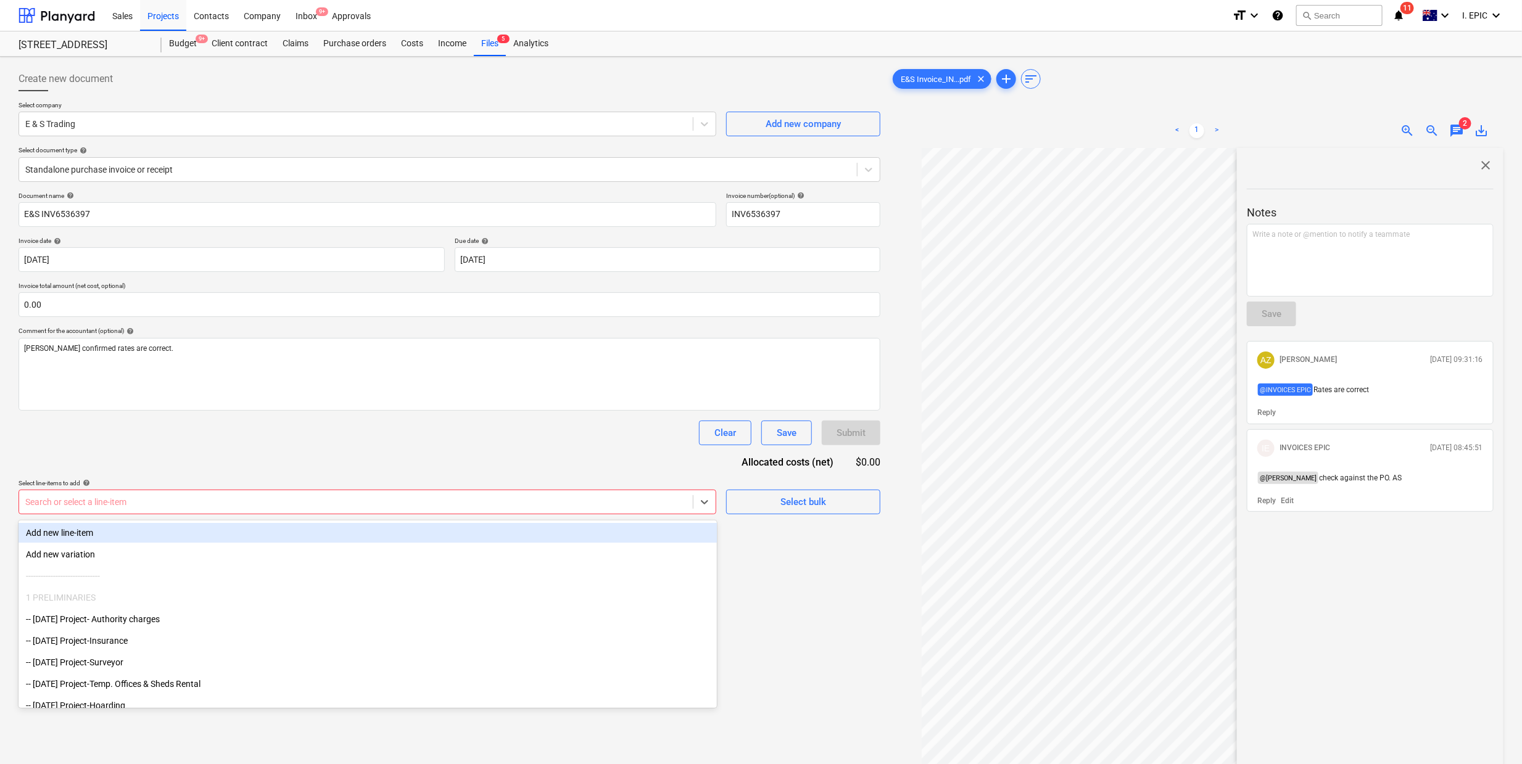
click at [112, 533] on div "Add new line-item" at bounding box center [368, 533] width 698 height 20
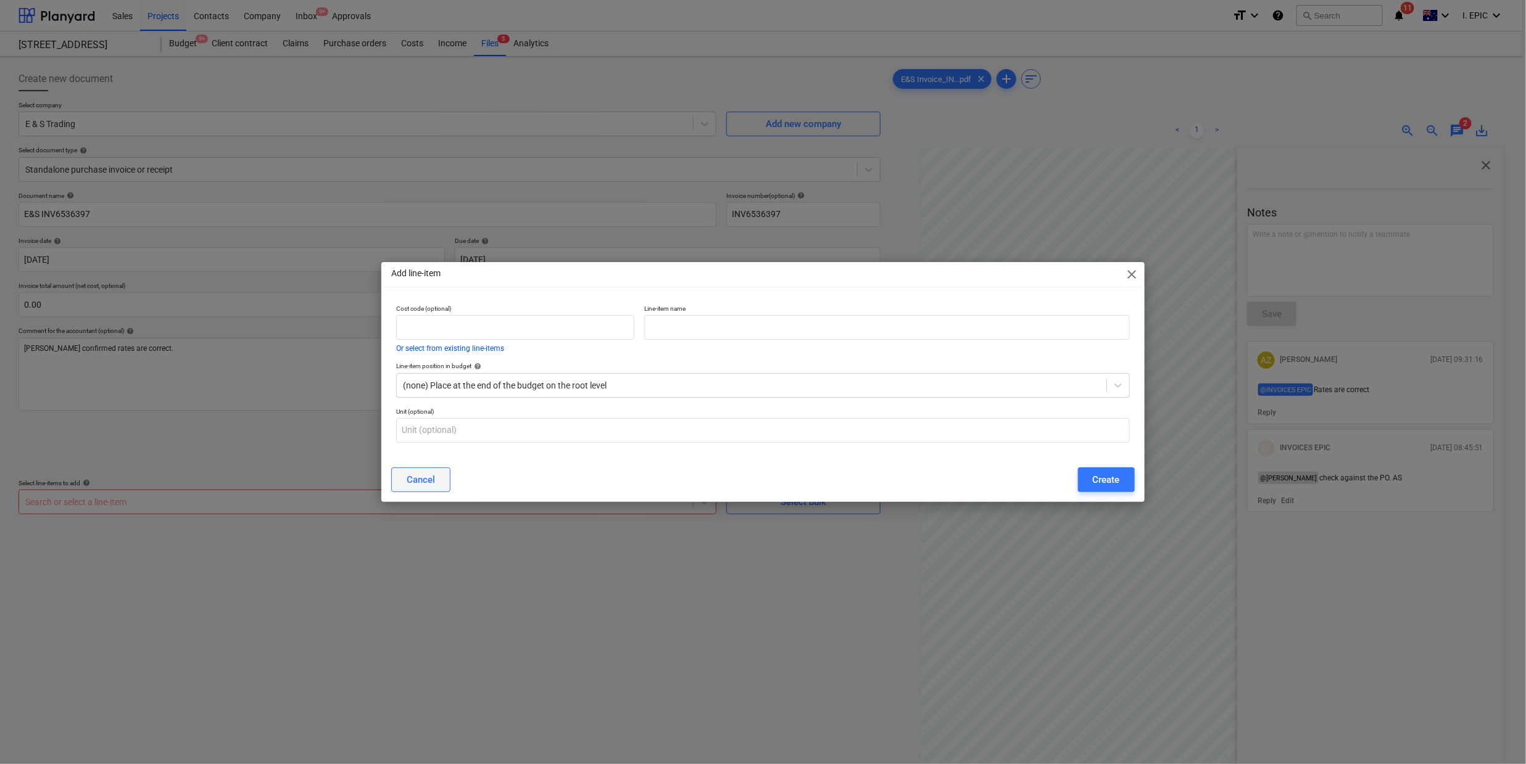
click at [442, 485] on button "Cancel" at bounding box center [420, 480] width 59 height 25
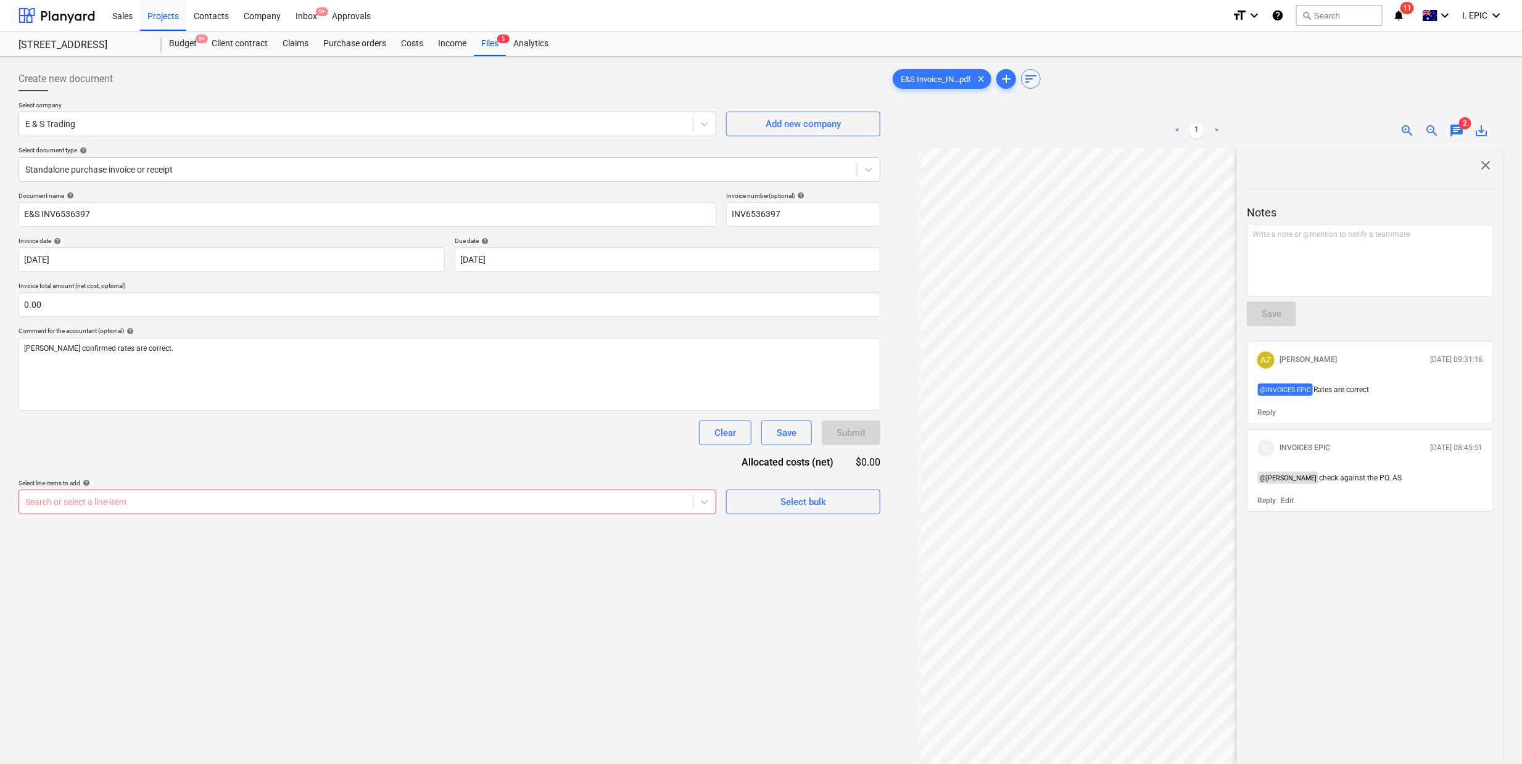
click at [261, 320] on div "Document name help E&S INV6536397 Invoice number (optional) help INV6536397 Inv…" at bounding box center [450, 353] width 862 height 323
click at [128, 503] on div at bounding box center [355, 502] width 661 height 12
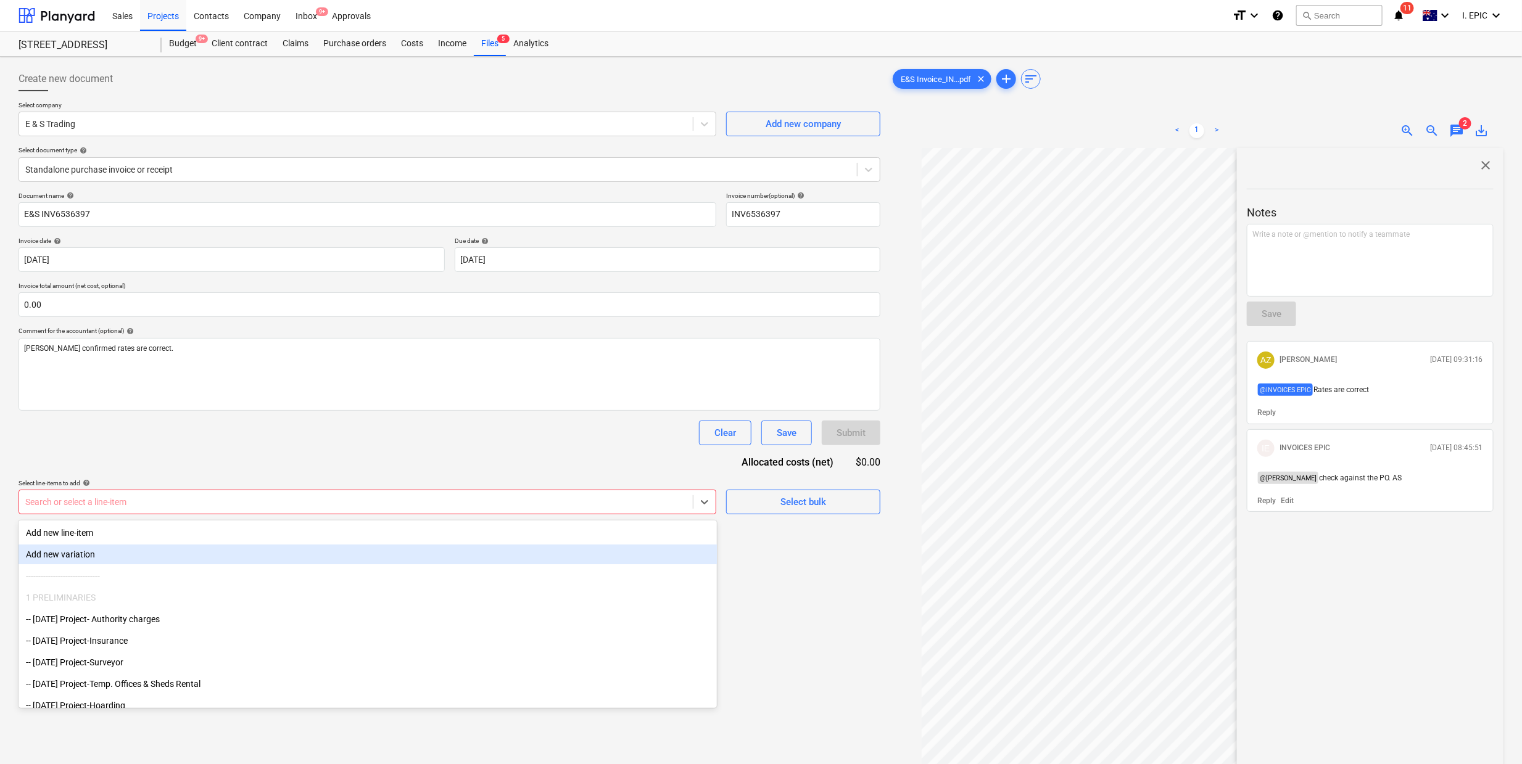
click at [113, 574] on div "------------------------------" at bounding box center [368, 576] width 698 height 20
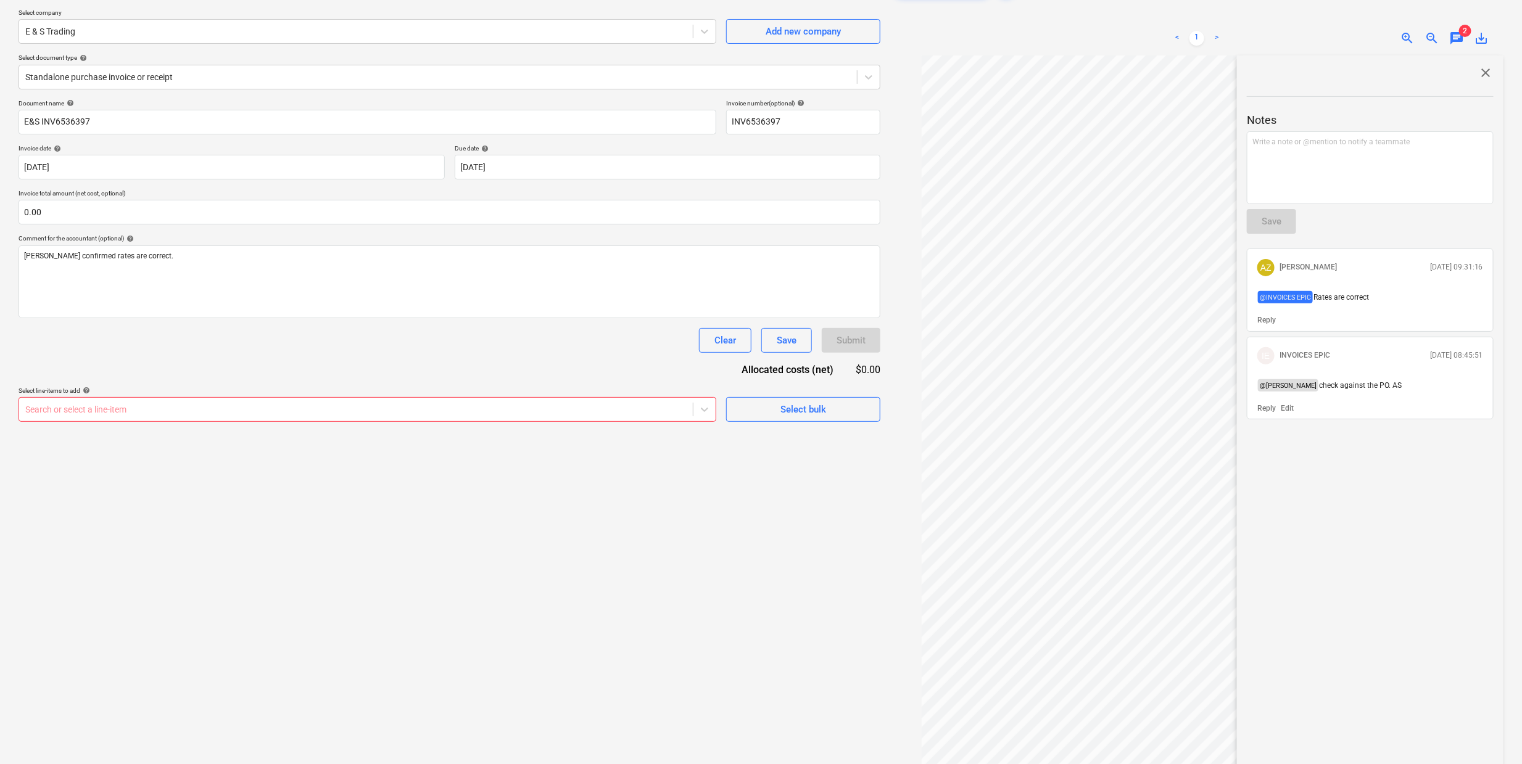
click at [829, 526] on div "Create new document Select company E & S Trading Add new company Select documen…" at bounding box center [450, 379] width 872 height 821
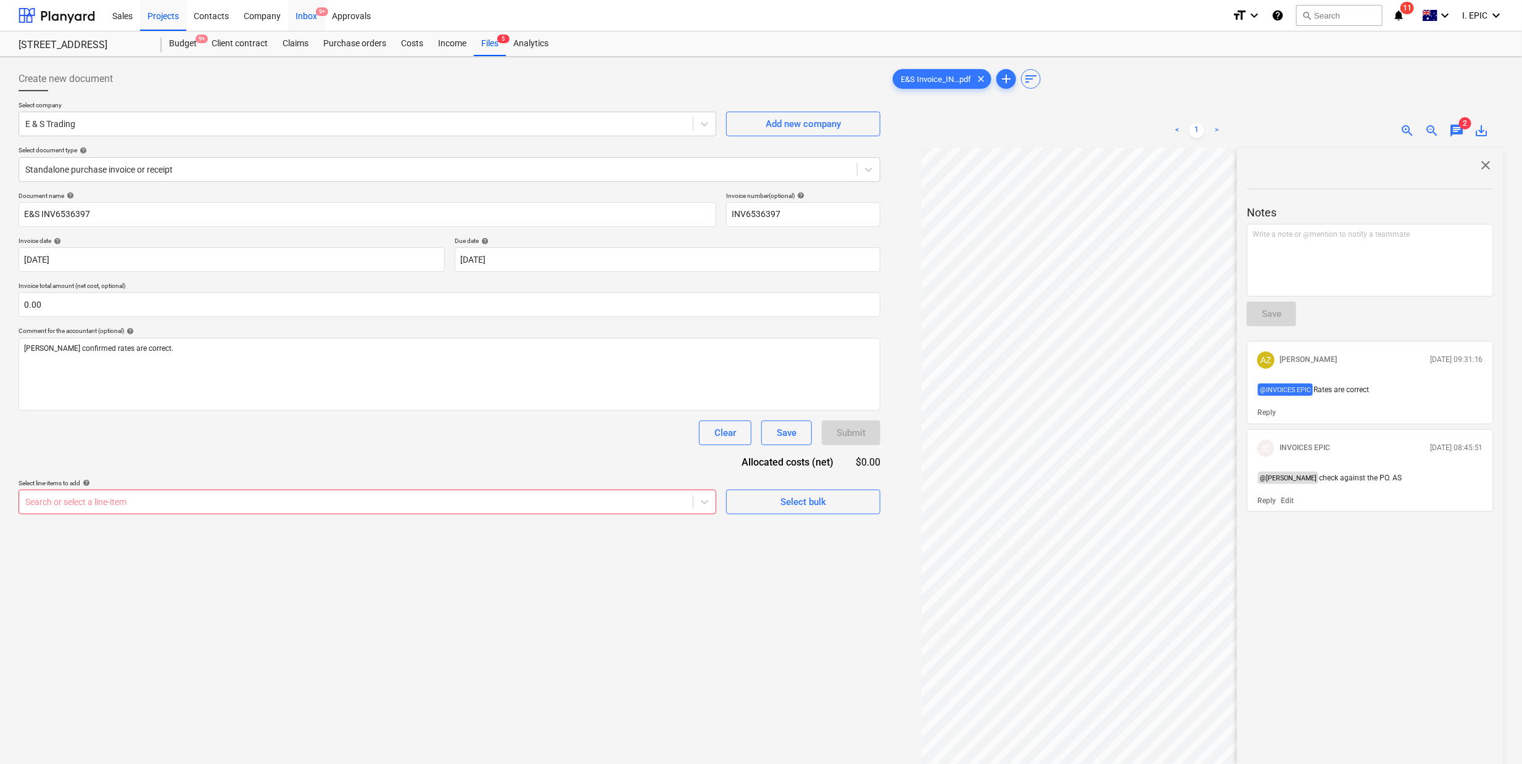
click at [309, 17] on div "Inbox 9+" at bounding box center [306, 14] width 36 height 31
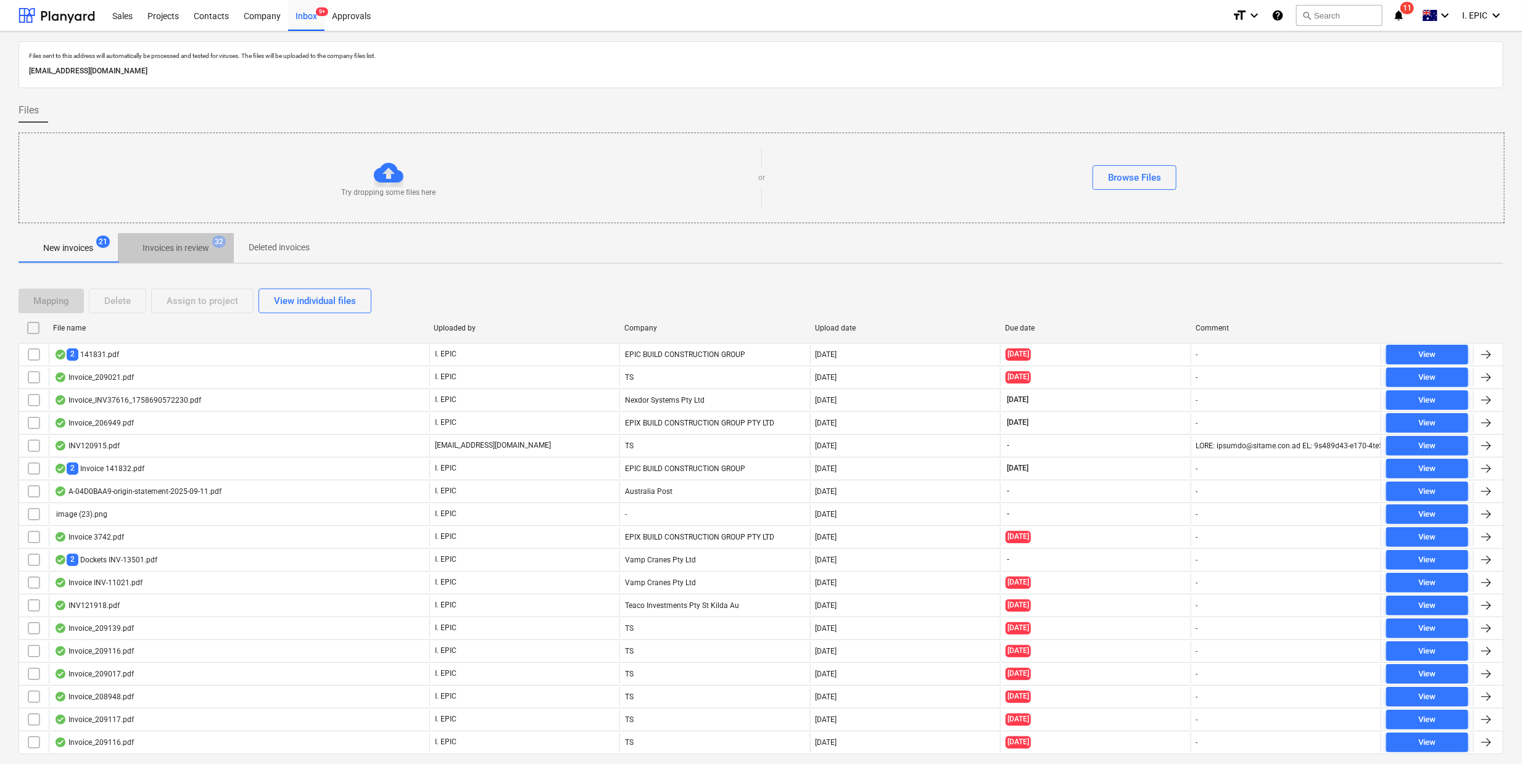
click at [196, 237] on button "Invoices in review 32" at bounding box center [176, 248] width 116 height 30
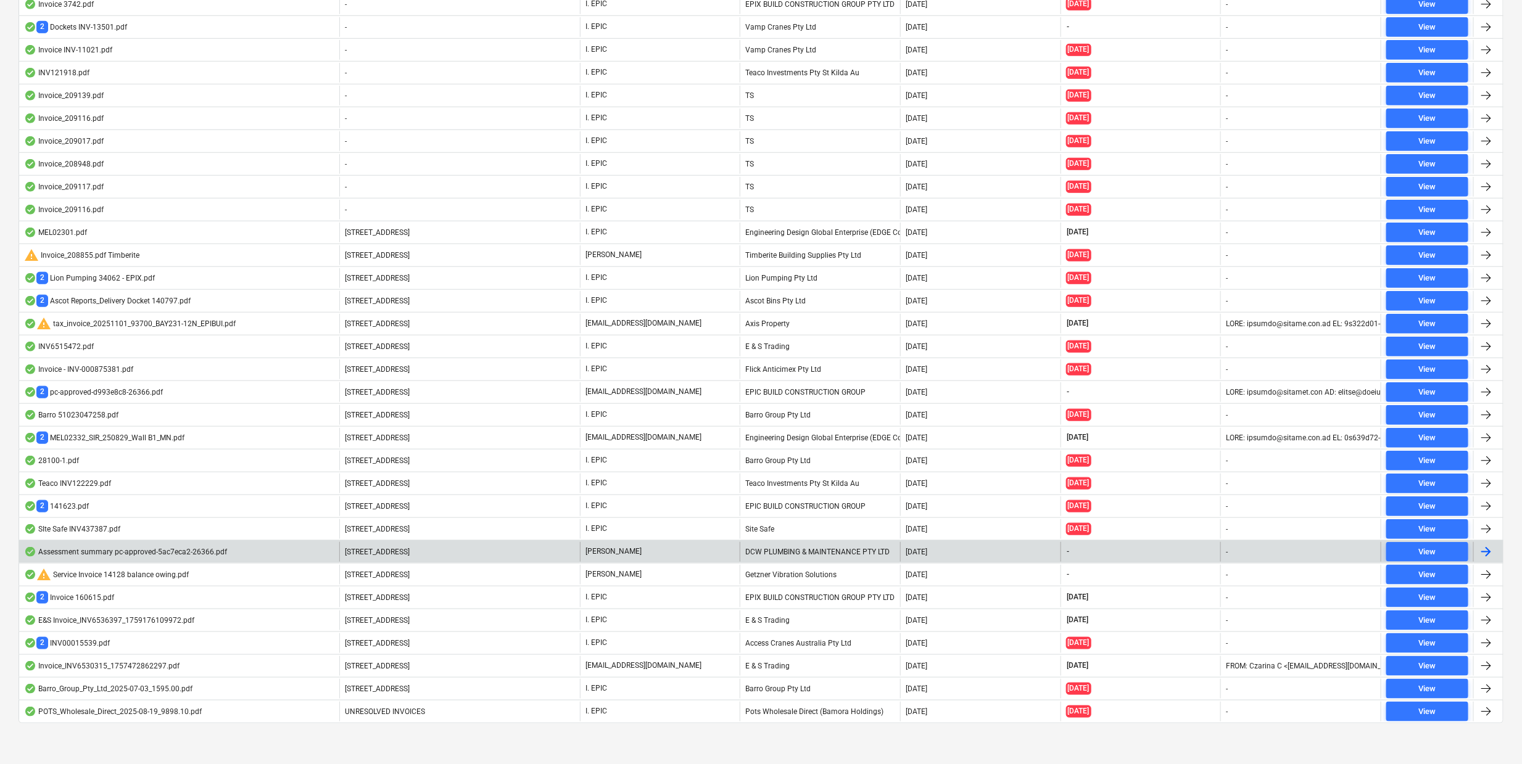
scroll to position [609, 0]
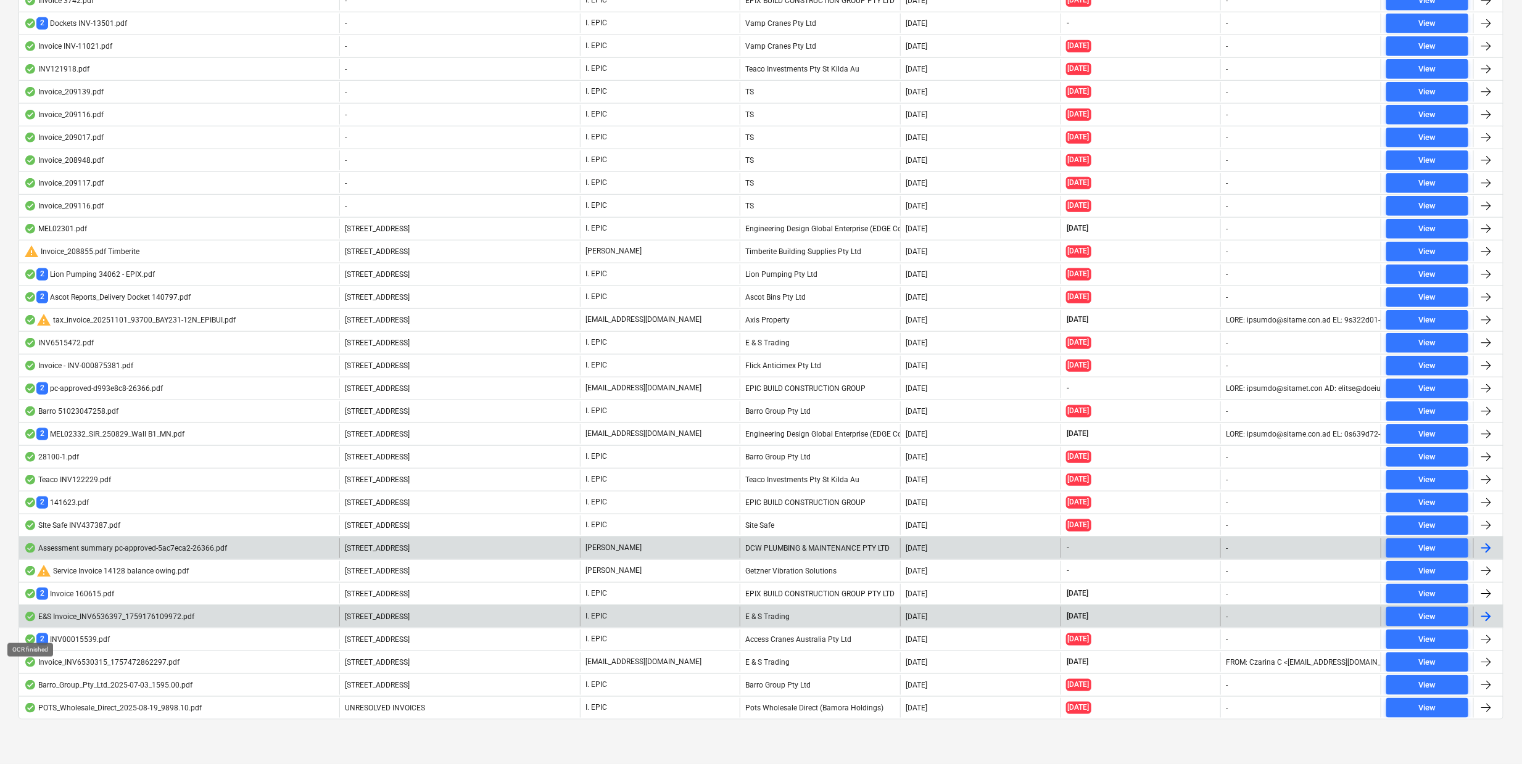
click at [30, 615] on div at bounding box center [30, 617] width 12 height 10
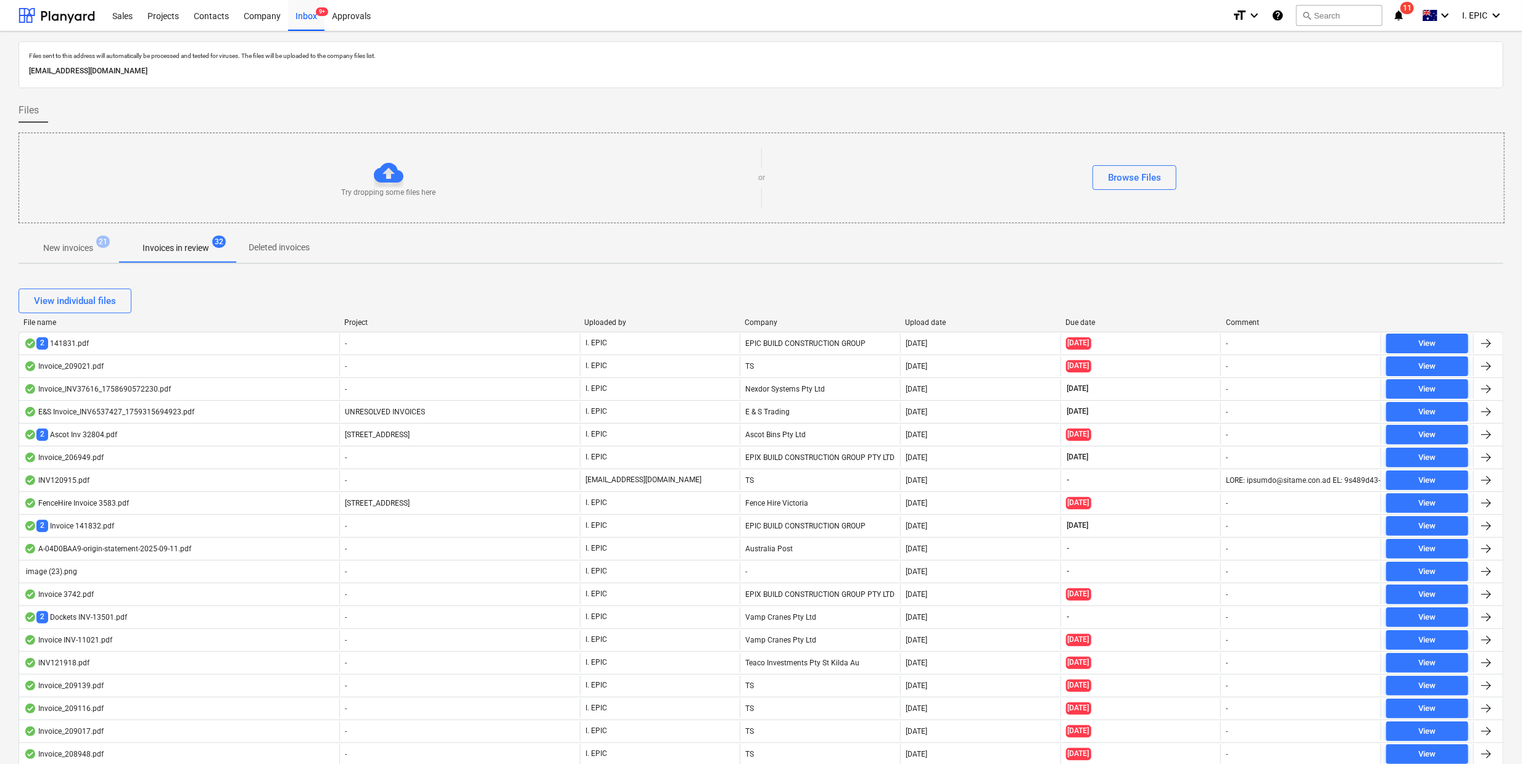
click at [74, 250] on p "New invoices" at bounding box center [68, 248] width 50 height 13
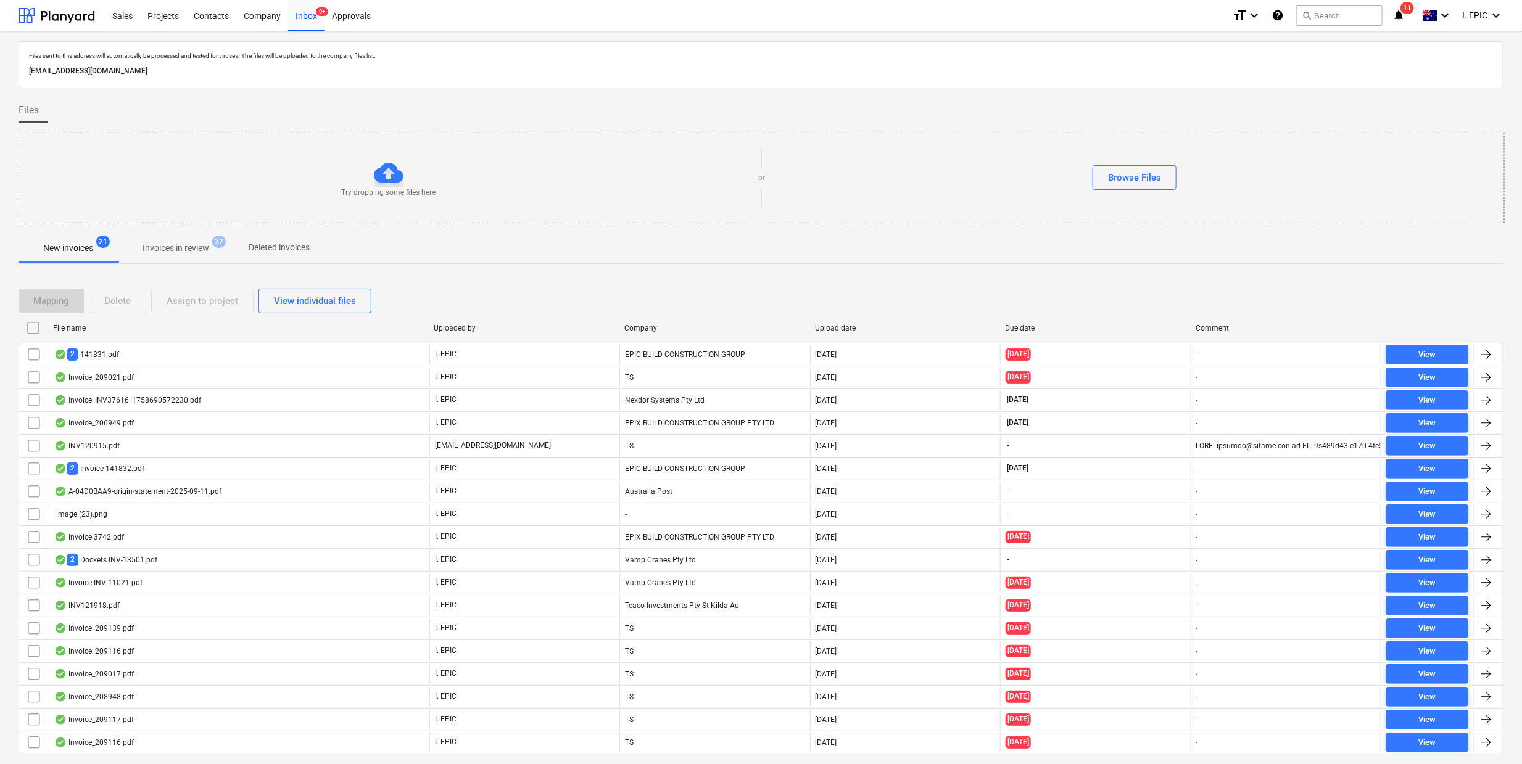
scroll to position [41, 0]
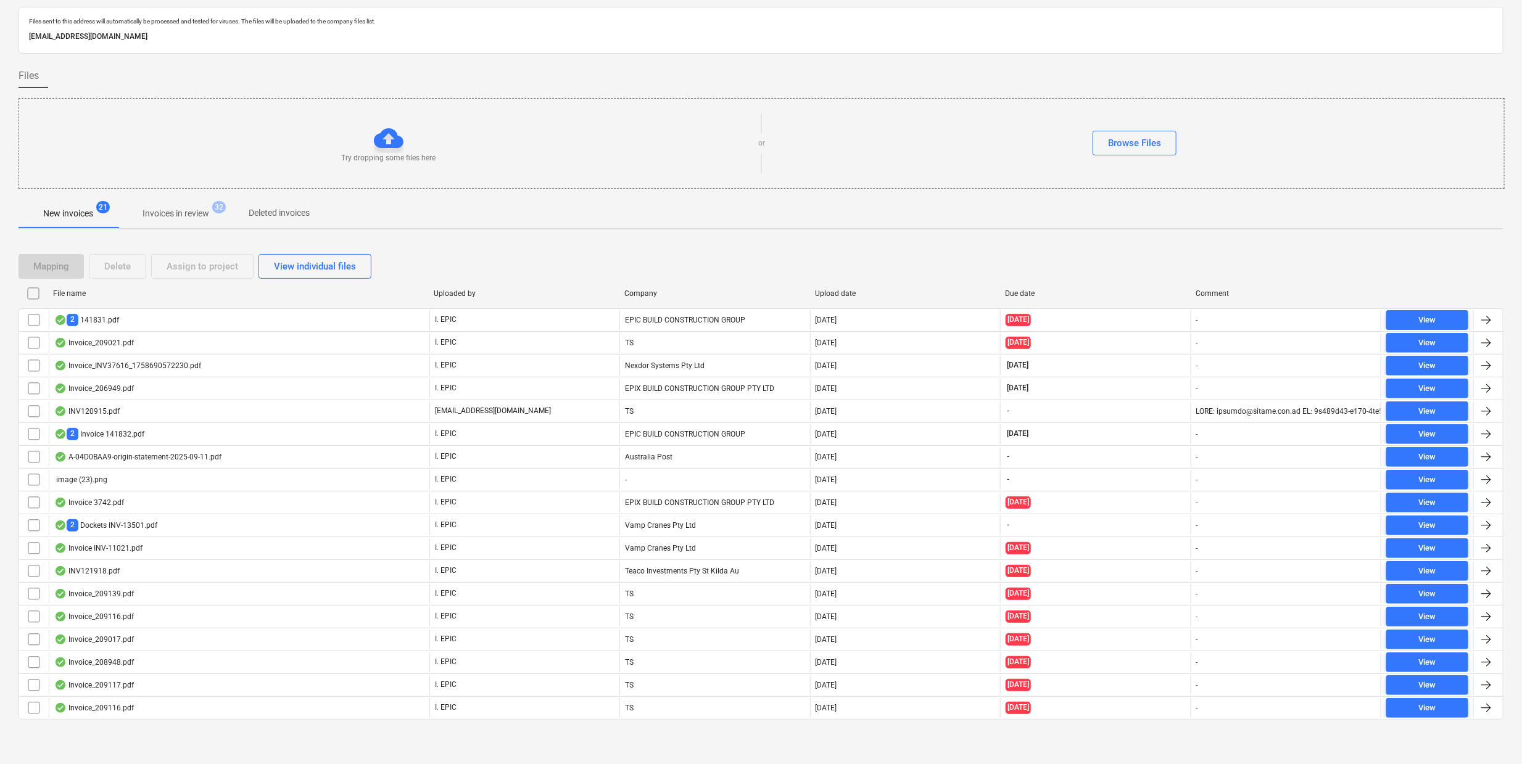
click at [204, 211] on p "Invoices in review" at bounding box center [176, 213] width 67 height 13
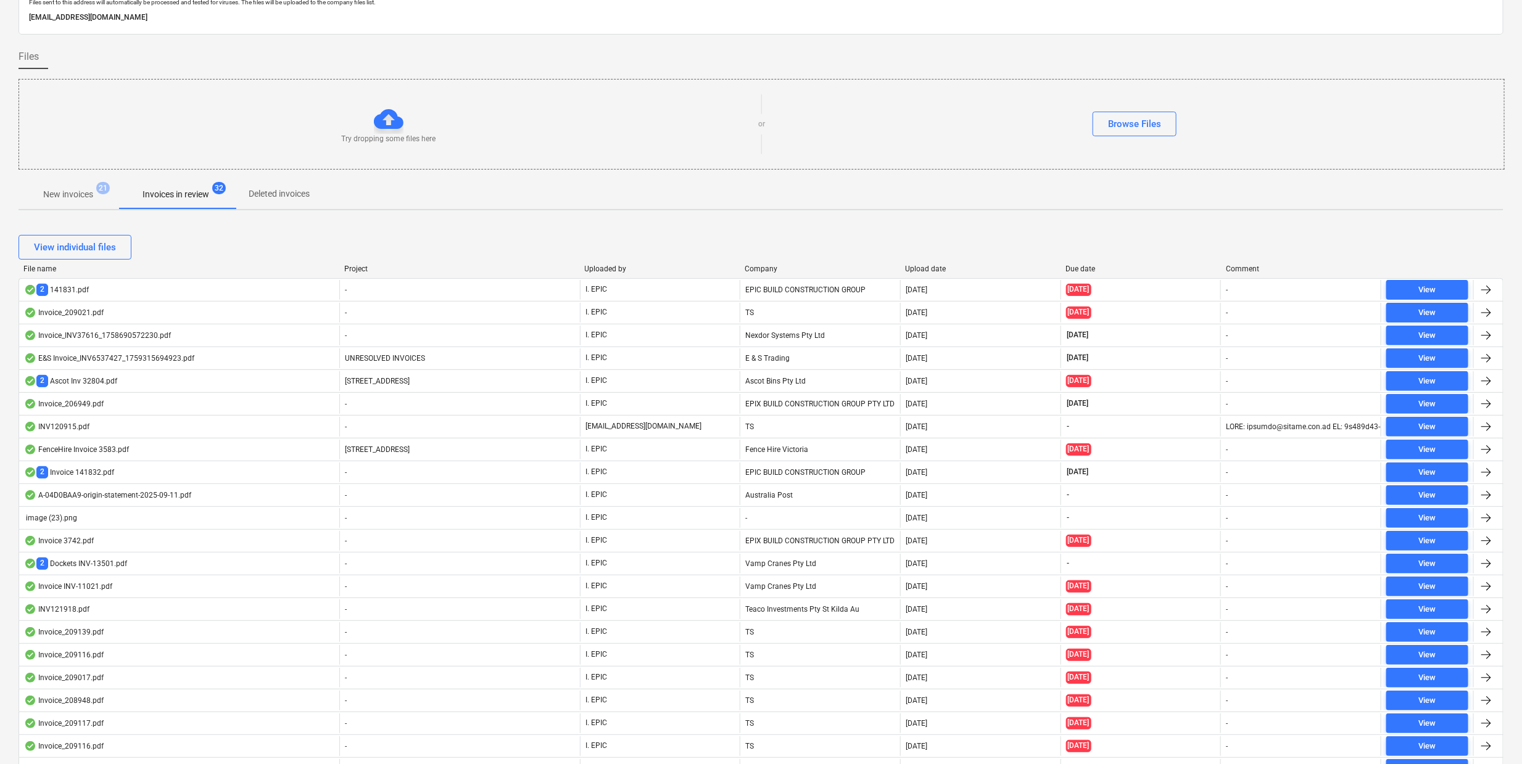
scroll to position [609, 0]
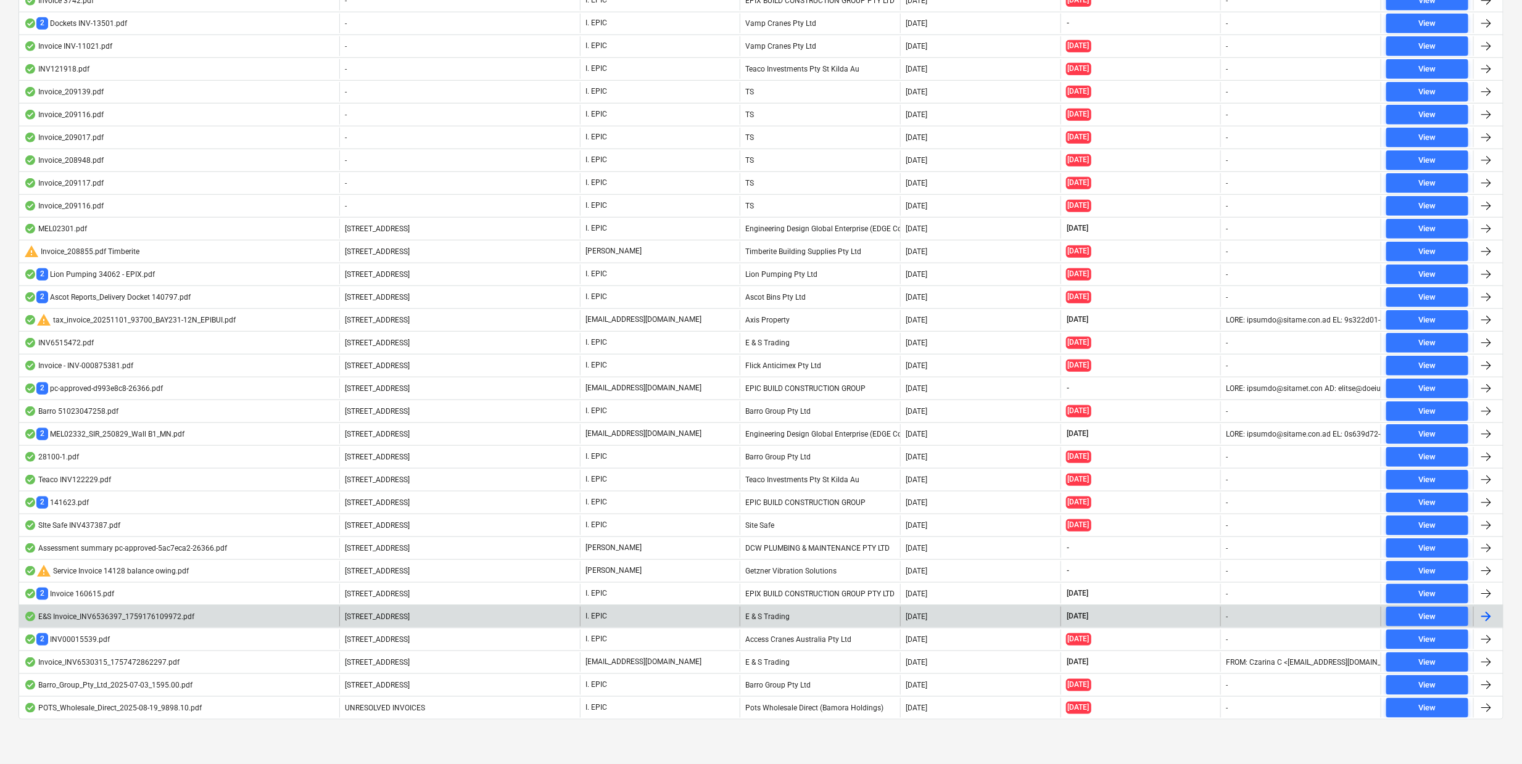
click at [1254, 617] on div "-" at bounding box center [1300, 617] width 160 height 20
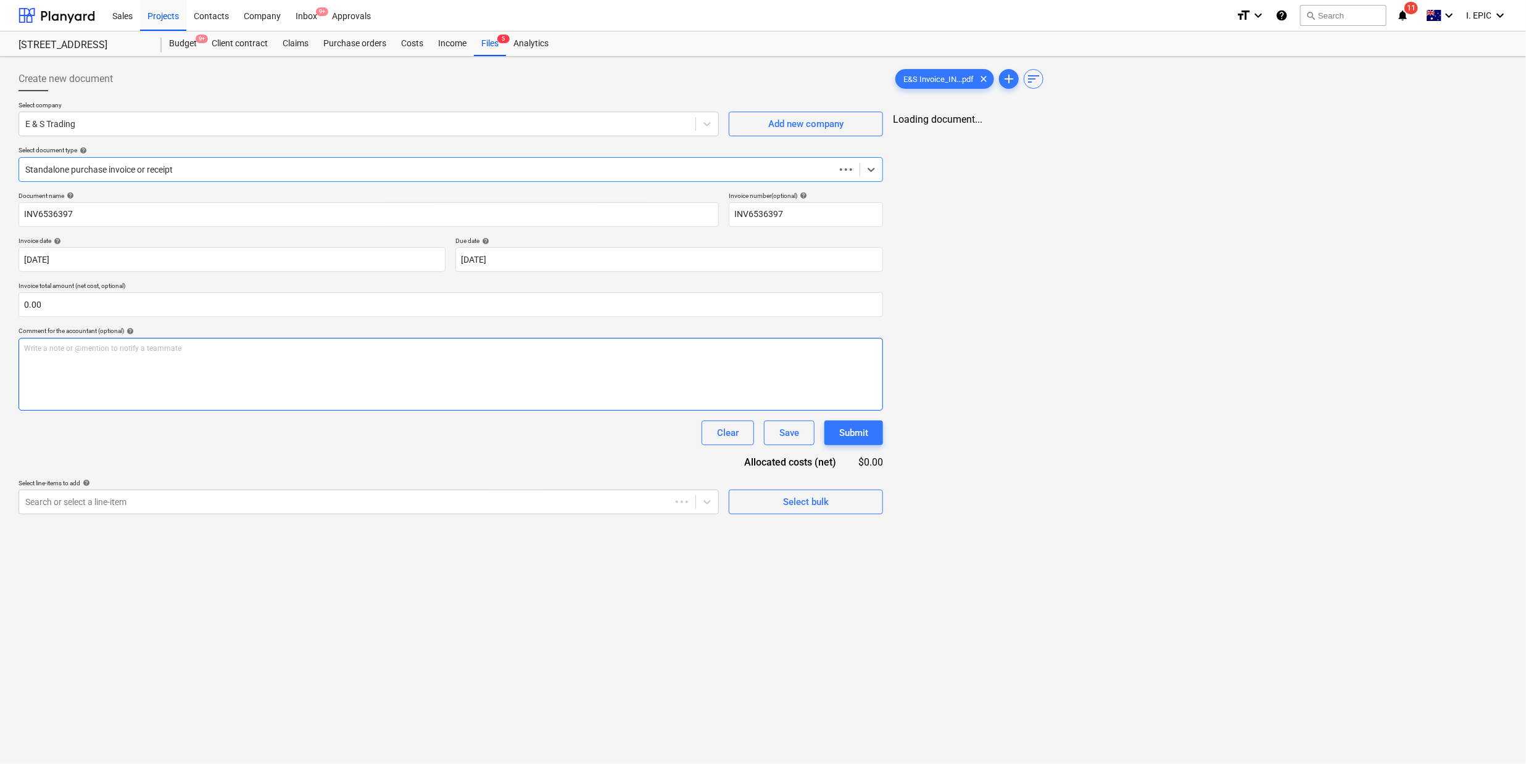
click at [126, 371] on div "Write a note or @mention to notify a teammate [PERSON_NAME]" at bounding box center [451, 374] width 864 height 73
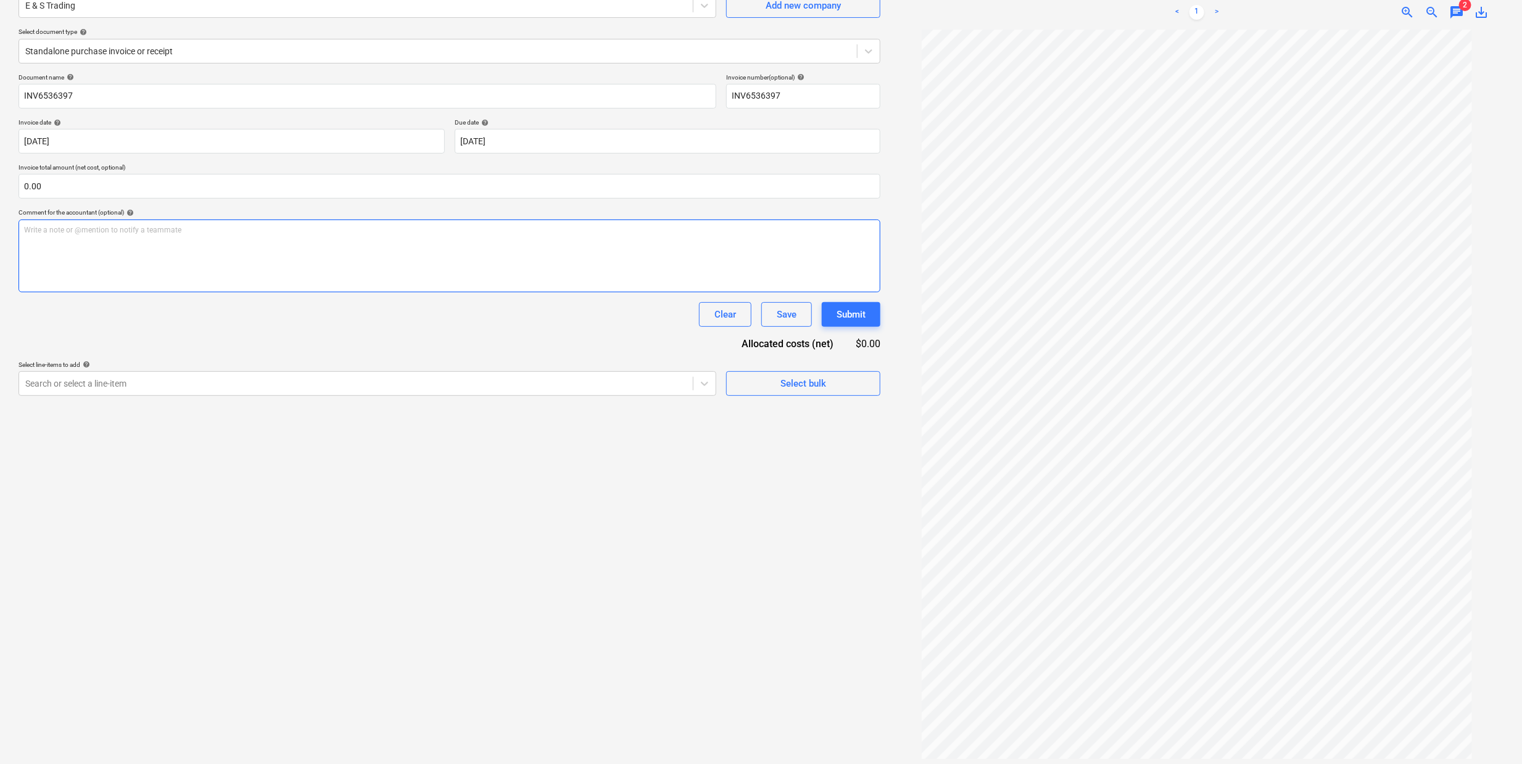
scroll to position [124, 0]
click at [194, 273] on div "Write a note or @mention to notify a teammate [PERSON_NAME]" at bounding box center [450, 251] width 862 height 73
click at [859, 299] on button "Submit" at bounding box center [851, 309] width 59 height 25
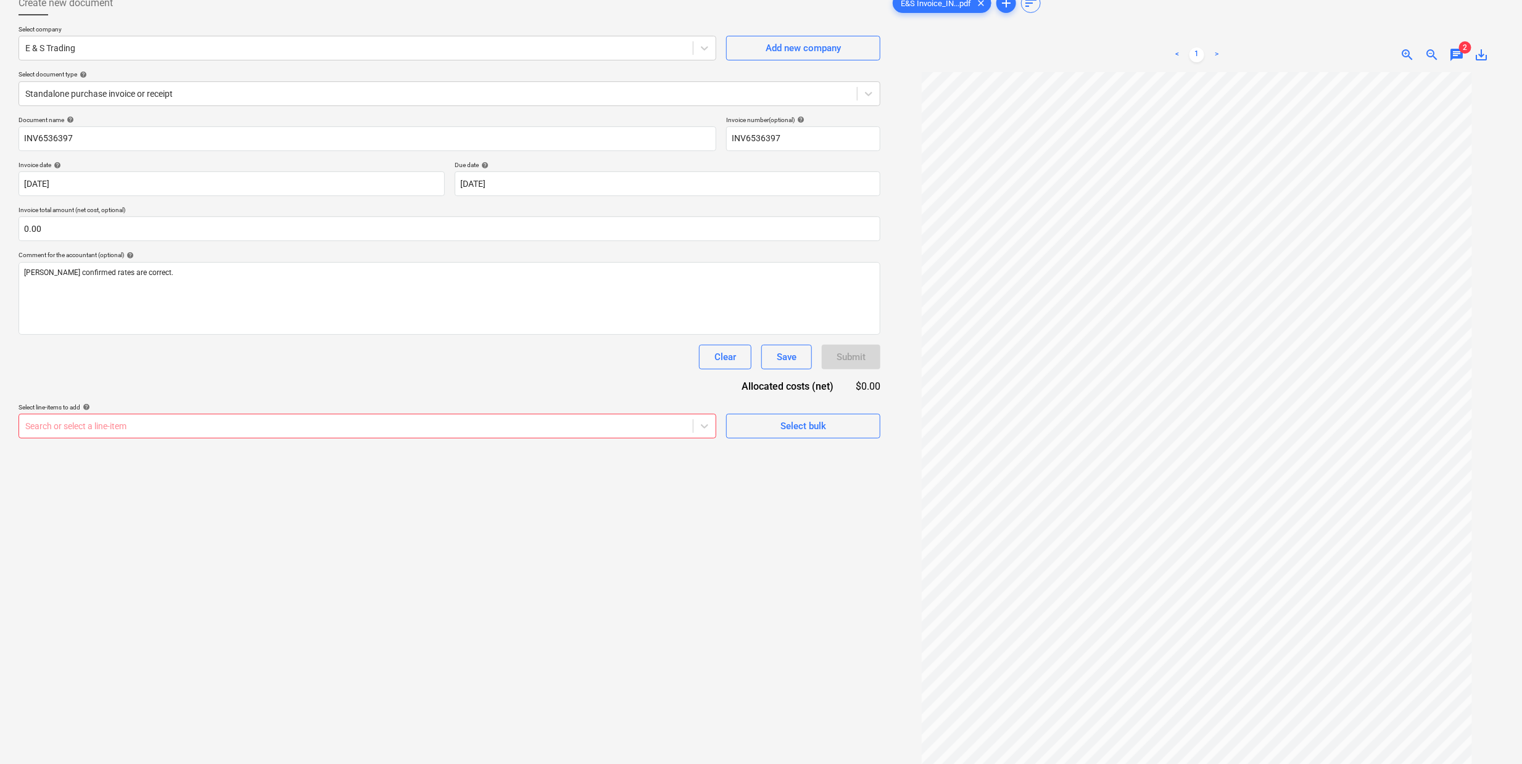
scroll to position [31, 0]
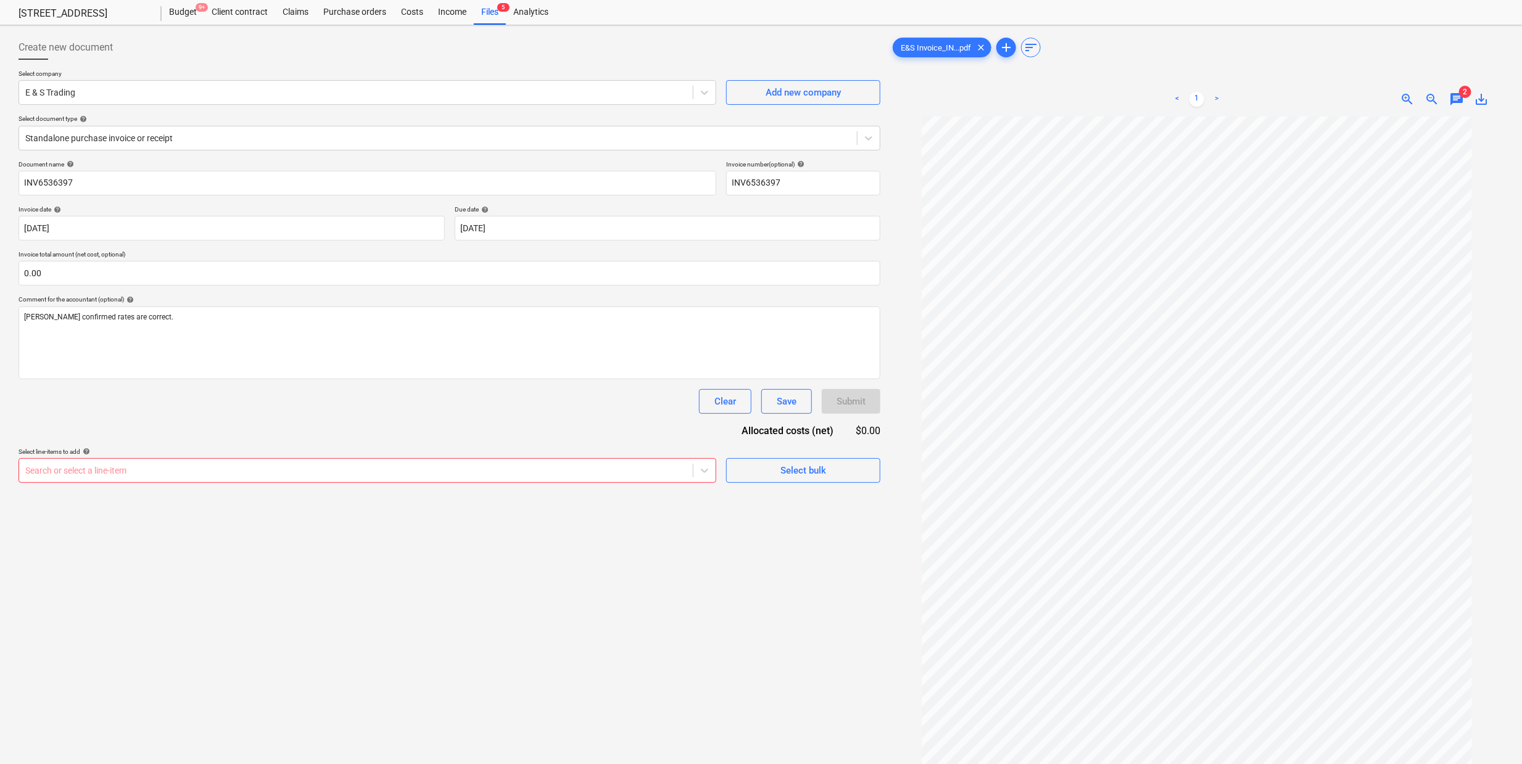
click at [95, 455] on div "Select line-items to add help" at bounding box center [368, 452] width 698 height 8
click at [83, 471] on div at bounding box center [355, 471] width 661 height 12
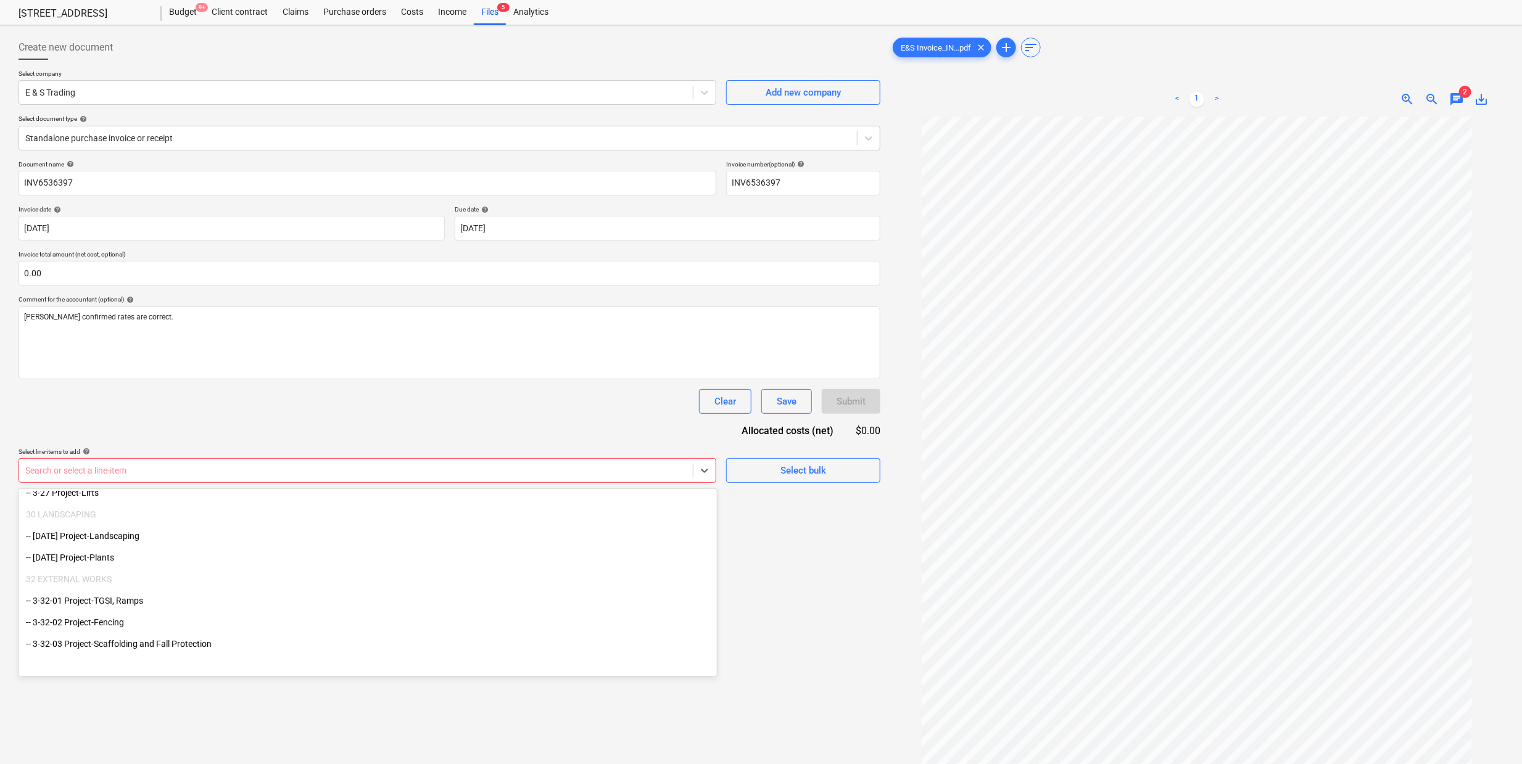
scroll to position [2708, 0]
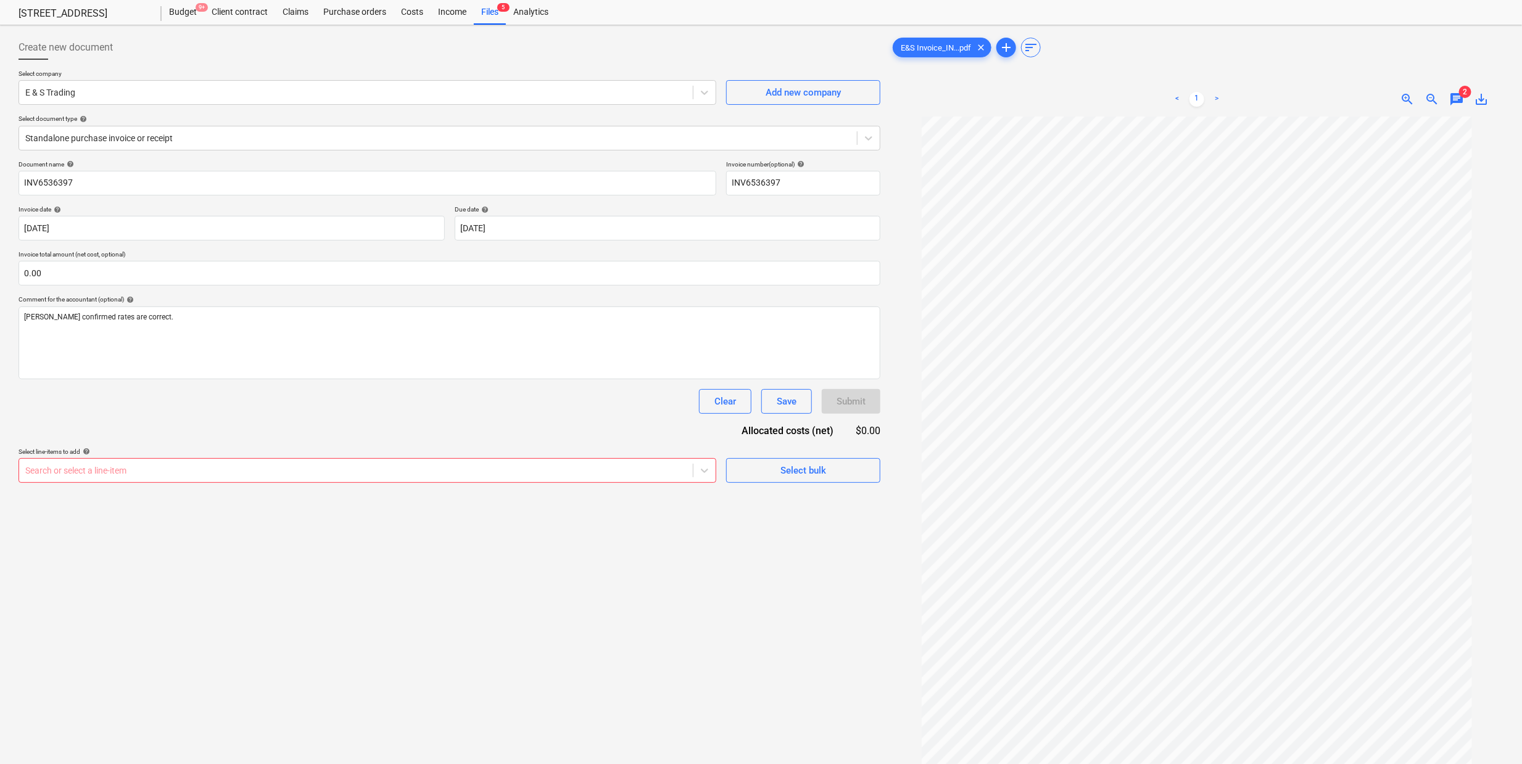
click at [125, 399] on div "Clear Save Submit" at bounding box center [450, 401] width 862 height 25
click at [577, 640] on div "Create new document Select company E & S Trading Add new company Select documen…" at bounding box center [450, 440] width 872 height 821
click at [787, 402] on div "Save" at bounding box center [787, 402] width 20 height 16
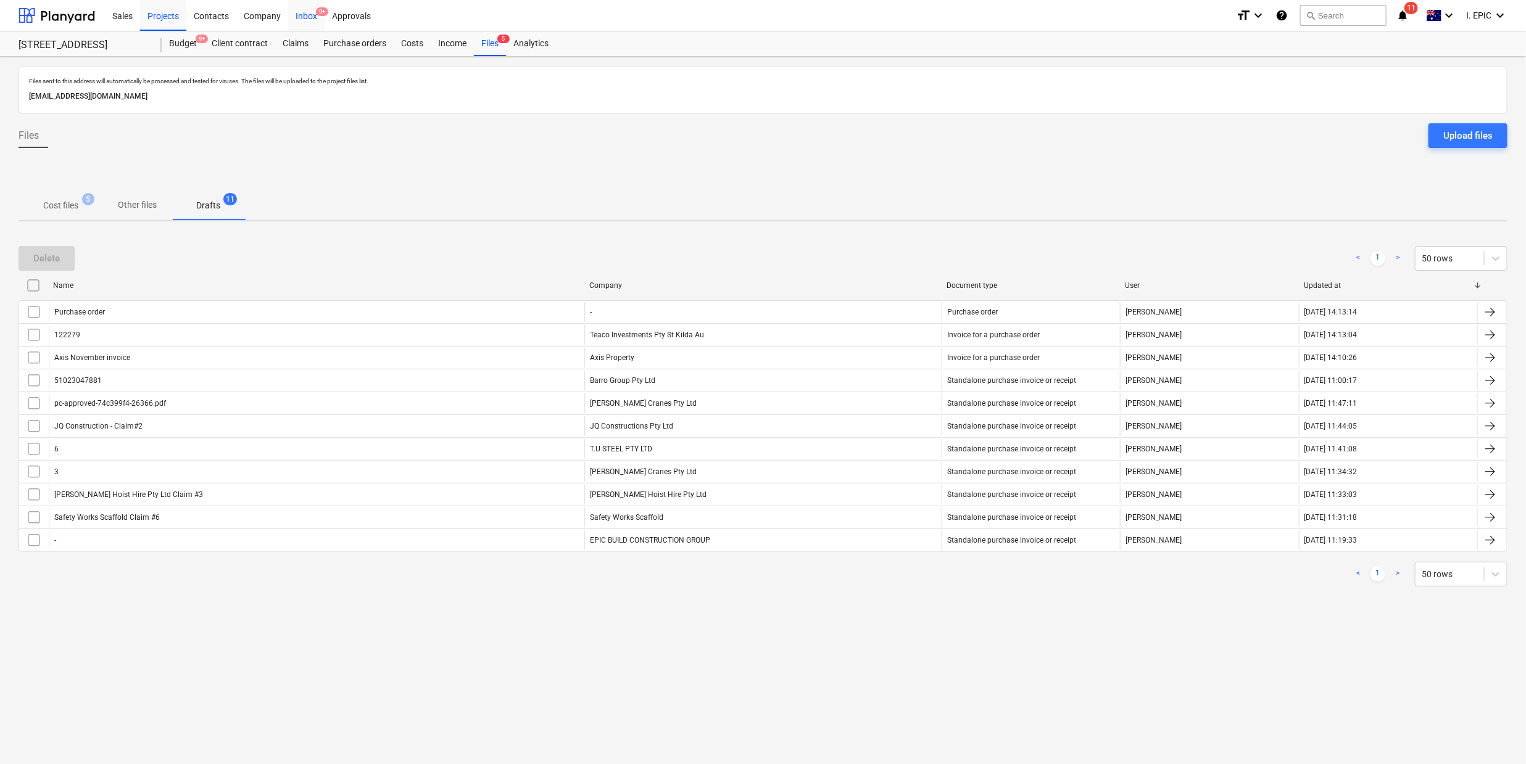
click at [300, 19] on div "Inbox 9+" at bounding box center [306, 14] width 36 height 31
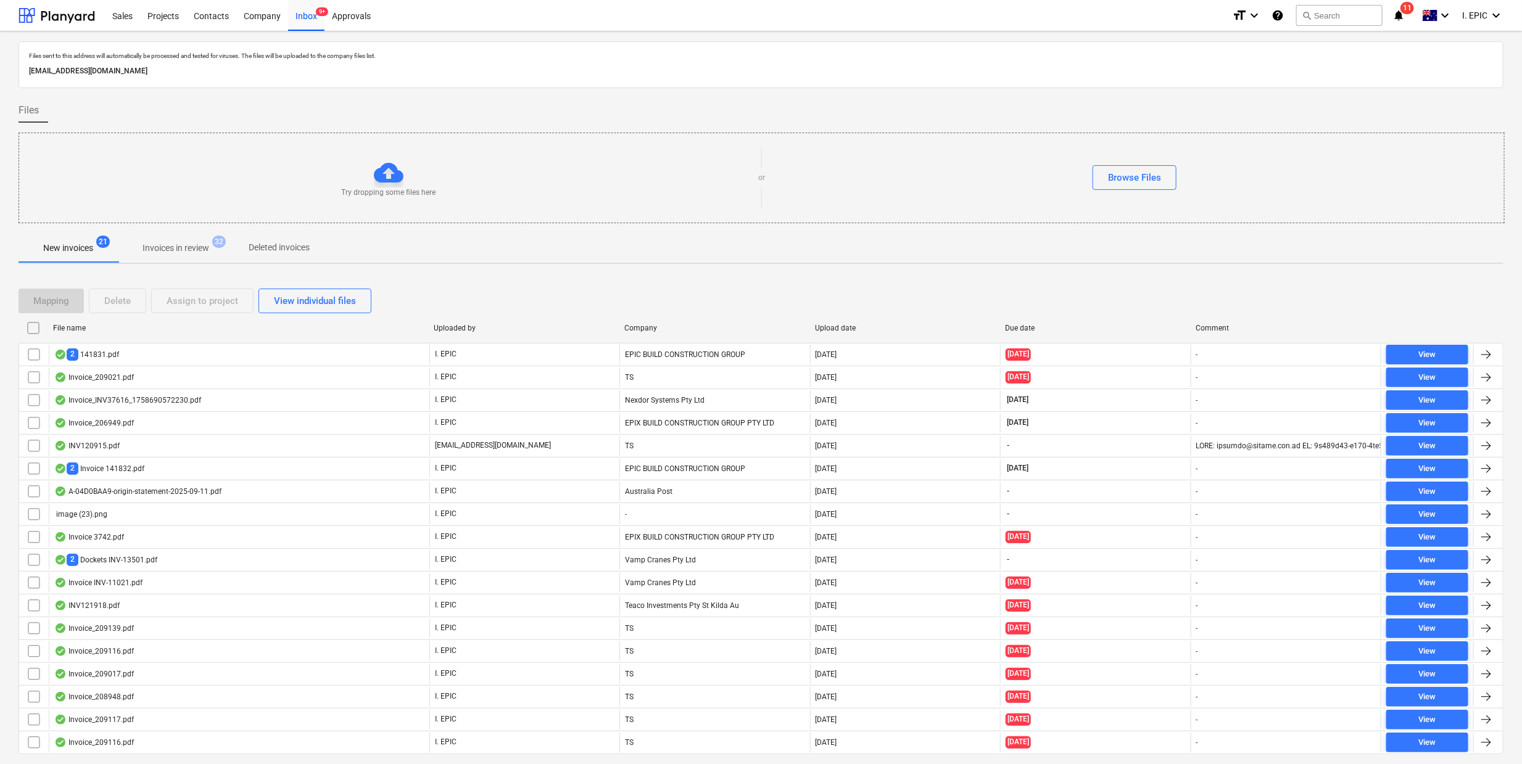
click at [186, 250] on p "Invoices in review" at bounding box center [176, 248] width 67 height 13
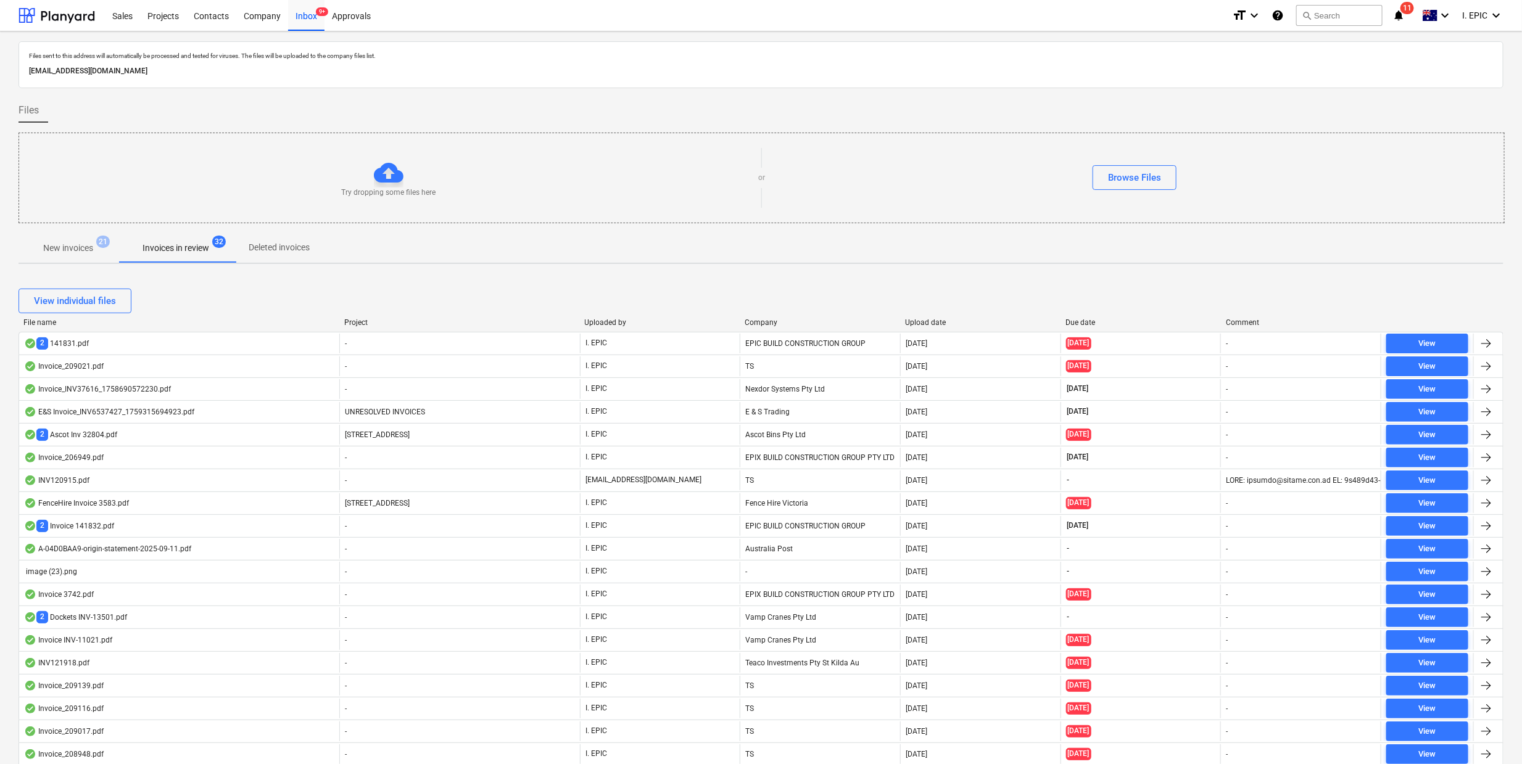
scroll to position [609, 0]
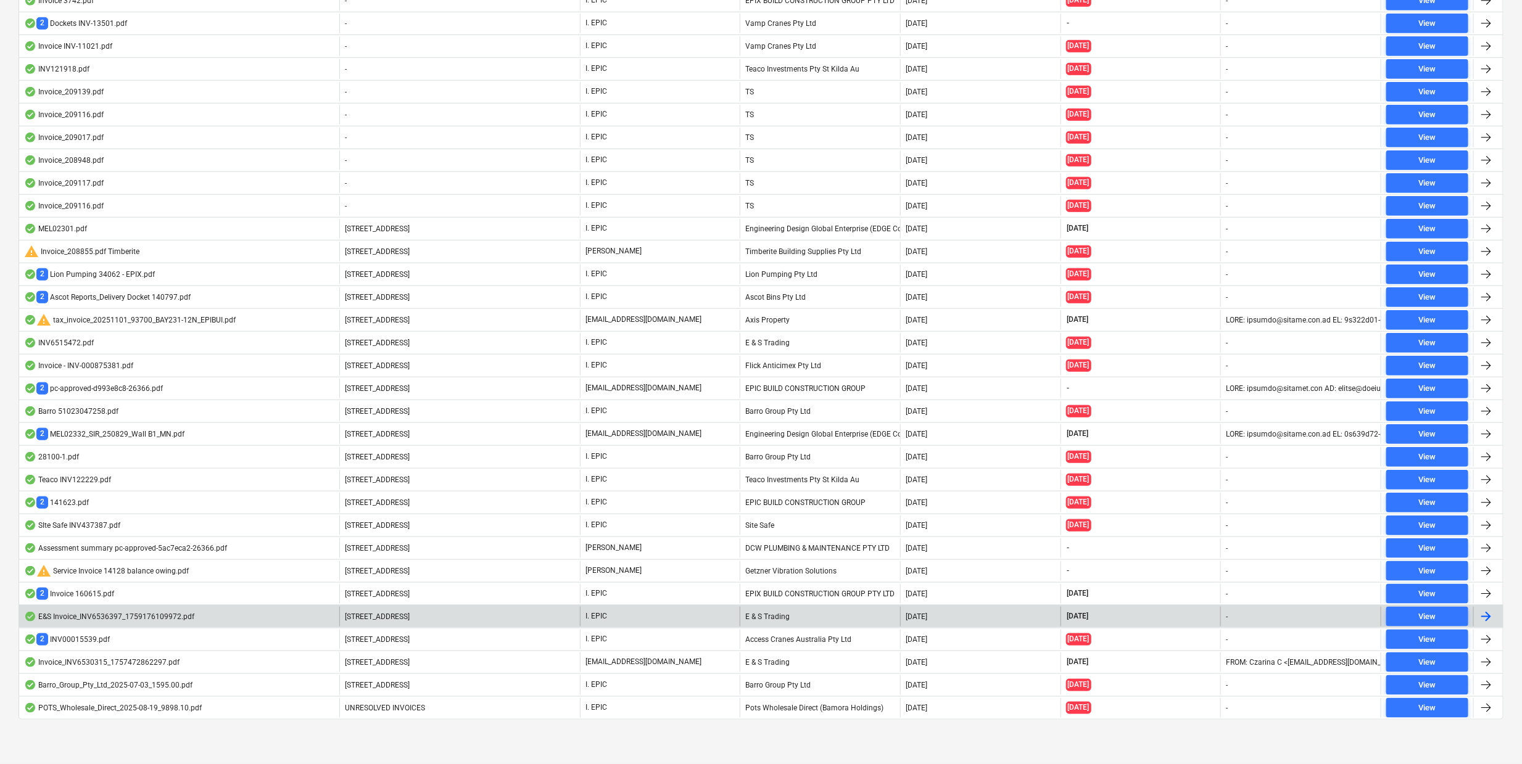
click at [359, 614] on span "[STREET_ADDRESS]" at bounding box center [377, 617] width 65 height 9
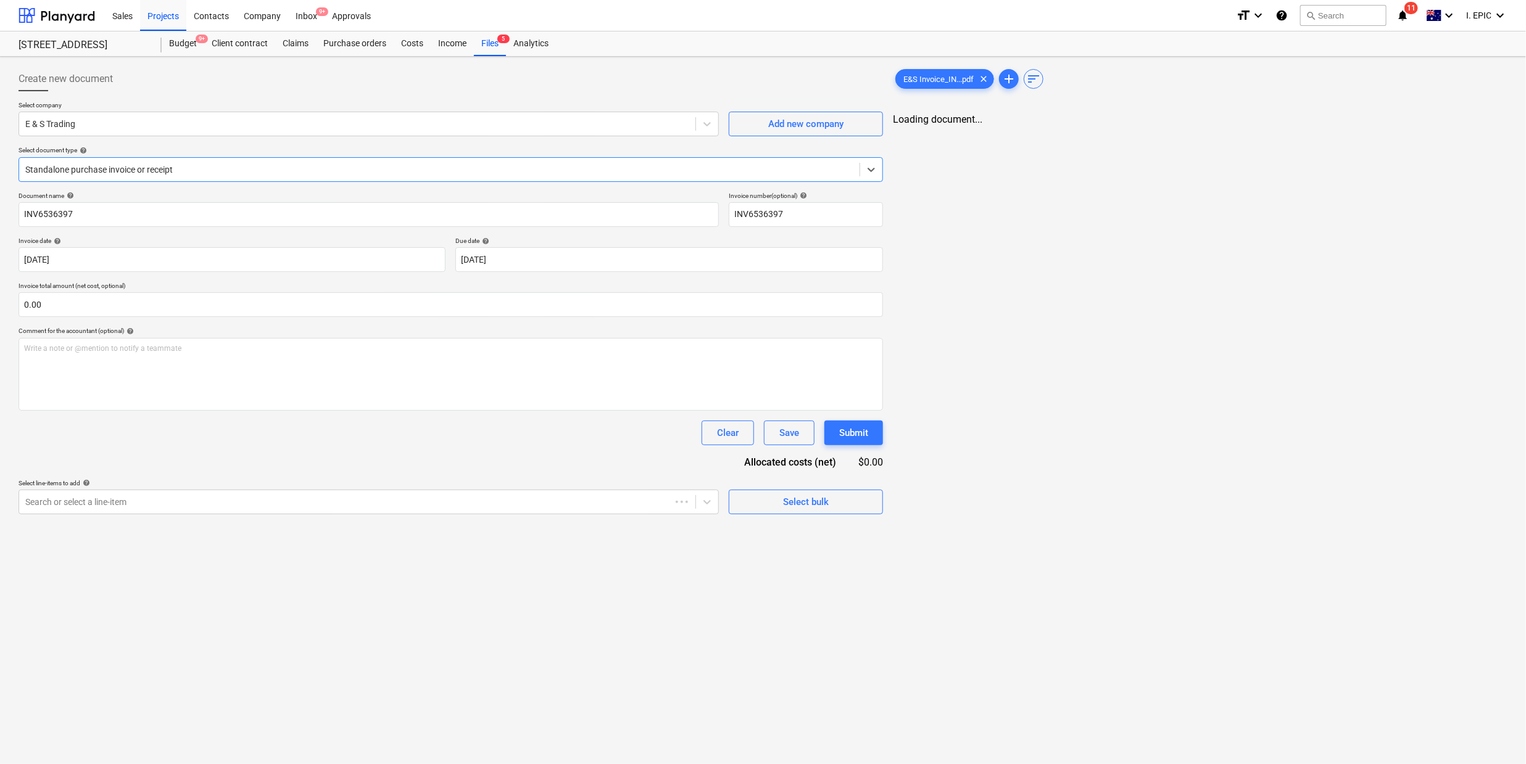
click at [217, 519] on div "Create new document Select company E & S Trading Add new company Select documen…" at bounding box center [451, 291] width 874 height 458
click at [49, 505] on div at bounding box center [355, 502] width 661 height 12
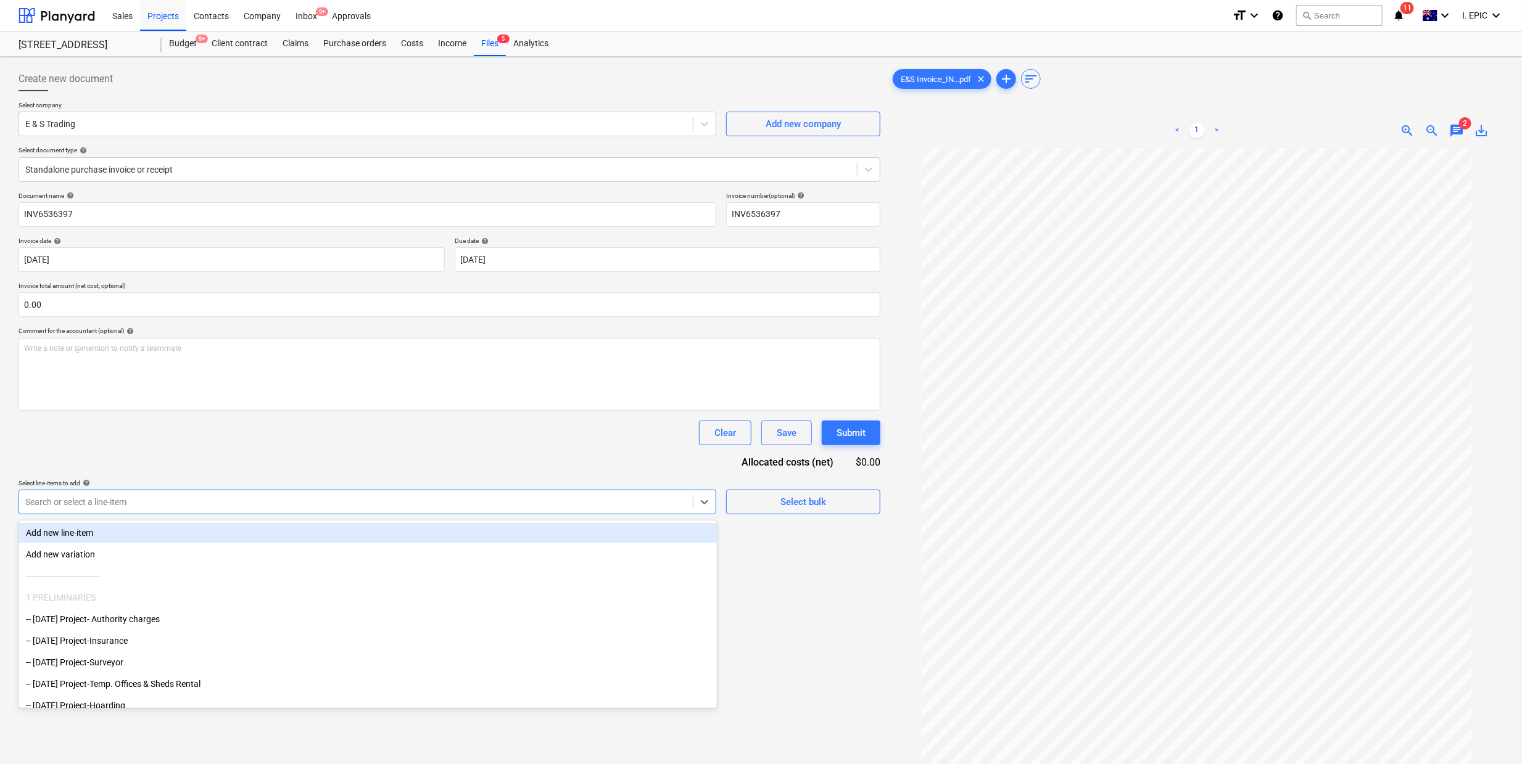
click at [109, 539] on div "Add new line-item" at bounding box center [368, 533] width 698 height 20
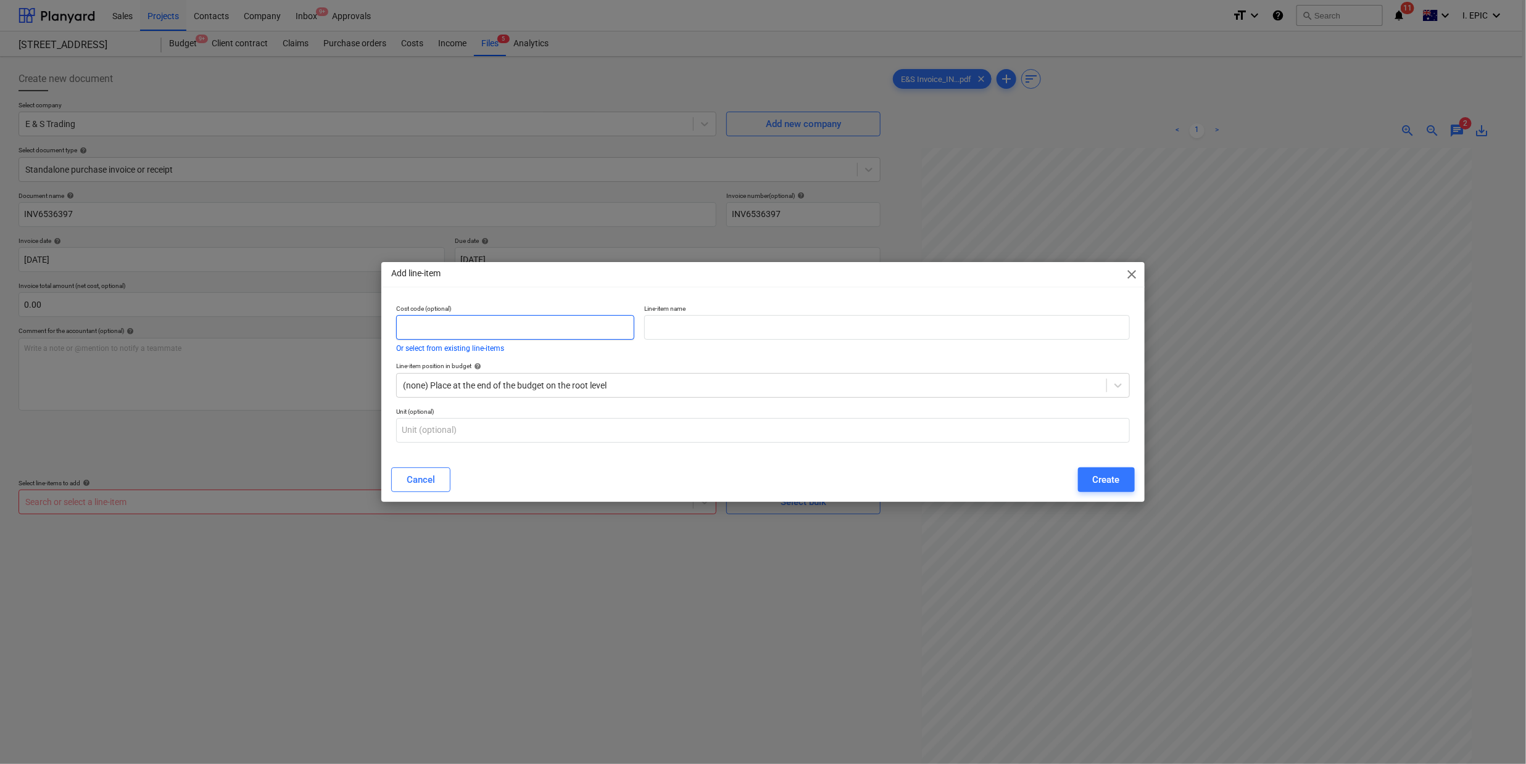
click at [437, 322] on input "text" at bounding box center [515, 327] width 238 height 25
click at [689, 335] on input "text" at bounding box center [887, 327] width 486 height 25
click at [469, 430] on input "text" at bounding box center [763, 430] width 734 height 25
click at [424, 478] on div "Cancel" at bounding box center [421, 480] width 28 height 16
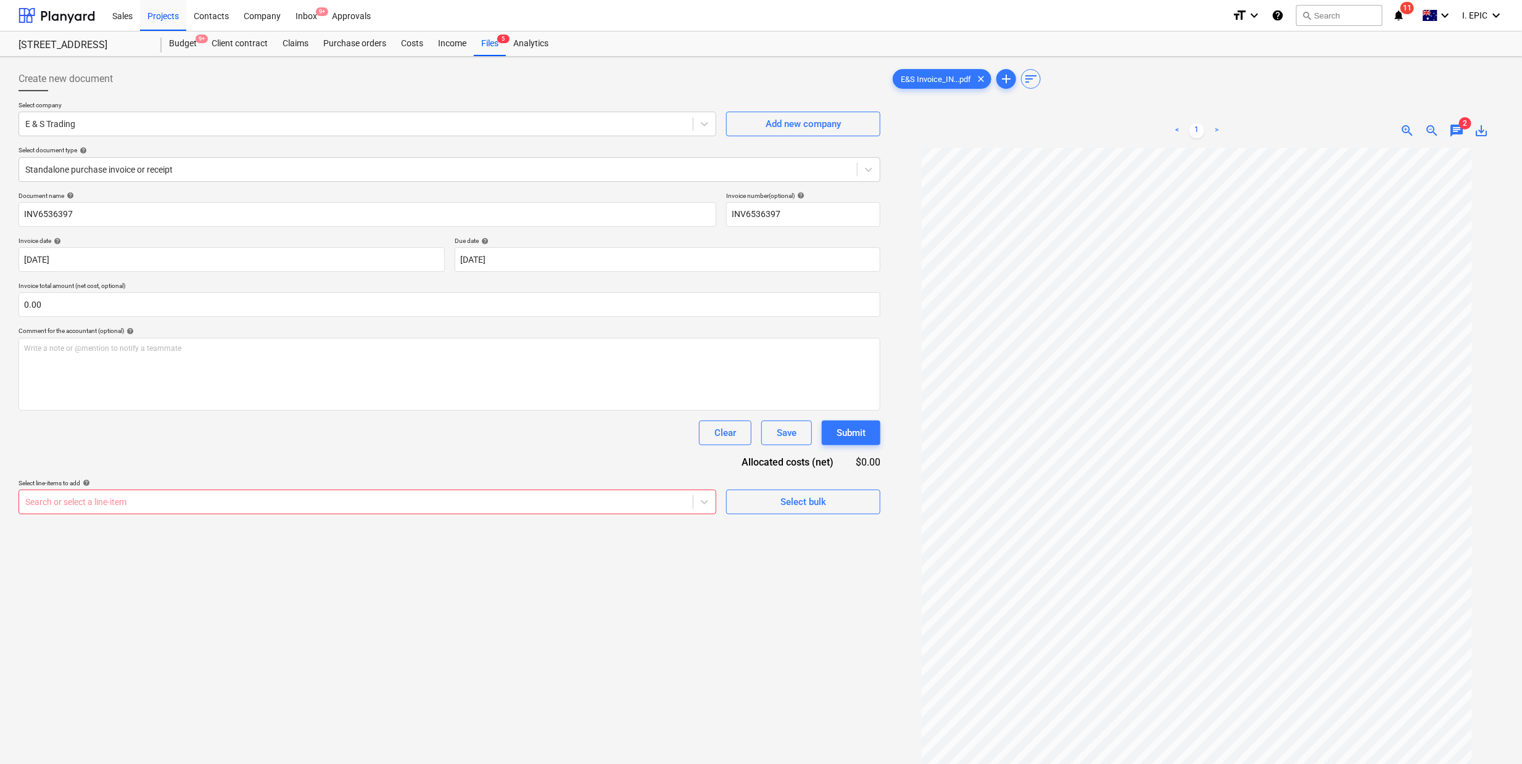
click at [263, 576] on div "Create new document Select company E & S Trading Add new company Select documen…" at bounding box center [450, 472] width 872 height 821
click at [489, 44] on div "Files 5" at bounding box center [490, 43] width 32 height 25
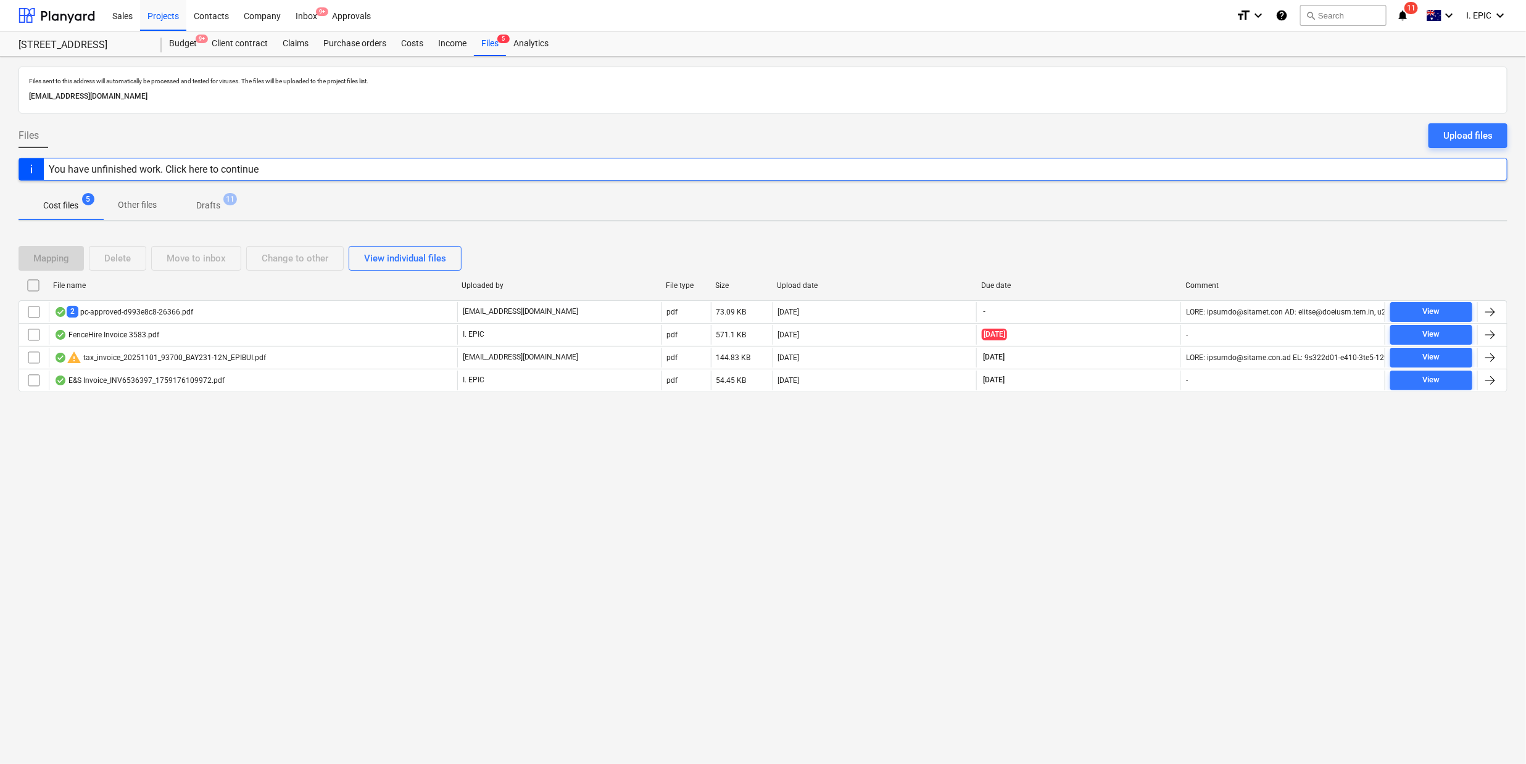
click at [101, 661] on div "Files sent to this address will automatically be processed and tested for virus…" at bounding box center [763, 411] width 1526 height 708
click at [104, 165] on div "You have unfinished work. Click here to continue" at bounding box center [154, 169] width 210 height 12
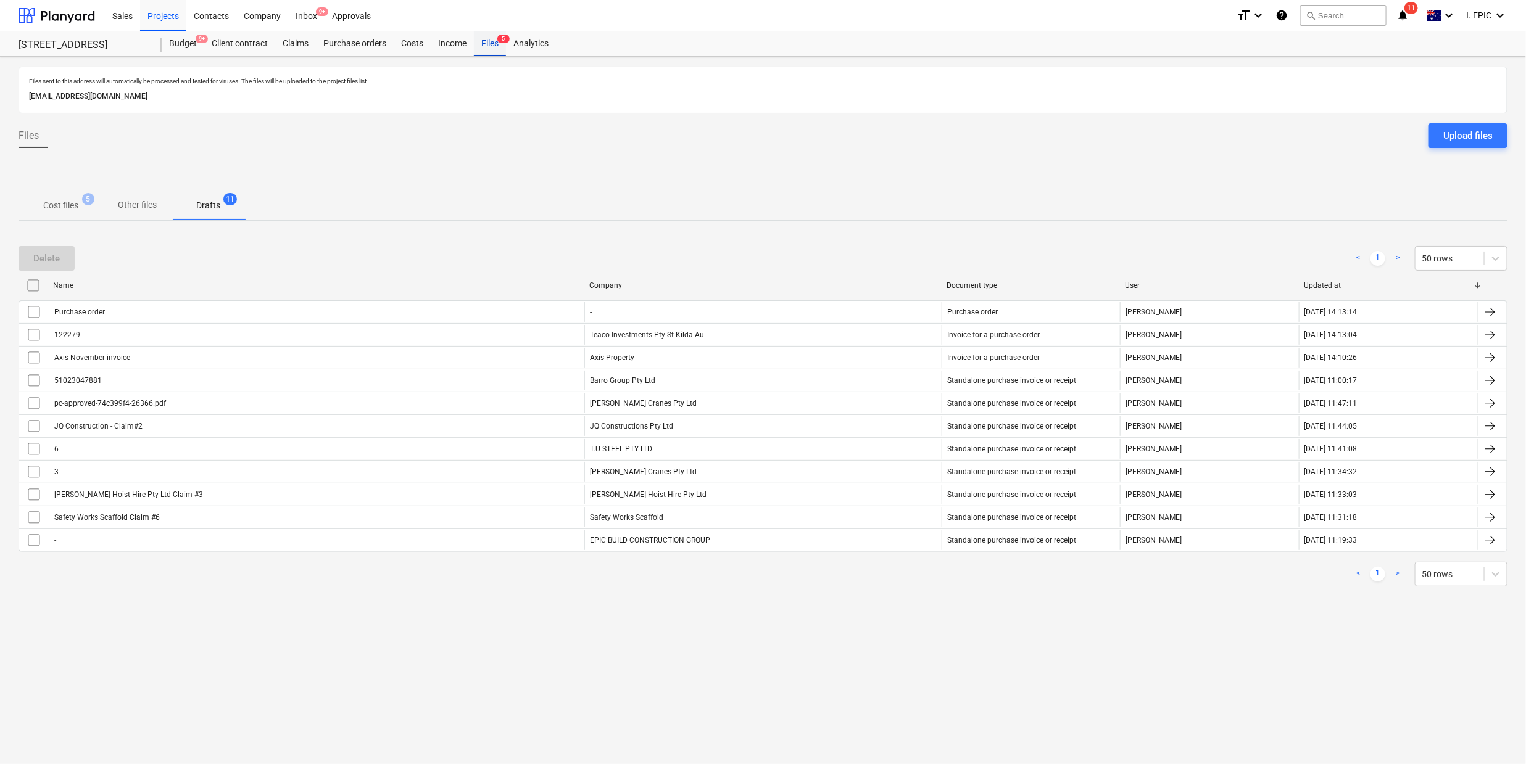
click at [482, 50] on div "Files 5" at bounding box center [490, 43] width 32 height 25
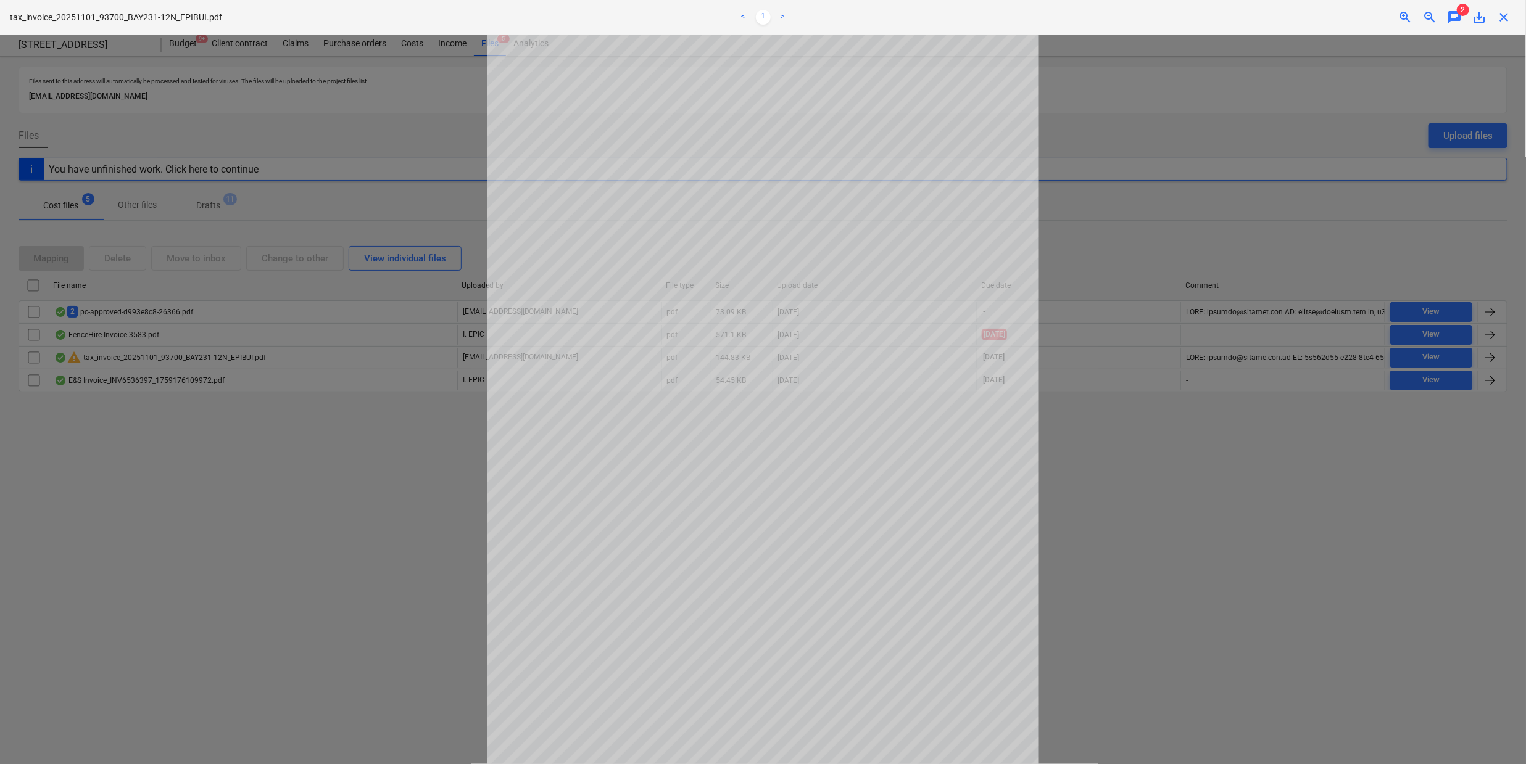
click at [1452, 19] on span "chat" at bounding box center [1454, 17] width 15 height 15
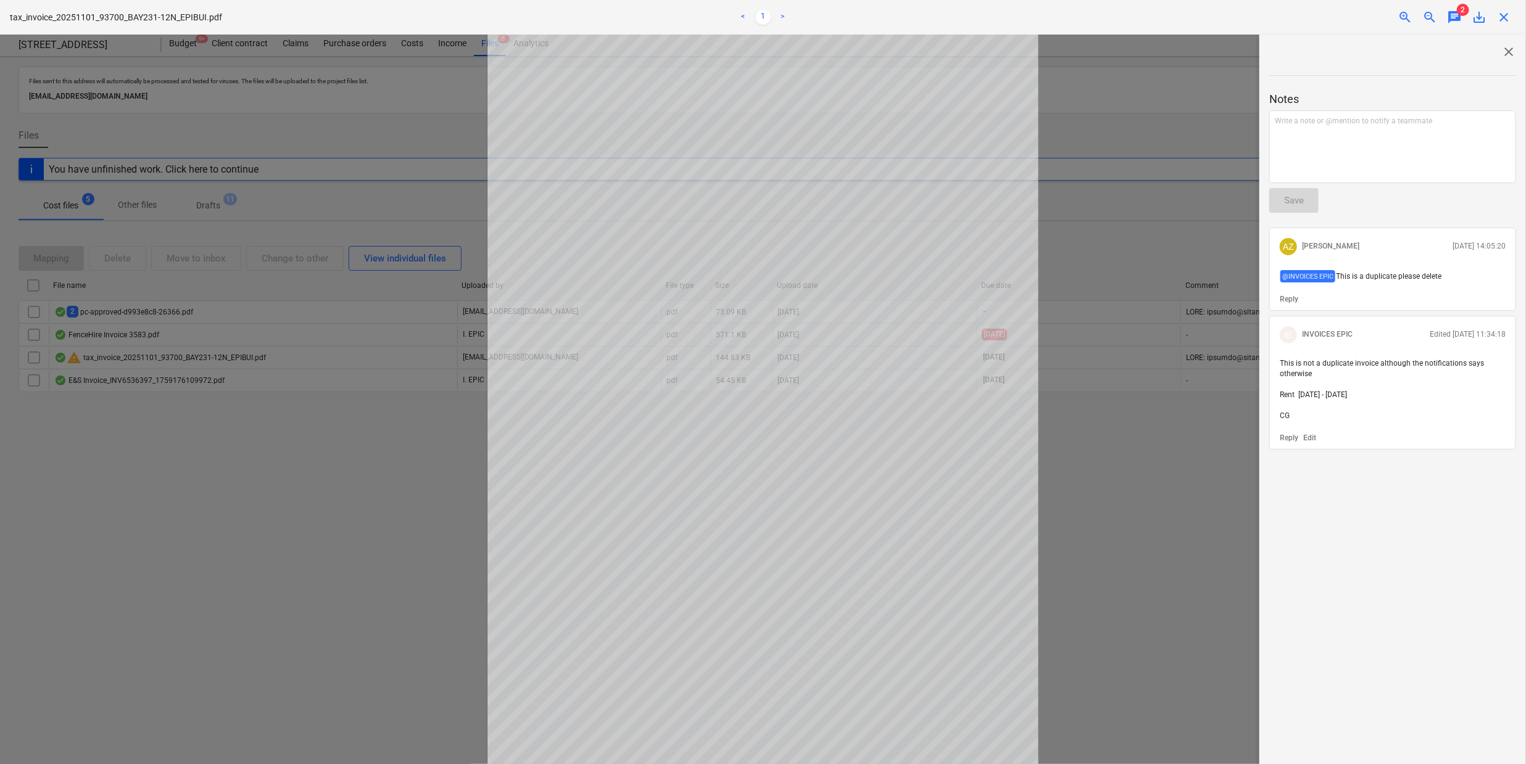
click at [311, 524] on div at bounding box center [763, 400] width 1526 height 730
click at [1503, 12] on span "close" at bounding box center [1503, 17] width 15 height 15
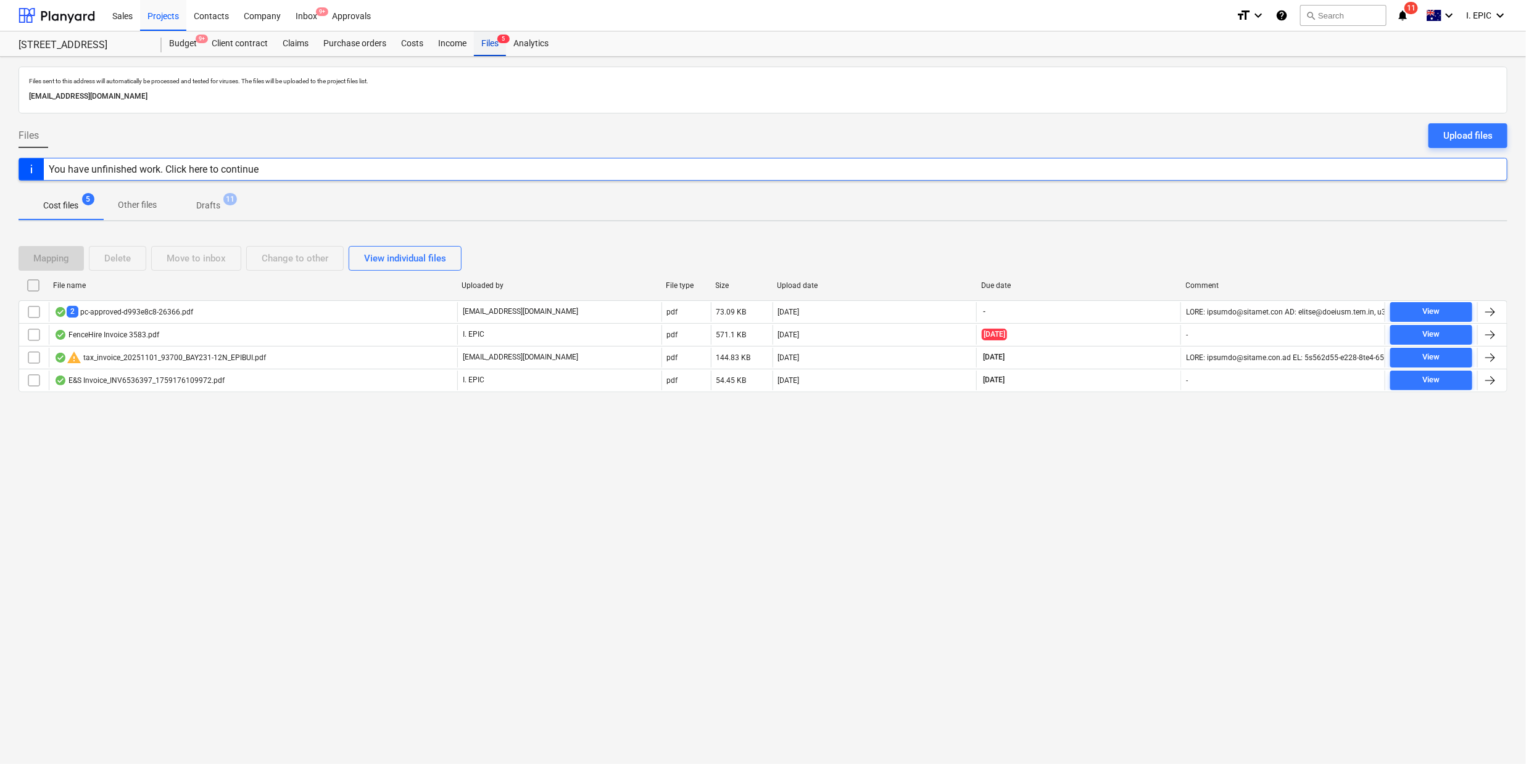
click at [491, 44] on div "Files 5" at bounding box center [490, 43] width 32 height 25
click at [310, 14] on div "Inbox 9+" at bounding box center [306, 14] width 36 height 31
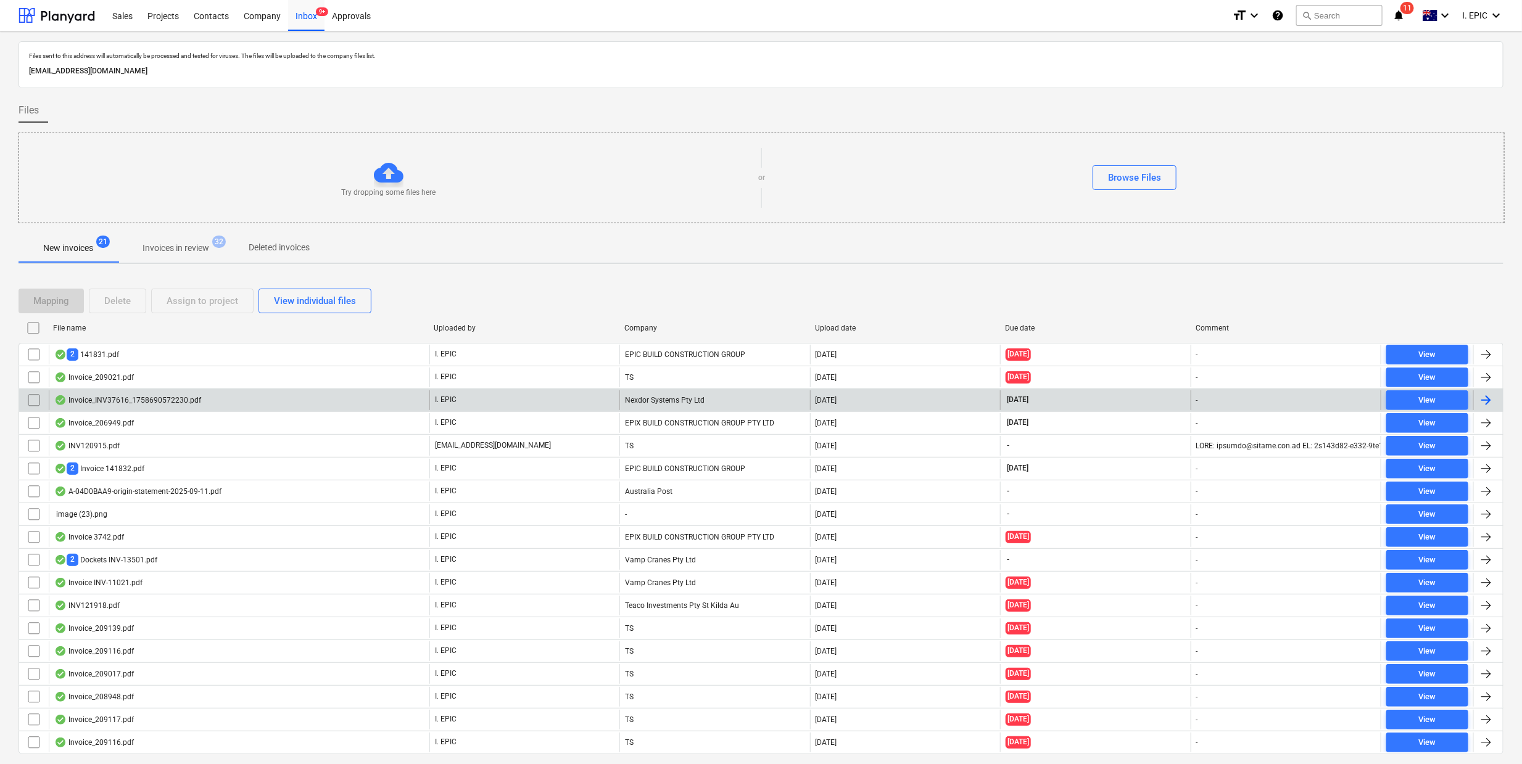
drag, startPoint x: 953, startPoint y: 265, endPoint x: 500, endPoint y: 405, distance: 474.2
click at [953, 264] on div "New invoices 21 Invoices in review 32 Deleted invoices" at bounding box center [761, 248] width 1485 height 31
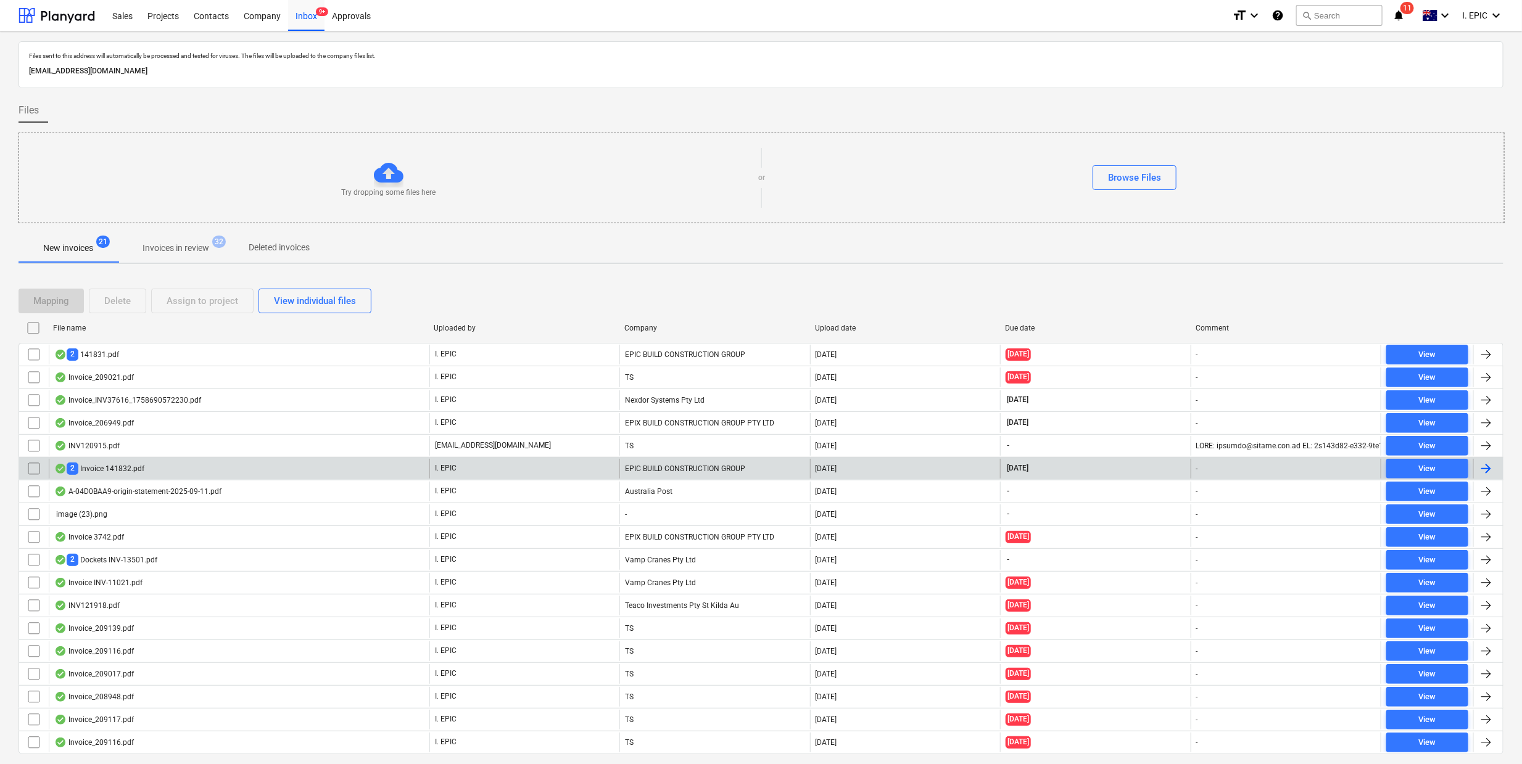
click at [104, 474] on div "2 Invoice 141832.pdf" at bounding box center [99, 469] width 90 height 12
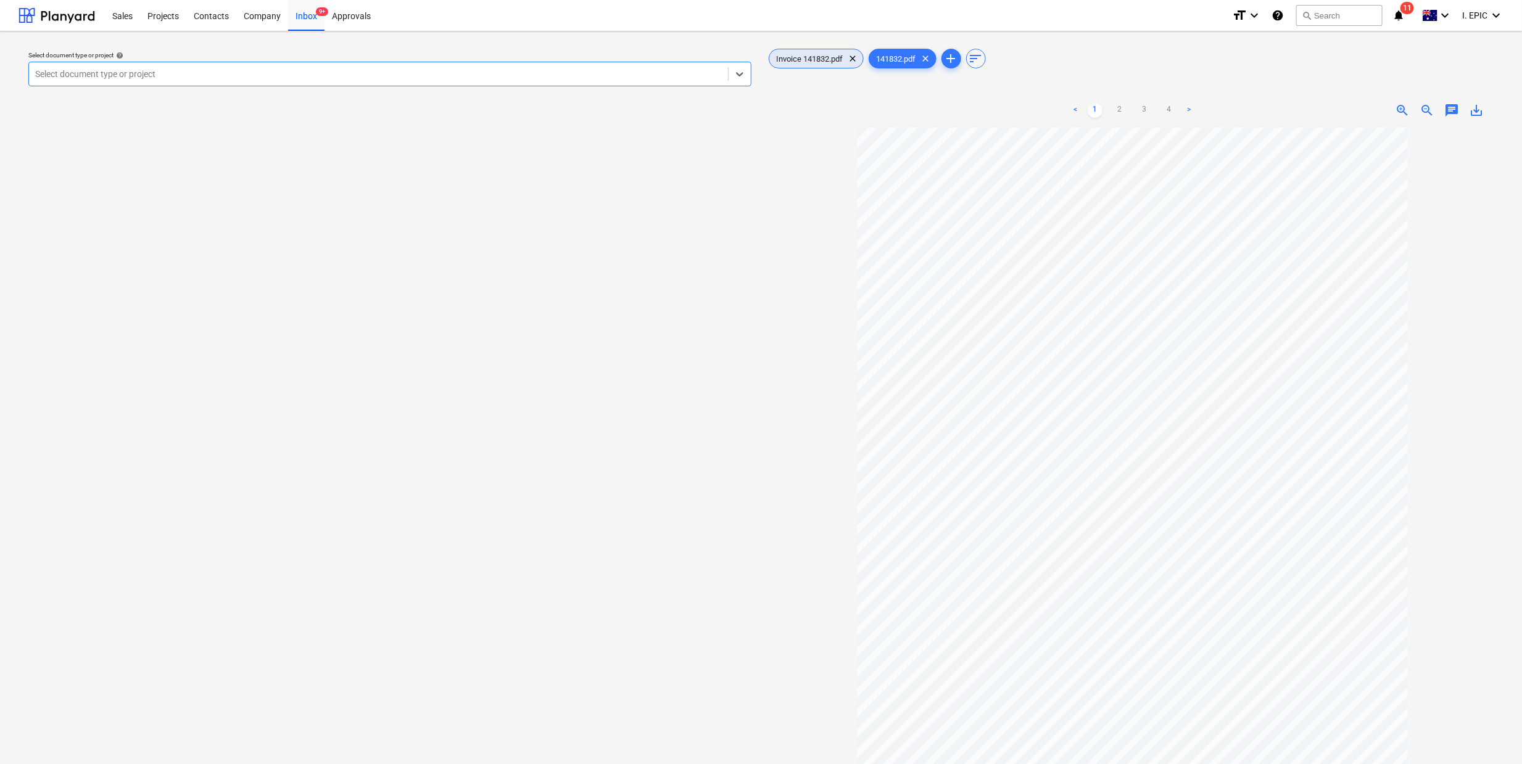
click at [817, 54] on span "Invoice 141832.pdf" at bounding box center [809, 58] width 81 height 9
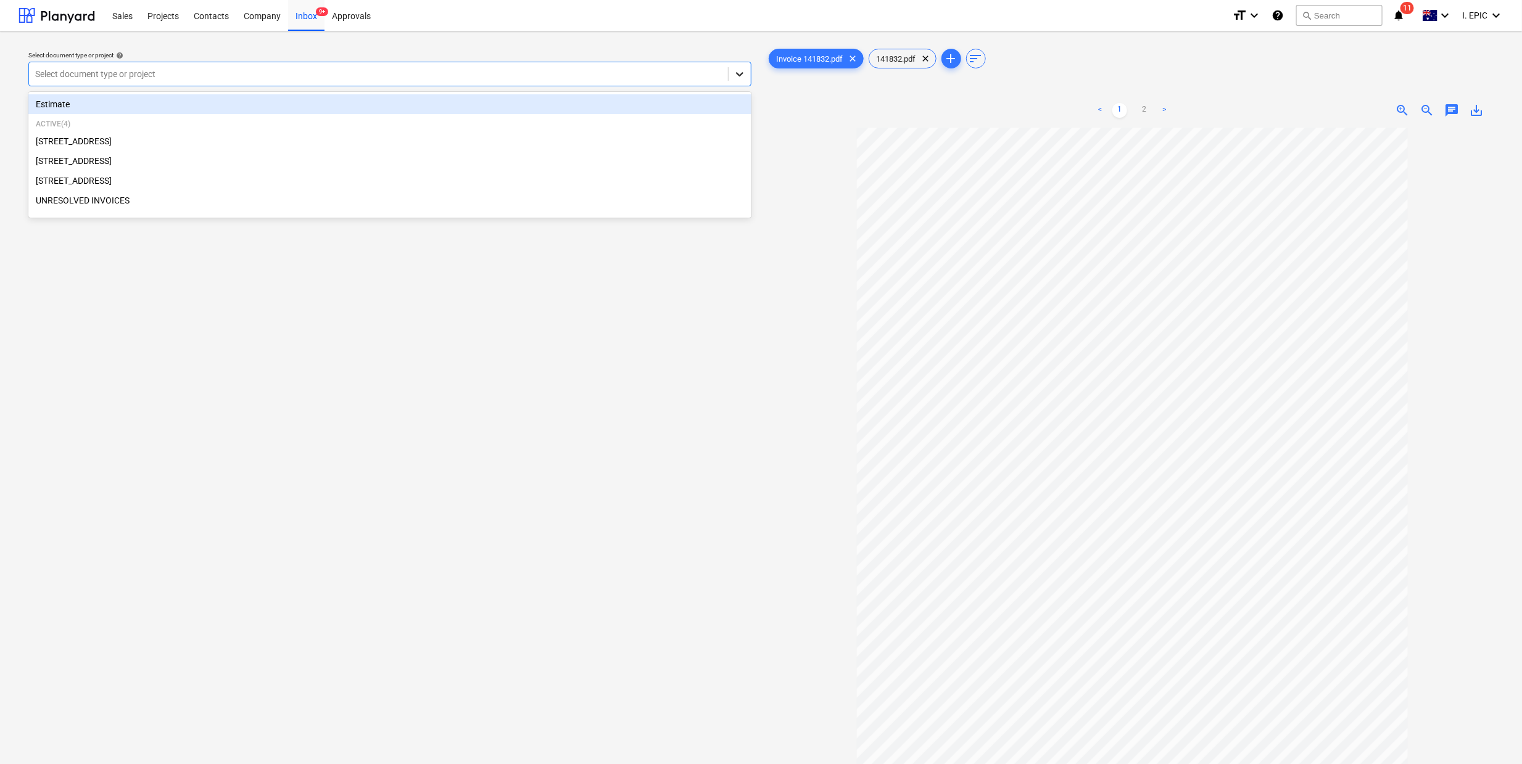
click at [735, 78] on icon at bounding box center [740, 74] width 12 height 12
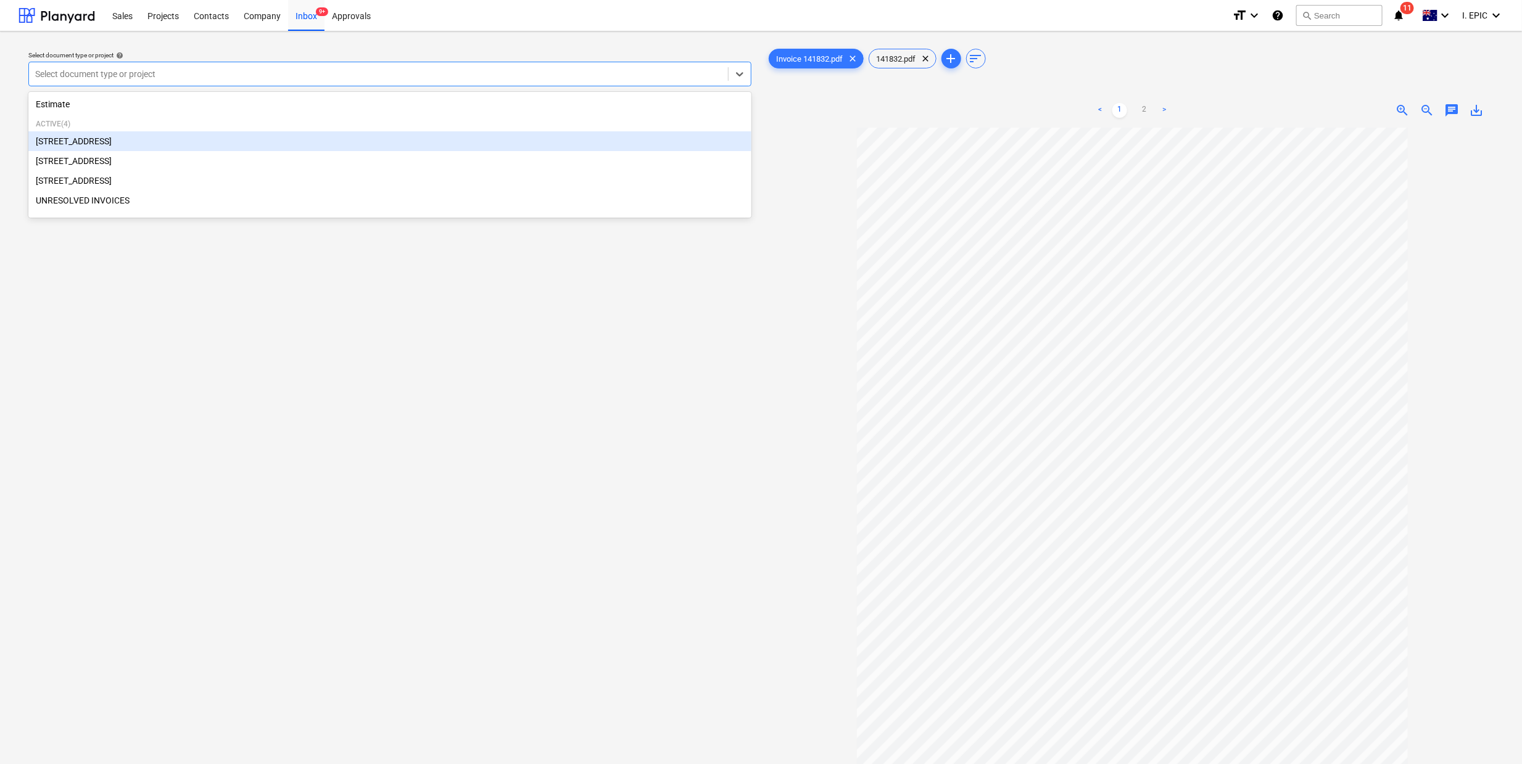
click at [62, 141] on div "[STREET_ADDRESS]" at bounding box center [389, 141] width 723 height 20
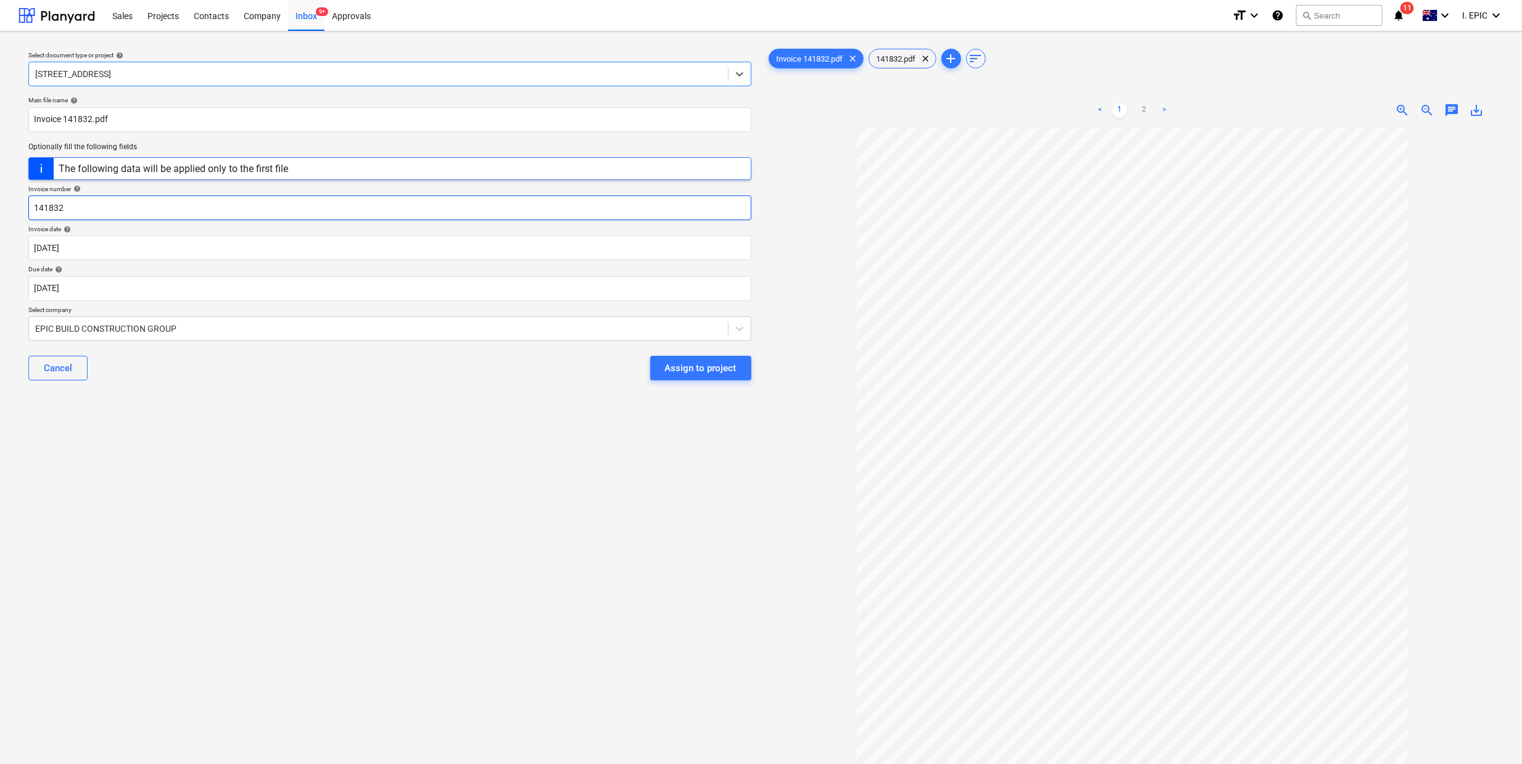
click at [58, 209] on input "141832" at bounding box center [389, 208] width 723 height 25
click at [39, 204] on input "141832" at bounding box center [389, 208] width 723 height 25
type input "PointForce 141832"
click at [117, 247] on body "Sales Projects Contacts Company Inbox 9+ Approvals format_size keyboard_arrow_d…" at bounding box center [761, 382] width 1522 height 764
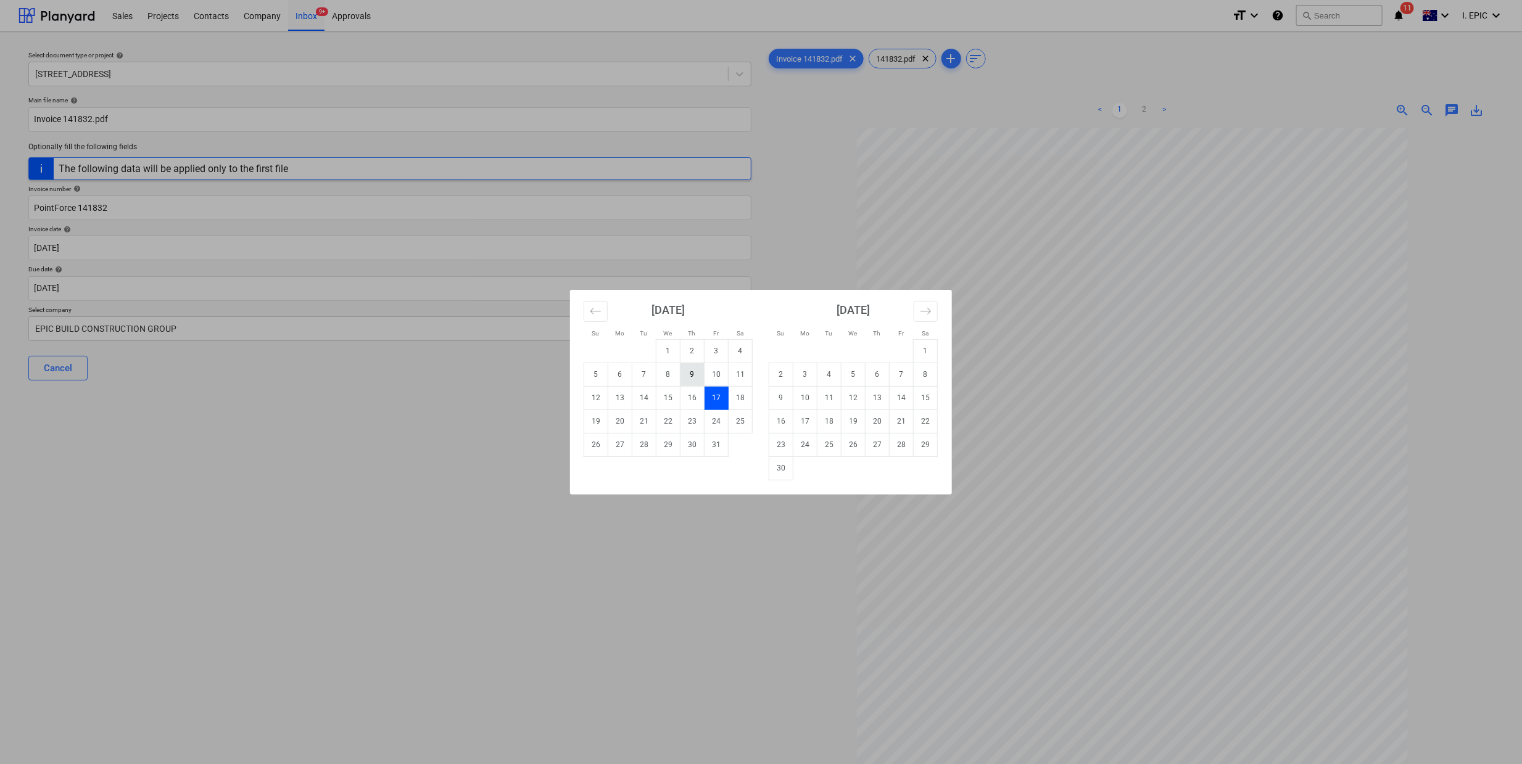
click at [689, 376] on td "9" at bounding box center [692, 374] width 24 height 23
type input "09 Oct 2025"
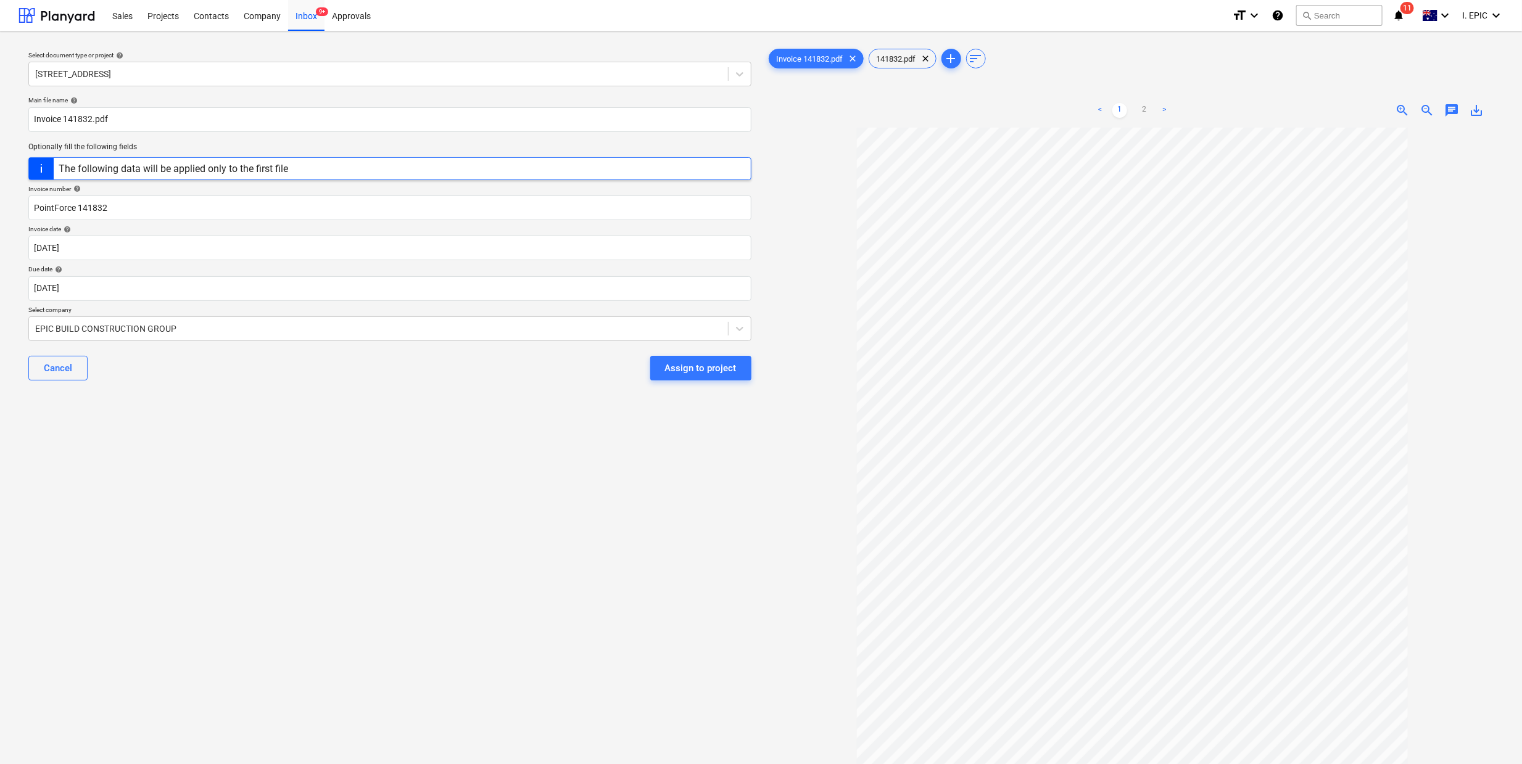
click at [165, 445] on div "Select document type or project help 76 Beach Rd, Sandringham Main file name he…" at bounding box center [390, 451] width 743 height 821
click at [1141, 106] on link "2" at bounding box center [1144, 110] width 15 height 15
click at [239, 459] on div "Select document type or project help 76 Beach Rd, Sandringham Main file name he…" at bounding box center [390, 451] width 743 height 821
click at [84, 332] on div at bounding box center [378, 329] width 687 height 12
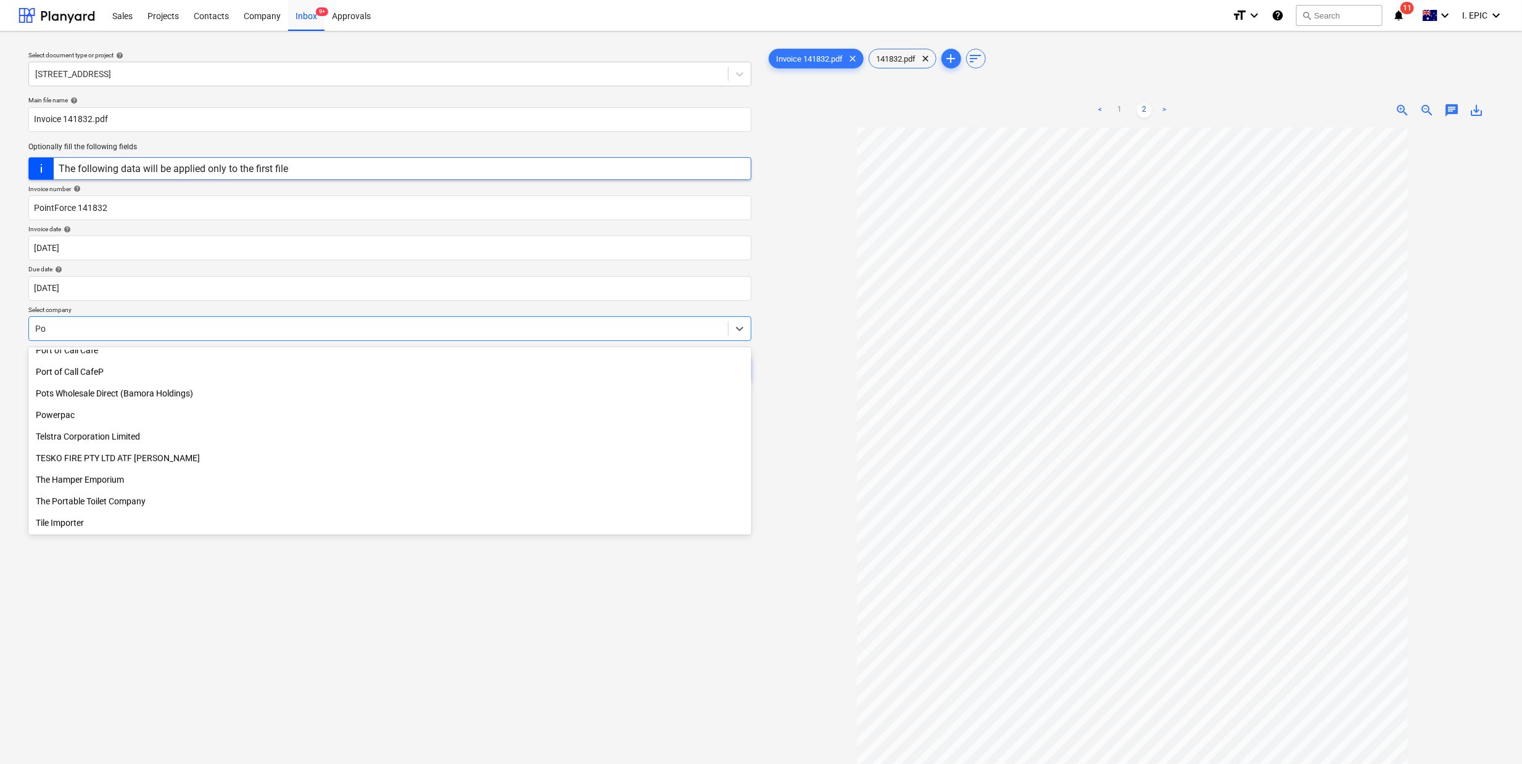
scroll to position [506, 0]
type input "Poi"
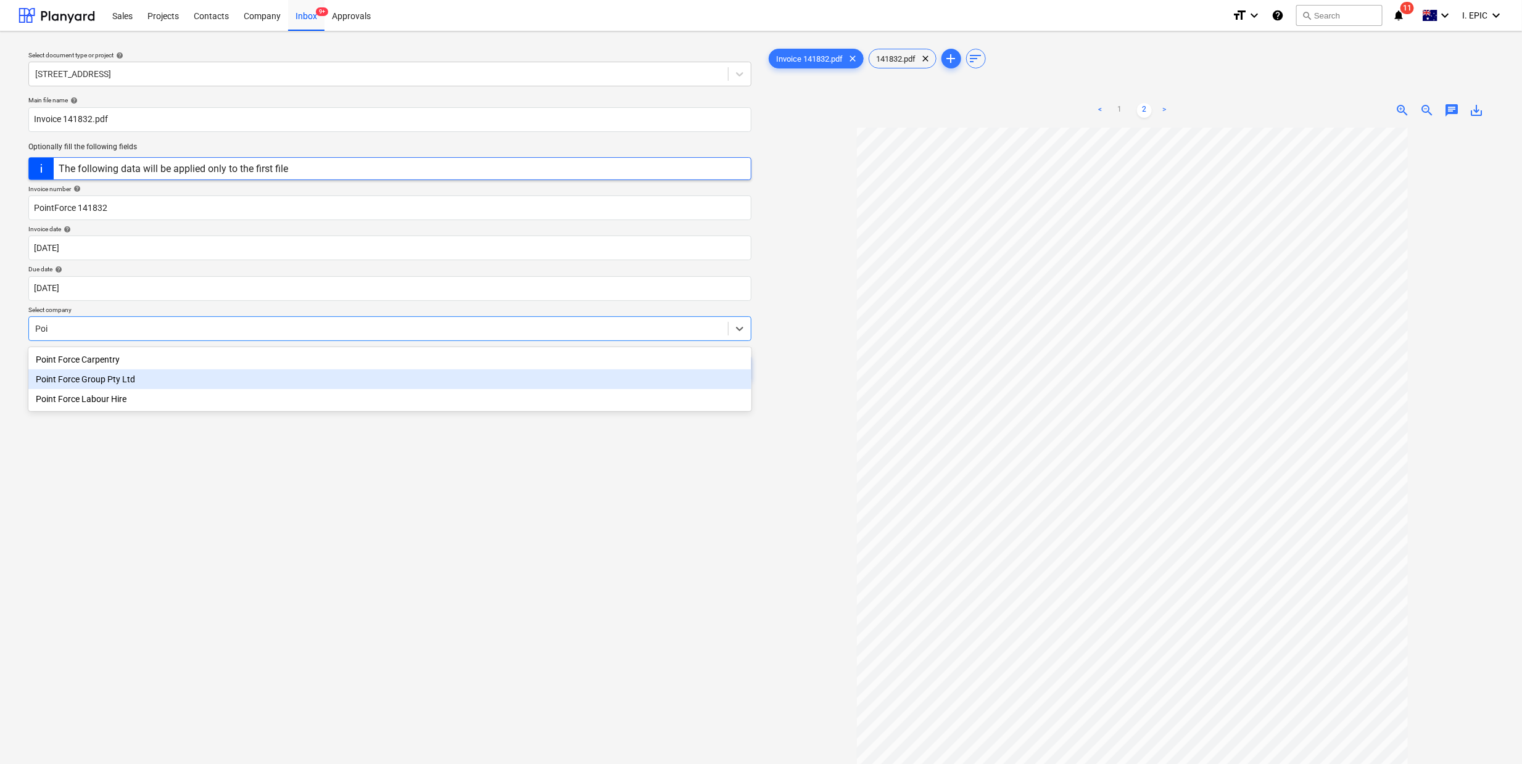
click at [120, 380] on div "Point Force Group Pty Ltd" at bounding box center [389, 380] width 723 height 20
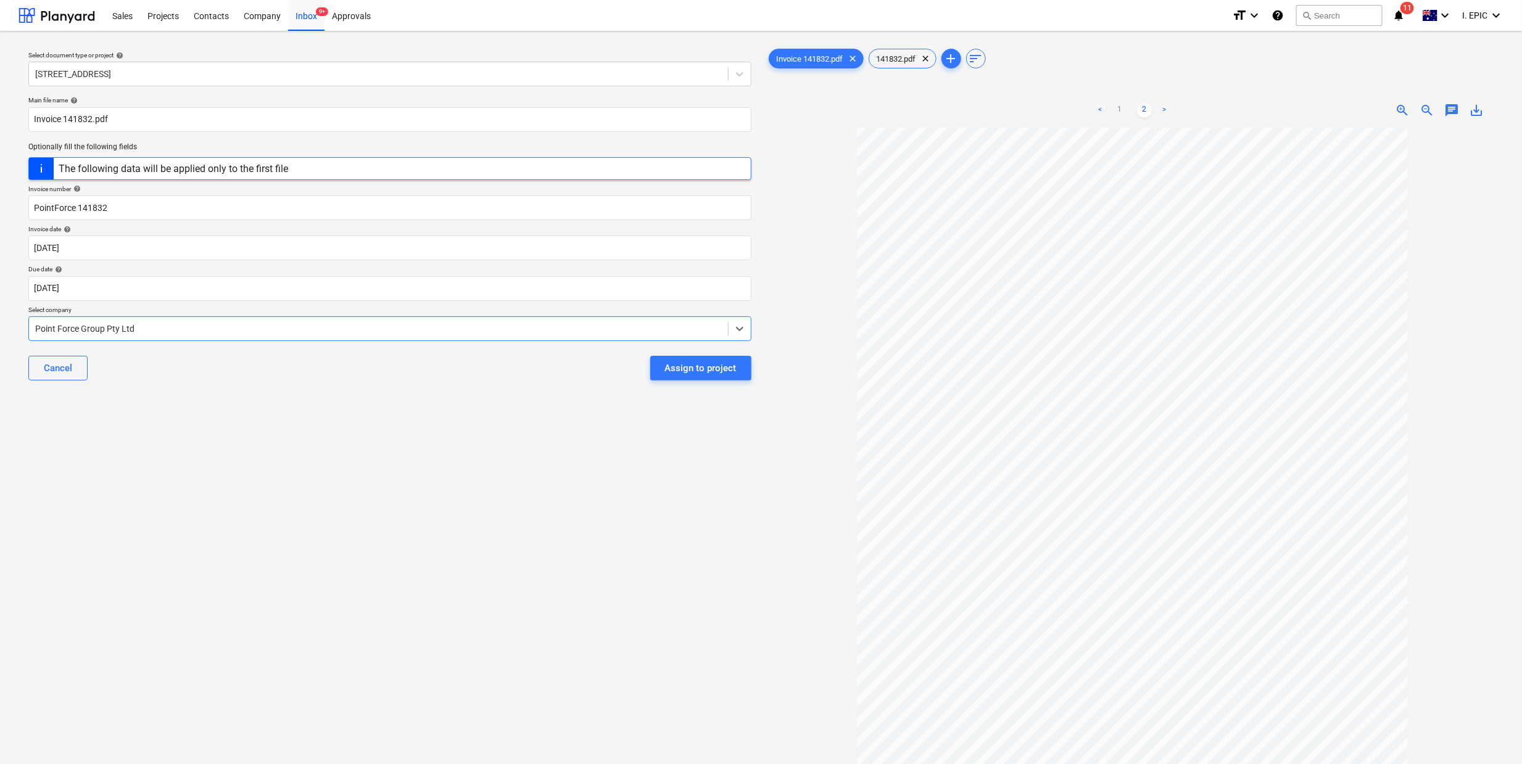
click at [202, 478] on div "Select document type or project help 76 Beach Rd, Sandringham Main file name he…" at bounding box center [390, 451] width 743 height 821
click at [383, 510] on div "Select document type or project help 76 Beach Rd, Sandringham Main file name he…" at bounding box center [390, 451] width 743 height 821
click at [1119, 105] on link "1" at bounding box center [1119, 110] width 15 height 15
click at [1447, 112] on span "chat" at bounding box center [1451, 110] width 15 height 15
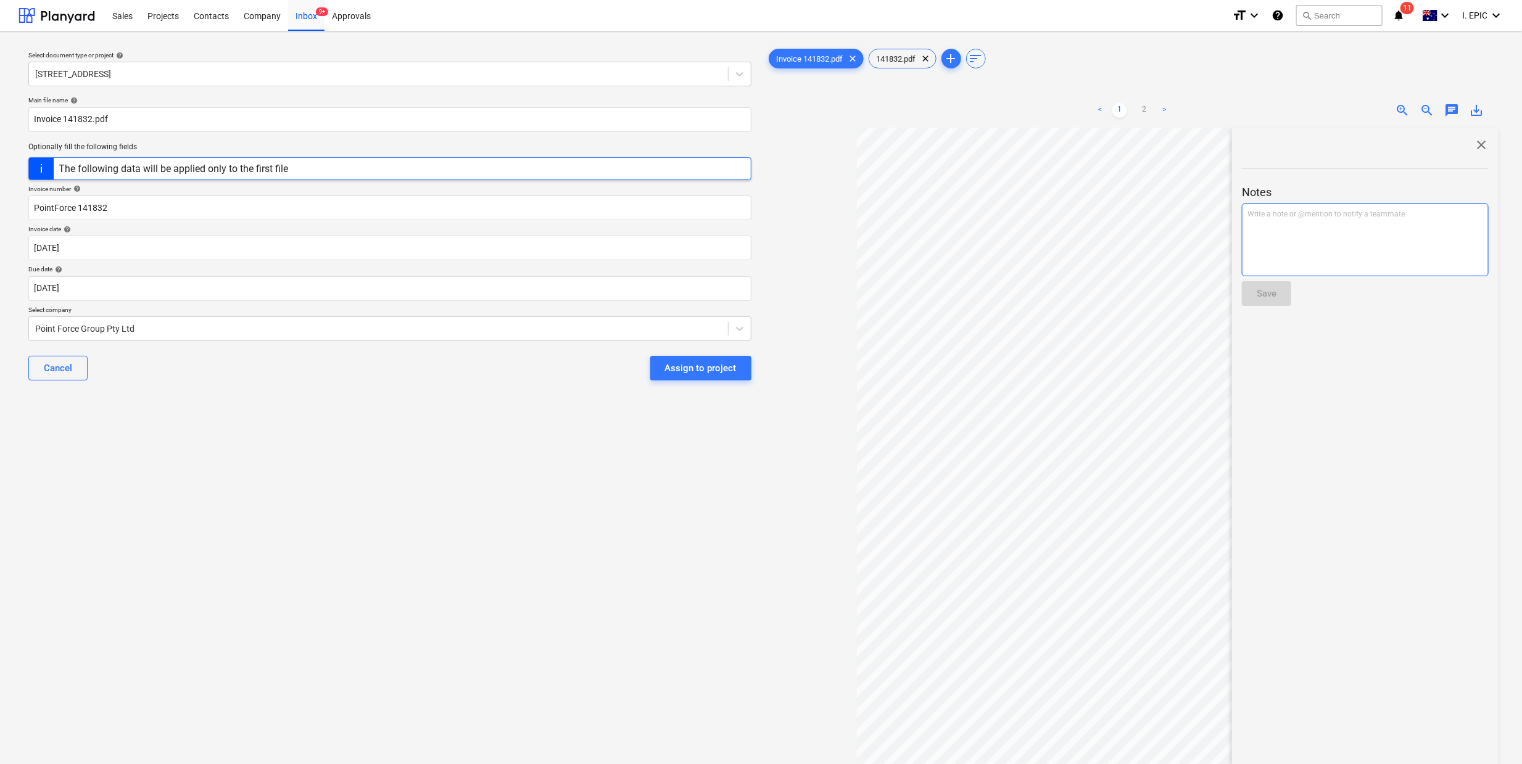
click at [1272, 244] on div "Write a note or @mention to notify a teammate [PERSON_NAME]" at bounding box center [1365, 240] width 247 height 73
click at [1355, 258] on div "Write a note or @mention to notify a teammate [PERSON_NAME]" at bounding box center [1365, 240] width 247 height 73
click at [1267, 282] on button "Save" at bounding box center [1266, 293] width 49 height 25
click at [398, 423] on div "Select document type or project help 76 Beach Rd, Sandringham Main file name he…" at bounding box center [390, 451] width 743 height 821
click at [713, 361] on div "Assign to project" at bounding box center [701, 368] width 72 height 16
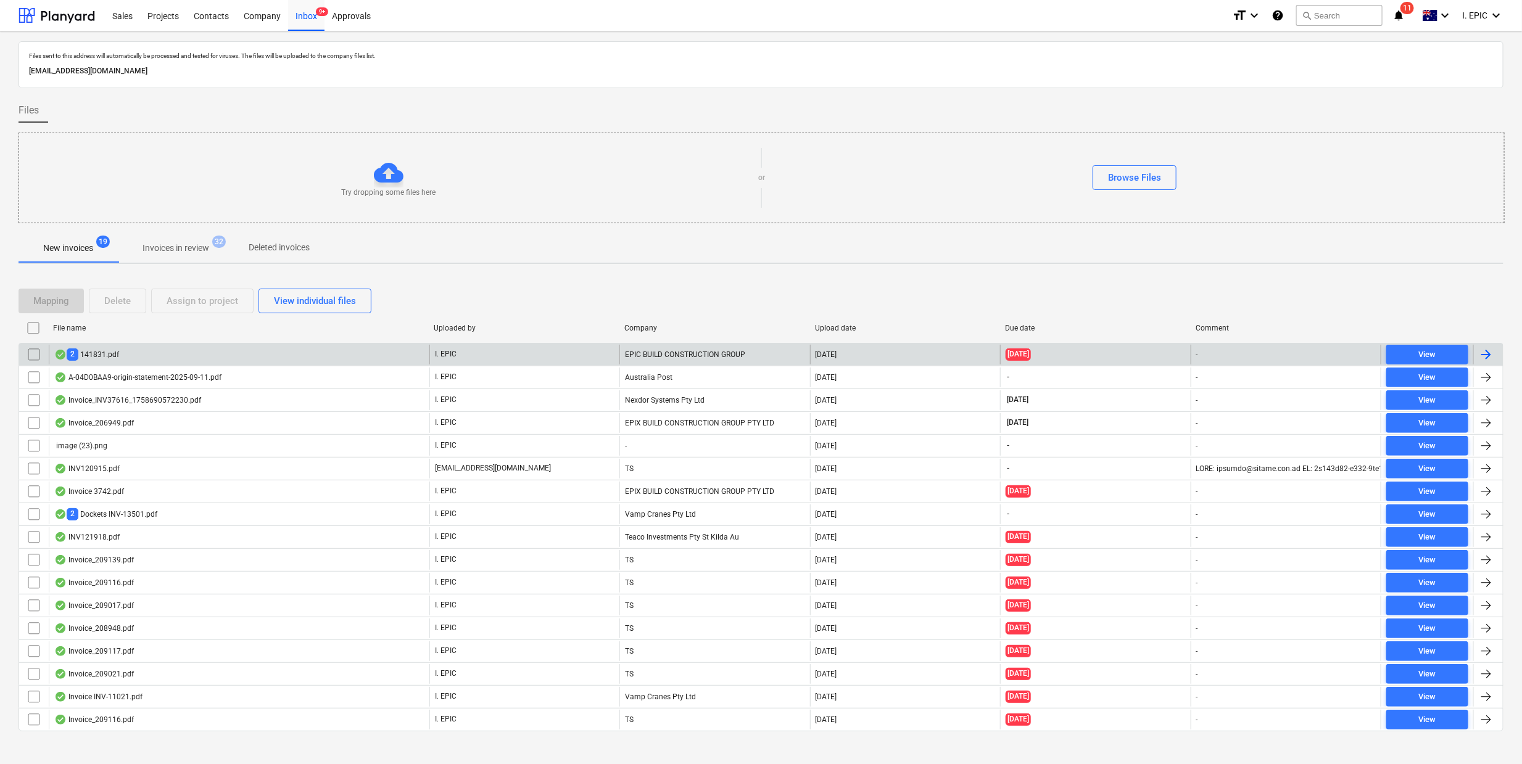
click at [102, 356] on div "2 141831.pdf" at bounding box center [86, 355] width 65 height 12
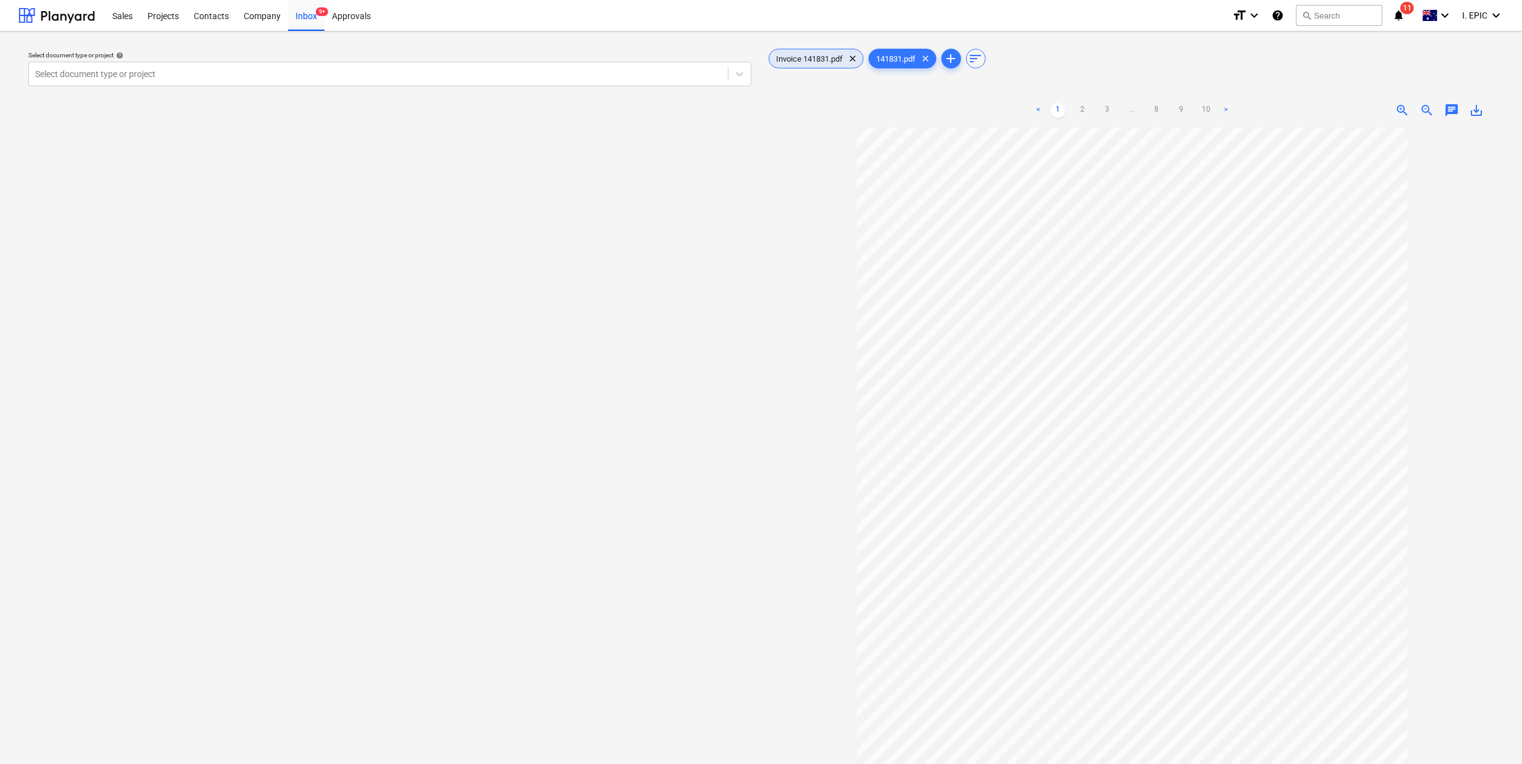
click at [800, 58] on span "Invoice 141831.pdf" at bounding box center [809, 58] width 81 height 9
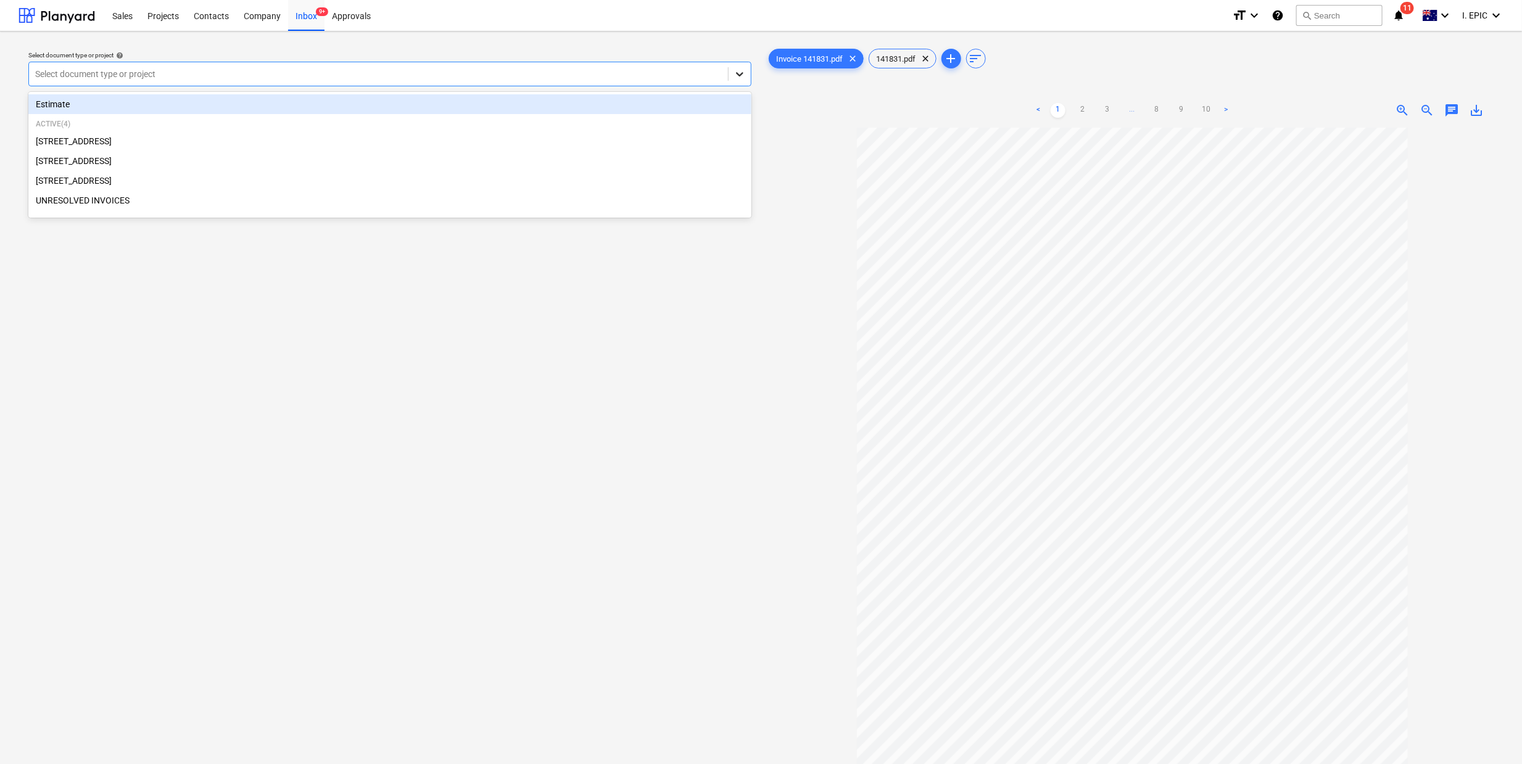
click at [745, 77] on icon at bounding box center [740, 74] width 12 height 12
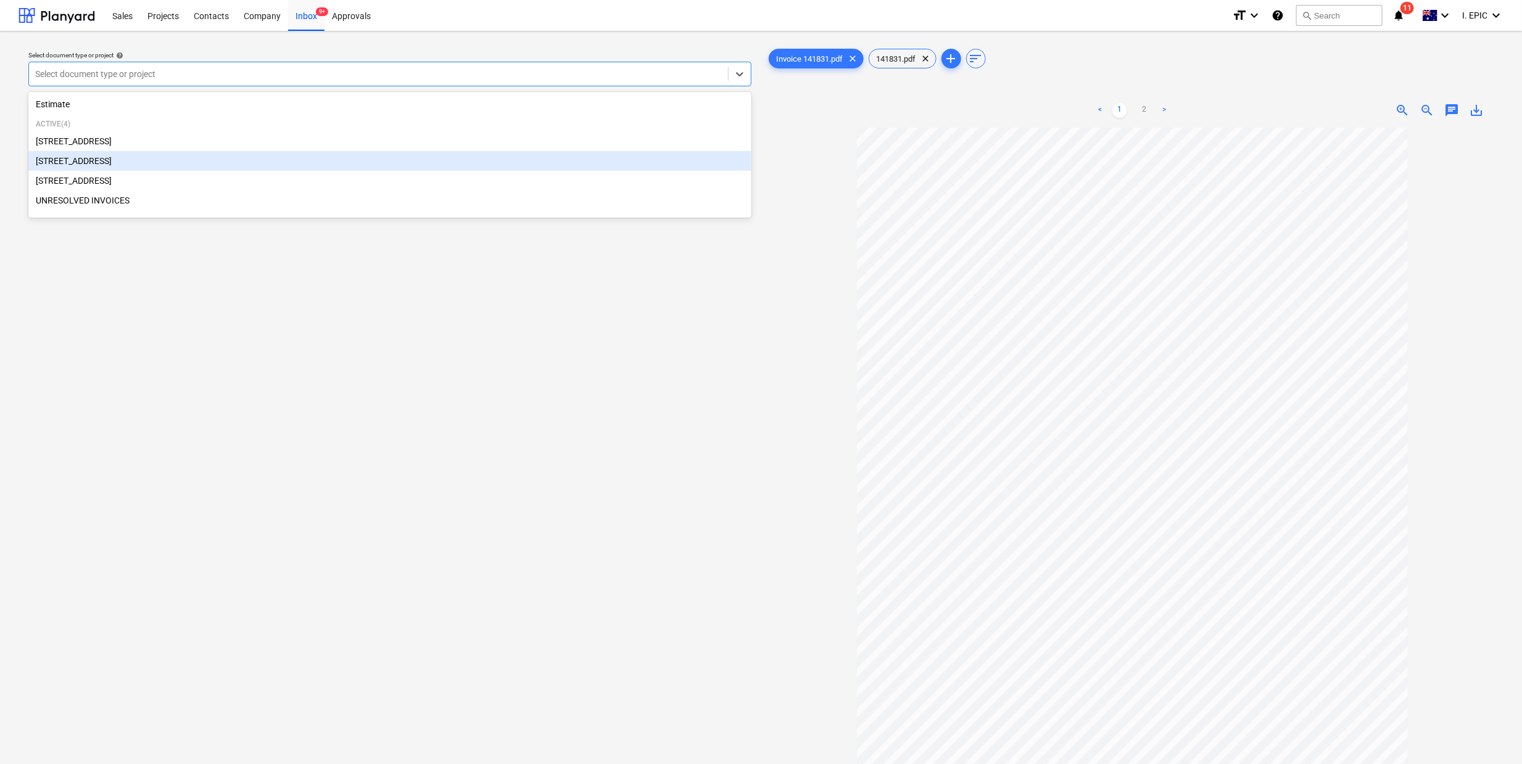
click at [107, 163] on div "[STREET_ADDRESS]" at bounding box center [389, 161] width 723 height 20
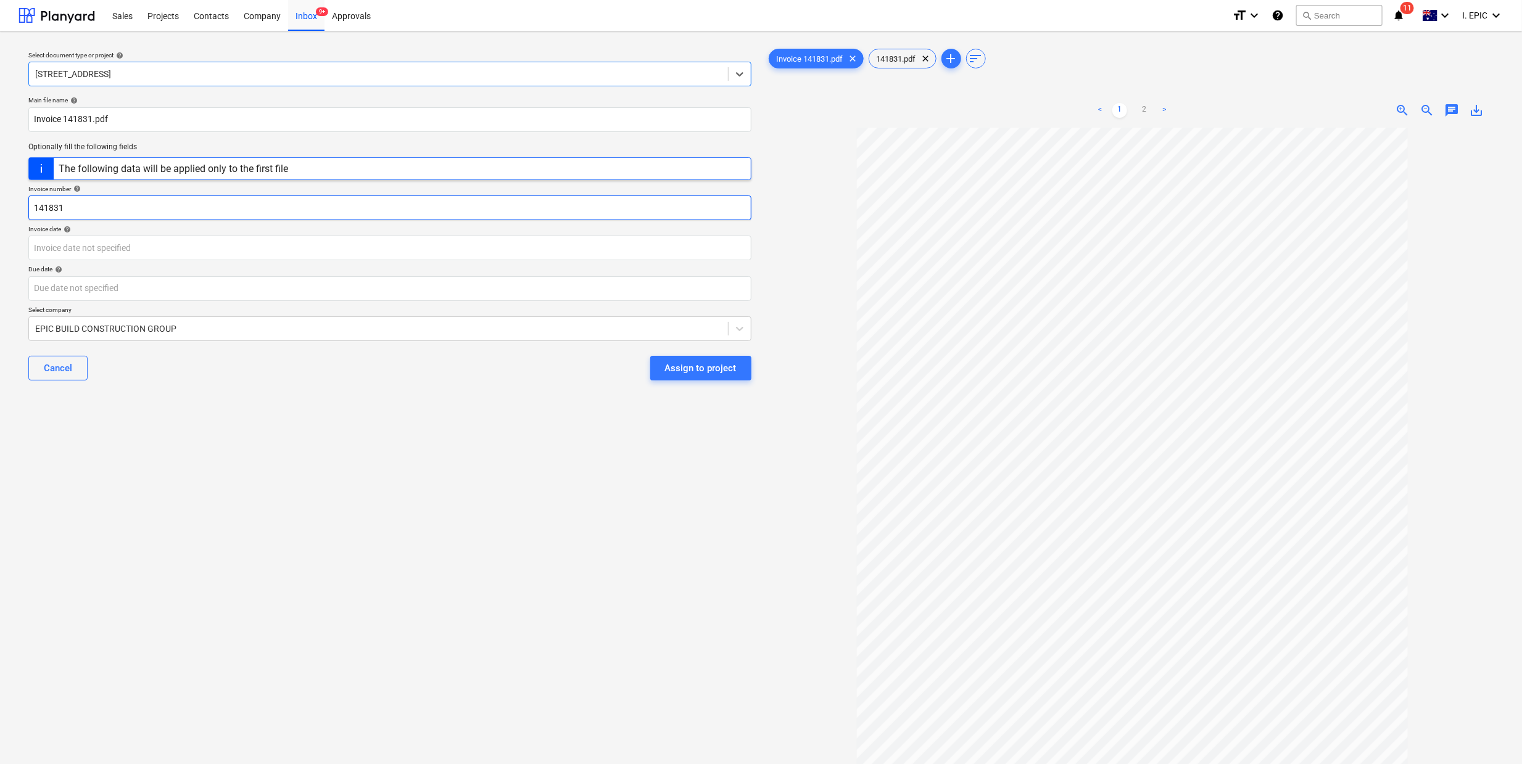
click at [51, 215] on input "141831" at bounding box center [389, 208] width 723 height 25
click at [31, 210] on input "141831" at bounding box center [389, 208] width 723 height 25
click at [32, 117] on input "Invoice 141831.pdf" at bounding box center [389, 119] width 723 height 25
type input "PointForce Invoice 141831.pdf"
click at [54, 252] on body "Sales Projects Contacts Company Inbox 9+ Approvals format_size keyboard_arrow_d…" at bounding box center [761, 382] width 1522 height 764
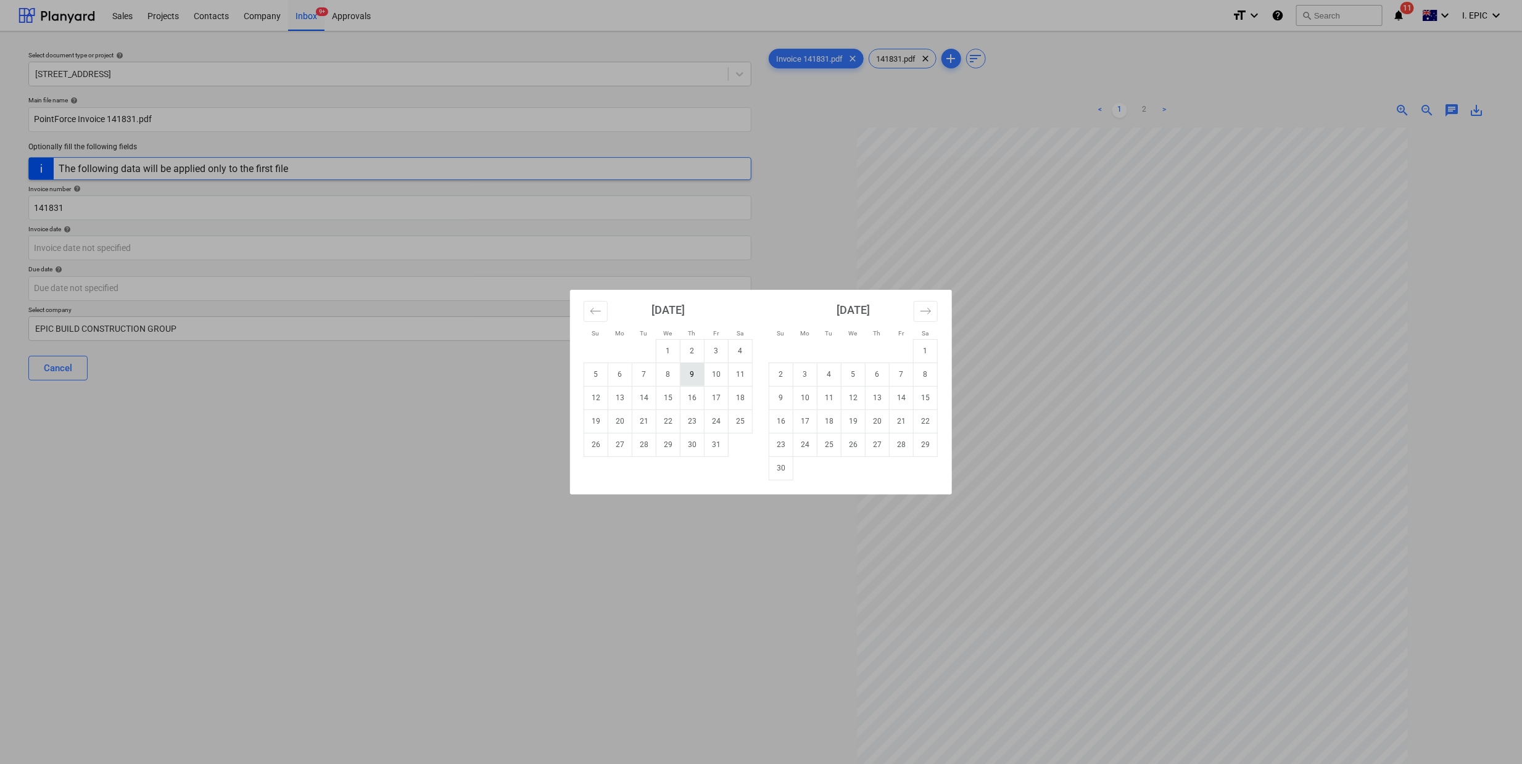
click at [695, 373] on td "9" at bounding box center [692, 374] width 24 height 23
type input "09 Oct 2025"
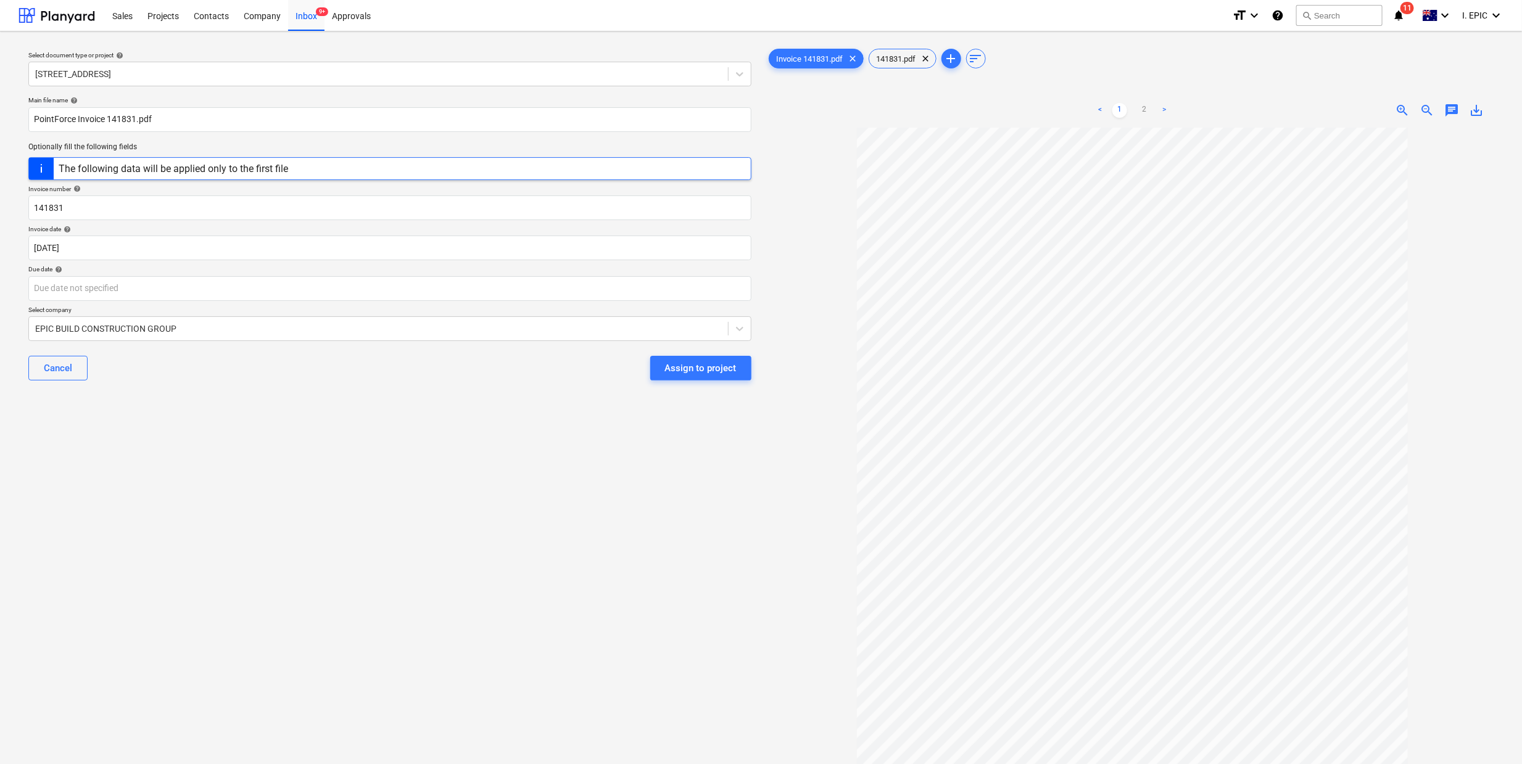
click at [167, 428] on div "Select document type or project help 248 Bay Rd, Sandringham Main file name hel…" at bounding box center [390, 451] width 743 height 821
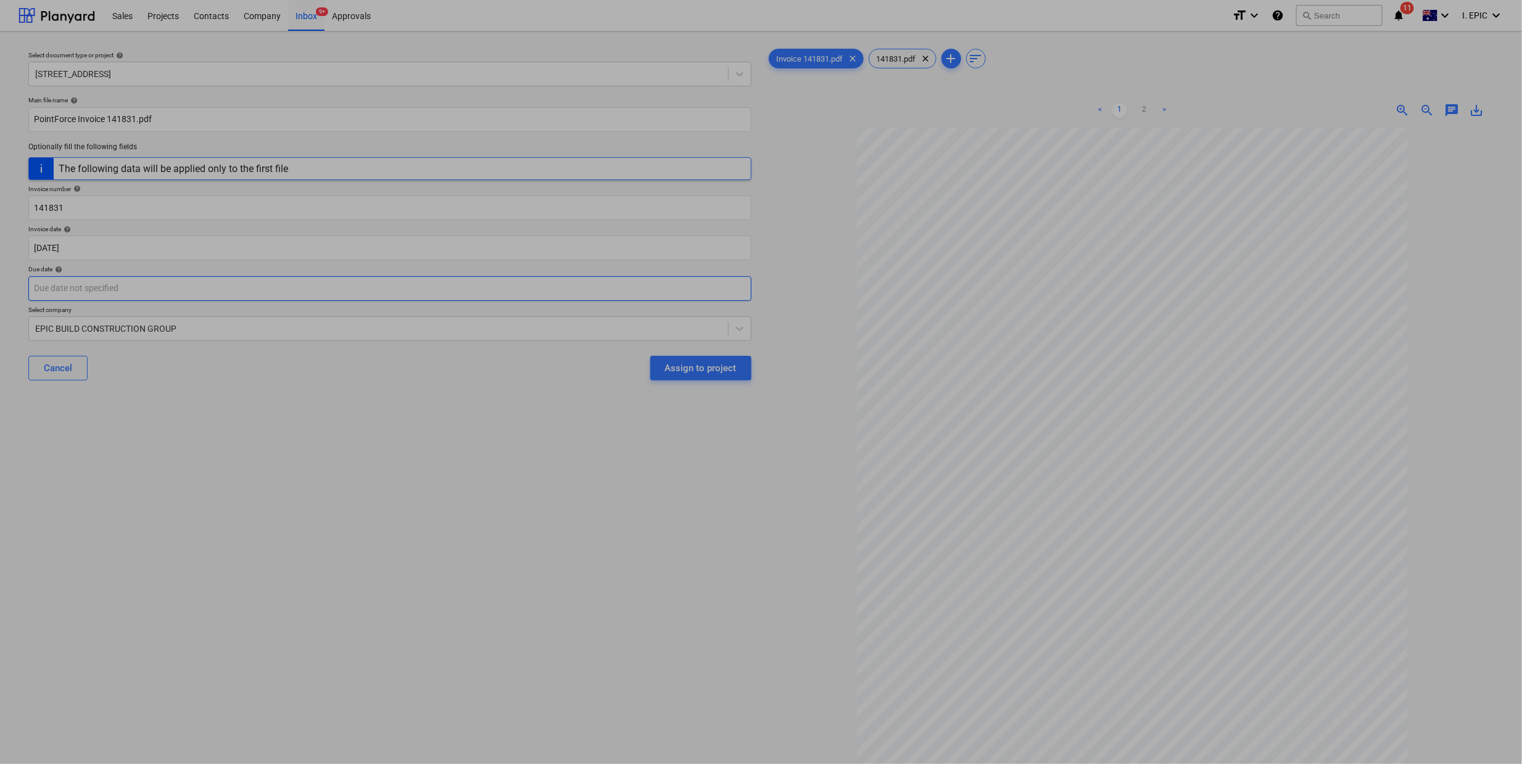
click at [109, 286] on body "Sales Projects Contacts Company Inbox 9+ Approvals format_size keyboard_arrow_d…" at bounding box center [761, 382] width 1522 height 764
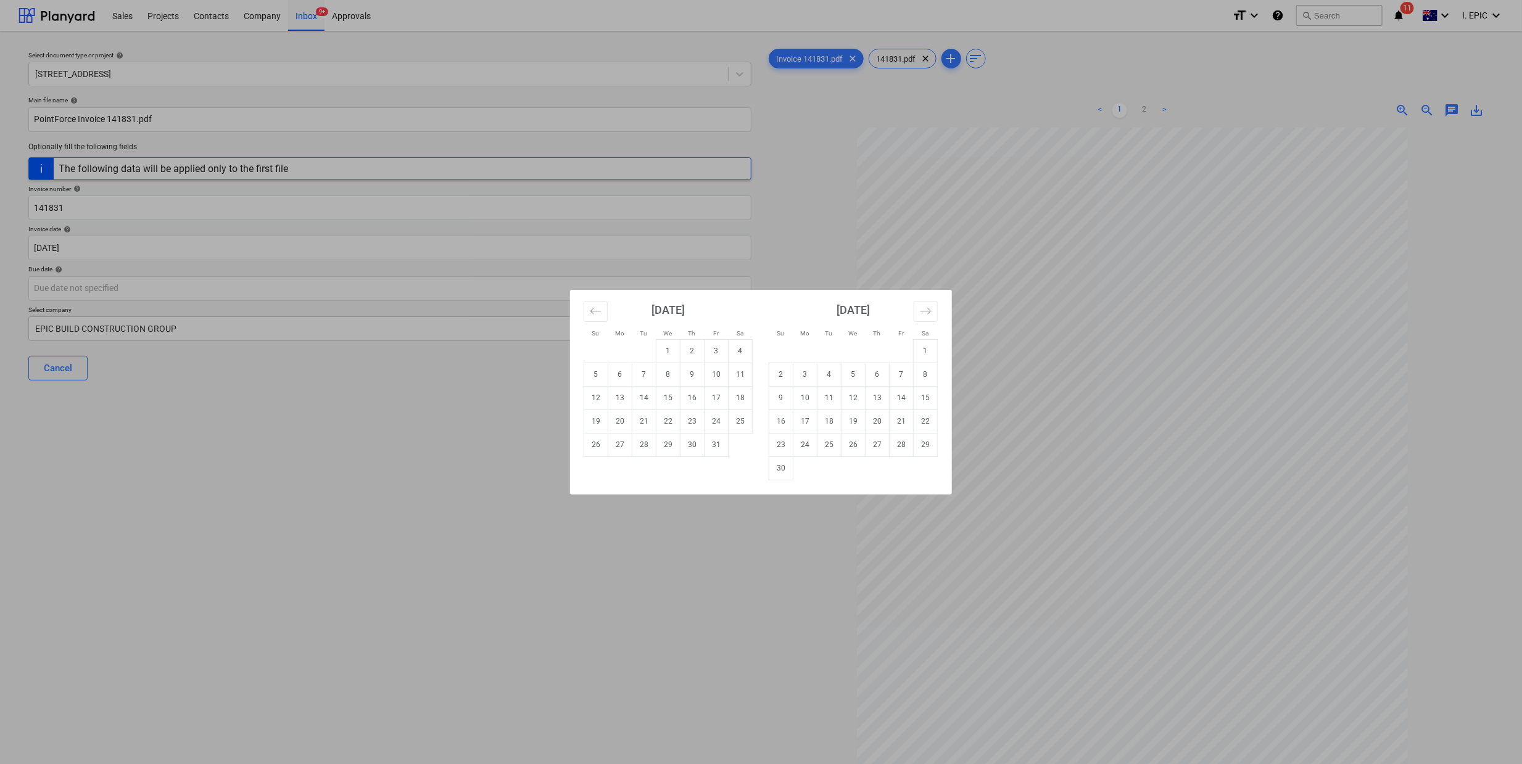
click at [1062, 339] on div "Su Mo Tu We Th Fr Sa Su Mo Tu We Th Fr Sa September 2025 1 2 3 4 5 6 7 8 9 10 1…" at bounding box center [761, 382] width 1522 height 764
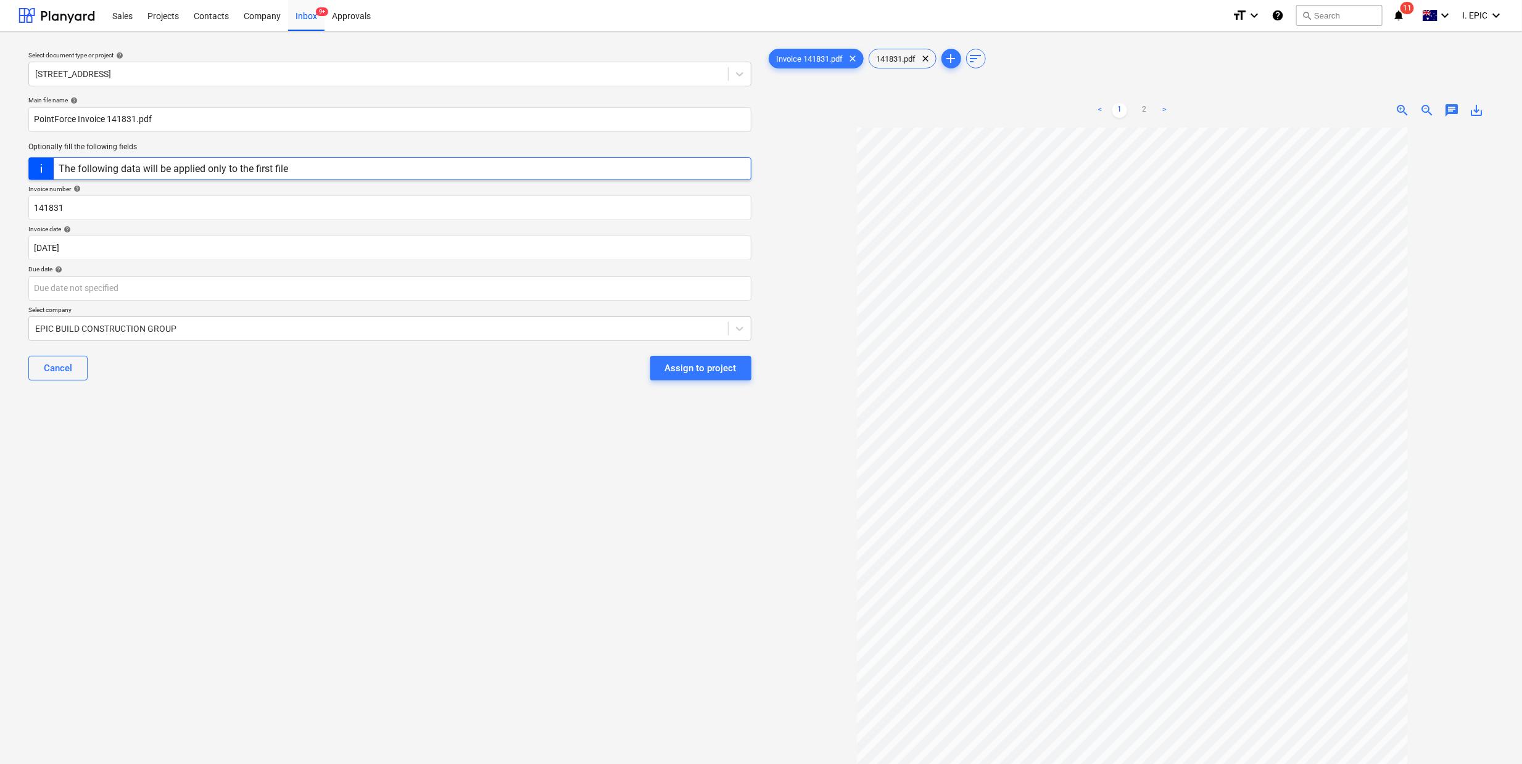
scroll to position [52, 0]
click at [1146, 109] on link "2" at bounding box center [1144, 110] width 15 height 15
click at [93, 292] on body "Sales Projects Contacts Company Inbox 9+ Approvals format_size keyboard_arrow_d…" at bounding box center [761, 382] width 1522 height 764
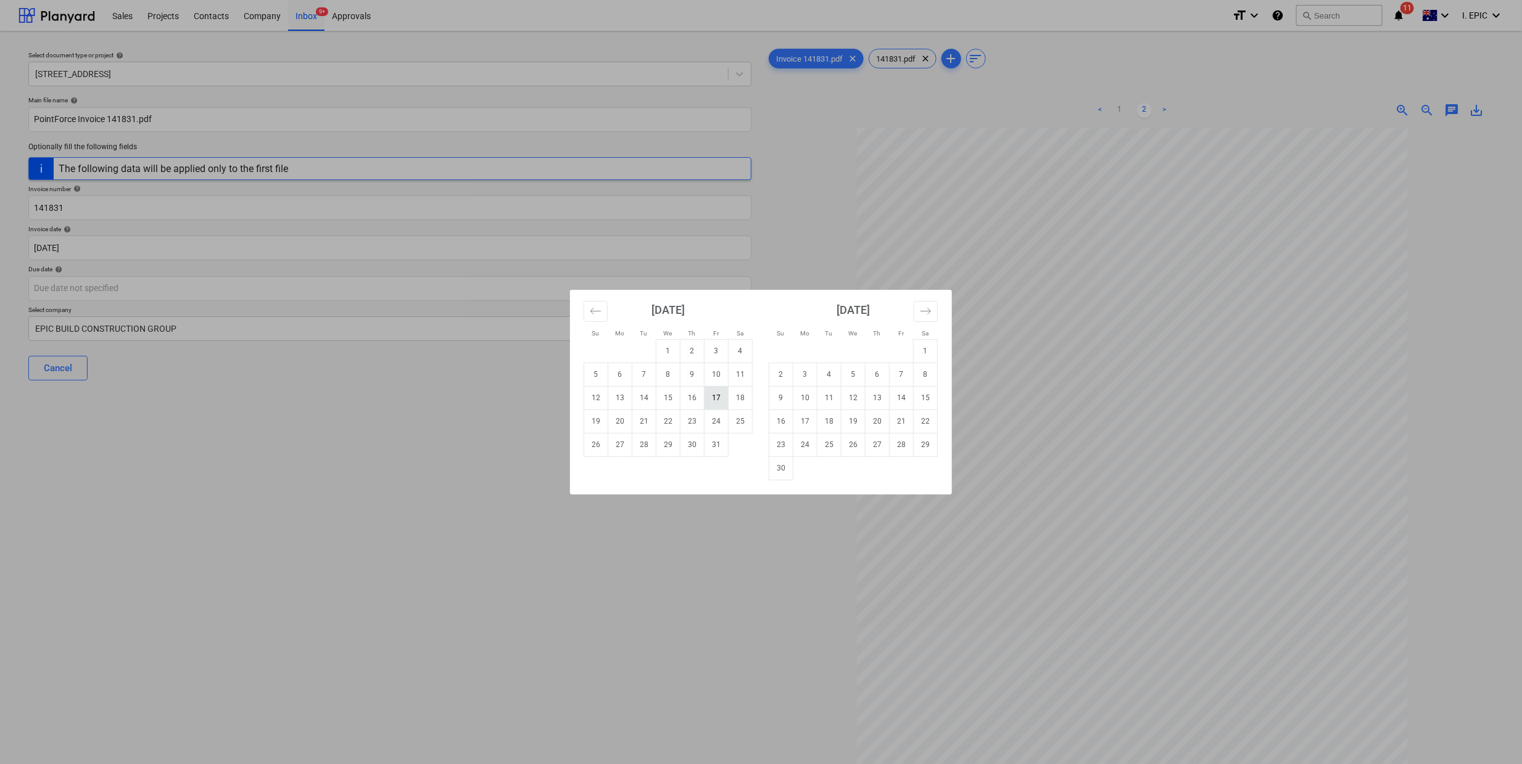
click at [714, 397] on td "17" at bounding box center [717, 397] width 24 height 23
type input "17 Oct 2025"
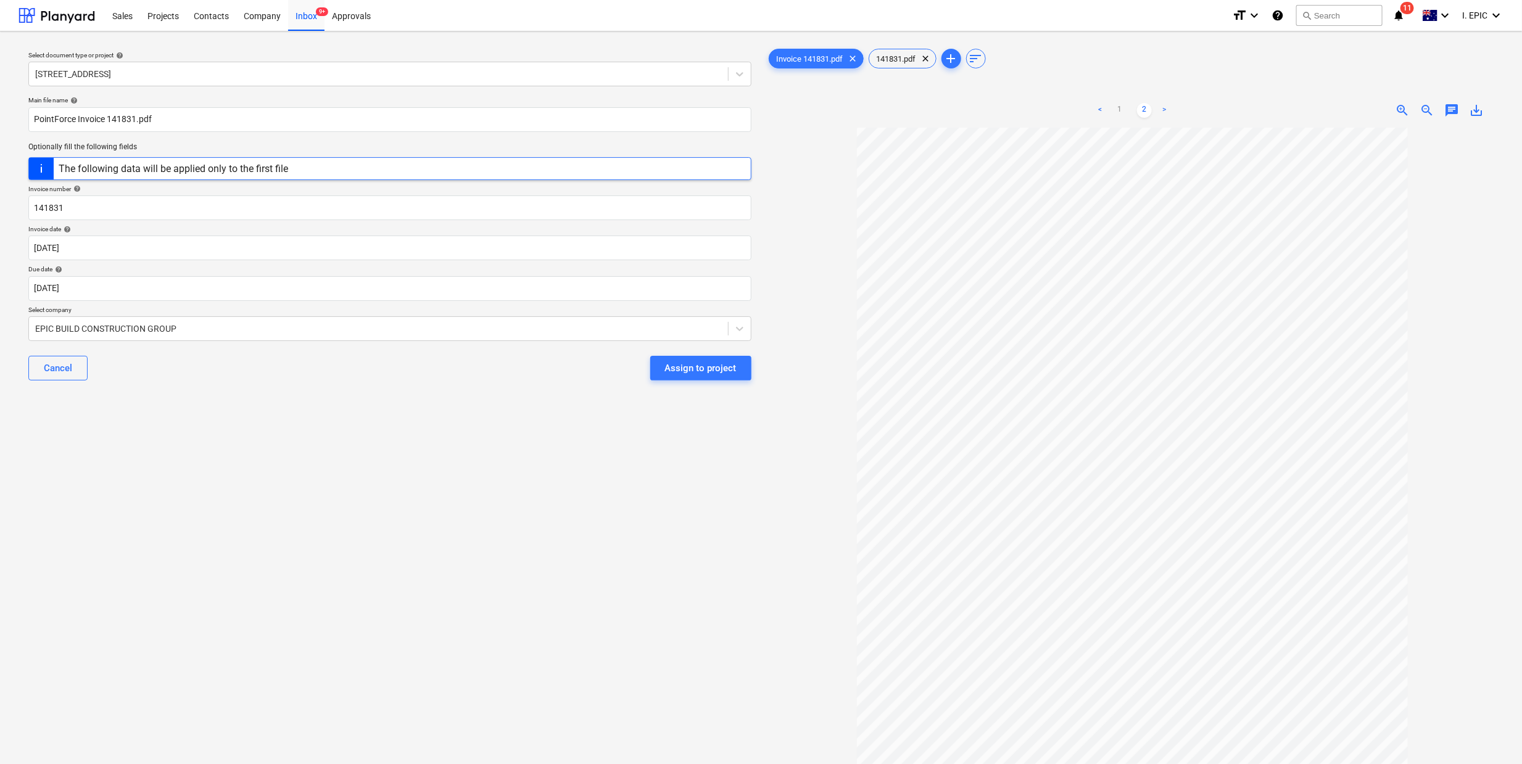
click at [226, 479] on div "Select document type or project help 248 Bay Rd, Sandringham Main file name hel…" at bounding box center [390, 451] width 743 height 821
click at [152, 326] on div at bounding box center [378, 329] width 687 height 12
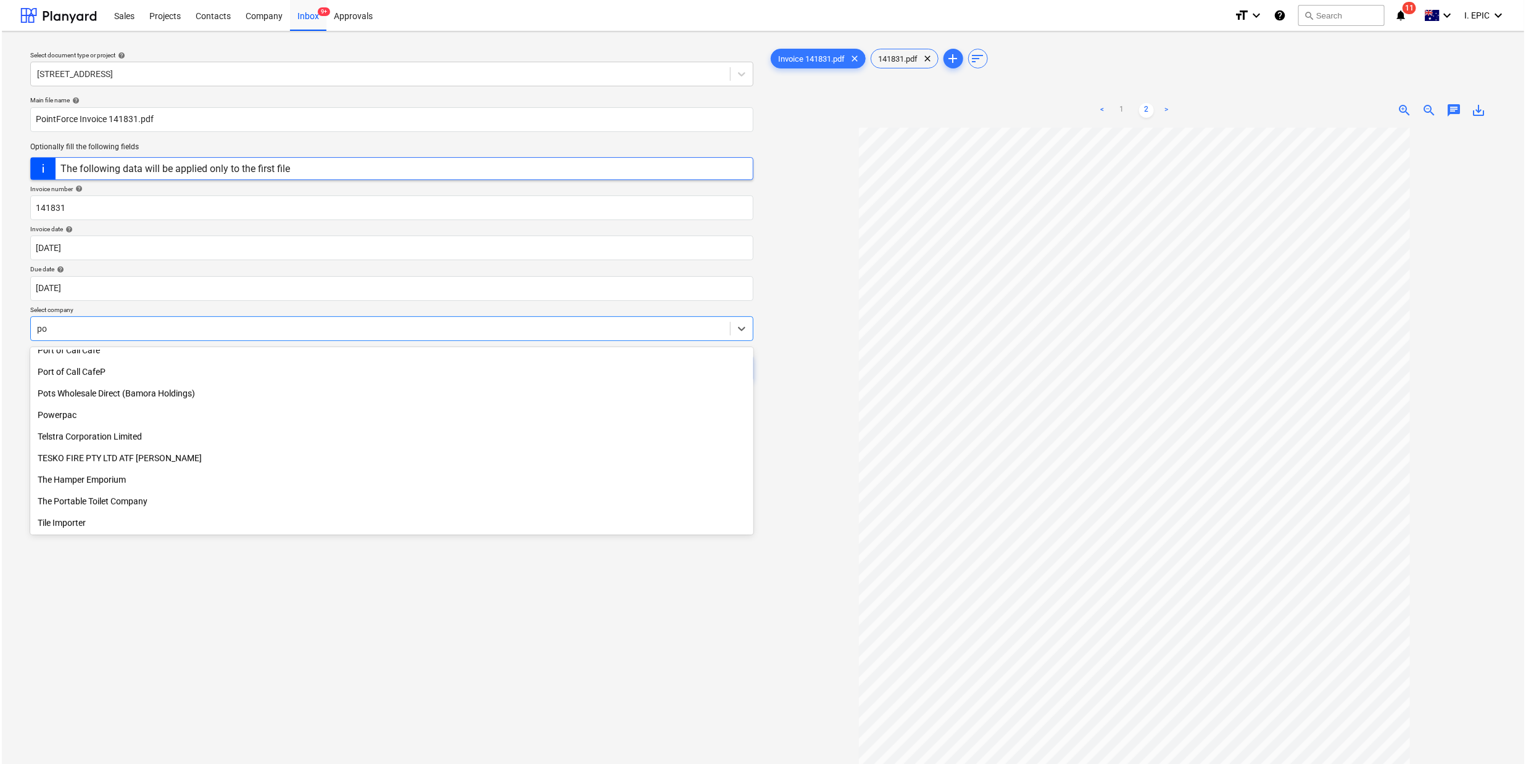
scroll to position [506, 0]
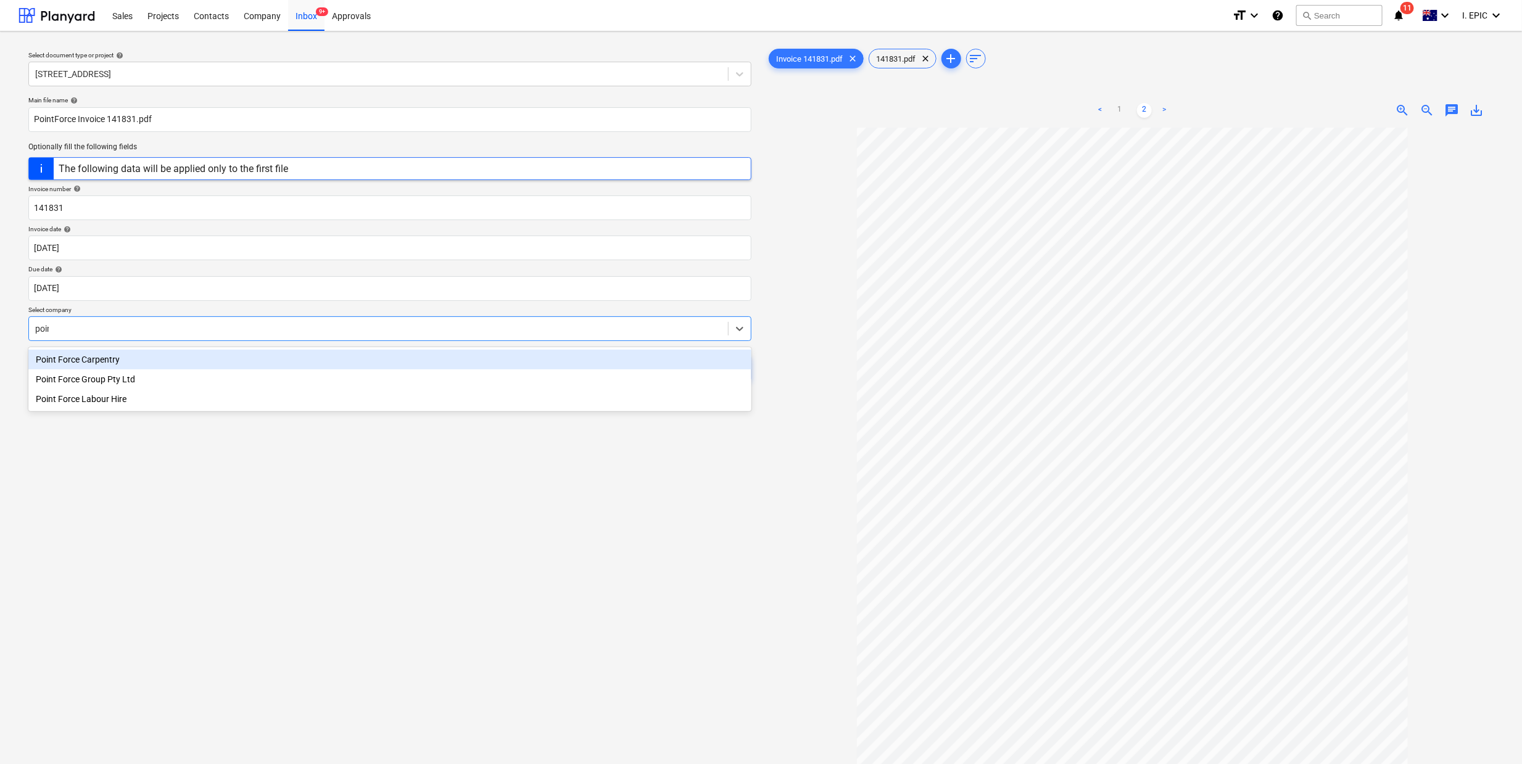
type input "point"
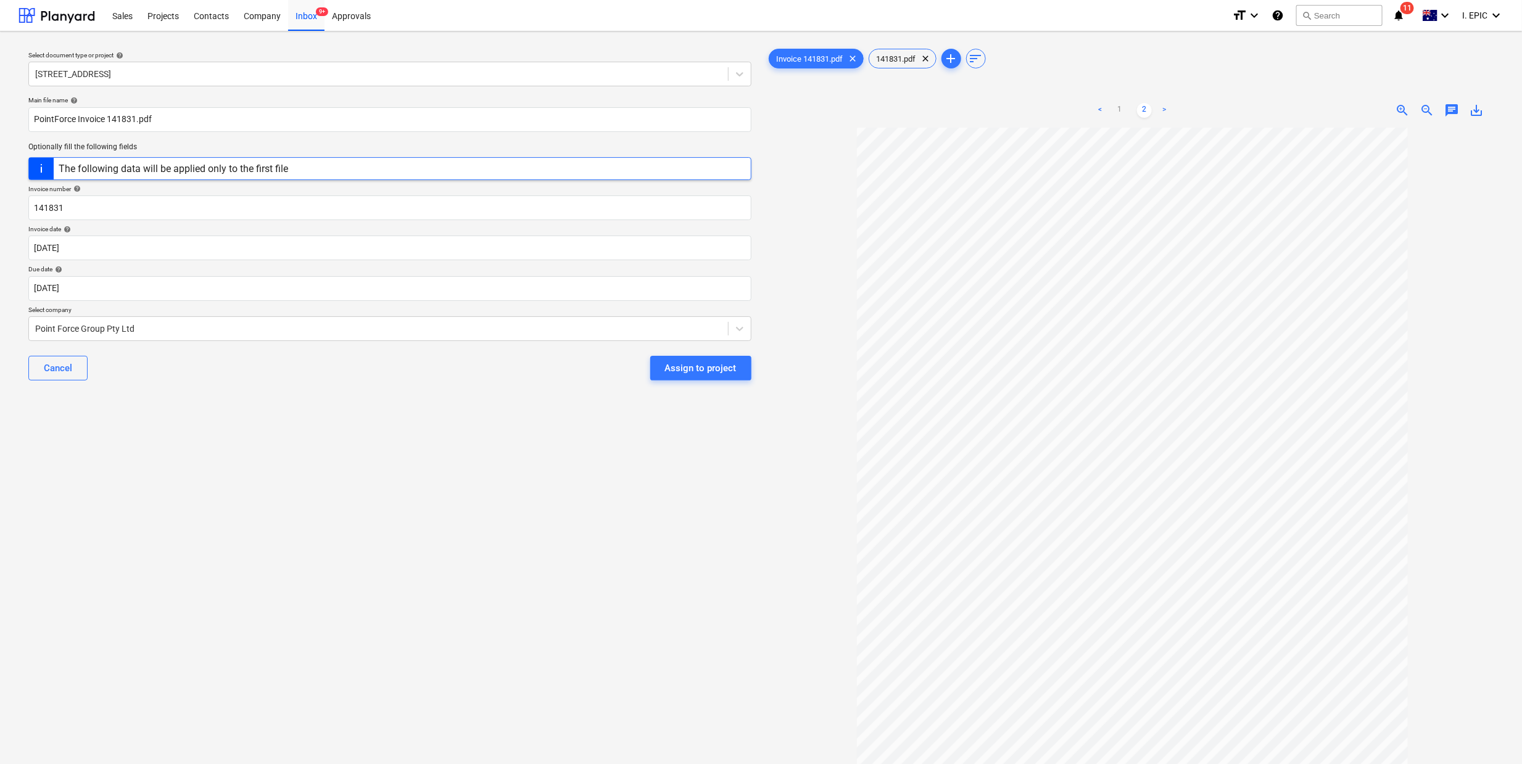
click at [201, 566] on div "Select document type or project help 248 Bay Rd, Sandringham Main file name hel…" at bounding box center [390, 451] width 743 height 821
click at [1455, 111] on span "chat" at bounding box center [1451, 110] width 15 height 15
click at [1391, 247] on div "Write a note or @mention to notify a teammate [PERSON_NAME]" at bounding box center [1365, 240] width 247 height 73
click at [1247, 252] on div "Write a note or @mention to notify a teammate [PERSON_NAME]" at bounding box center [1365, 240] width 247 height 73
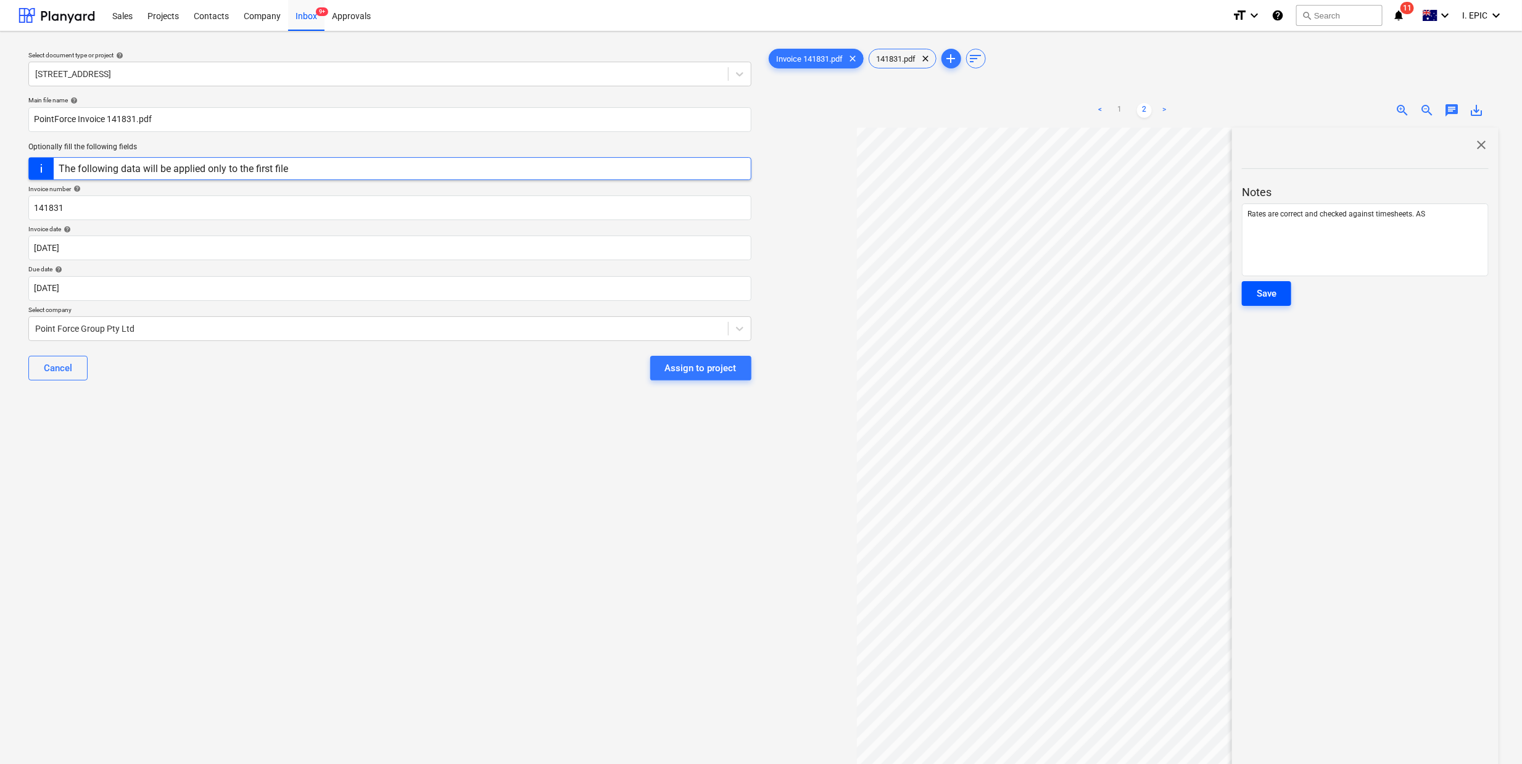
click at [1257, 287] on div "Save" at bounding box center [1267, 294] width 20 height 16
click at [155, 684] on div "Select document type or project help 248 Bay Rd, Sandringham Main file name hel…" at bounding box center [390, 451] width 743 height 821
click at [681, 367] on div "Assign to project" at bounding box center [701, 368] width 72 height 16
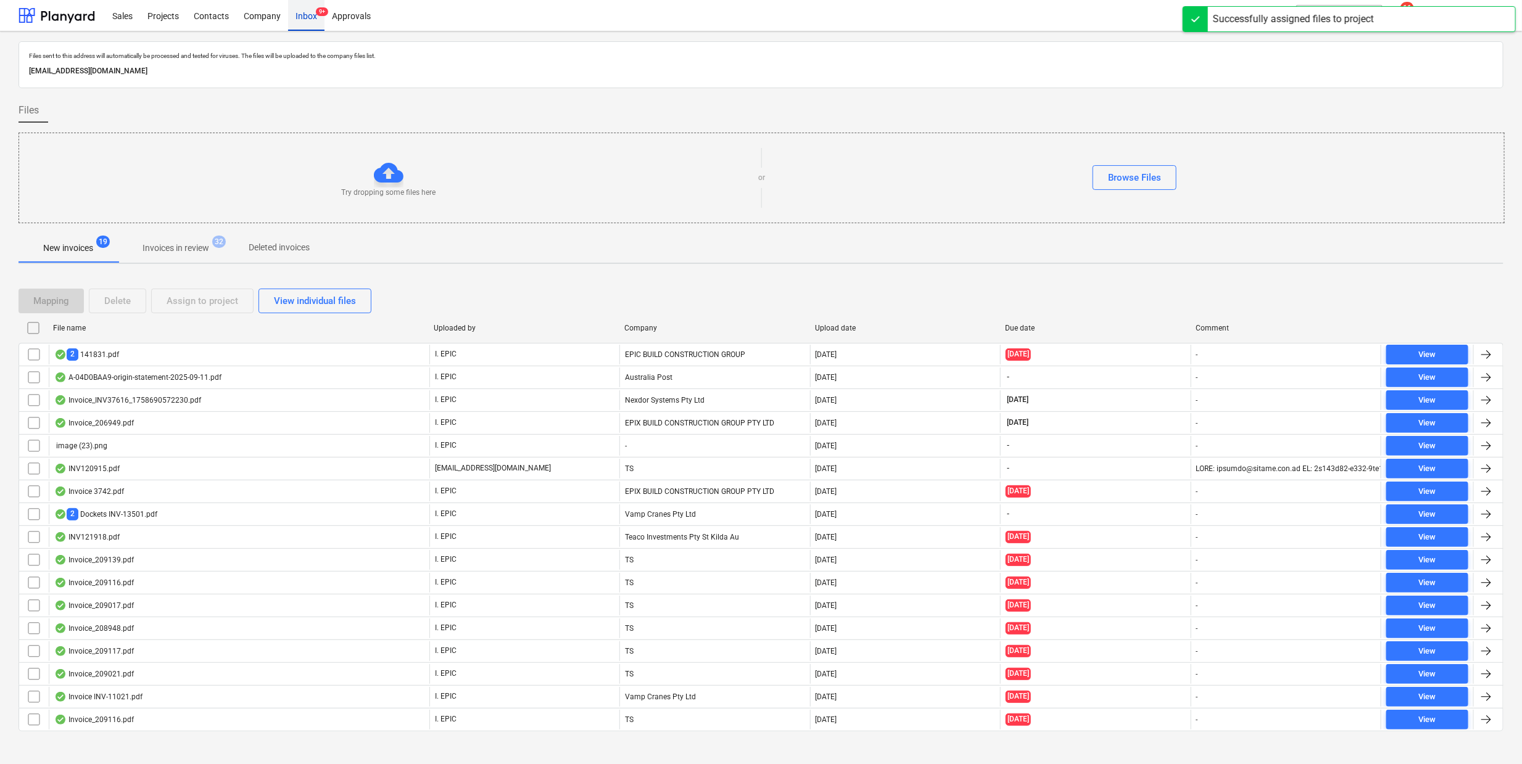
click at [315, 7] on div "Inbox 9+" at bounding box center [306, 14] width 36 height 31
